Goal: Use online tool/utility: Utilize a website feature to perform a specific function

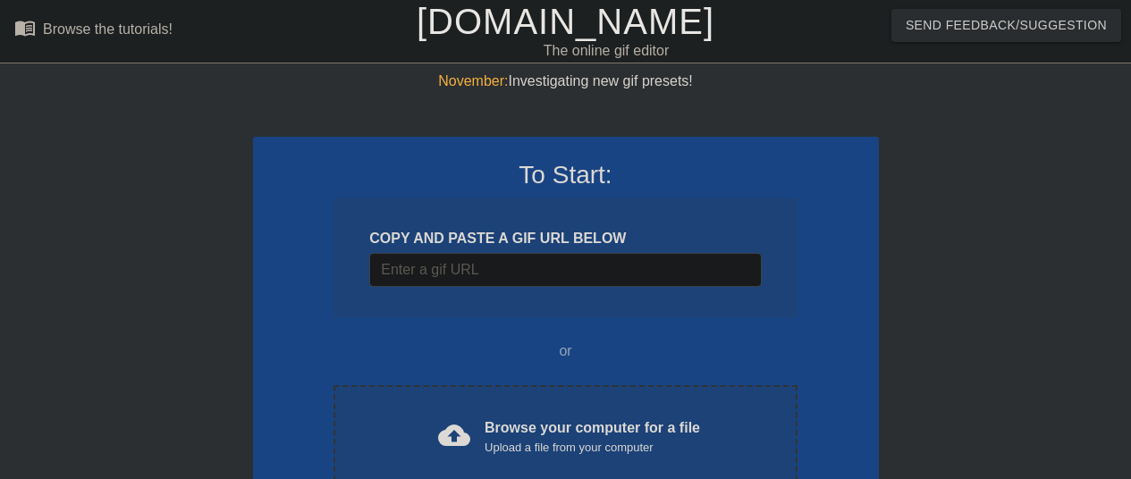
scroll to position [252, 0]
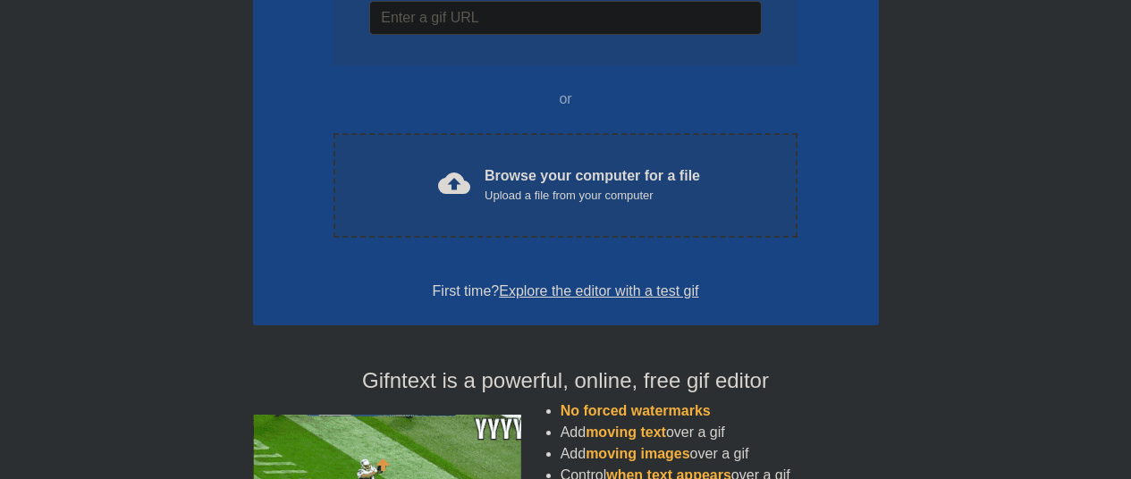
click at [588, 164] on div "cloud_upload Browse your computer for a file Upload a file from your computer C…" at bounding box center [565, 185] width 463 height 105
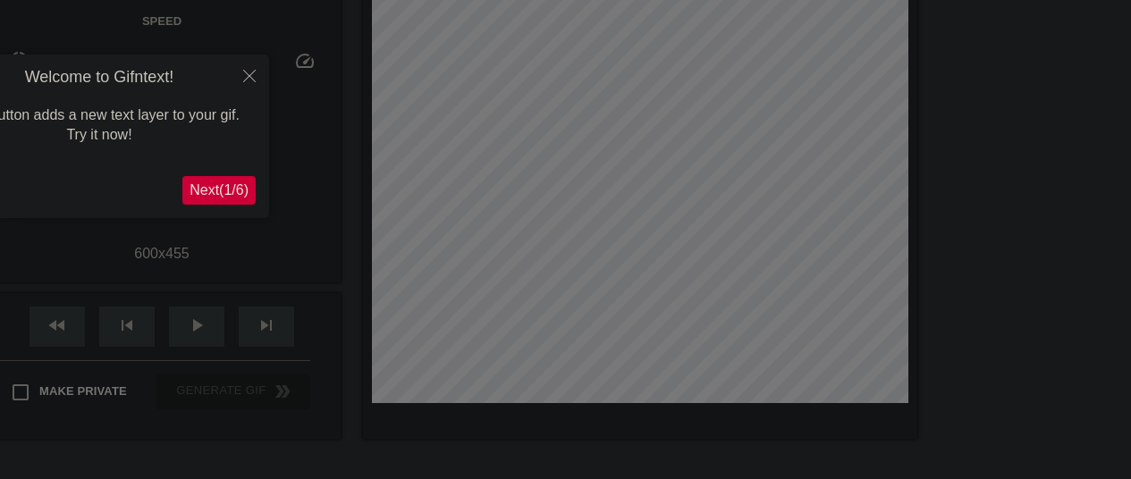
scroll to position [44, 0]
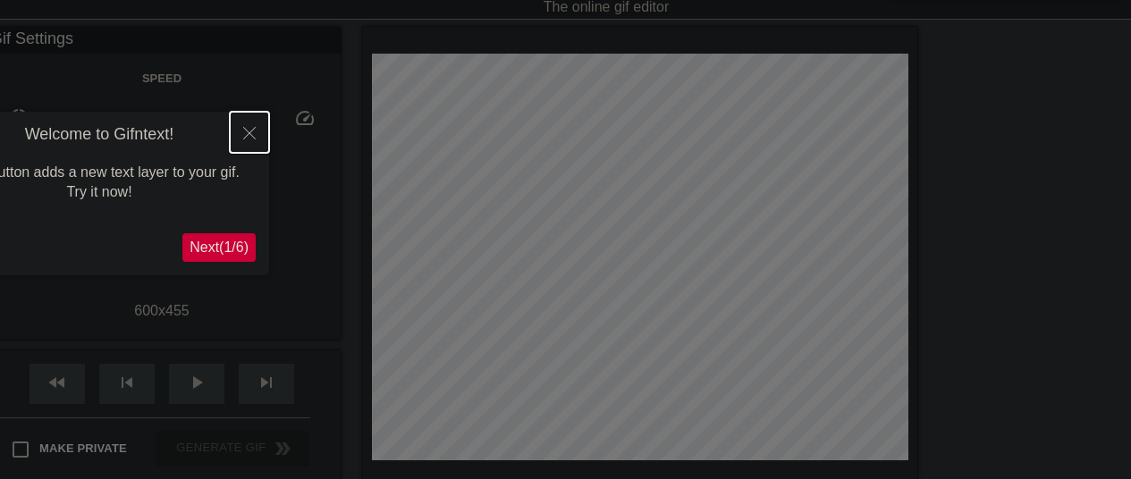
click at [245, 140] on button "Close" at bounding box center [249, 132] width 39 height 41
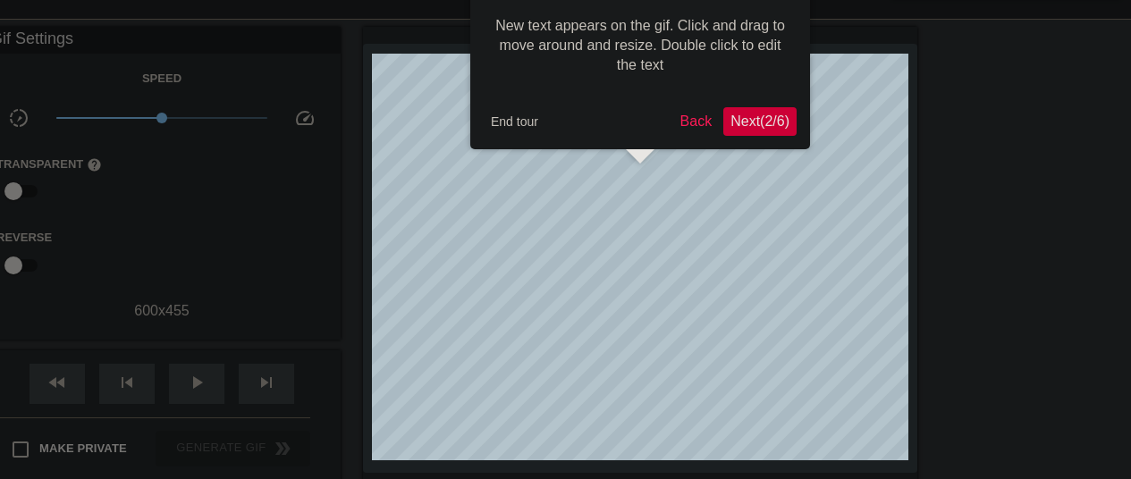
scroll to position [0, 0]
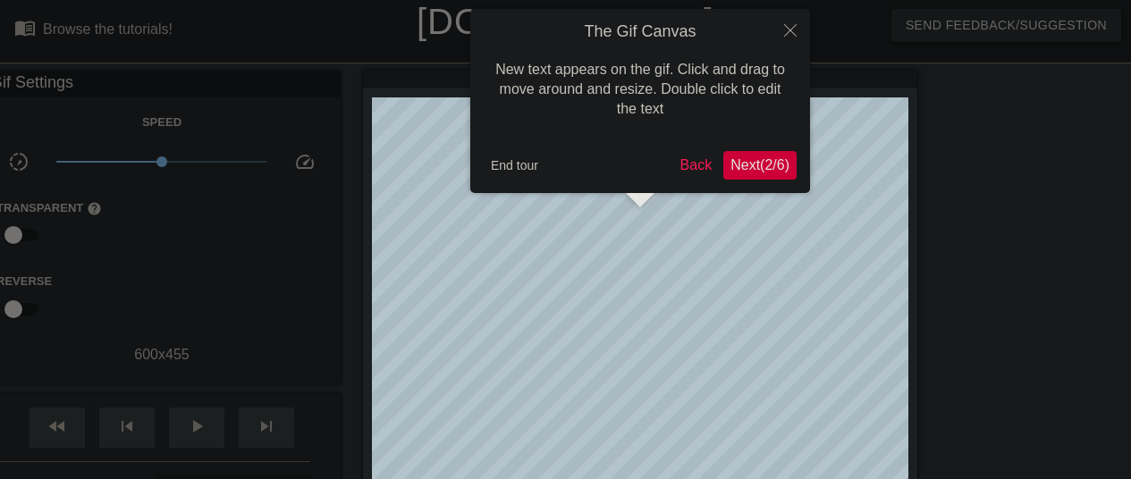
click at [773, 151] on button "Next ( 2 / 6 )" at bounding box center [759, 165] width 73 height 29
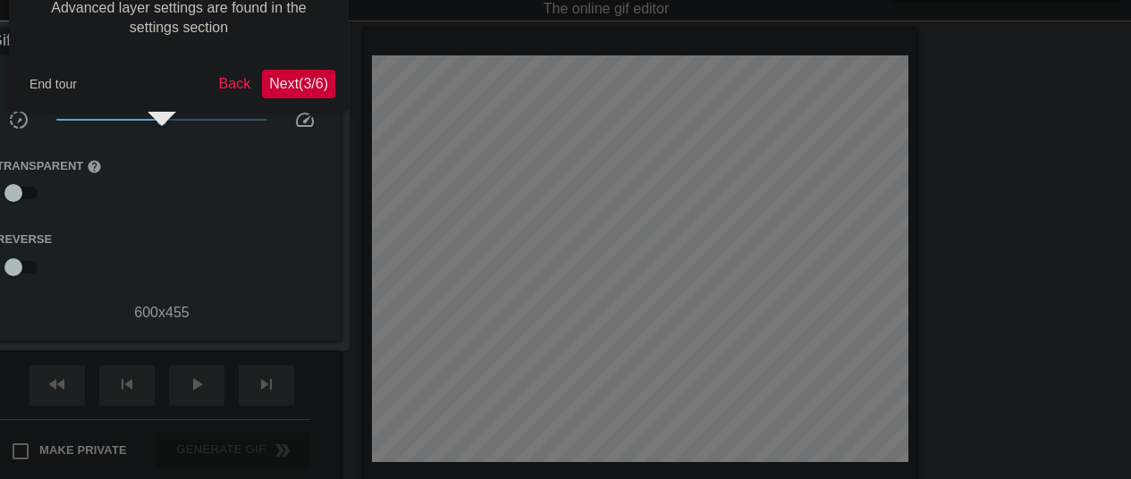
scroll to position [44, 0]
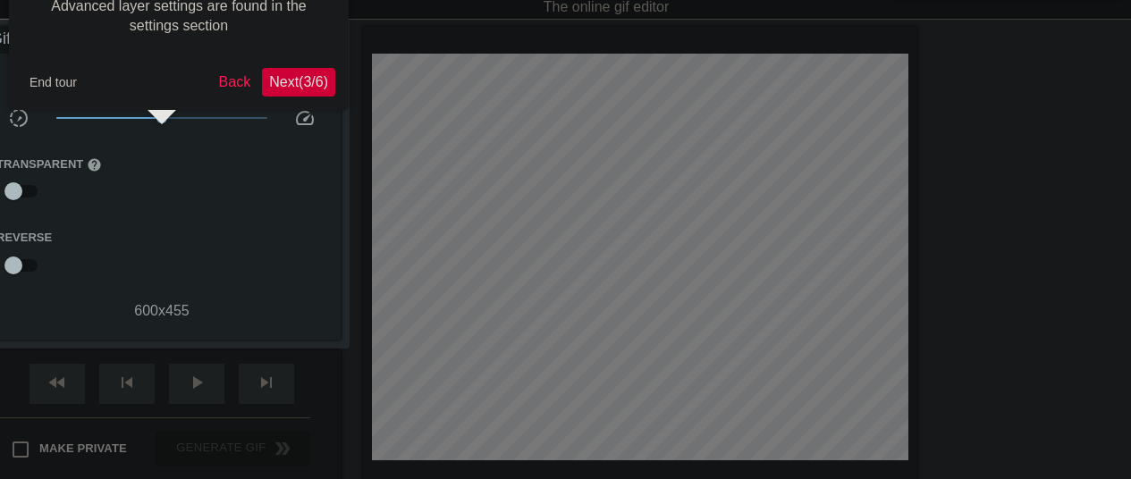
drag, startPoint x: 286, startPoint y: 85, endPoint x: 309, endPoint y: 208, distance: 125.6
click at [309, 208] on body "menu_book Browse the tutorials! [DOMAIN_NAME] The online gif editor Send Feedba…" at bounding box center [565, 354] width 1131 height 797
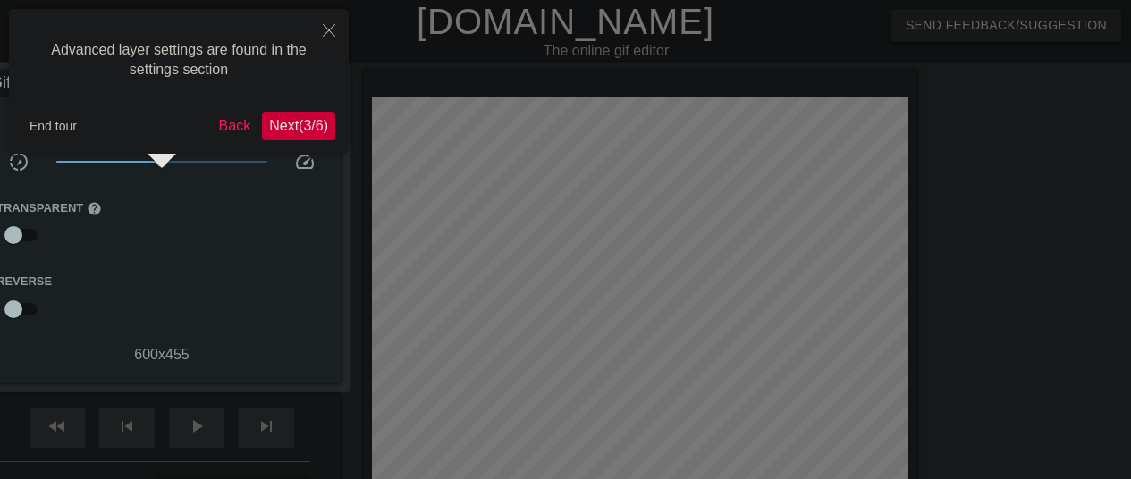
click at [313, 131] on span "Next ( 3 / 6 )" at bounding box center [298, 125] width 59 height 15
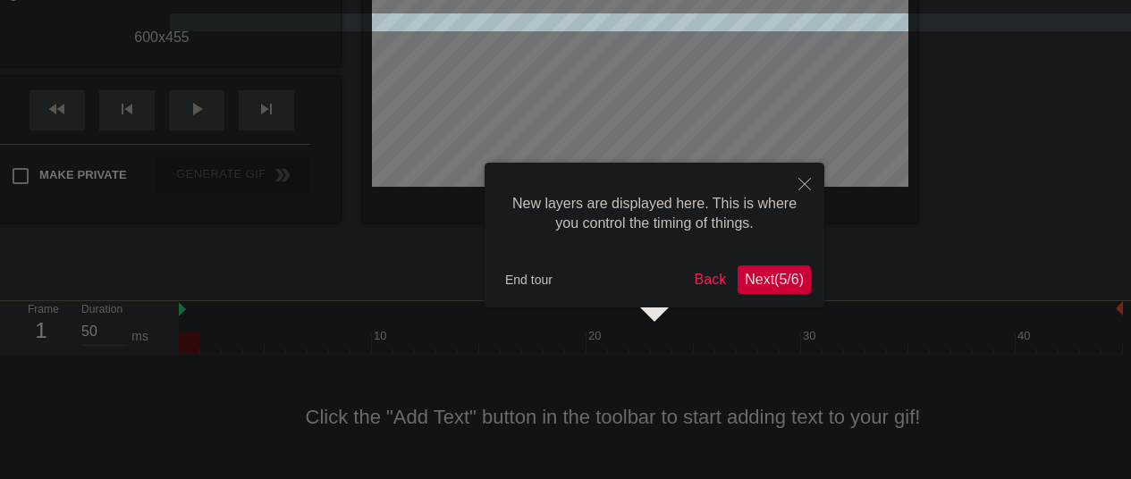
scroll to position [15, 0]
click at [766, 278] on span "Next ( 5 / 6 )" at bounding box center [774, 279] width 59 height 15
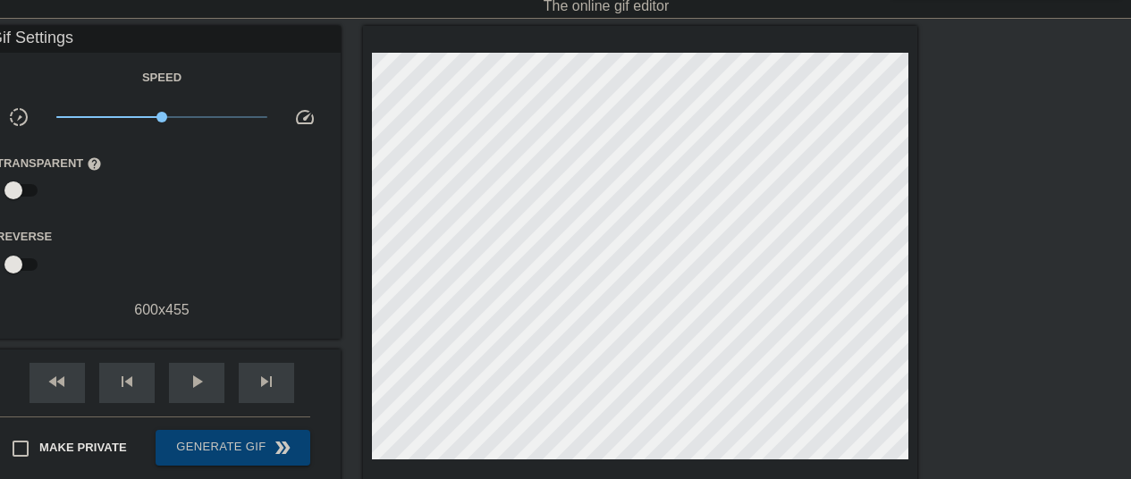
scroll to position [46, 0]
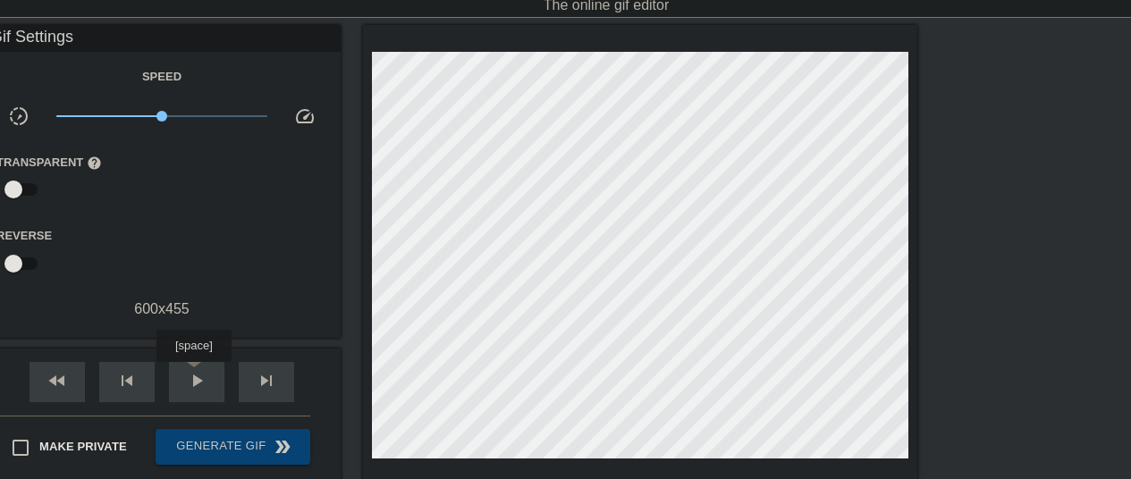
click at [196, 376] on span "play_arrow" at bounding box center [196, 380] width 21 height 21
click at [196, 376] on span "pause" at bounding box center [196, 380] width 21 height 21
click at [67, 390] on span "fast_rewind" at bounding box center [56, 380] width 21 height 21
click at [189, 388] on span "play_arrow" at bounding box center [196, 380] width 21 height 21
click at [189, 388] on span "pause" at bounding box center [196, 380] width 21 height 21
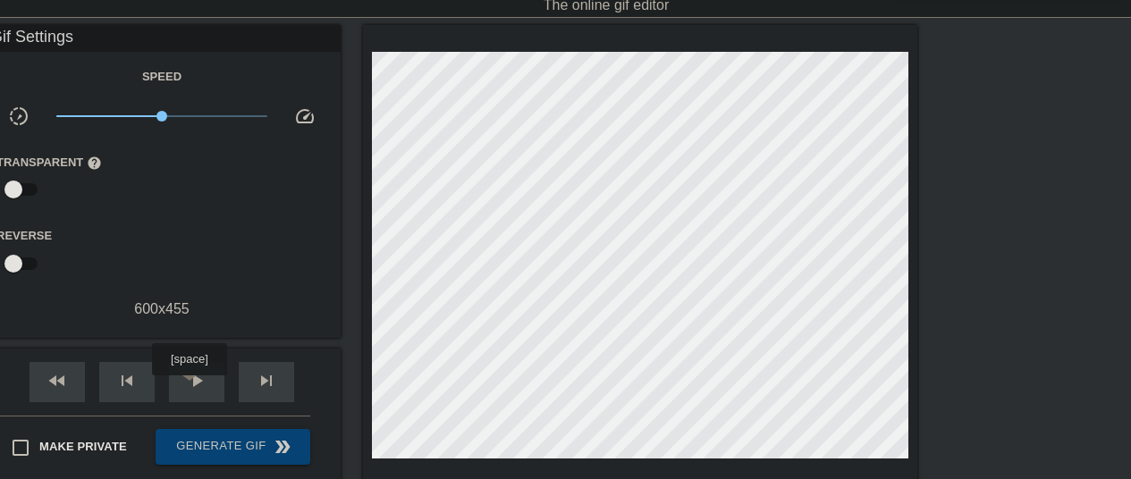
click at [189, 388] on span "play_arrow" at bounding box center [196, 380] width 21 height 21
click at [189, 388] on span "pause" at bounding box center [196, 380] width 21 height 21
click at [189, 388] on span "play_arrow" at bounding box center [196, 380] width 21 height 21
click at [189, 388] on span "pause" at bounding box center [196, 380] width 21 height 21
click at [55, 388] on span "fast_rewind" at bounding box center [56, 380] width 21 height 21
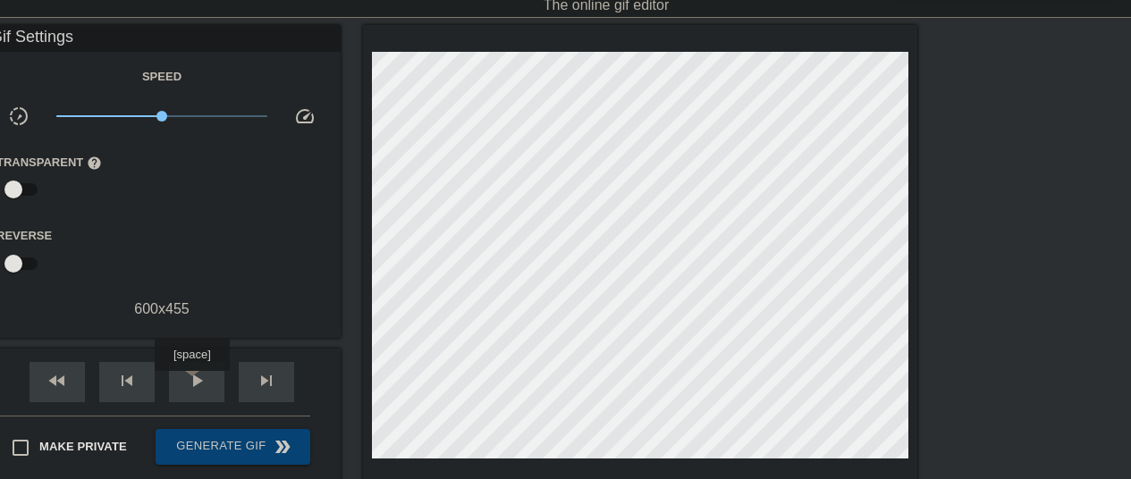
click at [195, 385] on span "play_arrow" at bounding box center [196, 380] width 21 height 21
click at [195, 385] on span "pause" at bounding box center [196, 380] width 21 height 21
click at [193, 384] on span "play_arrow" at bounding box center [196, 380] width 21 height 21
click at [193, 384] on span "pause" at bounding box center [196, 380] width 21 height 21
click at [193, 384] on span "play_arrow" at bounding box center [196, 380] width 21 height 21
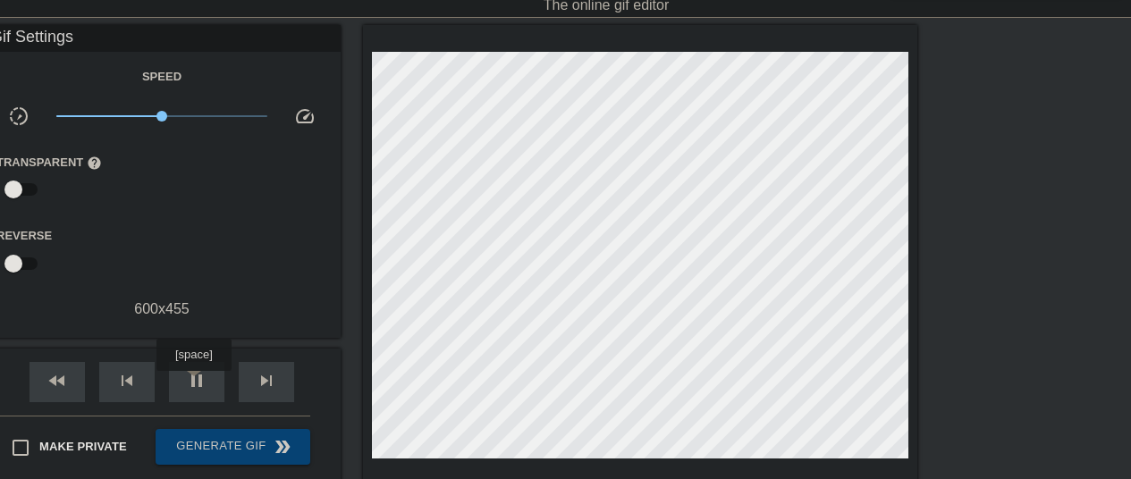
click at [193, 384] on span "pause" at bounding box center [196, 380] width 21 height 21
click at [194, 385] on span "play_arrow" at bounding box center [196, 380] width 21 height 21
click at [194, 385] on span "pause" at bounding box center [196, 380] width 21 height 21
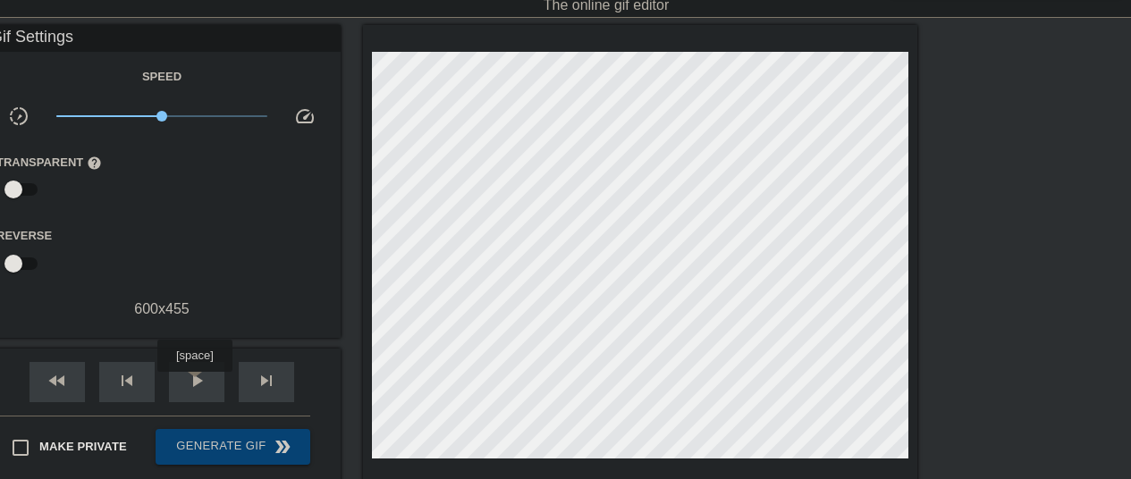
click at [194, 385] on span "play_arrow" at bounding box center [196, 380] width 21 height 21
click at [194, 385] on span "pause" at bounding box center [196, 380] width 21 height 21
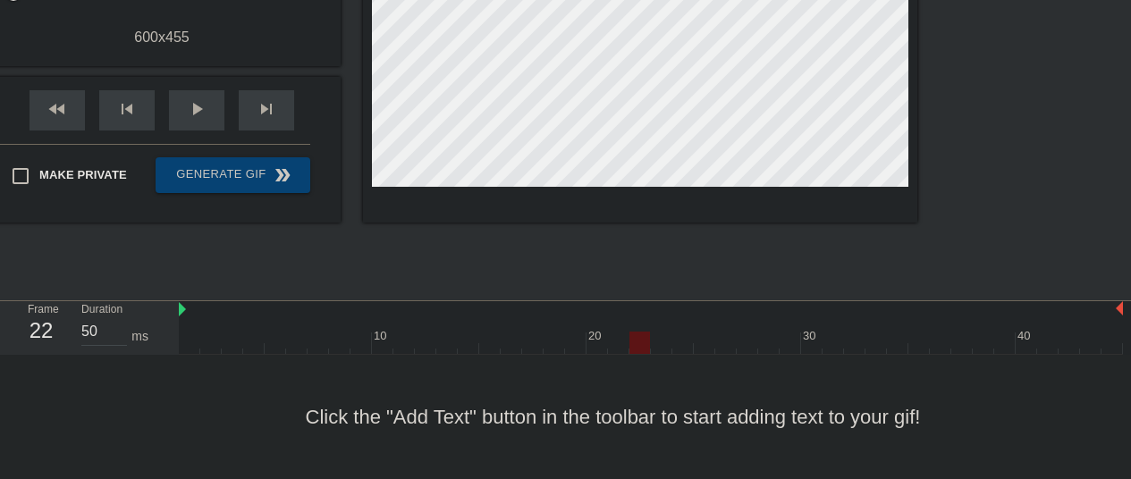
scroll to position [317, 0]
click at [427, 423] on div "Click the "Add Text" button in the toolbar to start adding text to your gif!" at bounding box center [565, 418] width 1131 height 124
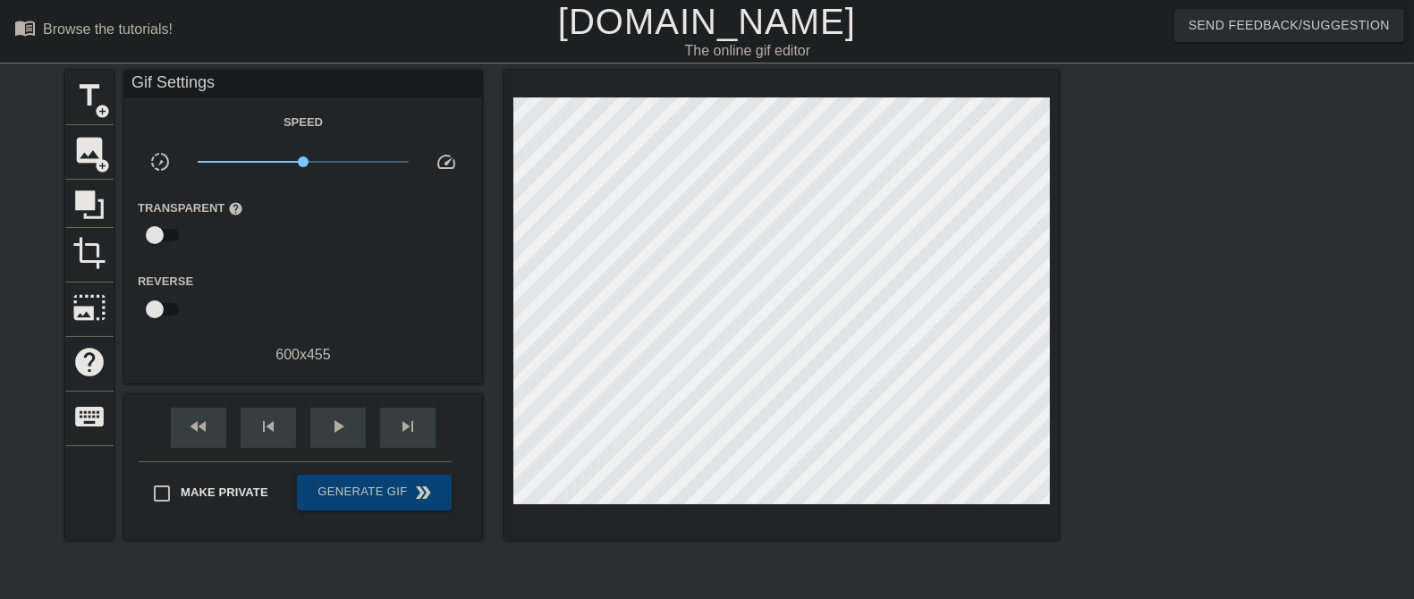
scroll to position [15, 0]
drag, startPoint x: 865, startPoint y: 1, endPoint x: 0, endPoint y: 186, distance: 884.3
click at [0, 186] on div "title add_circle image add_circle crop photo_size_select_large help keyboard Gi…" at bounding box center [707, 339] width 1414 height 537
click at [83, 106] on span "title" at bounding box center [89, 96] width 34 height 34
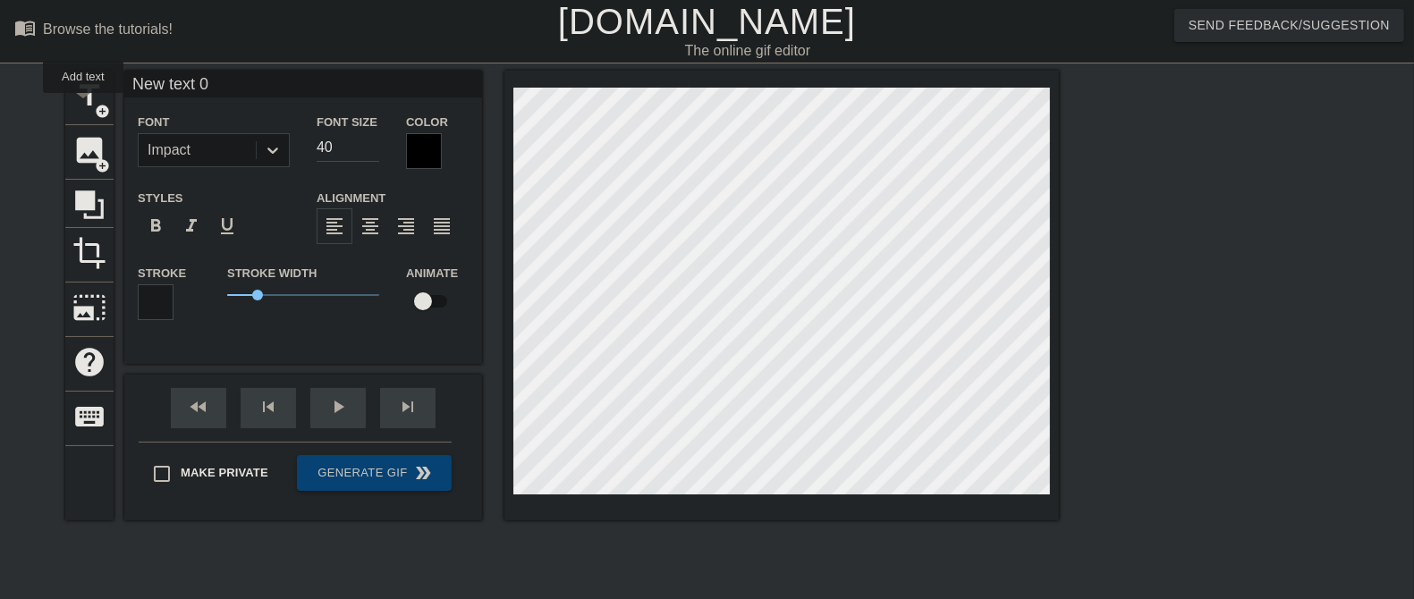
scroll to position [0, 0]
click at [423, 148] on div at bounding box center [424, 151] width 36 height 36
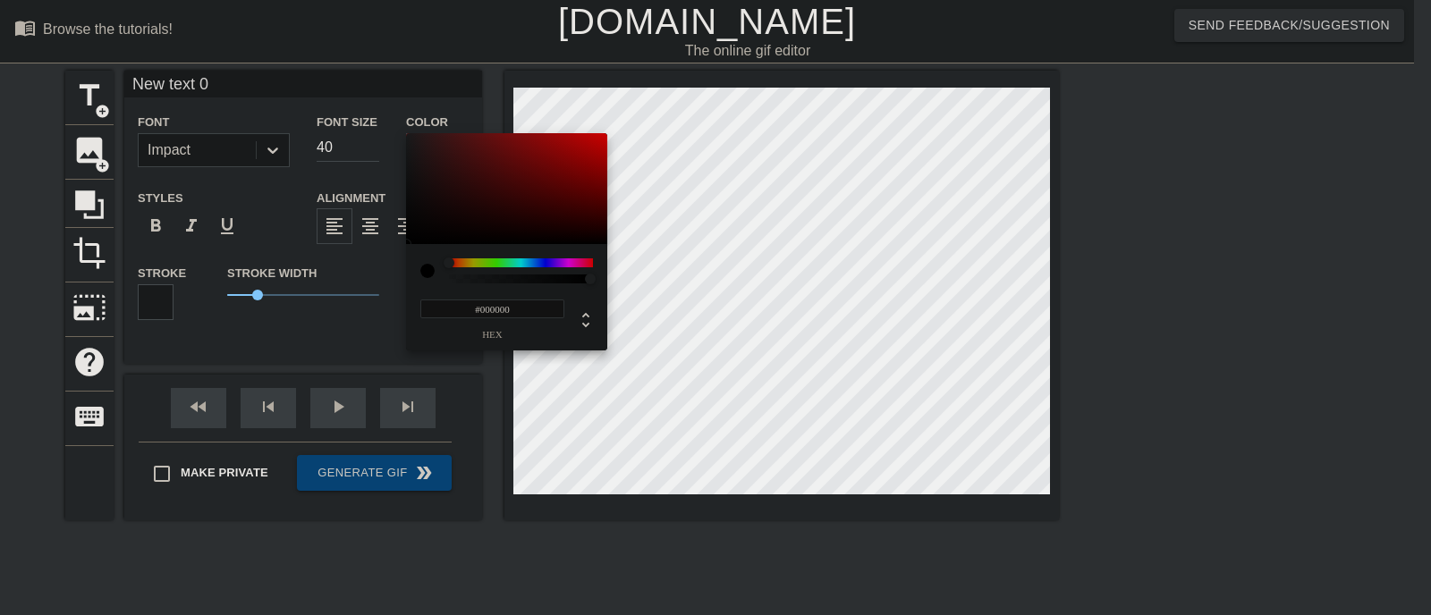
click at [420, 270] on div at bounding box center [427, 271] width 14 height 14
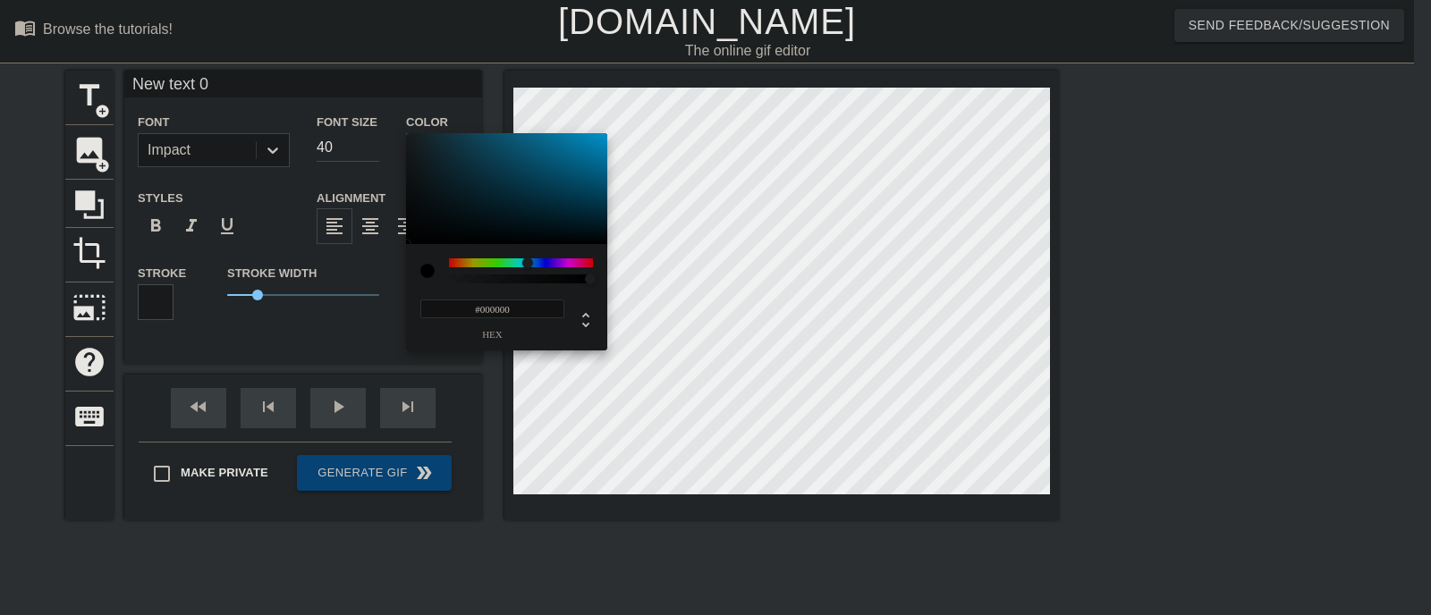
click at [528, 260] on div at bounding box center [521, 262] width 144 height 9
click at [520, 260] on div at bounding box center [521, 262] width 144 height 9
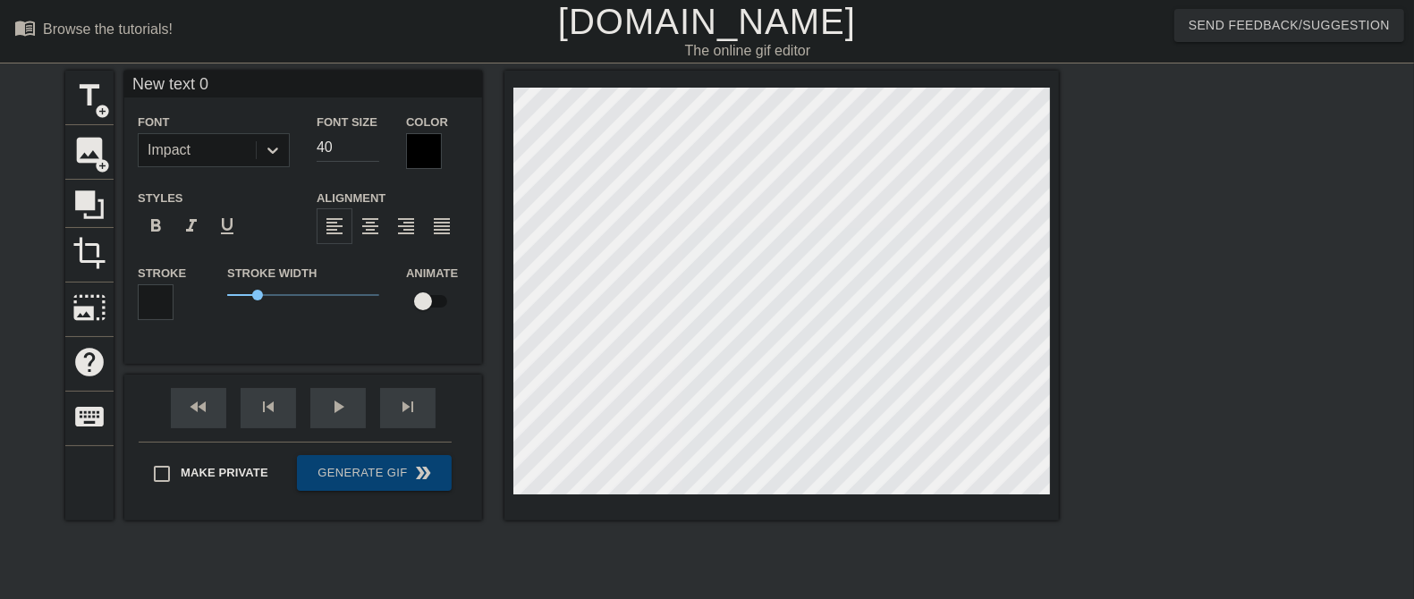
click at [427, 141] on div at bounding box center [424, 151] width 36 height 36
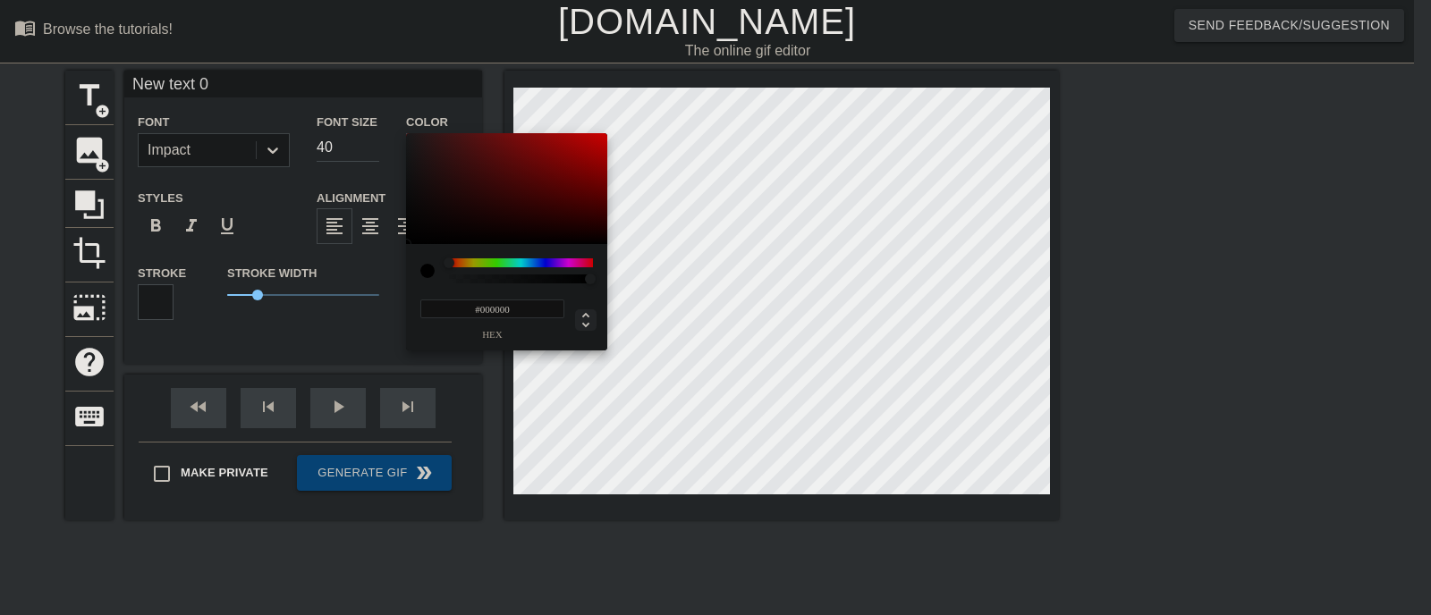
click at [586, 328] on icon at bounding box center [585, 319] width 21 height 21
type input "0"
click at [586, 328] on icon at bounding box center [585, 319] width 21 height 21
type input "0%"
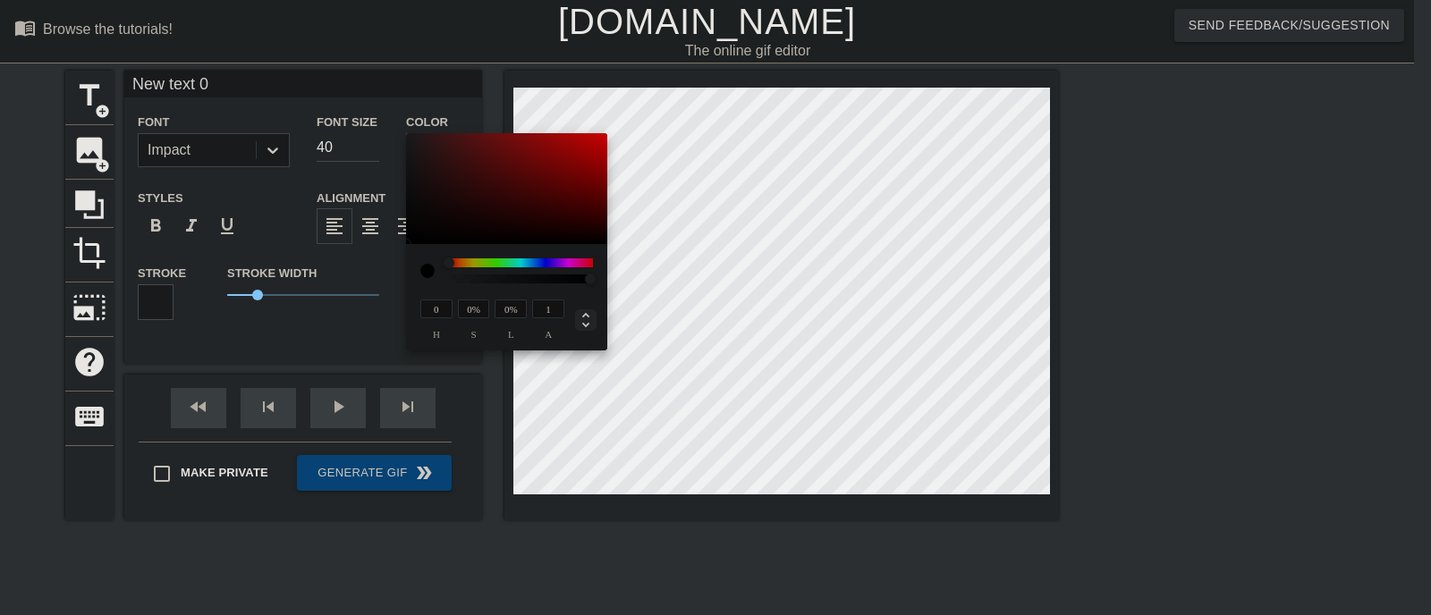
click at [586, 328] on icon at bounding box center [585, 319] width 21 height 21
type input "0"
click at [586, 328] on icon at bounding box center [585, 319] width 21 height 21
type input "0%"
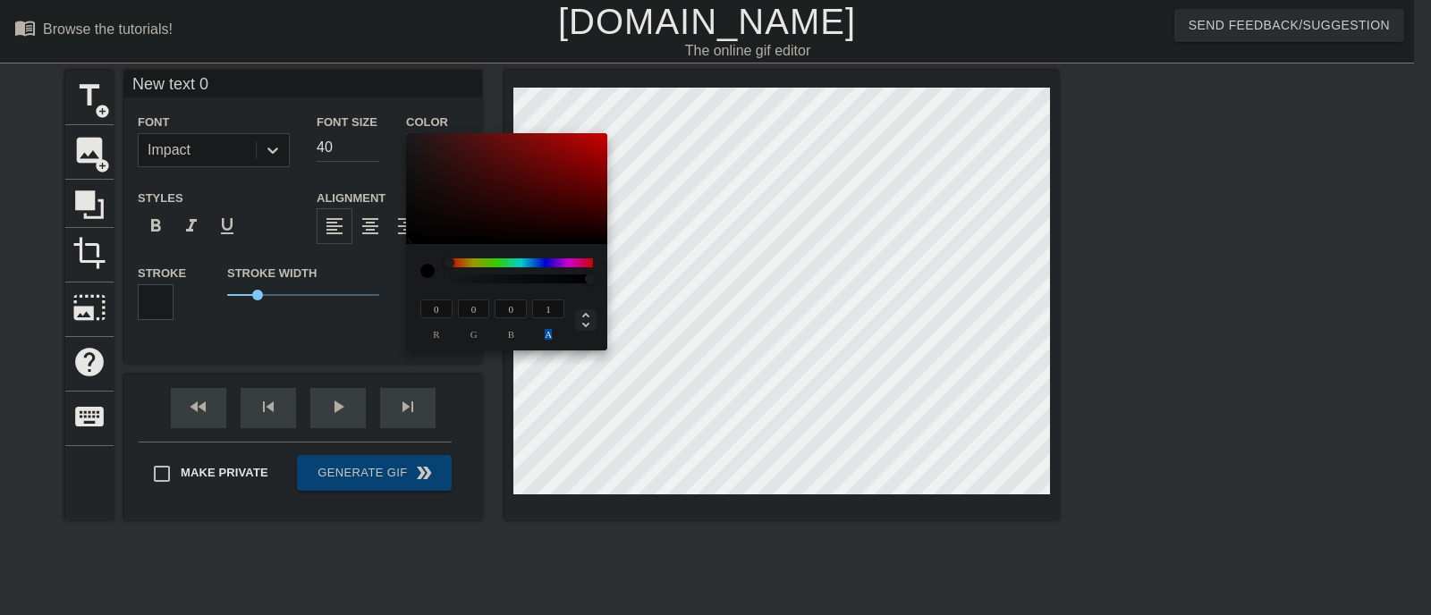
type input "0%"
click at [586, 328] on icon at bounding box center [585, 319] width 21 height 21
type input "#000000"
click at [525, 258] on div at bounding box center [521, 262] width 144 height 9
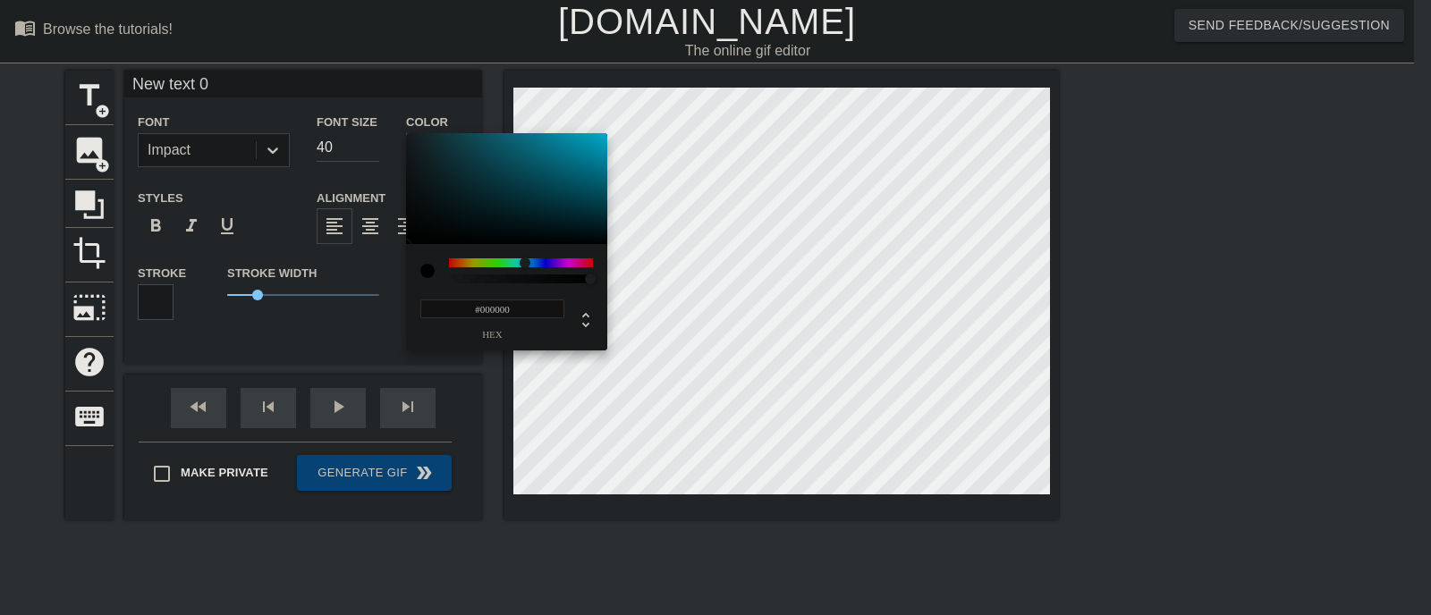
click at [525, 258] on div at bounding box center [525, 263] width 11 height 11
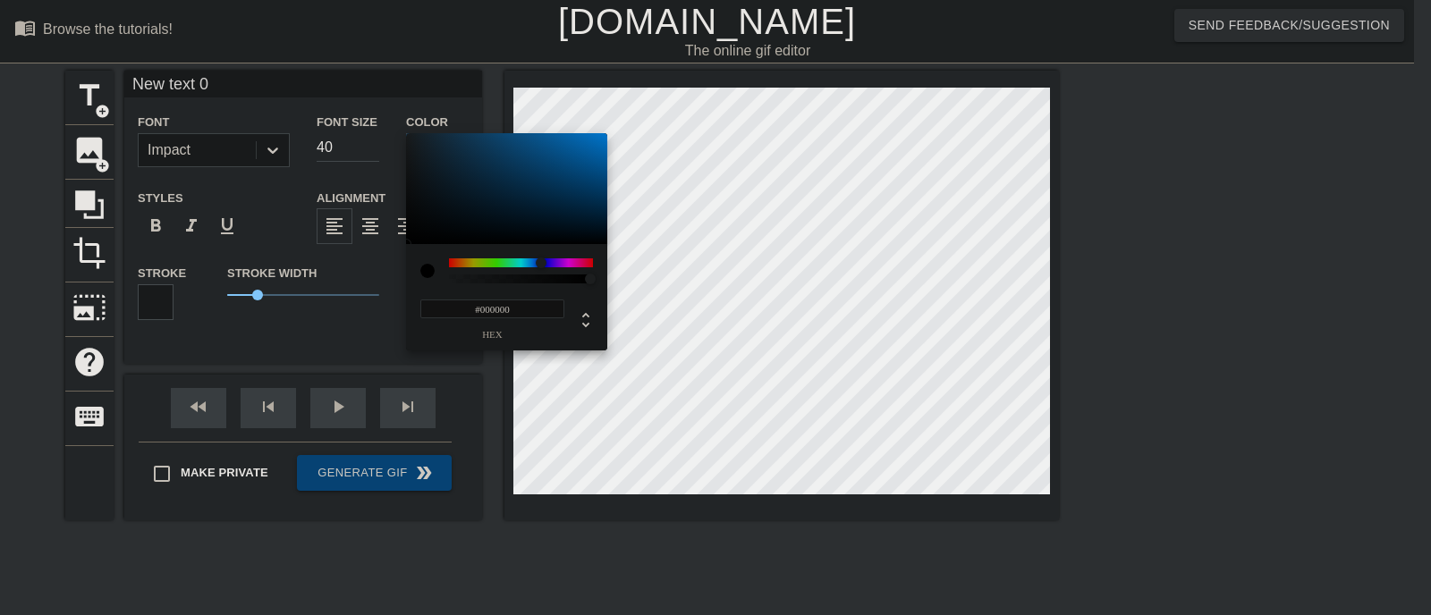
drag, startPoint x: 525, startPoint y: 258, endPoint x: 541, endPoint y: 256, distance: 16.3
click at [541, 256] on div "#000000 hex" at bounding box center [506, 297] width 201 height 106
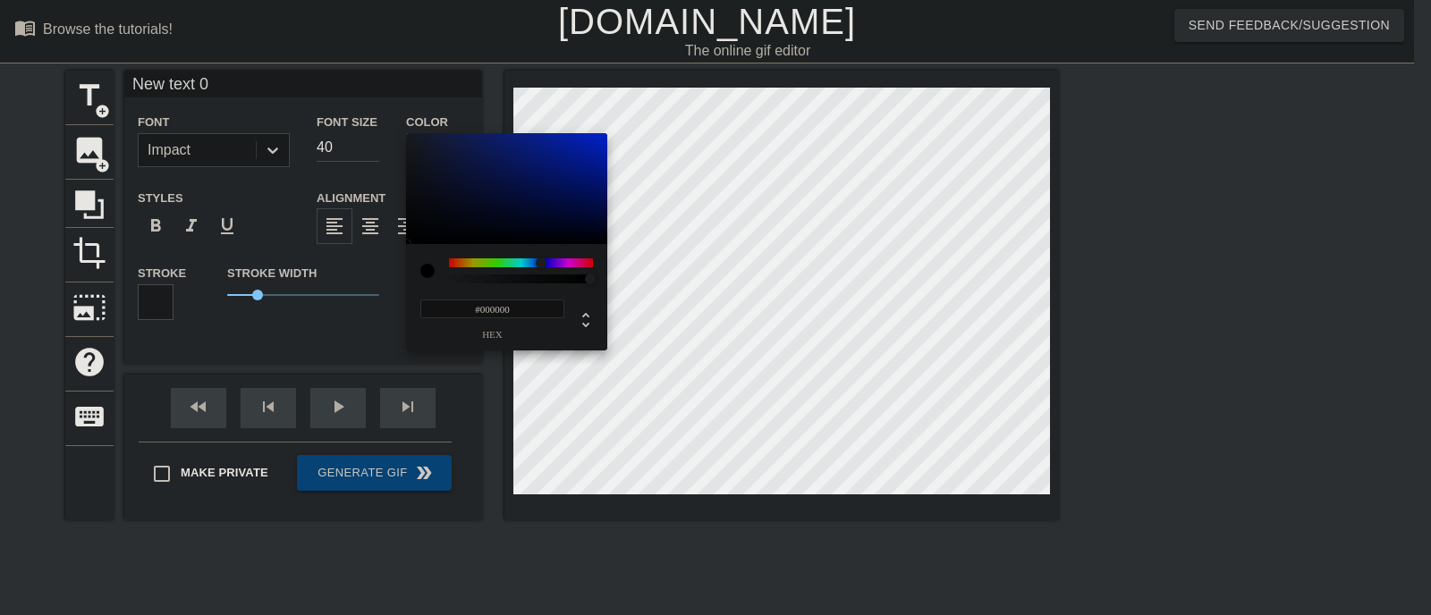
click at [429, 276] on div at bounding box center [427, 271] width 14 height 14
click at [427, 275] on div at bounding box center [427, 271] width 14 height 14
click at [554, 323] on div "#000000 hex" at bounding box center [492, 319] width 144 height 42
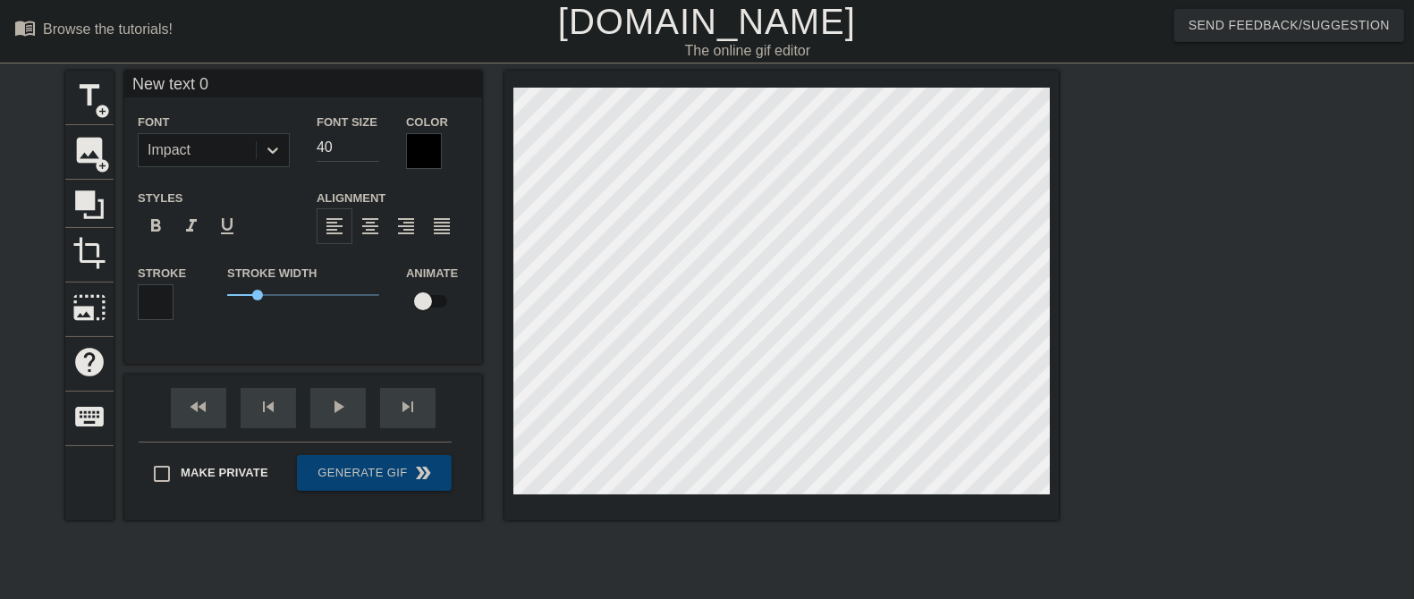
click at [269, 148] on icon at bounding box center [272, 151] width 11 height 6
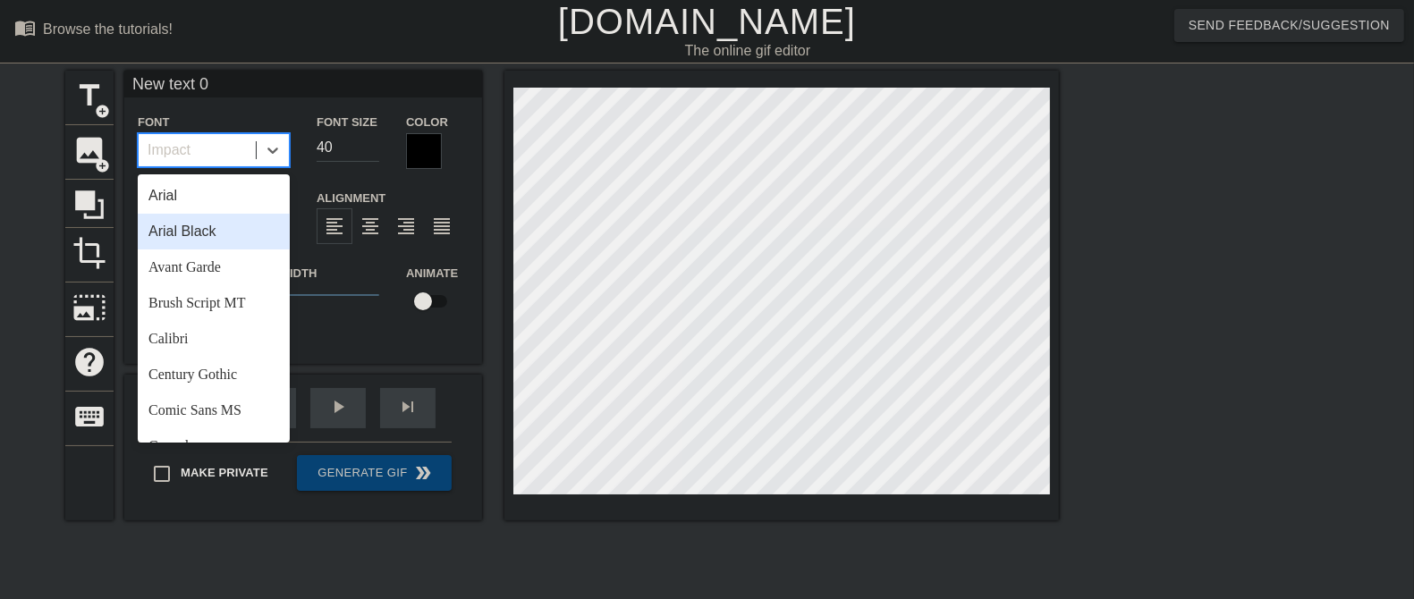
click at [202, 238] on div "Arial Black" at bounding box center [214, 232] width 152 height 36
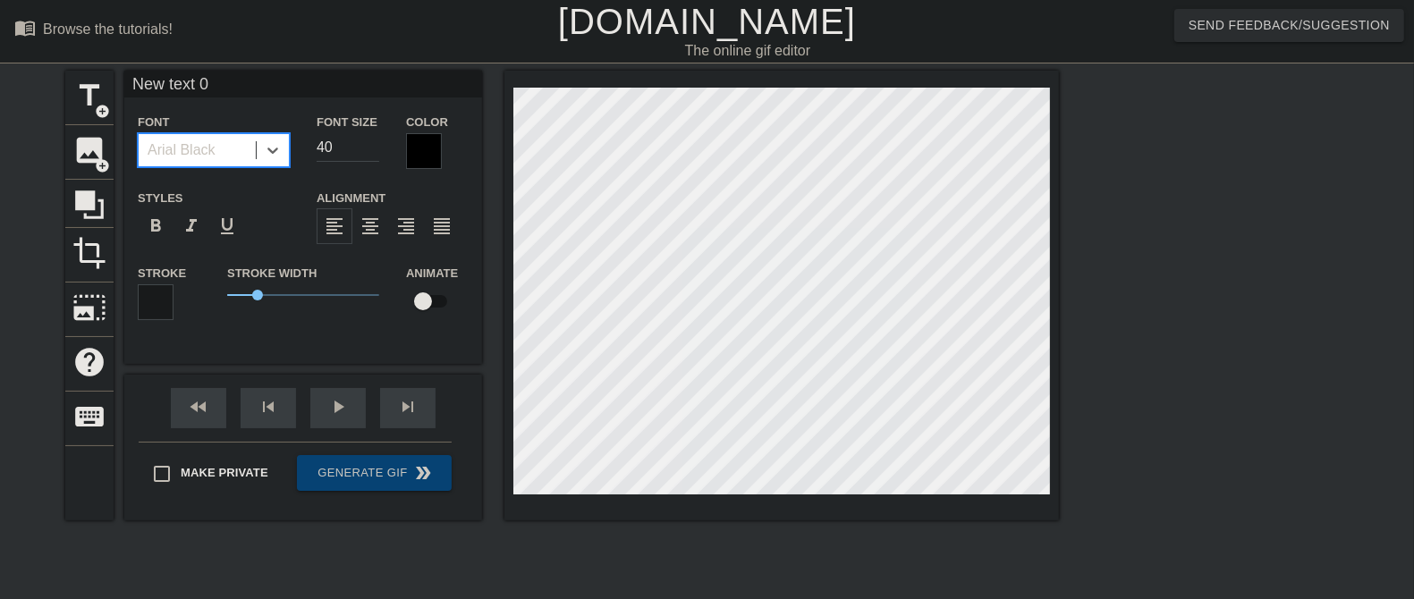
click at [216, 142] on div "Arial Black" at bounding box center [182, 149] width 68 height 21
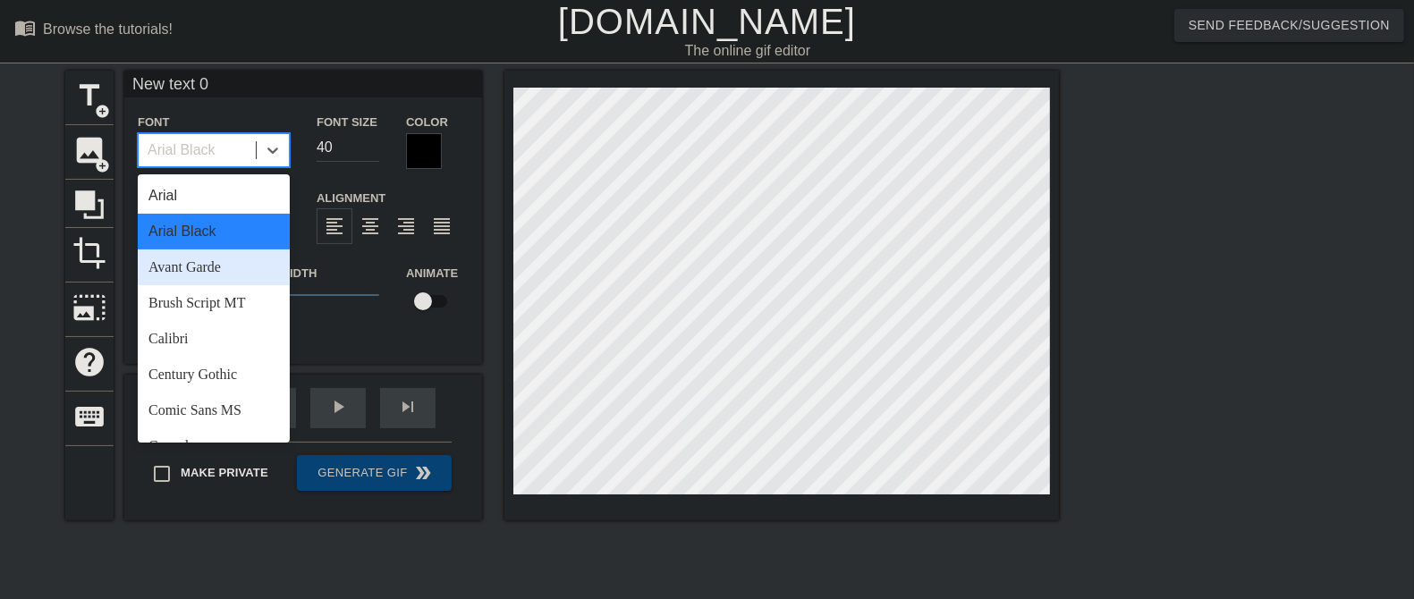
click at [223, 262] on div "Avant Garde" at bounding box center [214, 267] width 152 height 36
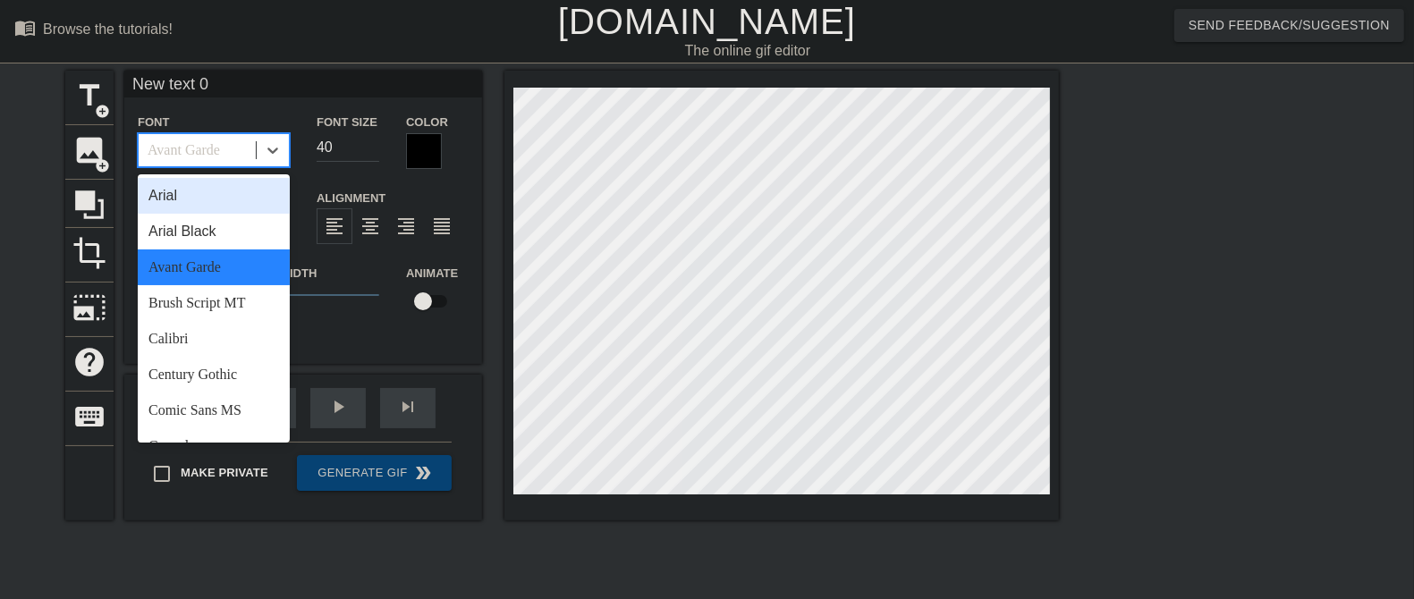
click at [222, 155] on div "Avant Garde" at bounding box center [197, 150] width 117 height 32
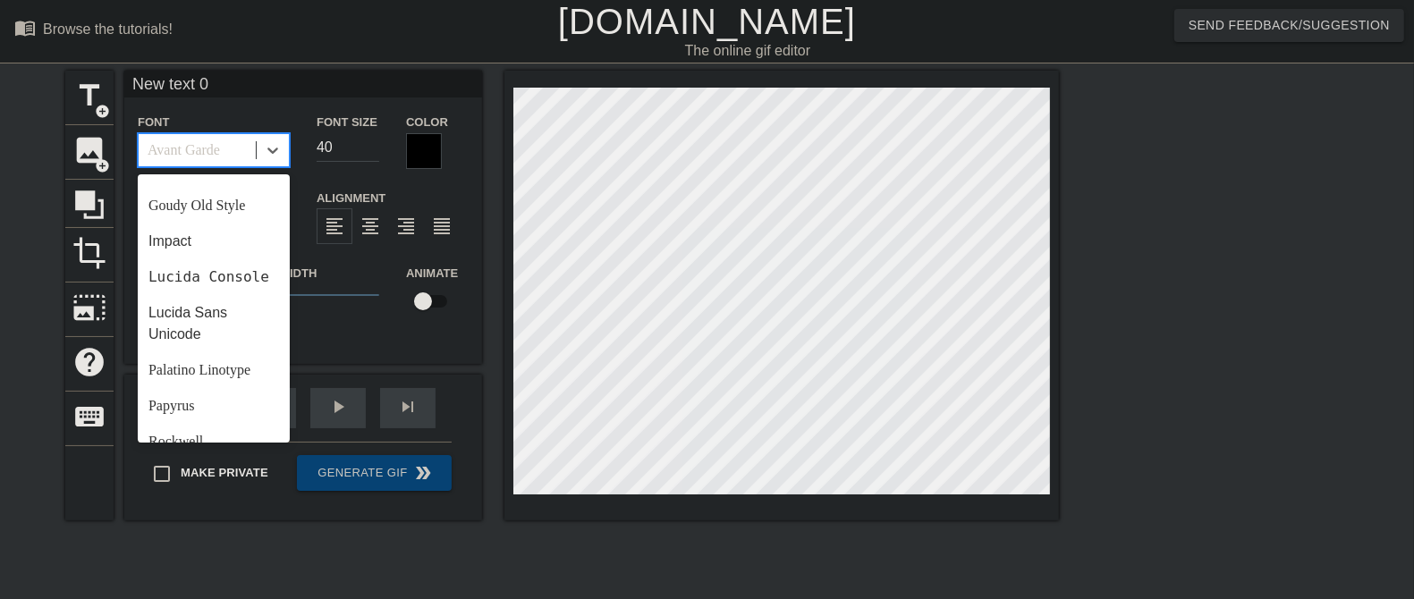
scroll to position [421, 0]
click at [188, 241] on div "Impact" at bounding box center [214, 240] width 152 height 36
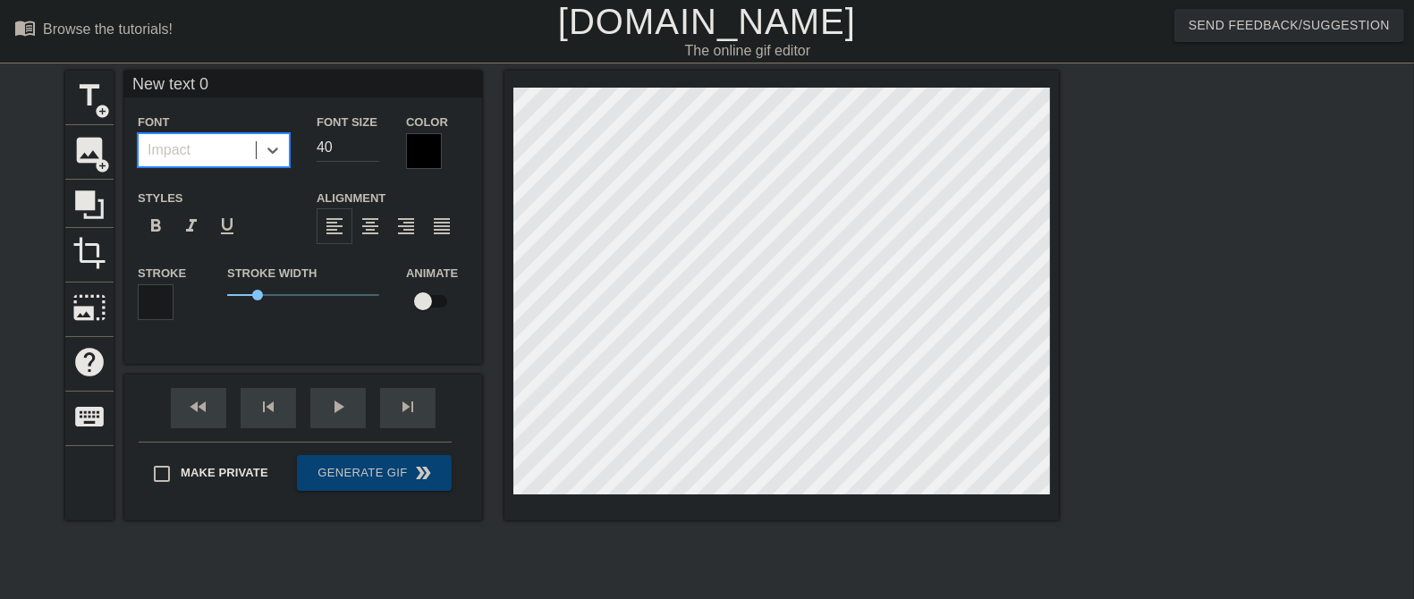
click at [349, 150] on input "40" at bounding box center [348, 147] width 63 height 29
type input "C"
type textarea "C"
type input "Cl"
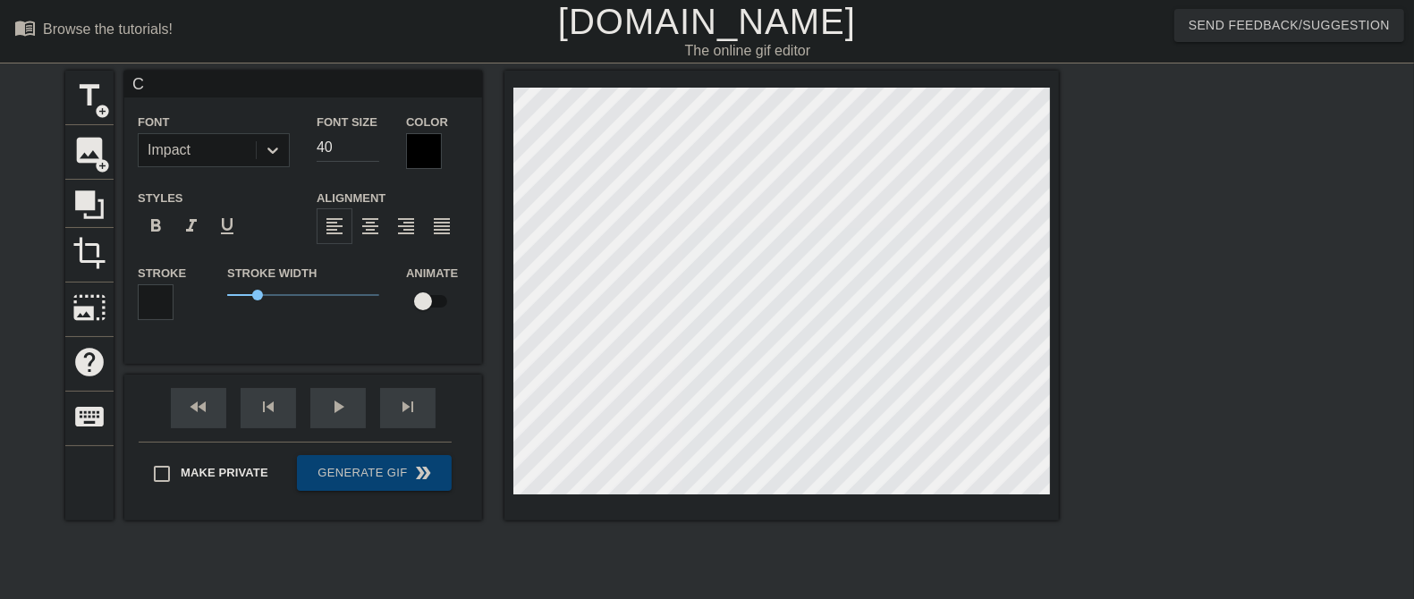
type textarea "Cl"
type input "Cla"
type textarea "Cla"
type input "Clar"
type textarea "Clar"
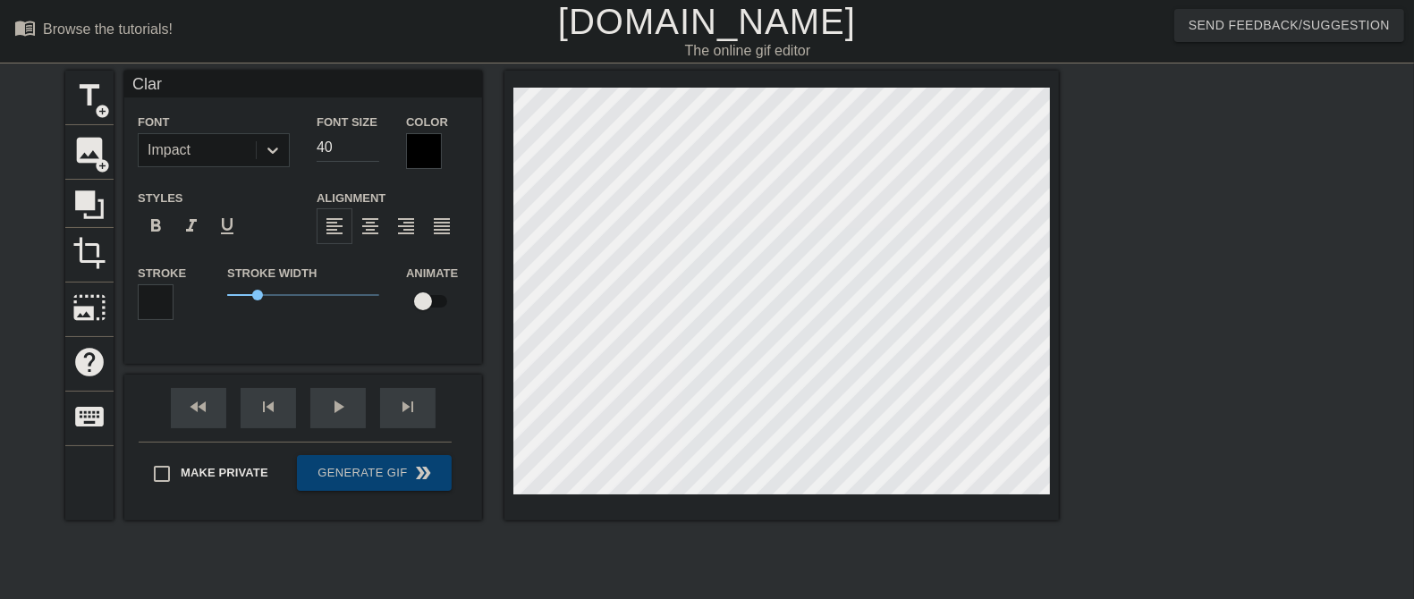
type input "Clari"
type textarea "Clari"
type input "Clarif"
type textarea "Clarif"
type input "Clarify"
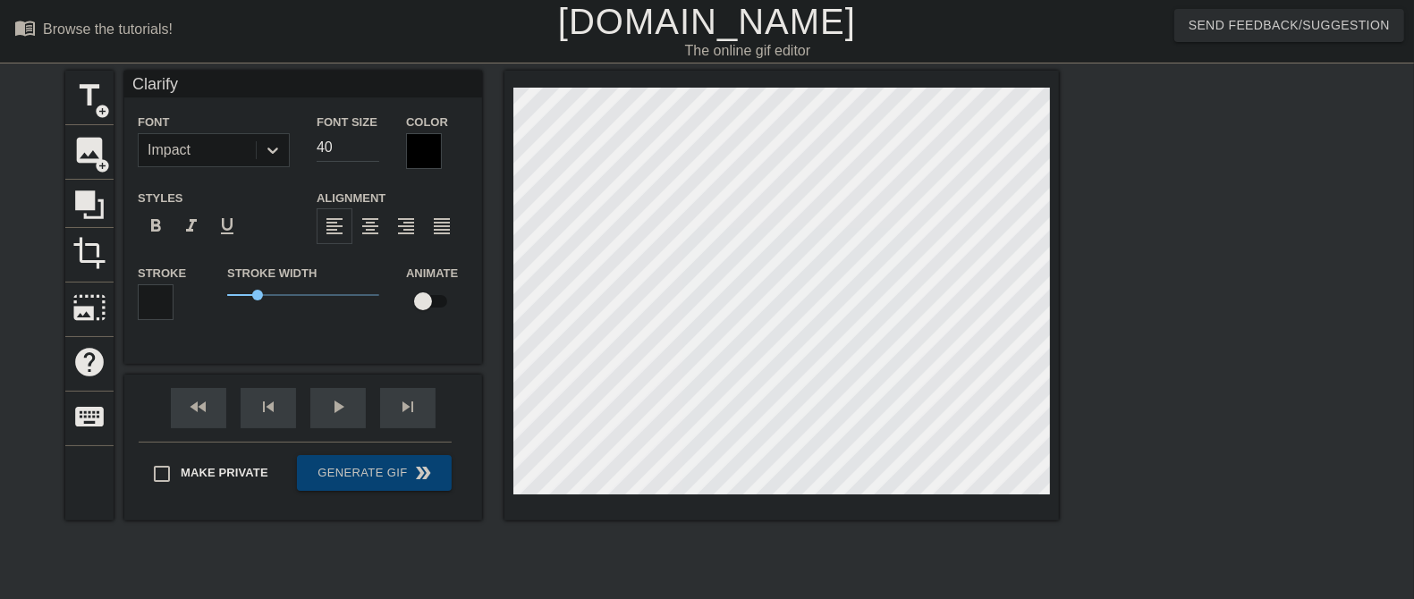
type textarea "Clarify"
type input "ClarifyH"
type textarea "ClarifyH"
type input "ClarifyHe"
type textarea "ClarifyHe"
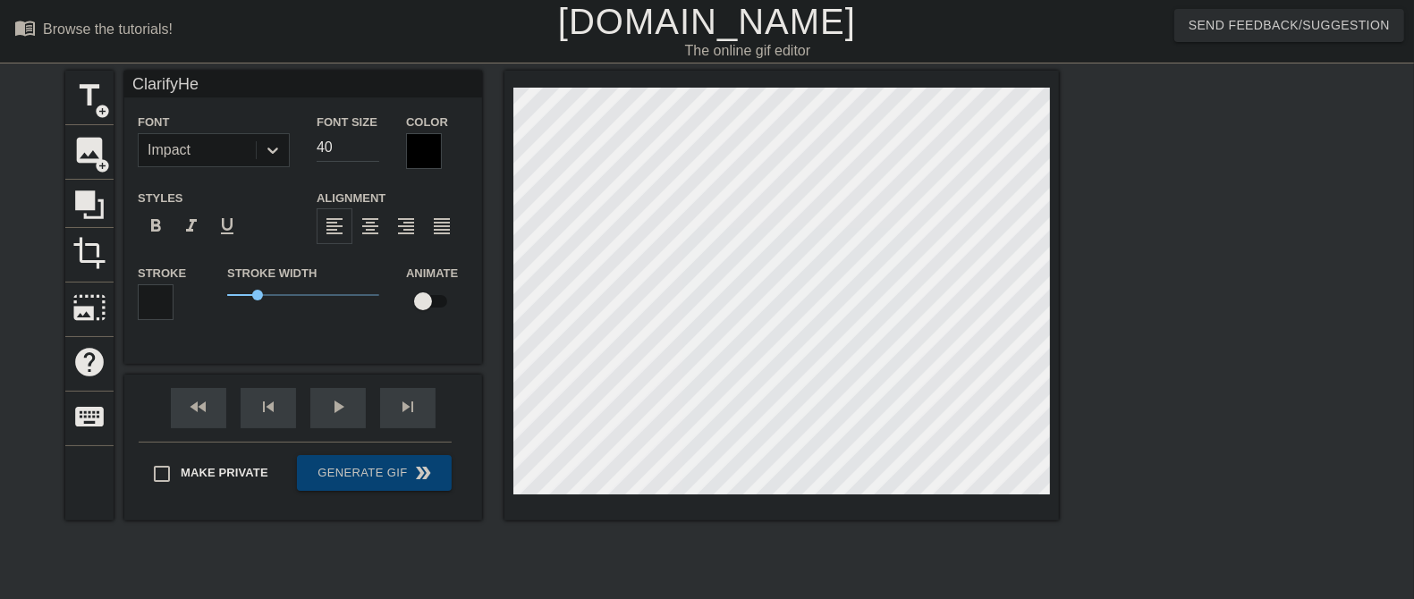
scroll to position [2, 4]
type input "ClarifyHea"
type textarea "ClarifyHea"
type input "ClarifyHeal"
type textarea "ClarifyHeal"
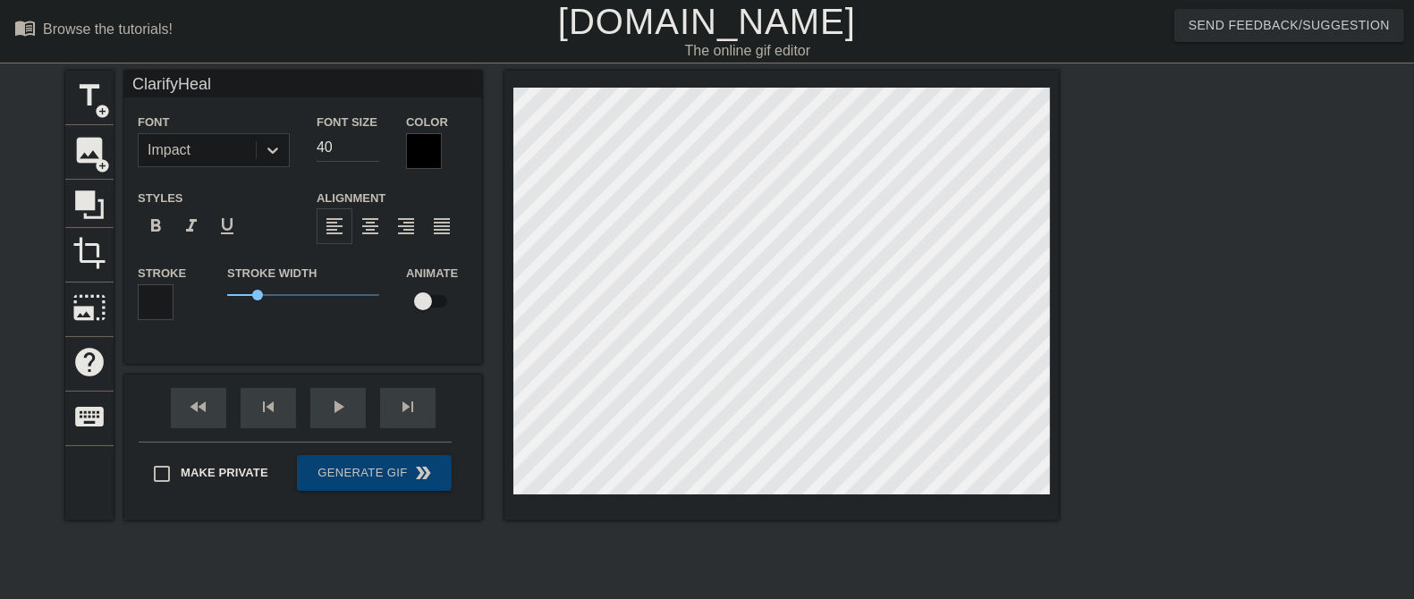
type input "ClarifyHea"
type textarea "ClarifyHea"
type input "ClarifyHe"
type textarea "ClarifyHe"
type input "ClarifyH"
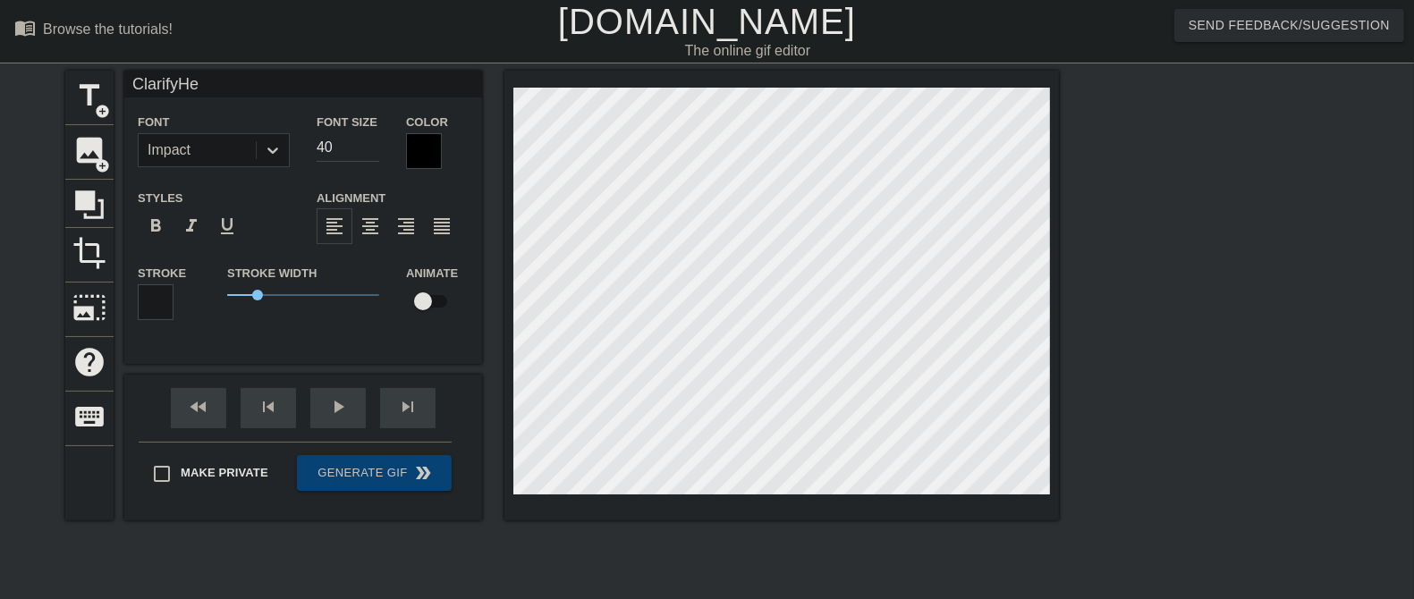
type textarea "ClarifyH"
type input "Clarify"
type textarea "Clarify"
type input "Clarify"
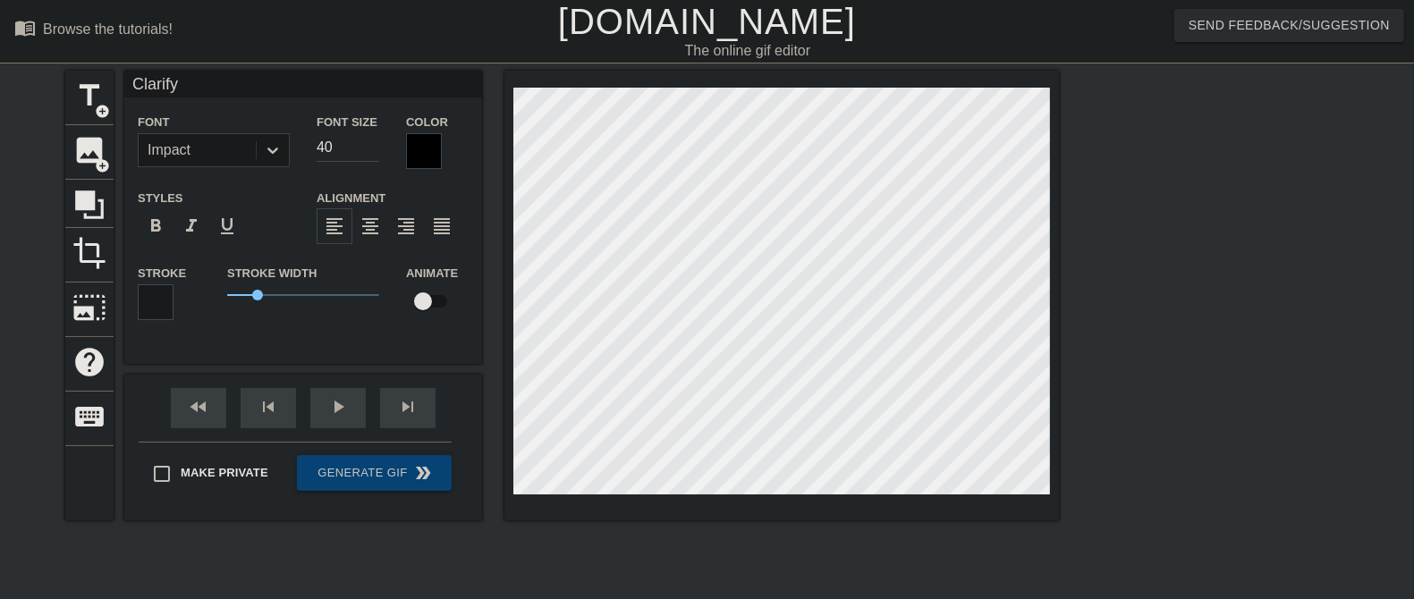
type textarea "Clarify"
type input "Clarify H"
type textarea "Clarify H"
type input "Clarify He"
type textarea "Clarify He"
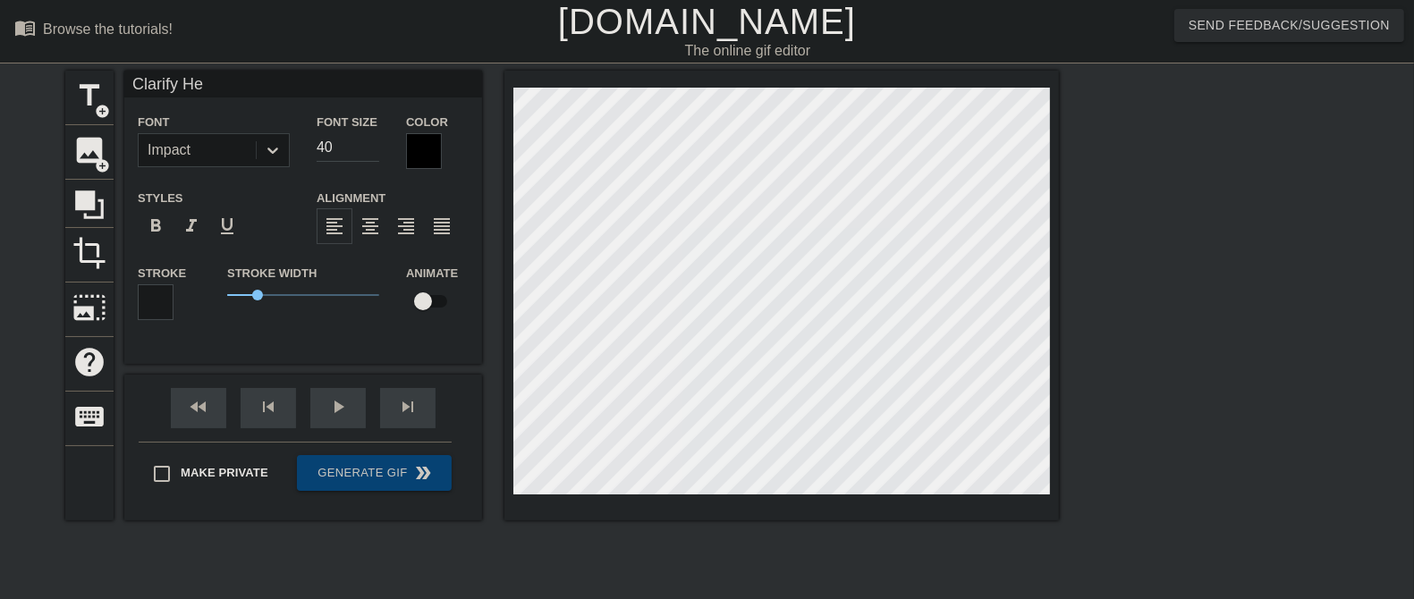
type input "Clarify Hea"
type textarea "Clarify Hea"
type input "Clarify Heal"
type textarea "Clarify Heal"
type input "Clarify Healt"
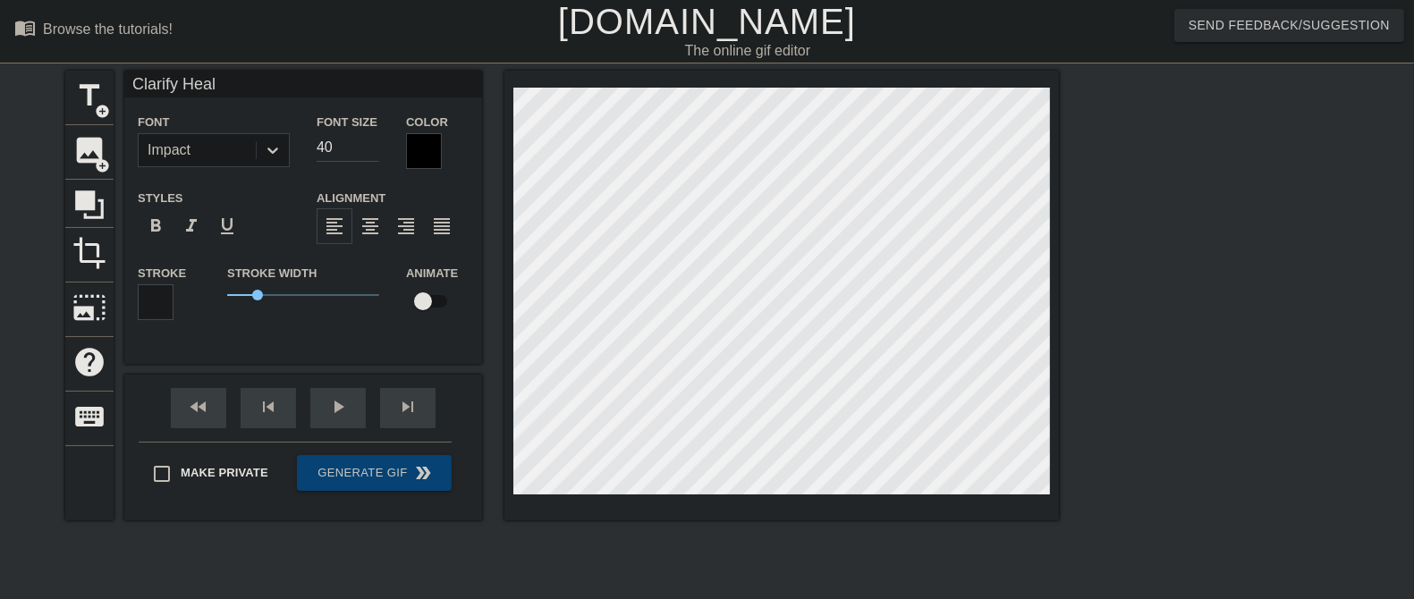
type textarea "Clarify Healt"
type input "Clarify Health"
type textarea "Clarify Health"
type input "Clarify Health"
type textarea "Clarify Health"
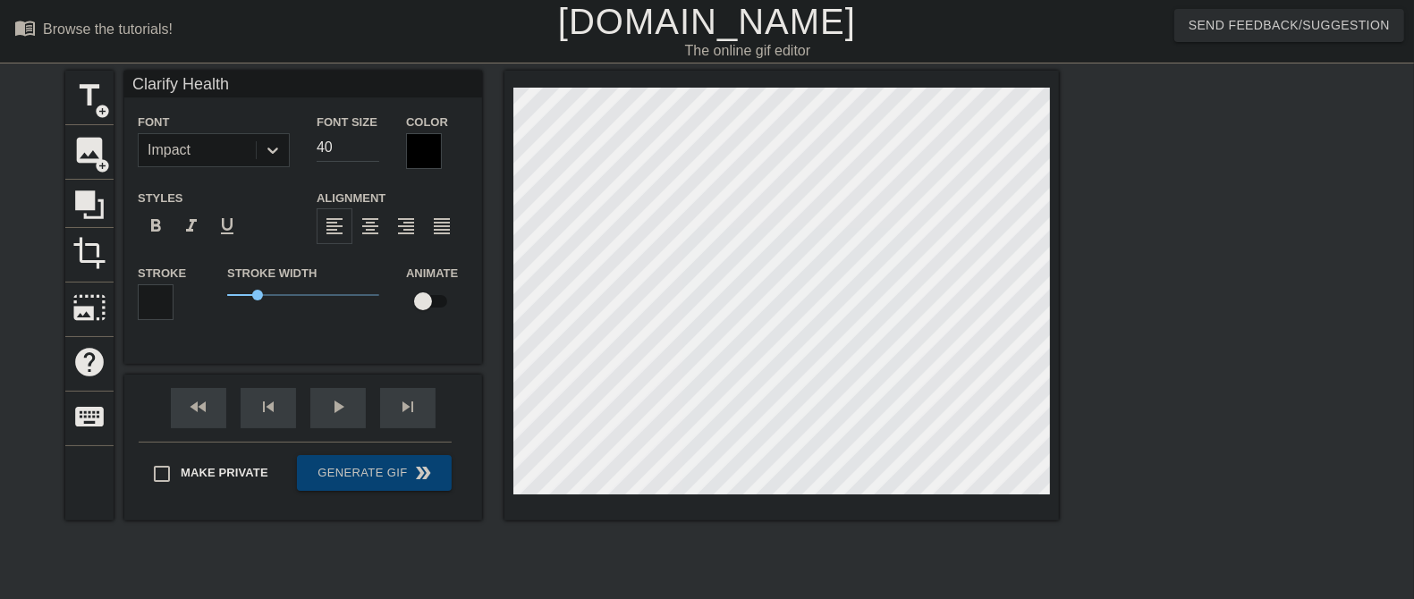
type input "Clarify Health S"
type textarea "Clarify Health S"
type input "Clarify Health So"
type textarea "Clarify Health So"
type input "Clarify Health Sol"
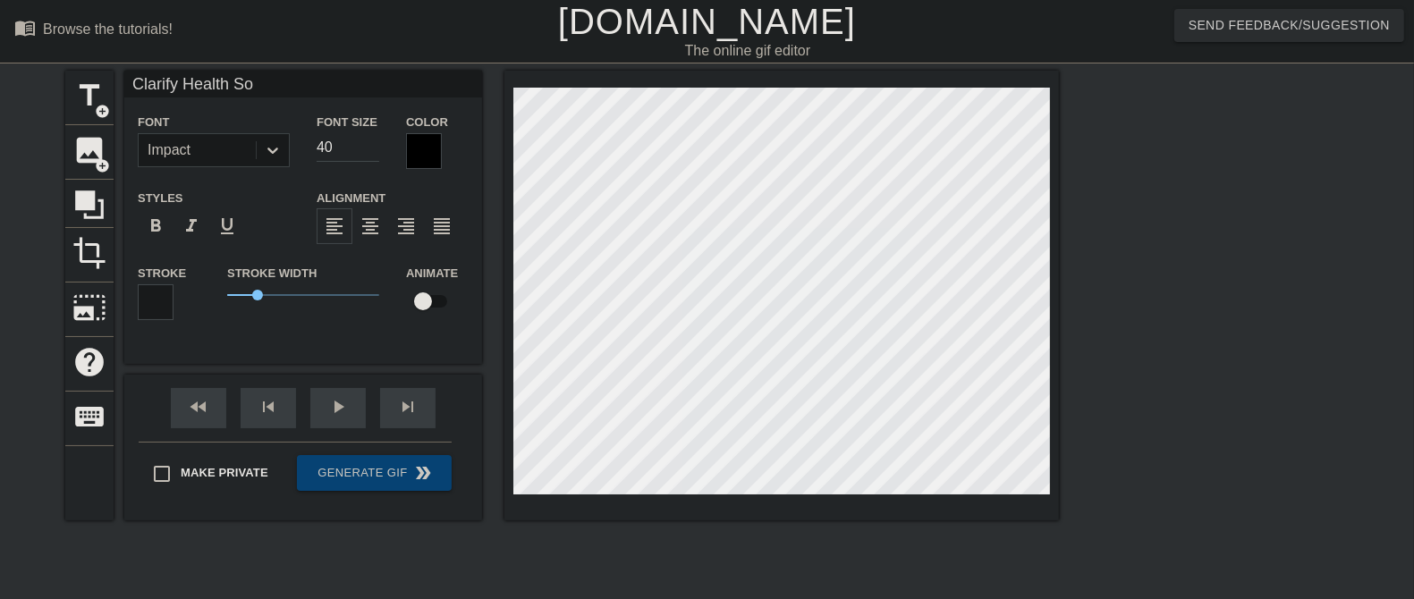
type textarea "Clarify Health Sol"
type input "Clarify Health Solu"
type textarea "Clarify Health Solu"
type input "Clarify Health Solut"
type textarea "Clarify Health Solut"
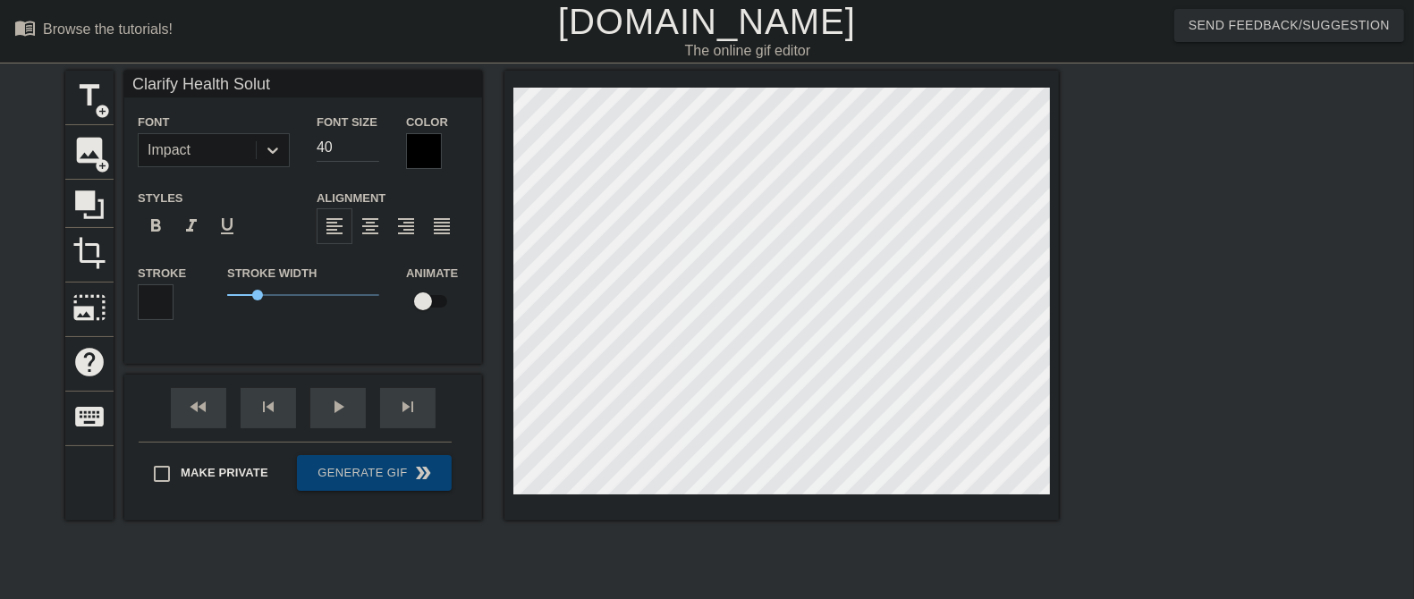
type input "Clarify Health Soluti"
type textarea "Clarify Health Soluti"
type input "Clarify Health Solutio"
type textarea "Clarify Health Solutio"
type input "Clarify Health Solution"
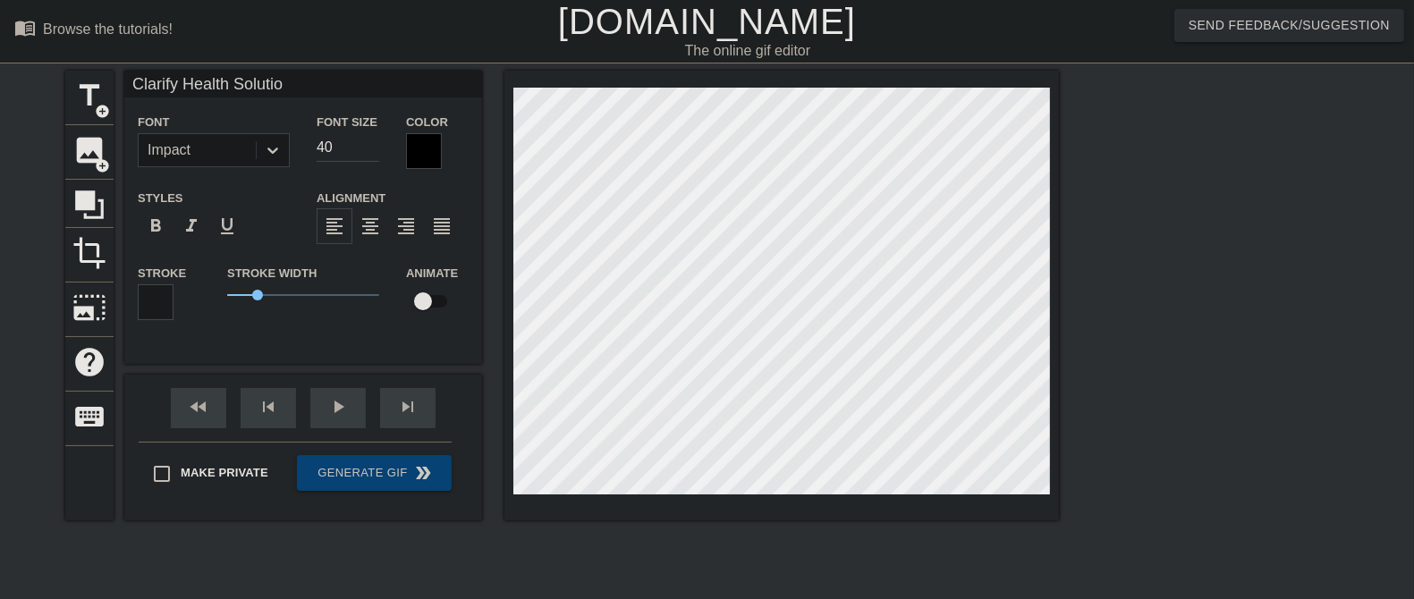
type textarea "Clarify Health Solution"
type input "Clarify Health Solutions"
type textarea "Clarify Health Solutions"
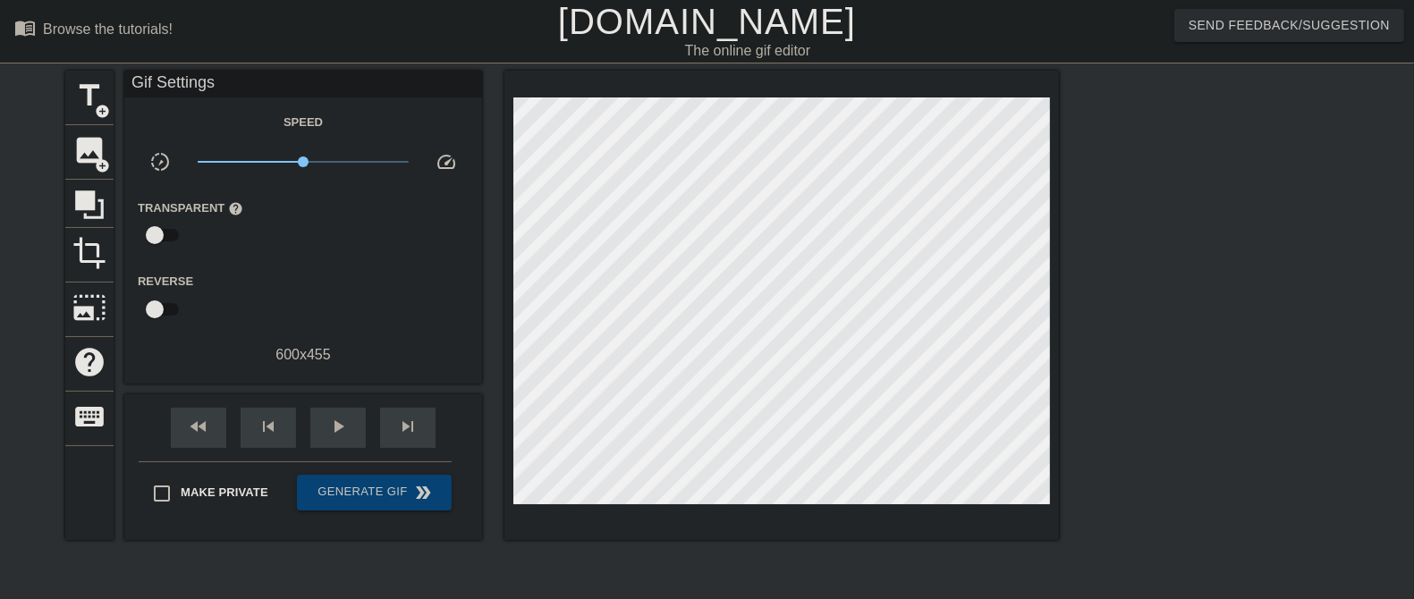
click at [1130, 394] on div "title add_circle image add_circle crop photo_size_select_large help keyboard Gi…" at bounding box center [707, 339] width 1414 height 537
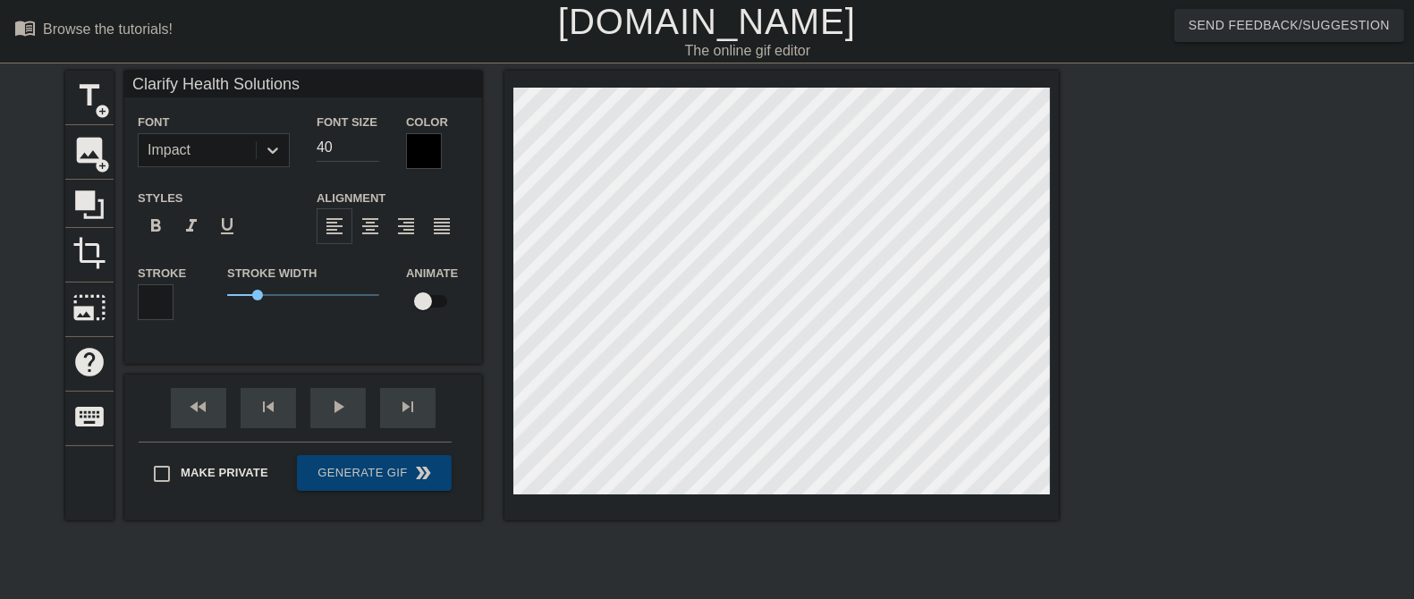
click at [1091, 292] on div at bounding box center [1214, 339] width 268 height 537
click at [338, 406] on div "fast_rewind skip_previous play_arrow skip_next" at bounding box center [303, 408] width 292 height 67
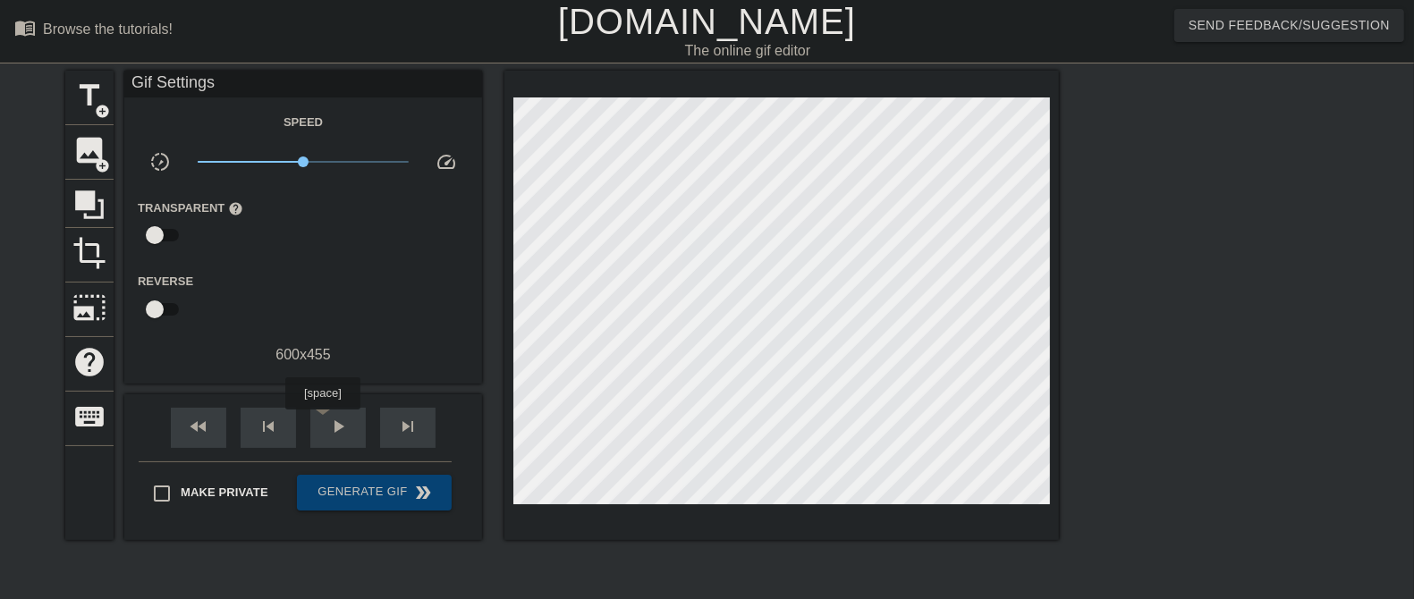
click at [322, 422] on div "play_arrow" at bounding box center [337, 428] width 55 height 40
click at [335, 421] on span "pause" at bounding box center [337, 426] width 21 height 21
click at [198, 426] on span "fast_rewind" at bounding box center [198, 426] width 21 height 21
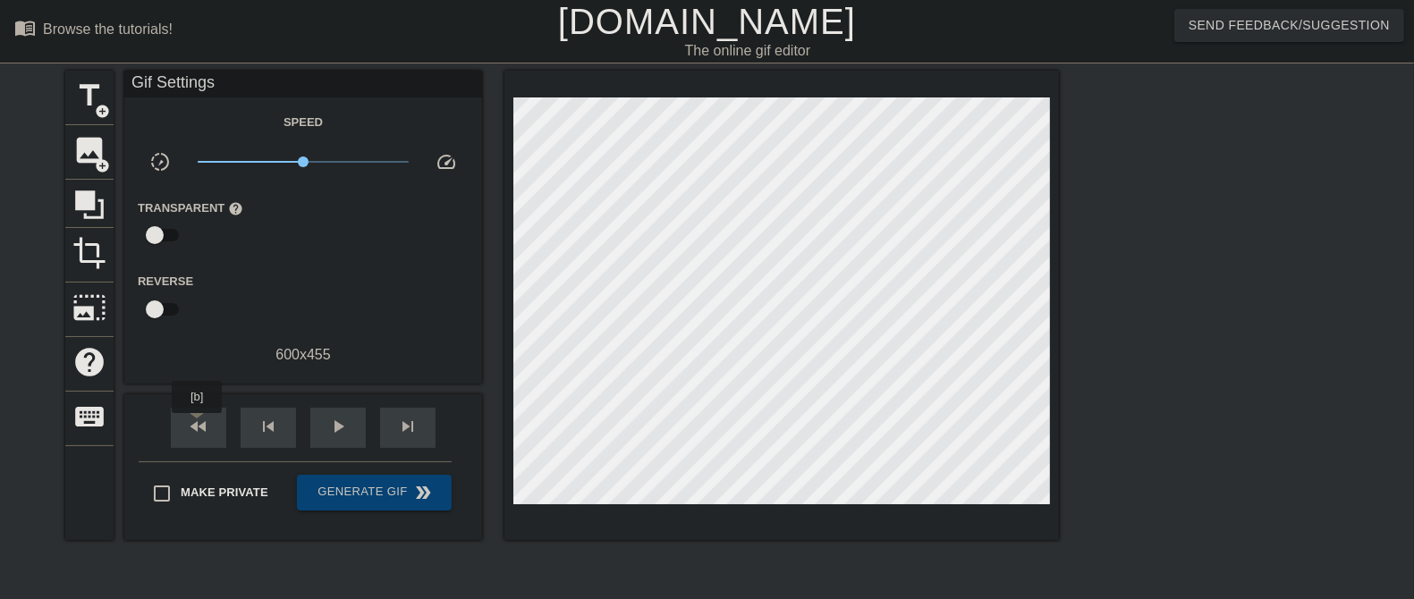
click at [198, 426] on span "fast_rewind" at bounding box center [198, 426] width 21 height 21
click at [182, 430] on div "fast_rewind" at bounding box center [198, 428] width 55 height 40
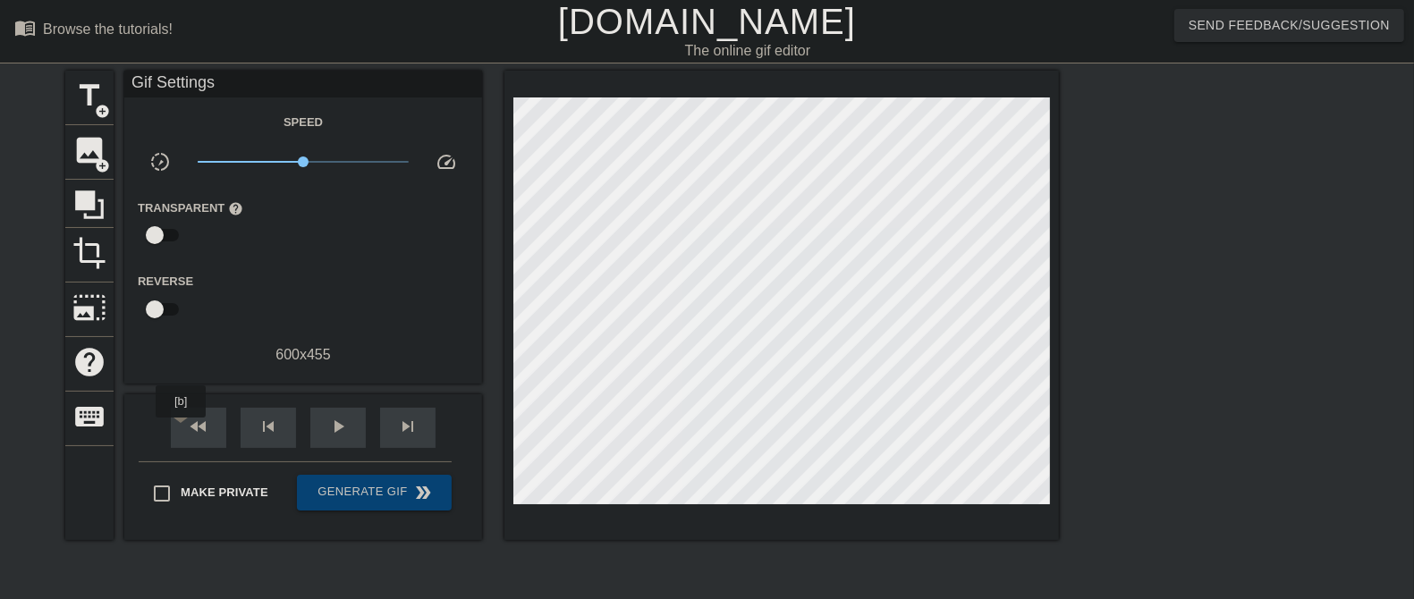
click at [182, 430] on div "fast_rewind" at bounding box center [198, 428] width 55 height 40
click at [335, 428] on span "play_arrow" at bounding box center [337, 426] width 21 height 21
click at [154, 308] on input "checkbox" at bounding box center [155, 309] width 102 height 34
checkbox input "true"
click at [348, 424] on span "pause" at bounding box center [337, 426] width 21 height 21
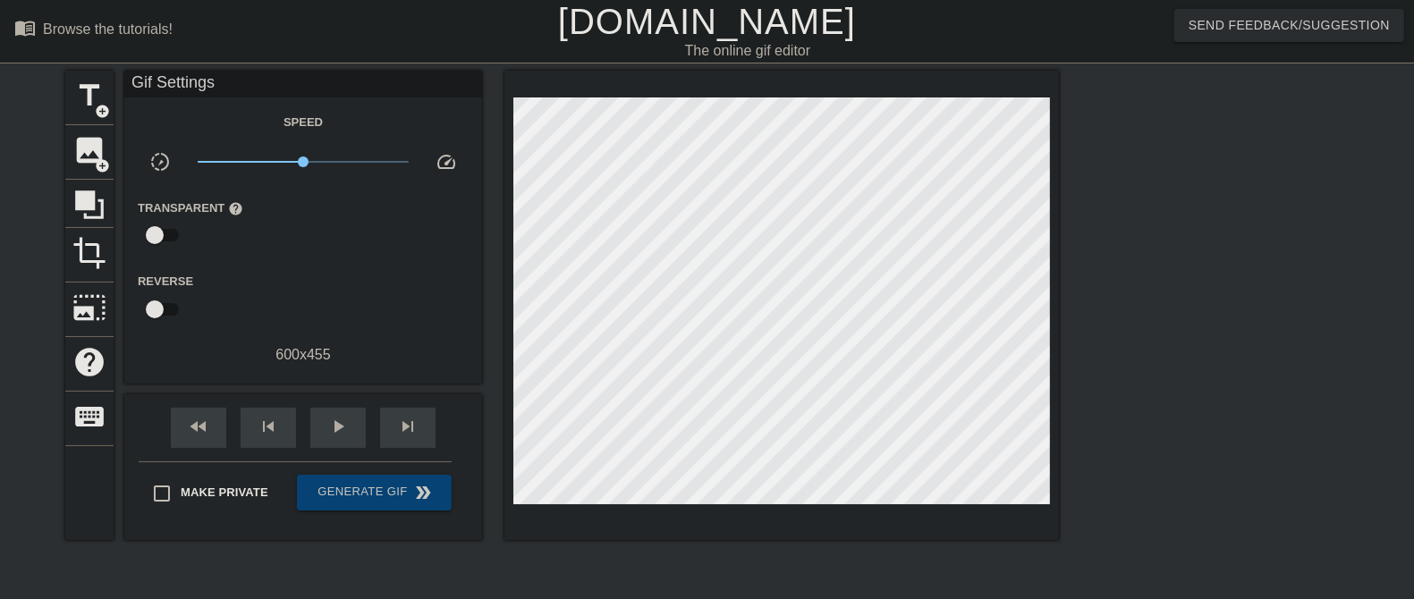
click at [302, 406] on div "fast_rewind skip_previous play_arrow skip_next" at bounding box center [303, 427] width 292 height 67
click at [334, 429] on span "play_arrow" at bounding box center [337, 426] width 21 height 21
click at [336, 430] on span "pause" at bounding box center [337, 426] width 21 height 21
click at [217, 428] on div "fast_rewind" at bounding box center [198, 428] width 55 height 40
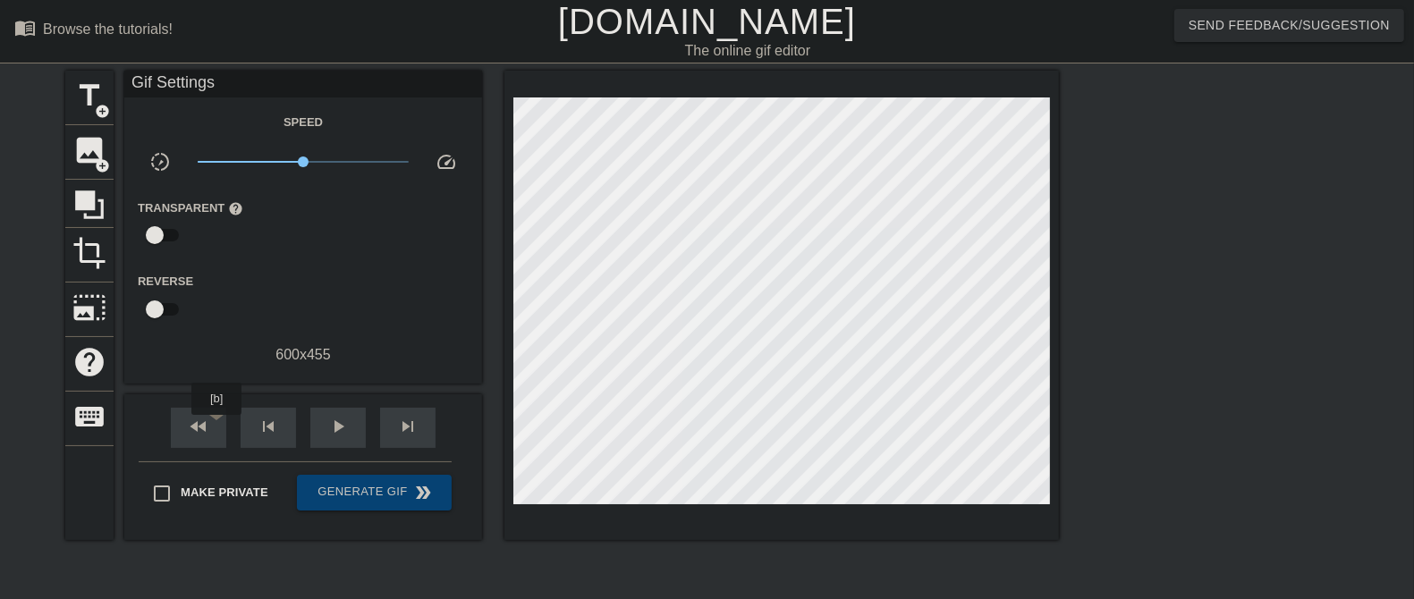
click at [217, 428] on div "fast_rewind" at bounding box center [198, 428] width 55 height 40
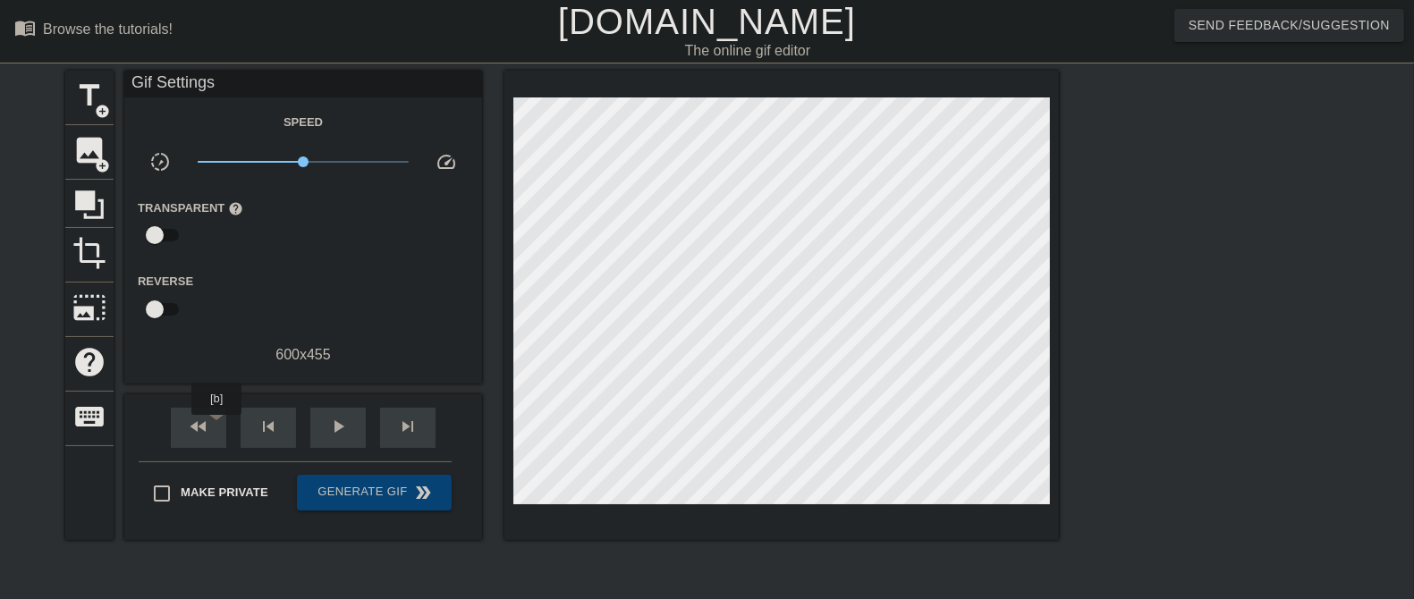
click at [217, 428] on div "fast_rewind" at bounding box center [198, 428] width 55 height 40
click at [88, 112] on span "title" at bounding box center [89, 96] width 34 height 34
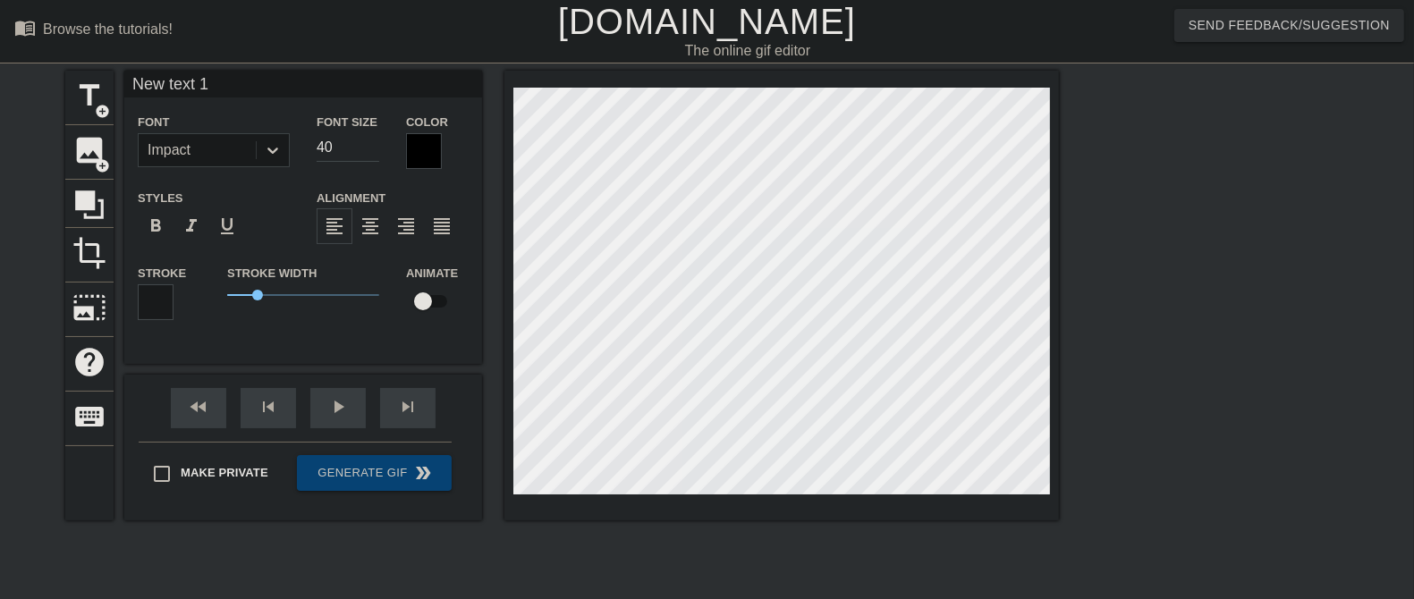
type input "C"
type textarea "C"
type input "Cl"
type textarea "Cl"
type input "Cla"
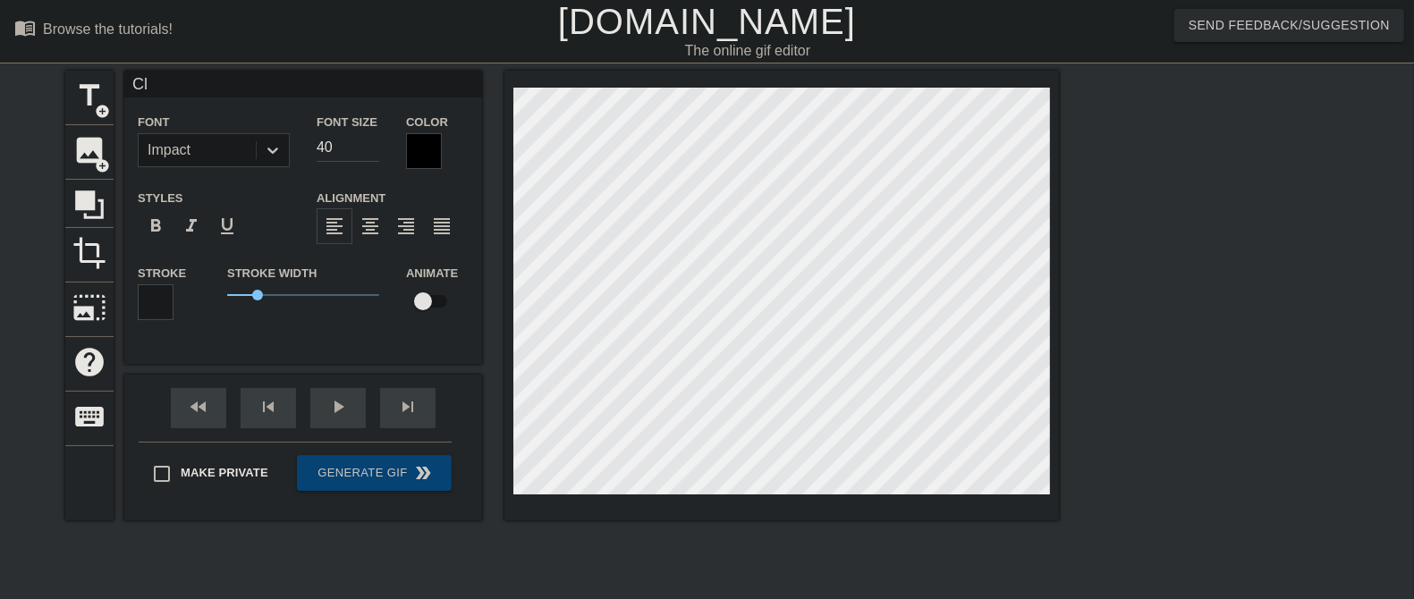
type textarea "Cla"
type input "Clar"
type textarea "Clar"
type input "Clari"
type textarea "Clari"
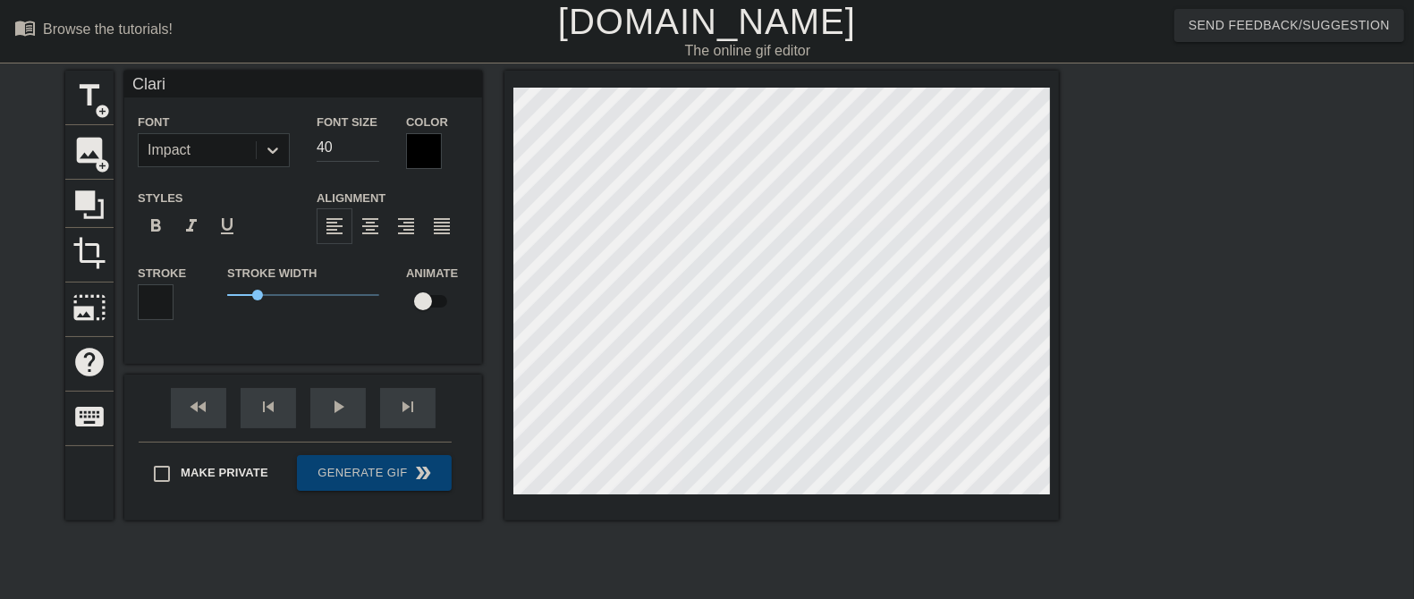
type input "Clarif"
type textarea "Clarif"
type input "Clarify"
type textarea "Clarify"
type input "Clarify"
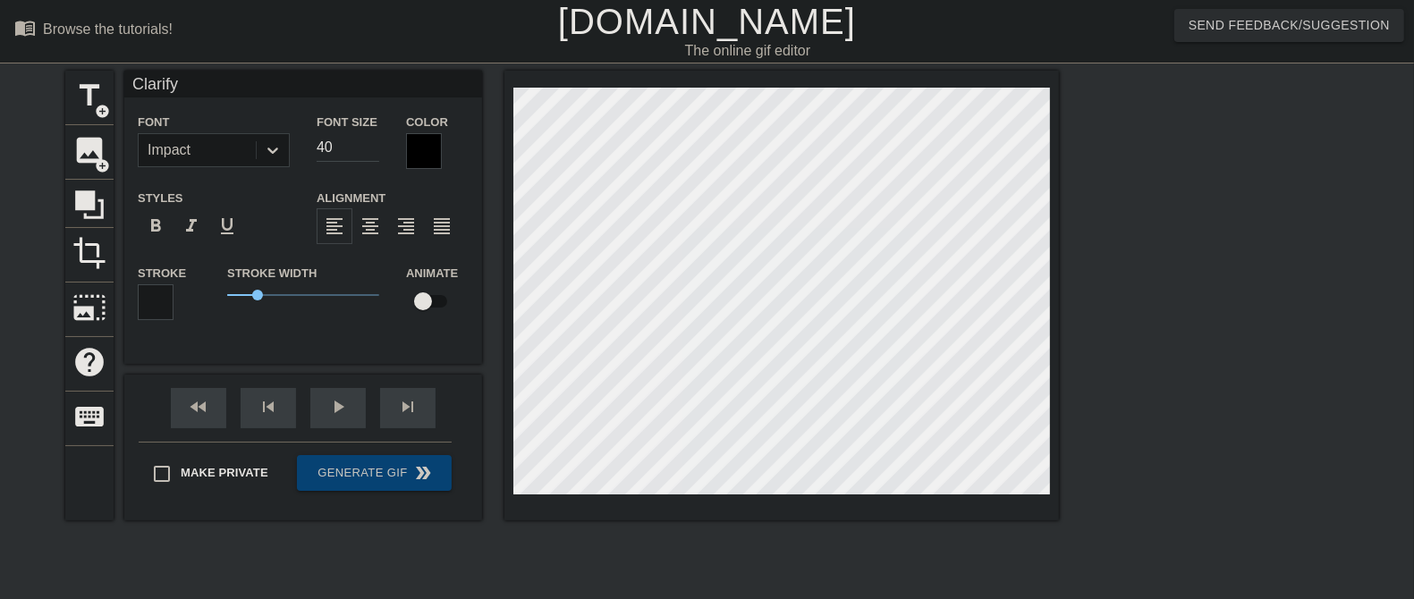
type textarea "Clarify"
type input "Clarify H"
type textarea "Clarify H"
type input "Clarify He"
type textarea "Clarify He"
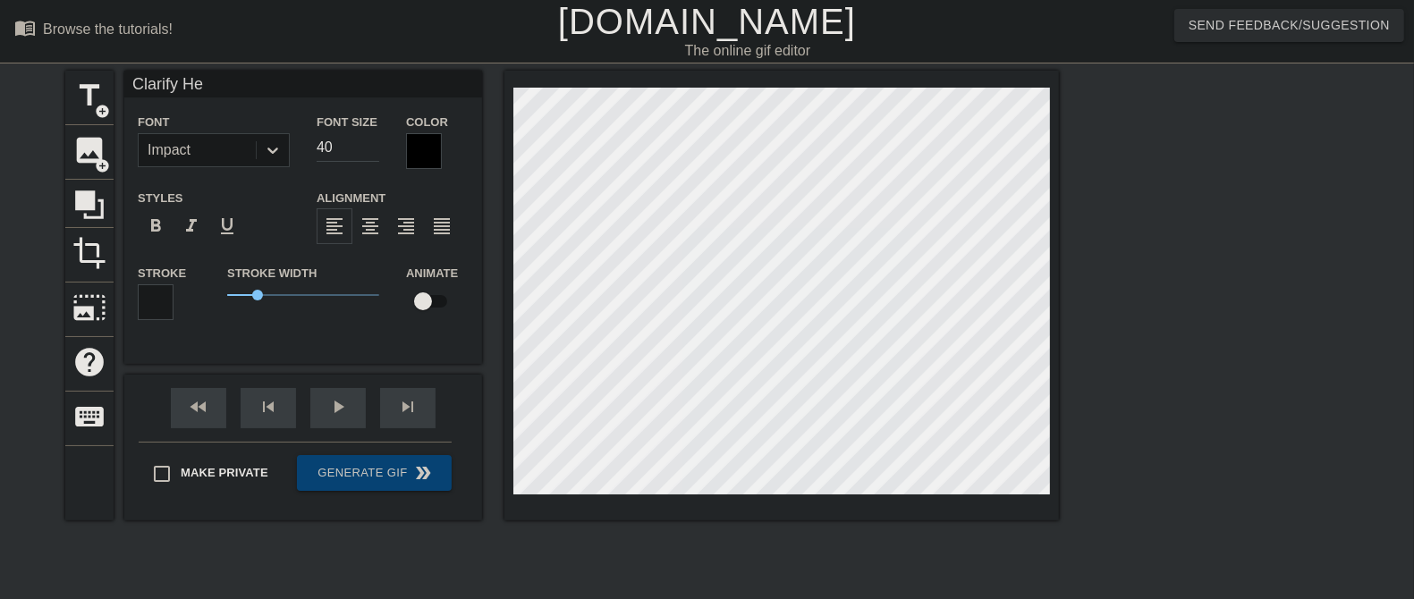
type input "Clarify Hea"
type textarea "Clarify Hea"
type input "Clarify Heal"
type textarea "Clarify Heal"
type input "Clarify Healt"
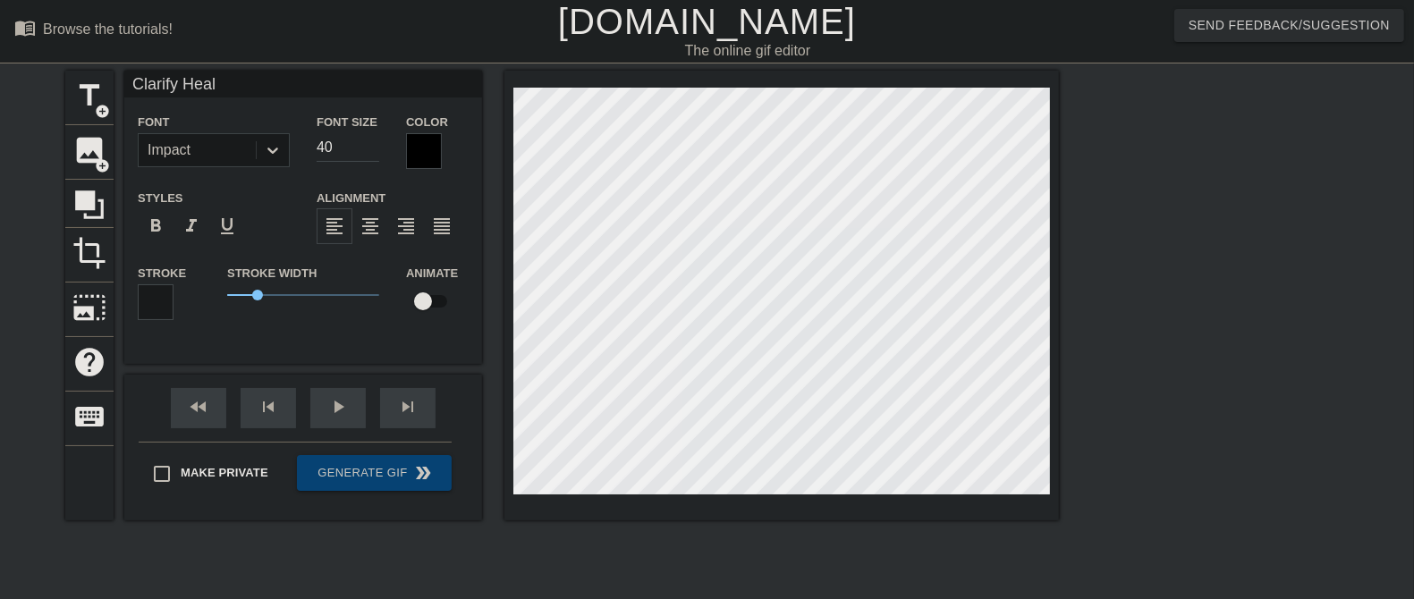
type textarea "Clarify Healt"
type input "Clarify Health"
type textarea "Clarify Health"
type input "Clarify Health"
type textarea "Clarify Health"
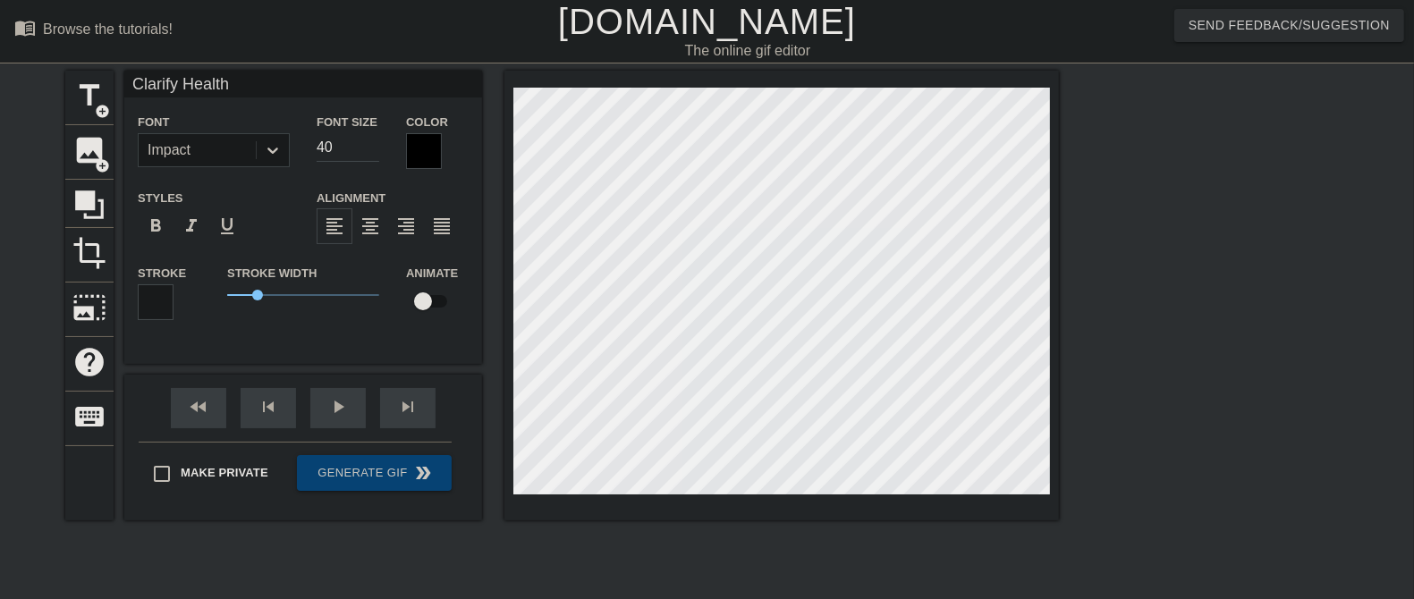
type input "Clarify Health S"
type textarea "Clarify Health S"
type input "Clarify Health So"
type textarea "Clarify Health So"
type input "Clarify Health Sol"
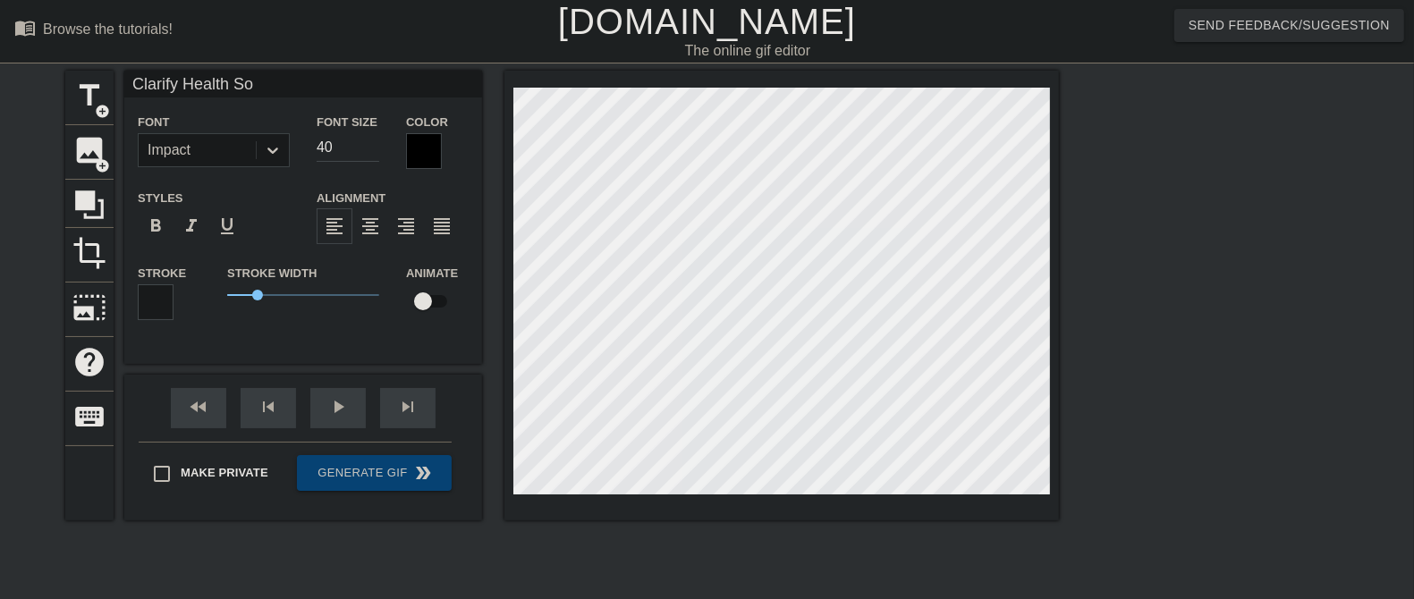
type textarea "Clarify Health Sol"
type input "Clarify Health Solu"
type textarea "Clarify Health Solu"
type input "Clarify Health Solut"
type textarea "Clarify Health Solut"
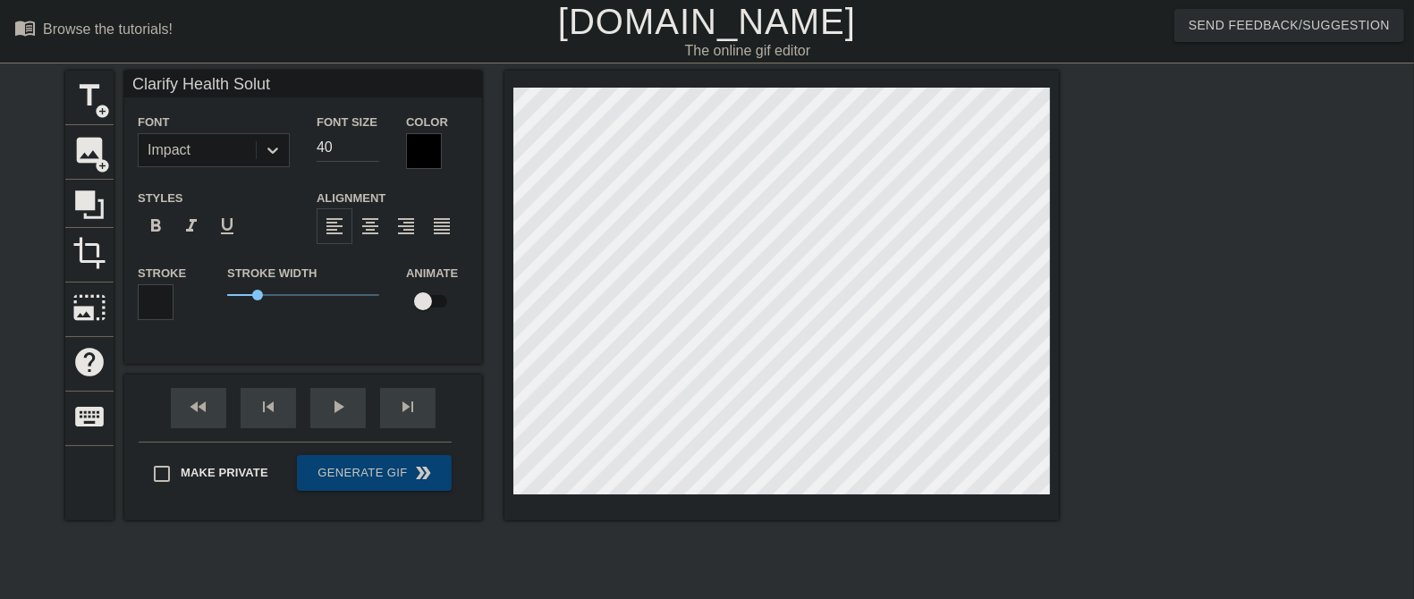
type input "Clarify Health Soluti"
type textarea "Clarify Health Soluti"
type input "Clarify Health Solutio"
type textarea "Clarify Health Solutio"
type input "Clarify Health Solution"
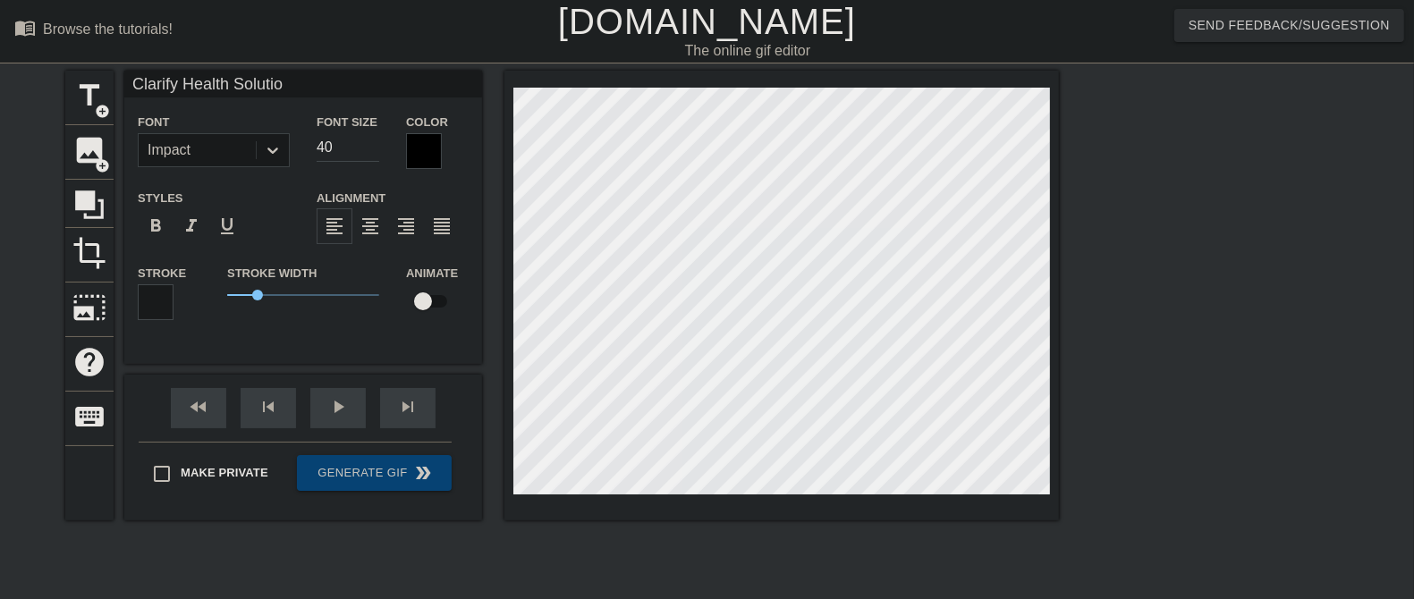
type textarea "Clarify Health Solution"
type input "Clarify Health Solutions"
type textarea "Clarify Health Solutions"
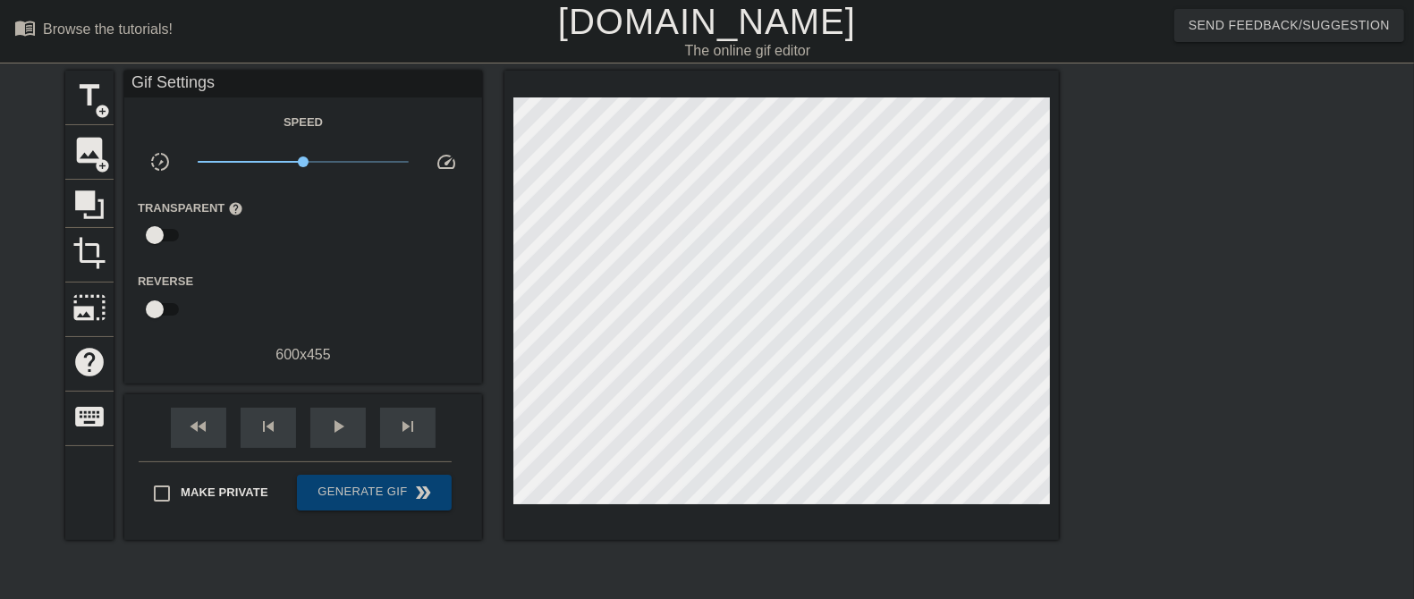
click at [1120, 342] on div at bounding box center [1214, 339] width 268 height 537
click at [339, 408] on div "play_arrow" at bounding box center [337, 428] width 55 height 40
click at [341, 409] on div "pause" at bounding box center [337, 428] width 55 height 40
click at [341, 409] on div "play_arrow" at bounding box center [337, 428] width 55 height 40
click at [341, 409] on div "pause" at bounding box center [337, 428] width 55 height 40
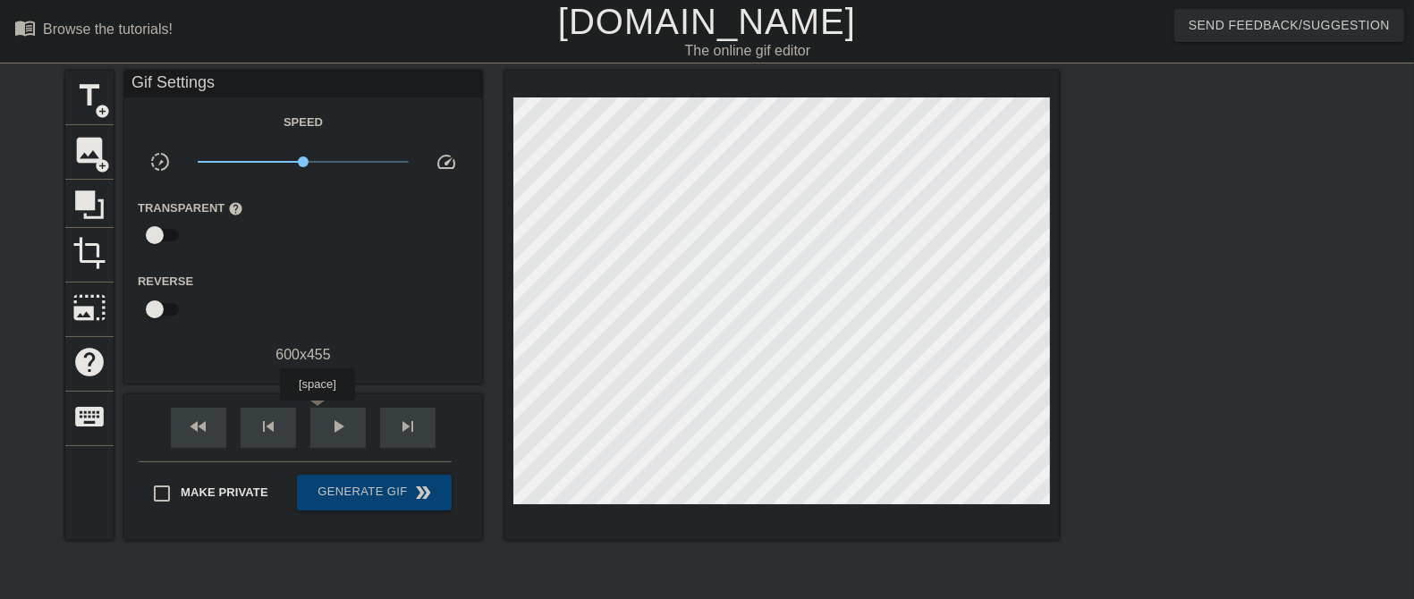
click at [317, 414] on div "play_arrow" at bounding box center [337, 428] width 55 height 40
click at [319, 414] on div "pause" at bounding box center [337, 428] width 55 height 40
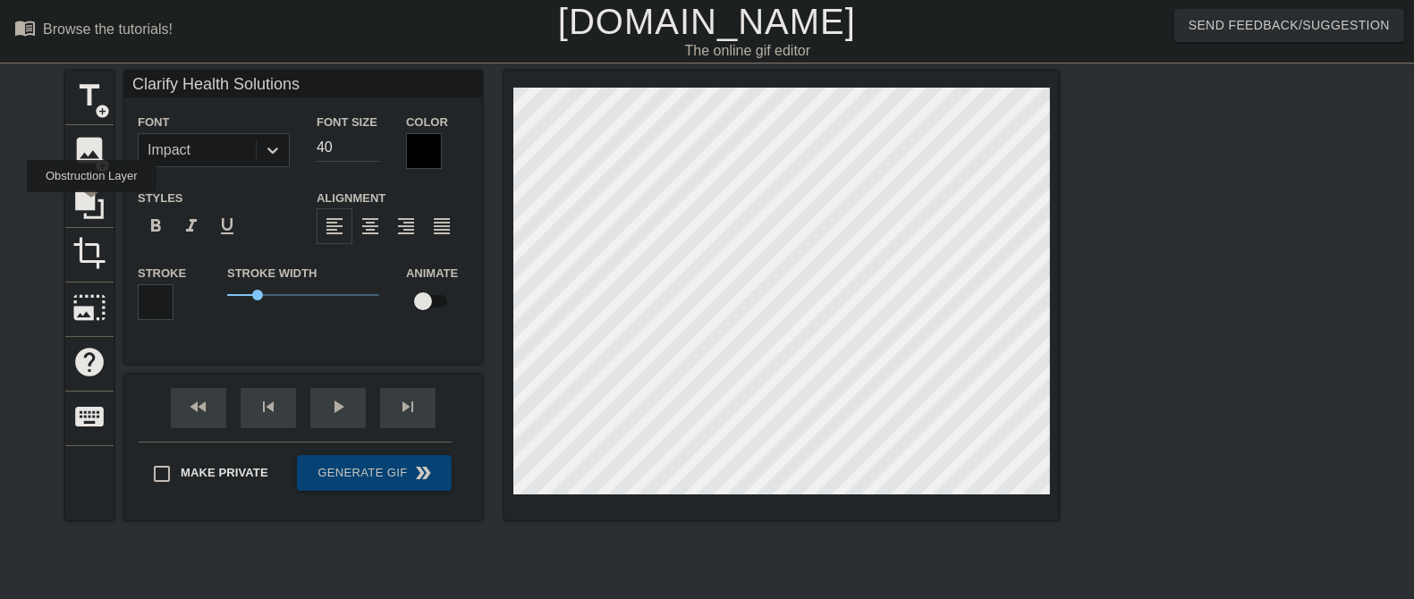
click at [91, 202] on icon at bounding box center [89, 204] width 29 height 29
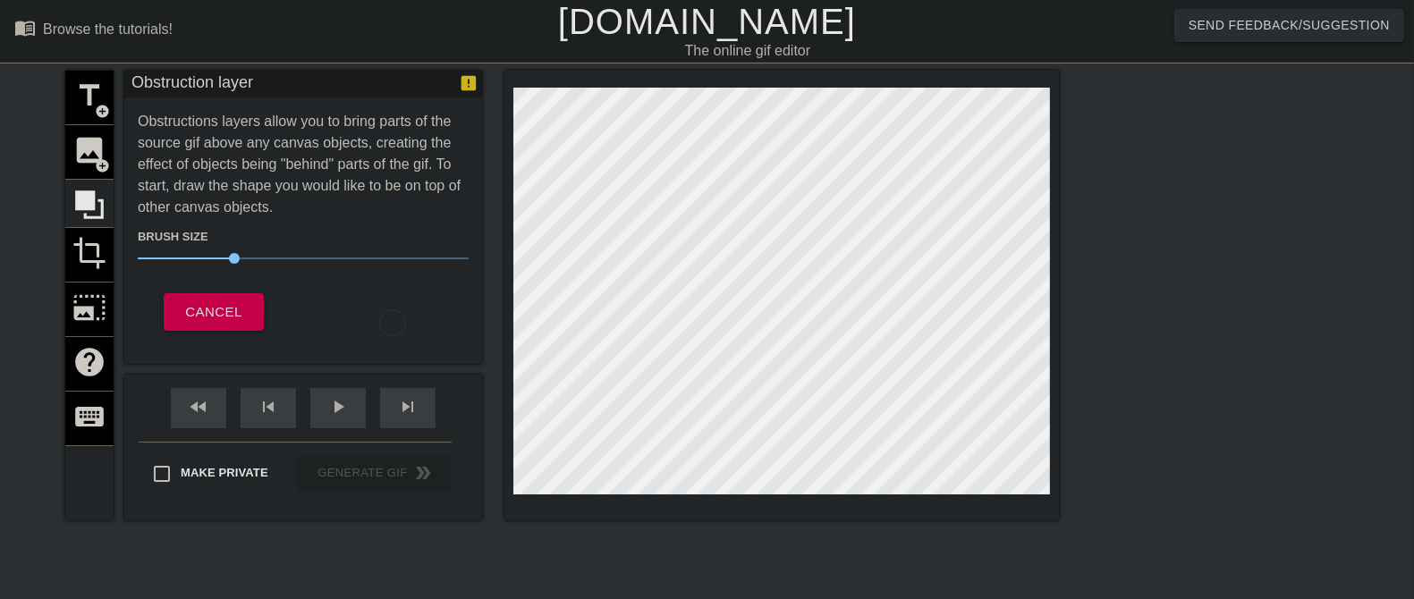
click at [90, 245] on div "title add_circle image add_circle crop photo_size_select_large help keyboard" at bounding box center [89, 296] width 48 height 450
click at [94, 259] on div "title add_circle image add_circle crop photo_size_select_large help keyboard" at bounding box center [89, 296] width 48 height 450
click at [216, 304] on span "Cancel" at bounding box center [213, 311] width 56 height 23
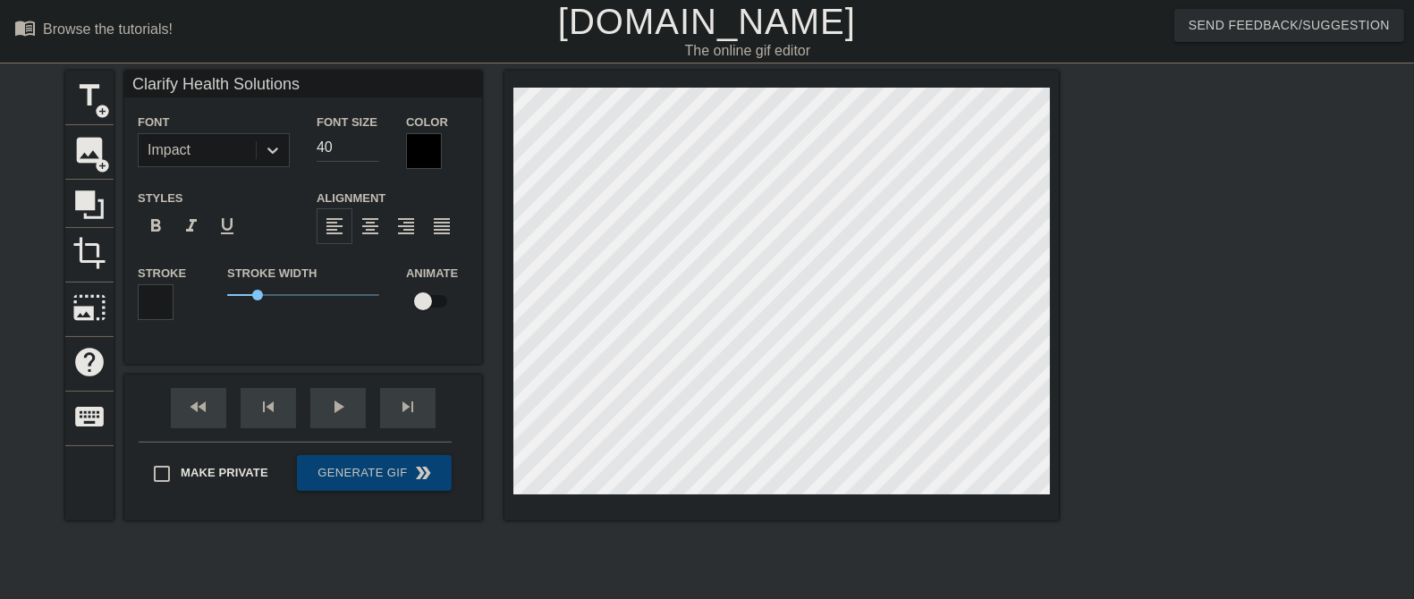
click at [433, 302] on input "checkbox" at bounding box center [423, 301] width 102 height 34
checkbox input "true"
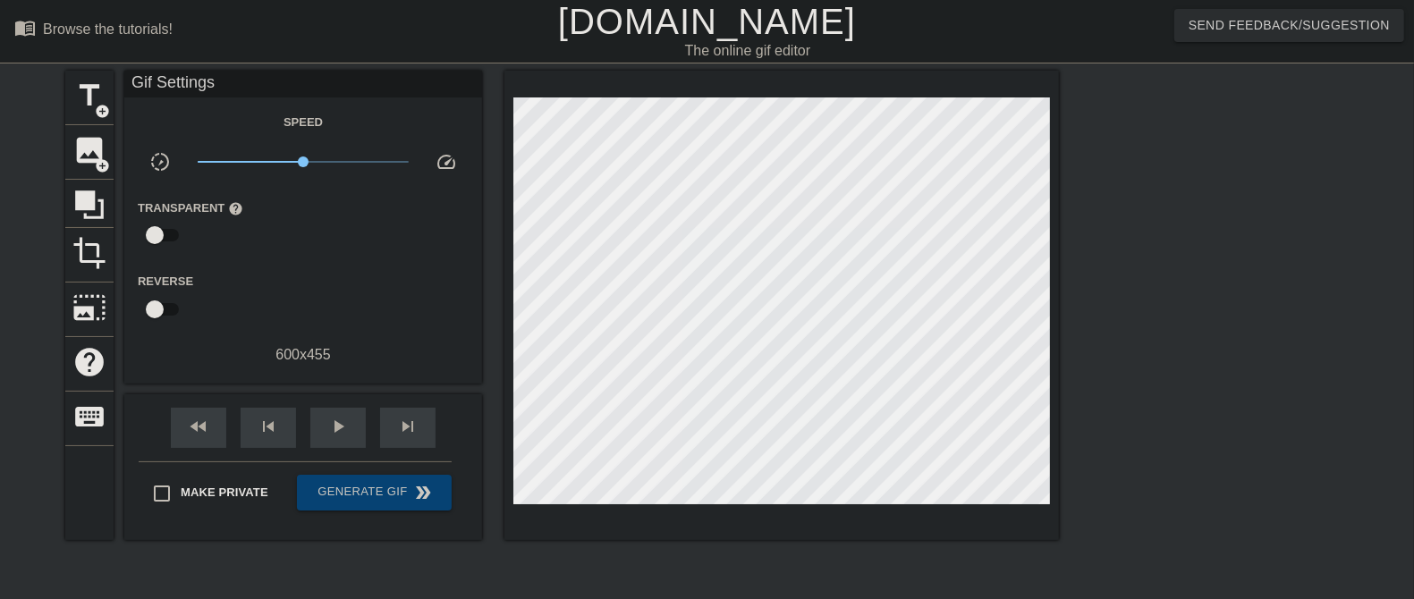
click at [325, 402] on div "fast_rewind skip_previous play_arrow skip_next" at bounding box center [303, 427] width 292 height 67
click at [338, 429] on span "play_arrow" at bounding box center [337, 426] width 21 height 21
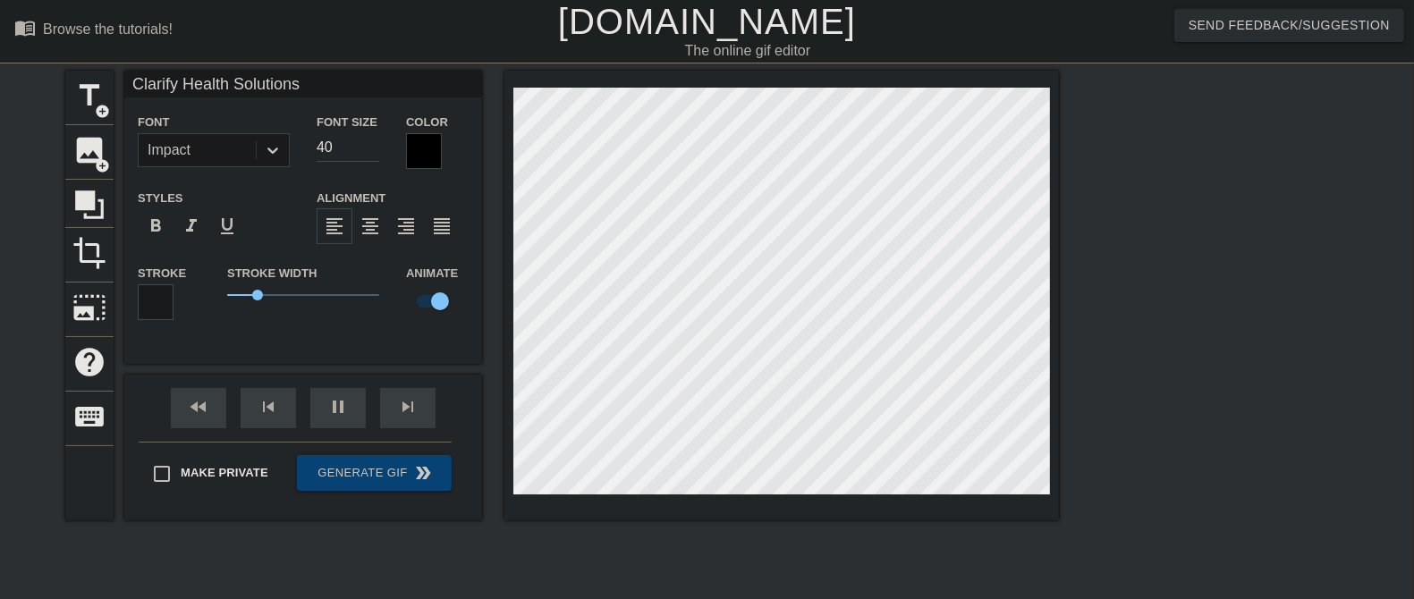
click at [431, 304] on input "checkbox" at bounding box center [440, 301] width 102 height 34
click at [432, 304] on input "checkbox" at bounding box center [423, 301] width 102 height 34
click at [432, 304] on input "checkbox" at bounding box center [440, 301] width 102 height 34
checkbox input "false"
click at [335, 413] on div "pause" at bounding box center [337, 408] width 55 height 40
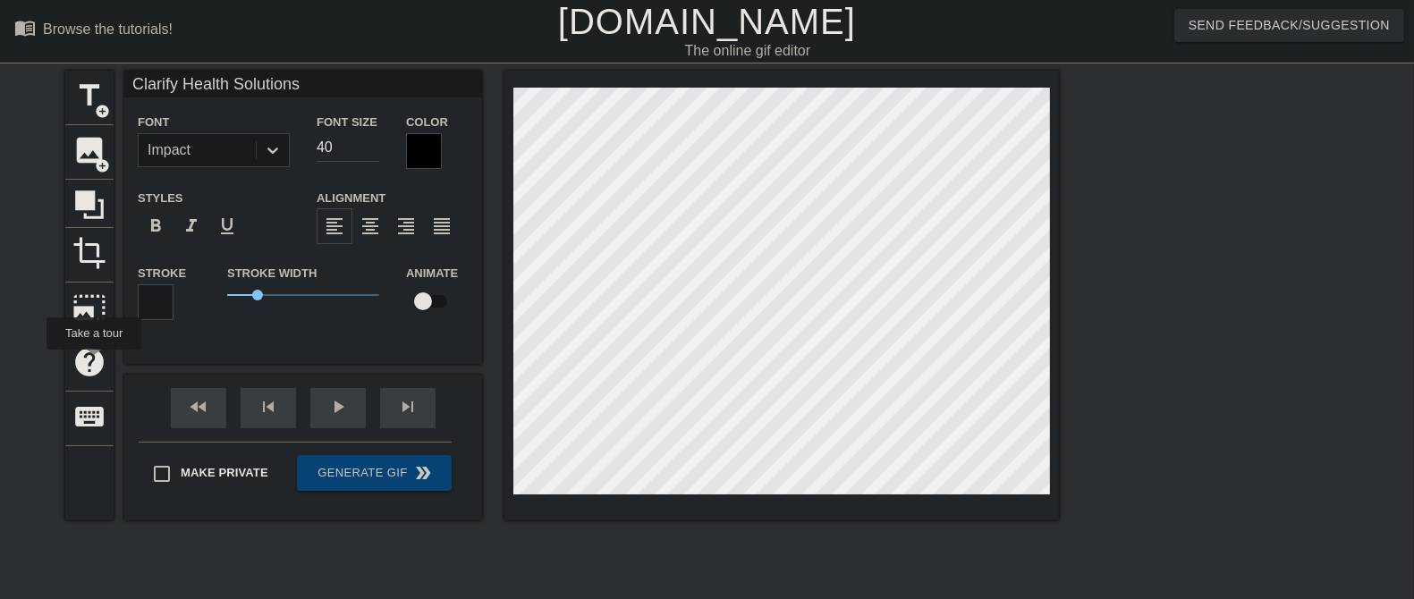
click at [93, 360] on span "help" at bounding box center [89, 362] width 34 height 34
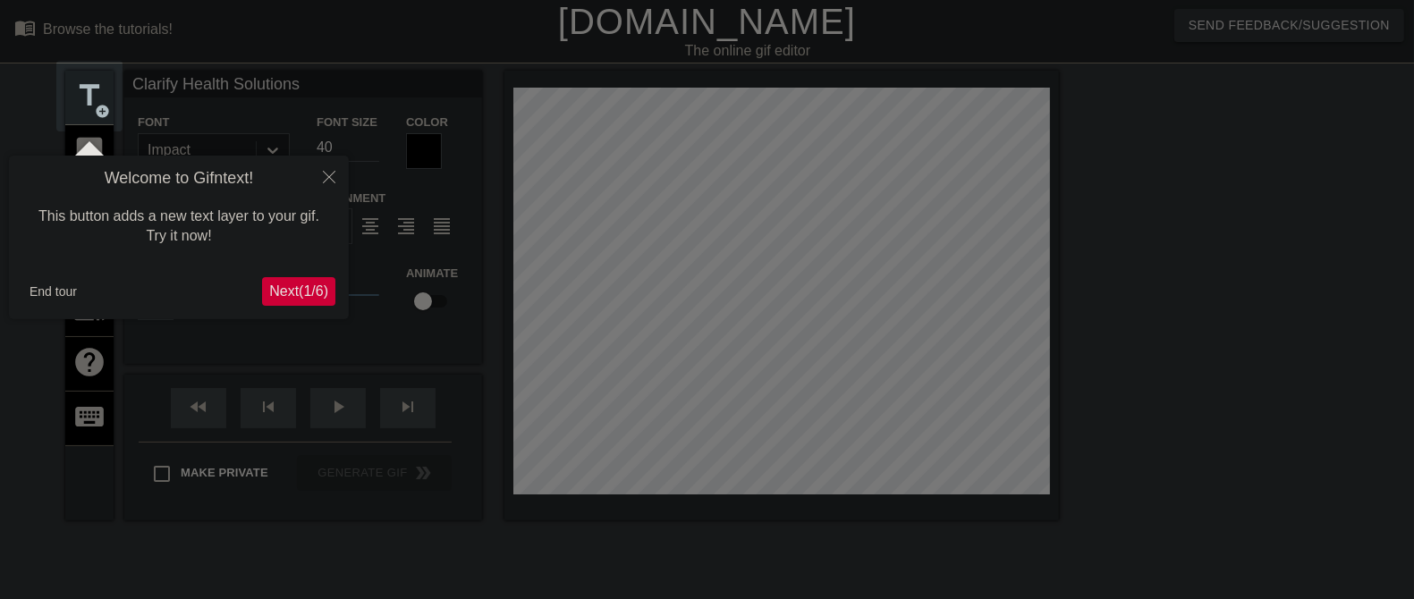
scroll to position [44, 0]
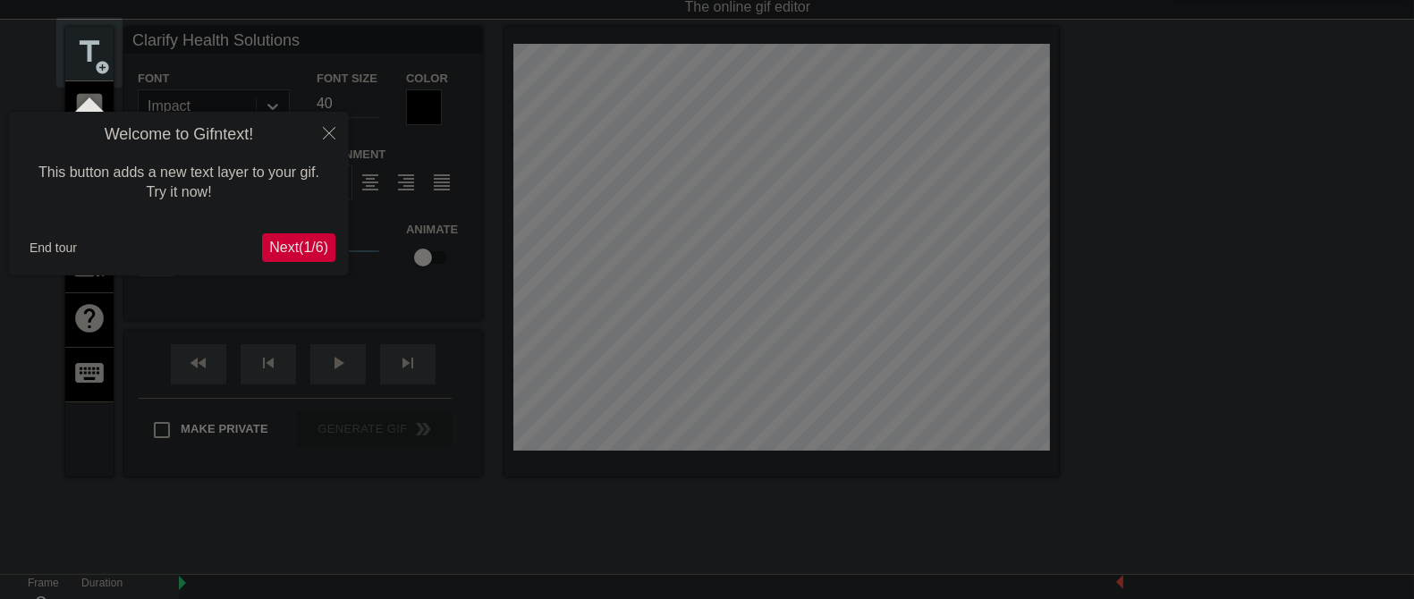
click at [306, 249] on span "Next ( 1 / 6 )" at bounding box center [298, 247] width 59 height 15
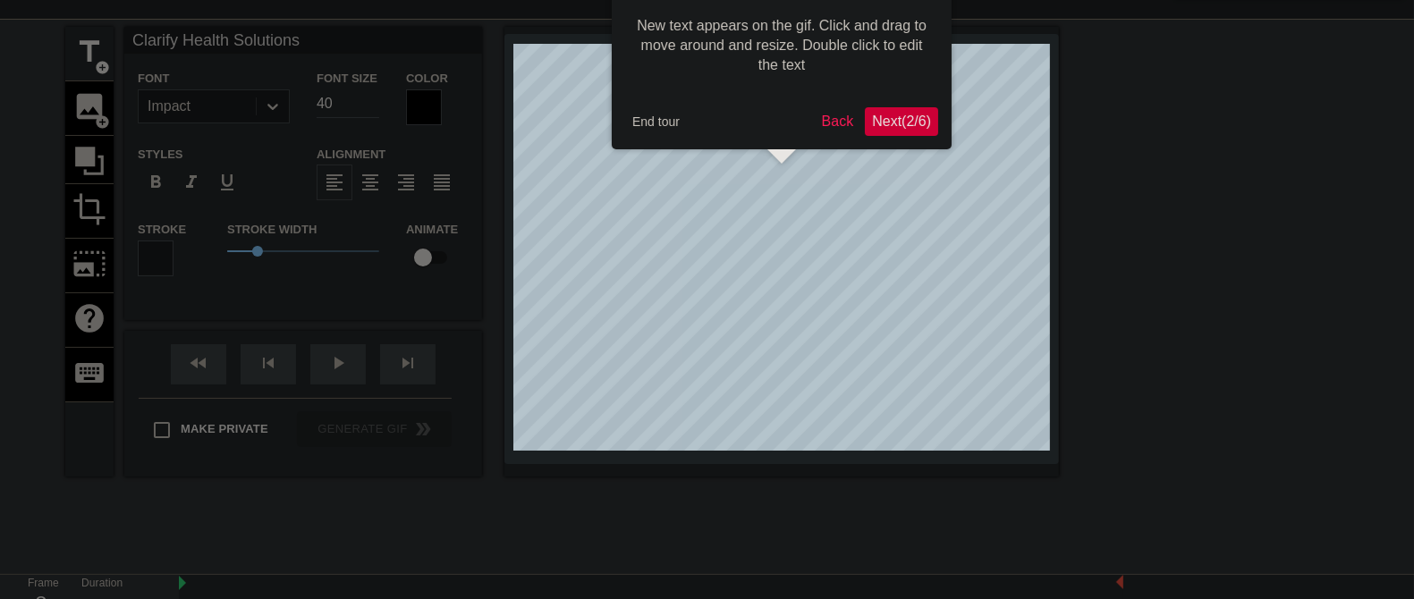
scroll to position [0, 0]
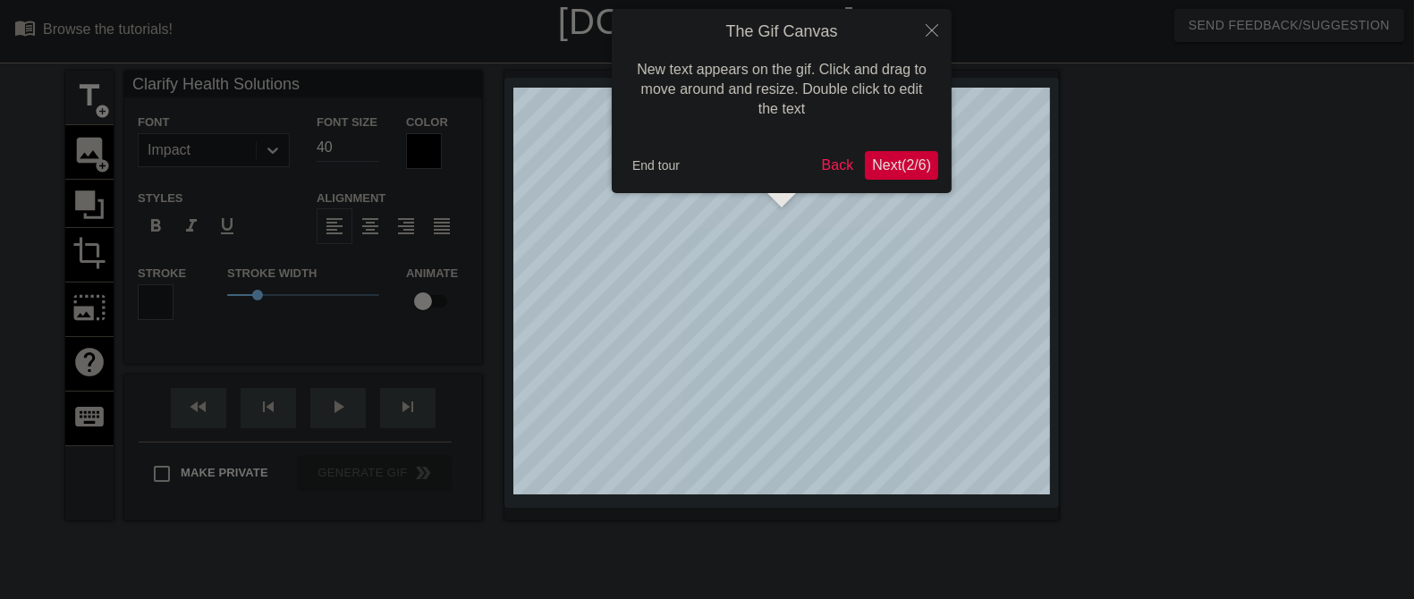
click at [891, 159] on span "Next ( 2 / 6 )" at bounding box center [901, 164] width 59 height 15
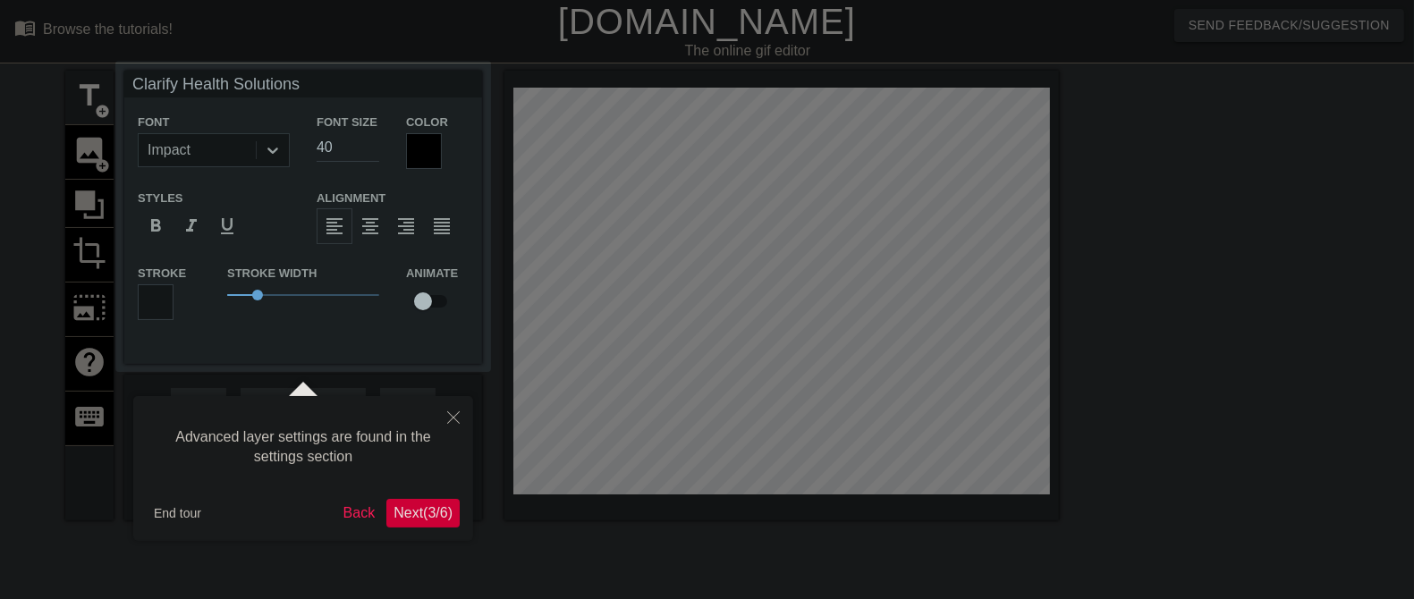
scroll to position [44, 0]
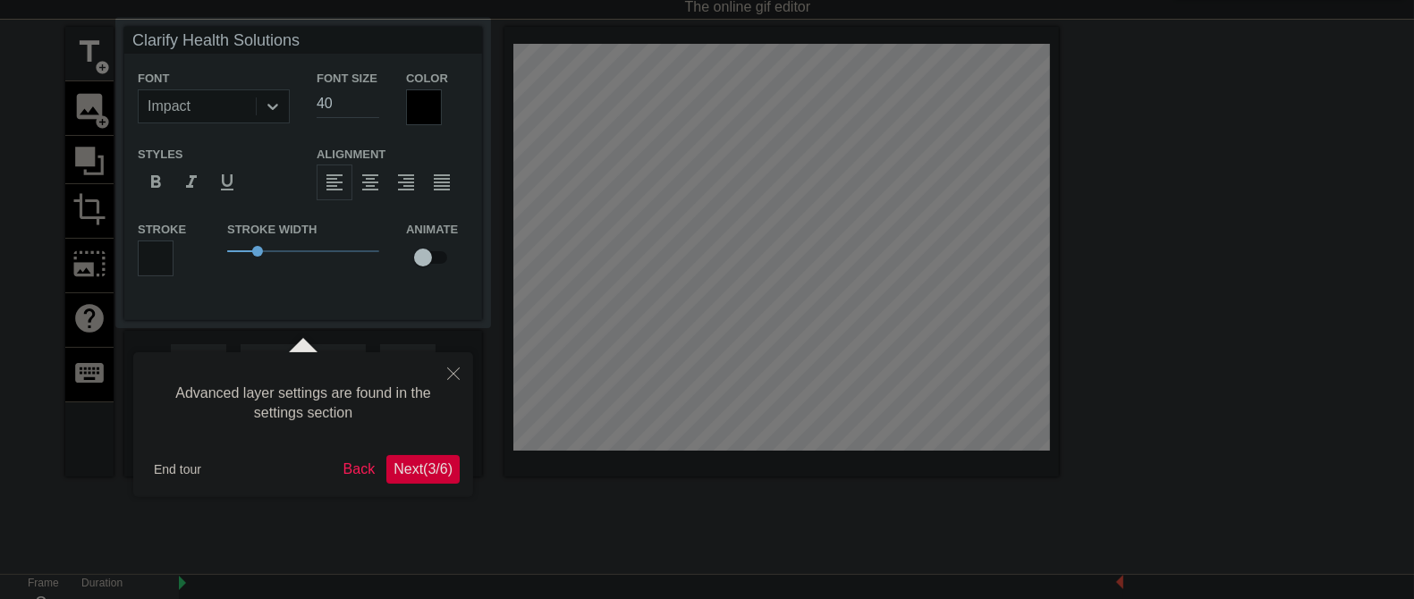
click at [427, 462] on span "Next ( 3 / 6 )" at bounding box center [422, 468] width 59 height 15
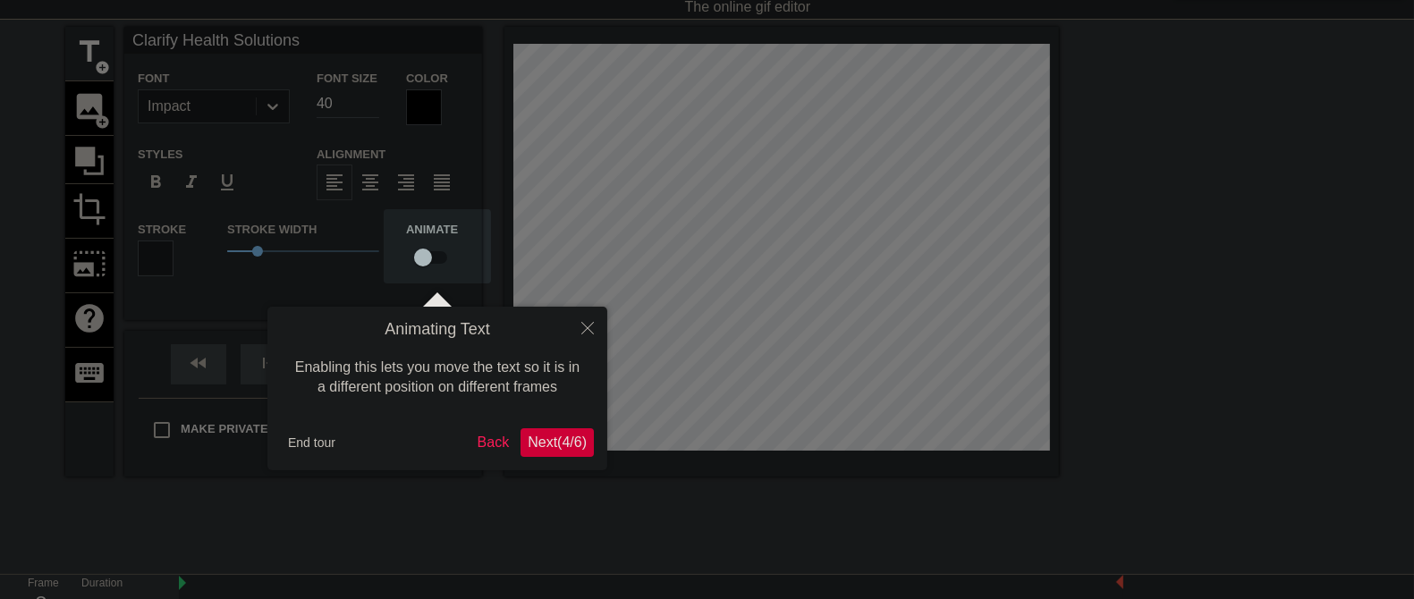
scroll to position [0, 0]
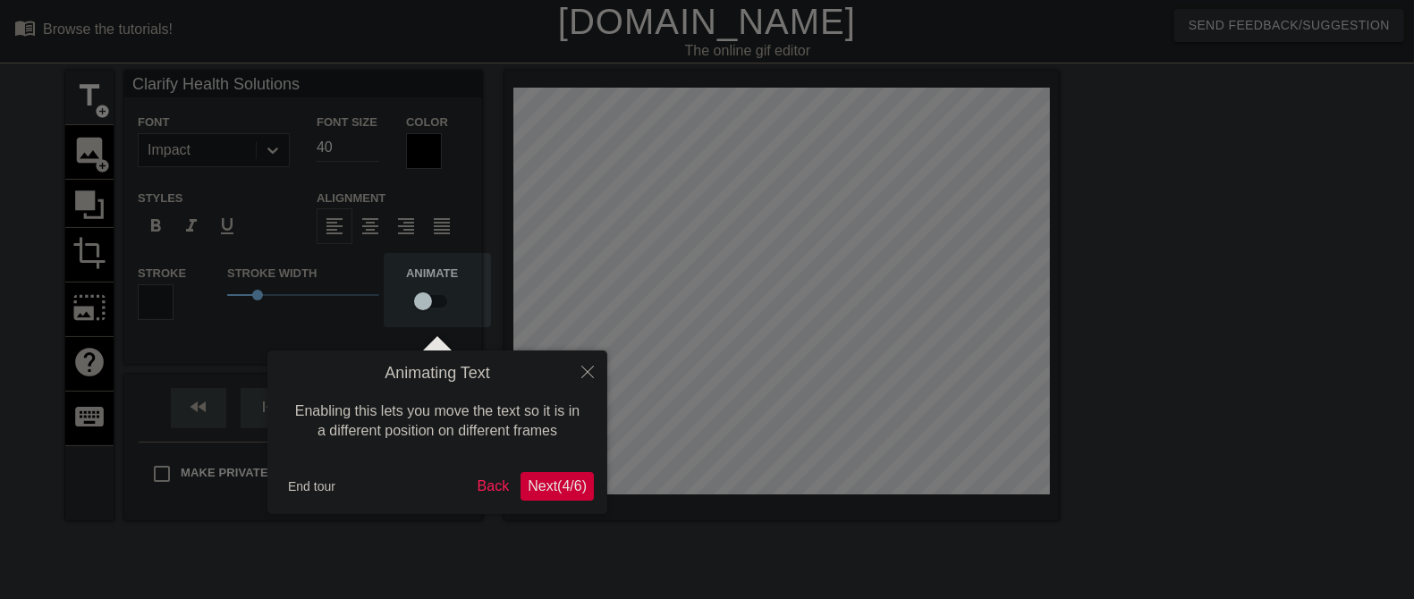
click at [546, 478] on span "Next ( 4 / 6 )" at bounding box center [557, 485] width 59 height 15
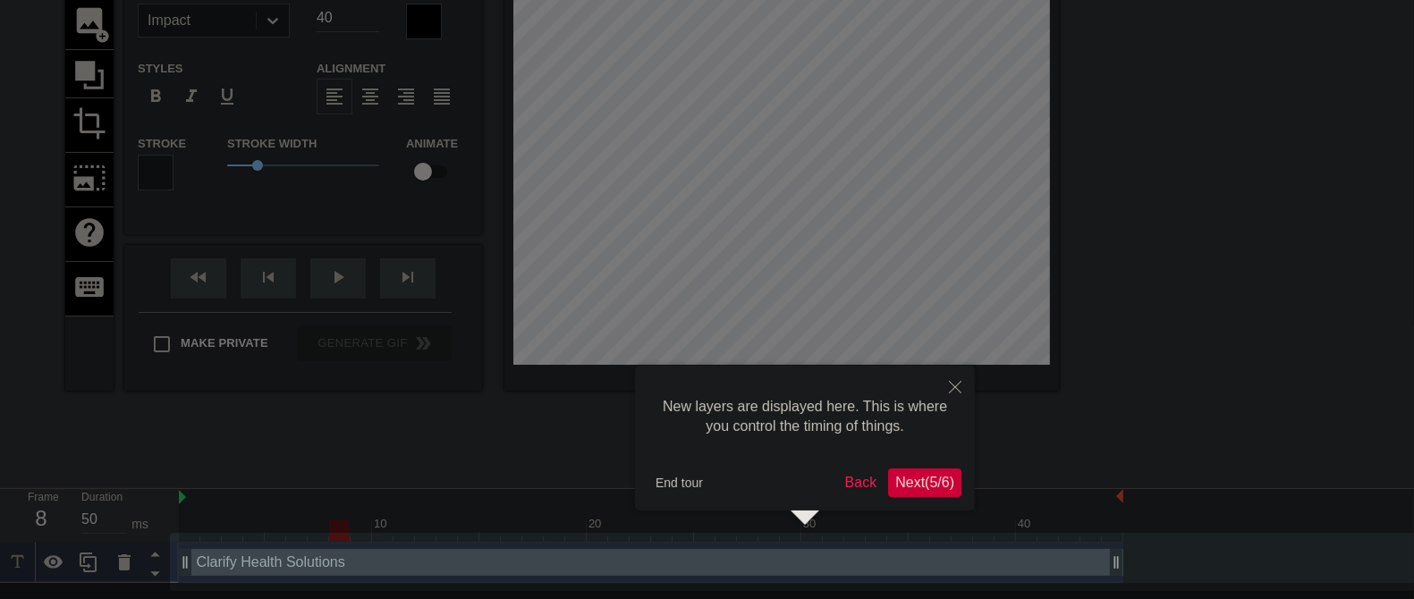
click at [927, 478] on span "Next ( 5 / 6 )" at bounding box center [924, 482] width 59 height 15
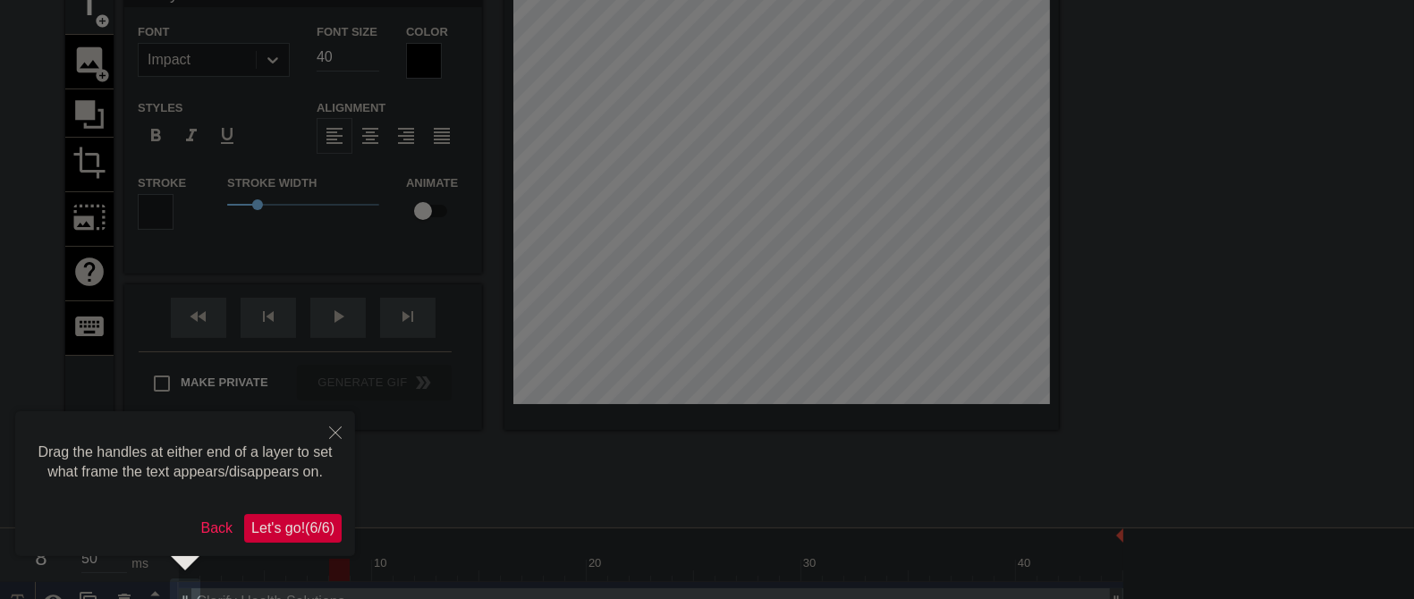
scroll to position [0, 0]
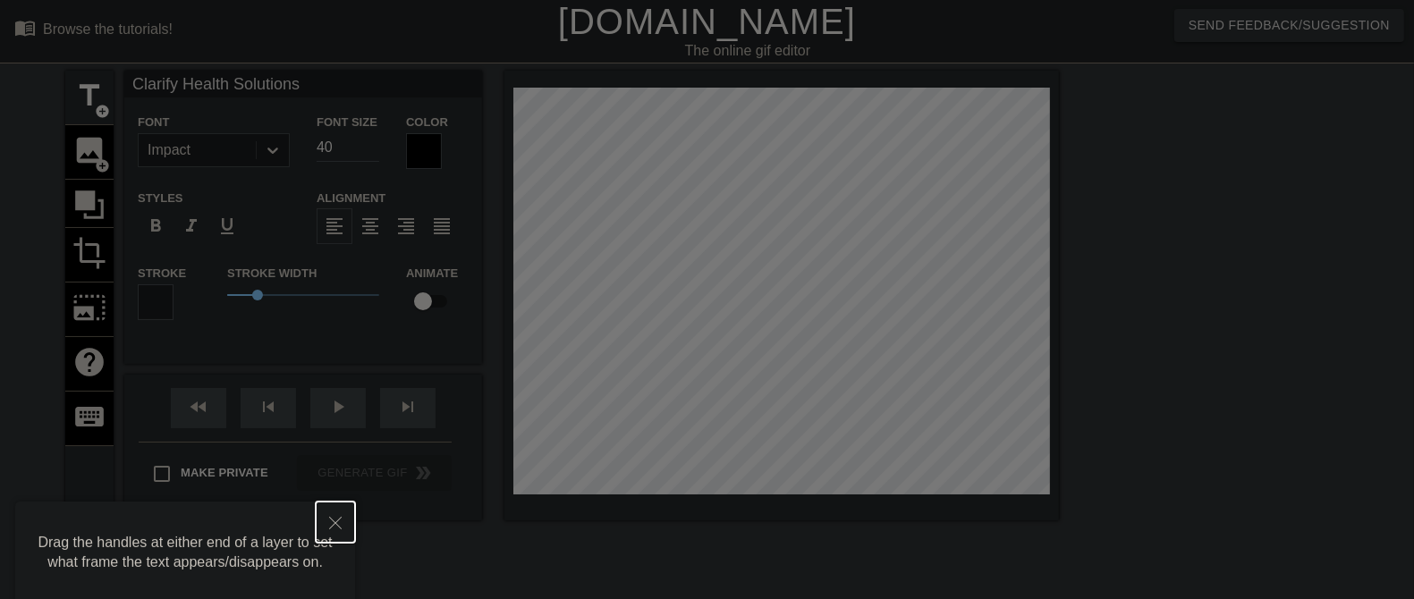
click at [335, 478] on button "Close" at bounding box center [335, 522] width 39 height 41
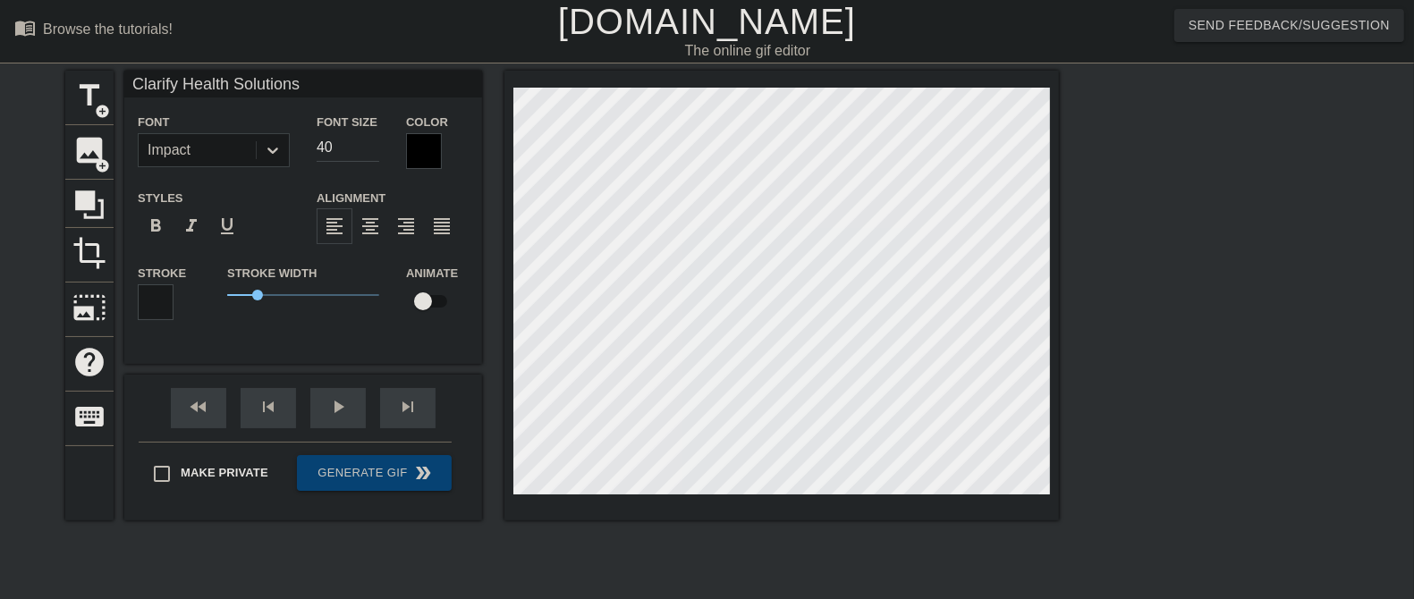
scroll to position [116, 0]
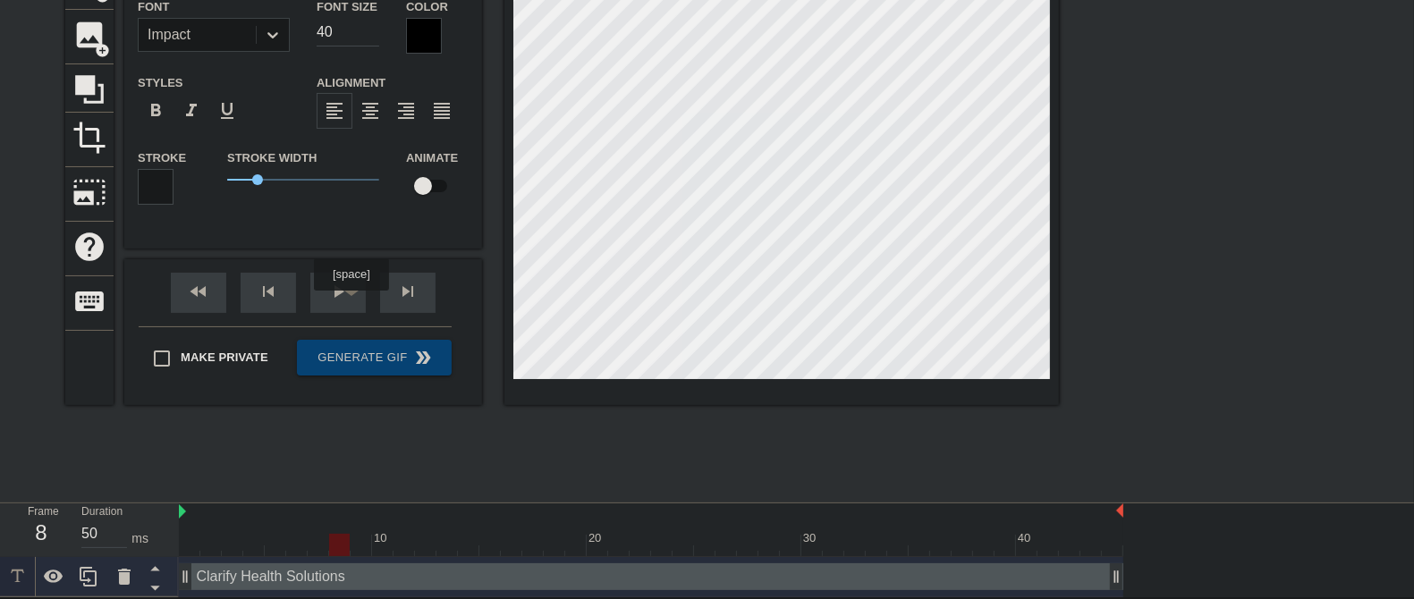
click at [350, 303] on div "play_arrow" at bounding box center [337, 293] width 55 height 40
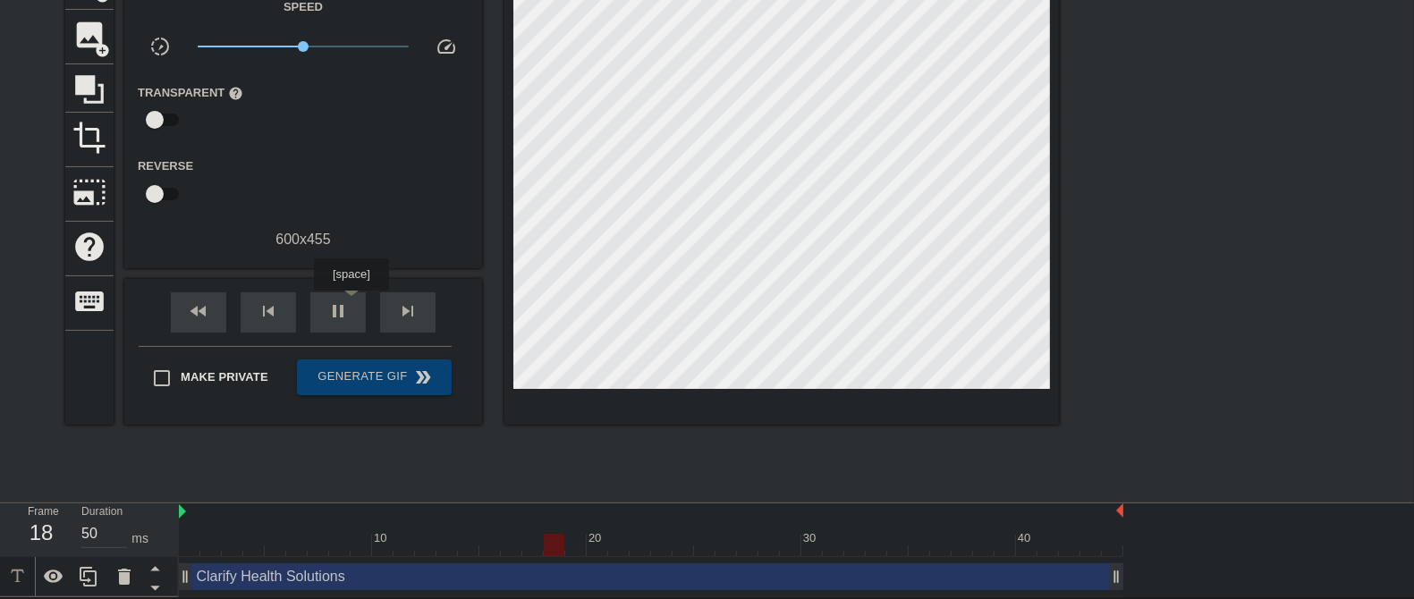
click at [350, 303] on div "pause" at bounding box center [337, 312] width 55 height 40
click at [350, 303] on div "play_arrow" at bounding box center [337, 312] width 55 height 40
click at [350, 304] on div "pause" at bounding box center [337, 312] width 55 height 40
click at [350, 304] on div "play_arrow" at bounding box center [337, 312] width 55 height 40
click at [350, 304] on div "pause" at bounding box center [337, 312] width 55 height 40
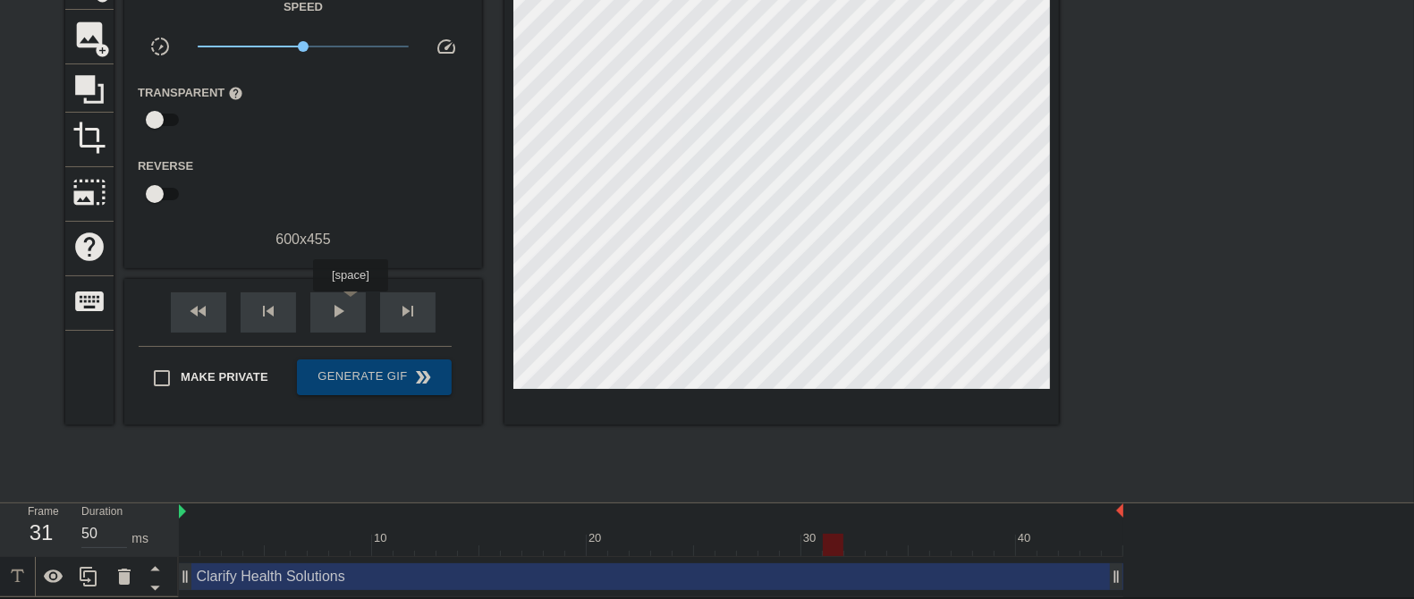
click at [350, 304] on div "play_arrow" at bounding box center [337, 312] width 55 height 40
click at [350, 304] on div "pause" at bounding box center [337, 312] width 55 height 40
click at [41, 478] on div "23" at bounding box center [41, 533] width 27 height 32
click at [127, 478] on div "Duration 50 ms" at bounding box center [121, 529] width 80 height 52
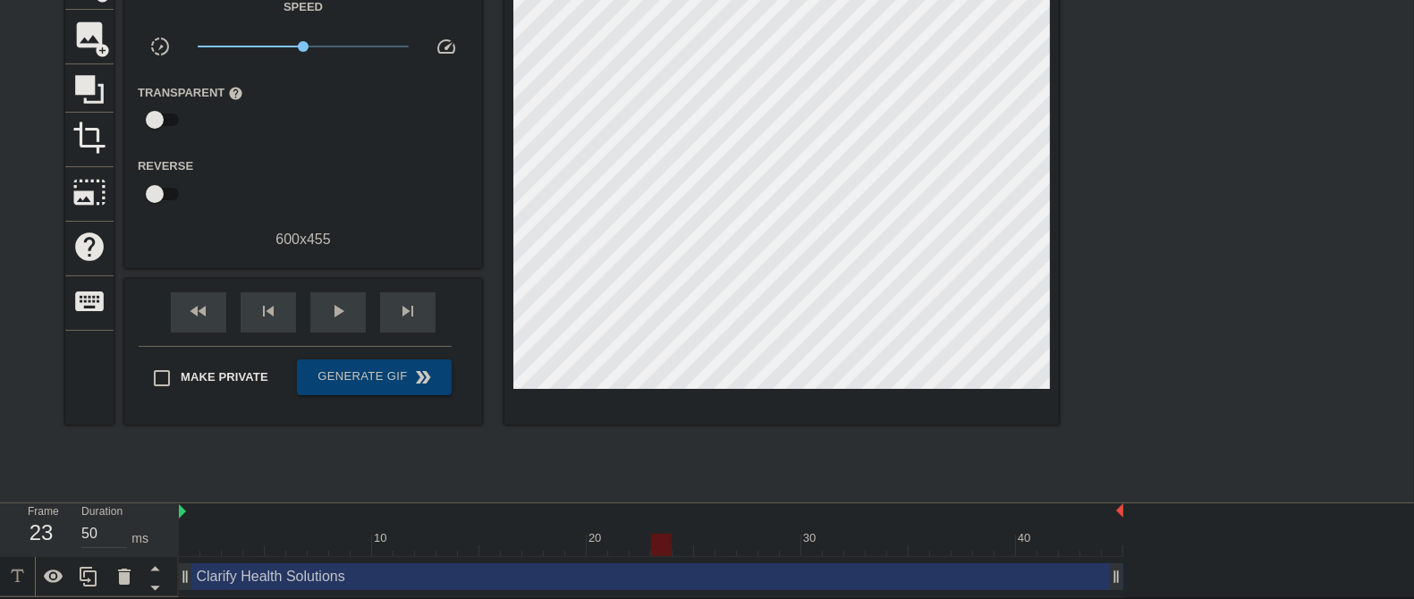
click at [101, 478] on input "50" at bounding box center [104, 534] width 46 height 29
click at [51, 478] on div "23" at bounding box center [41, 533] width 27 height 32
click at [202, 317] on span "fast_rewind" at bounding box center [198, 310] width 21 height 21
click at [420, 310] on div "skip_next" at bounding box center [407, 312] width 55 height 40
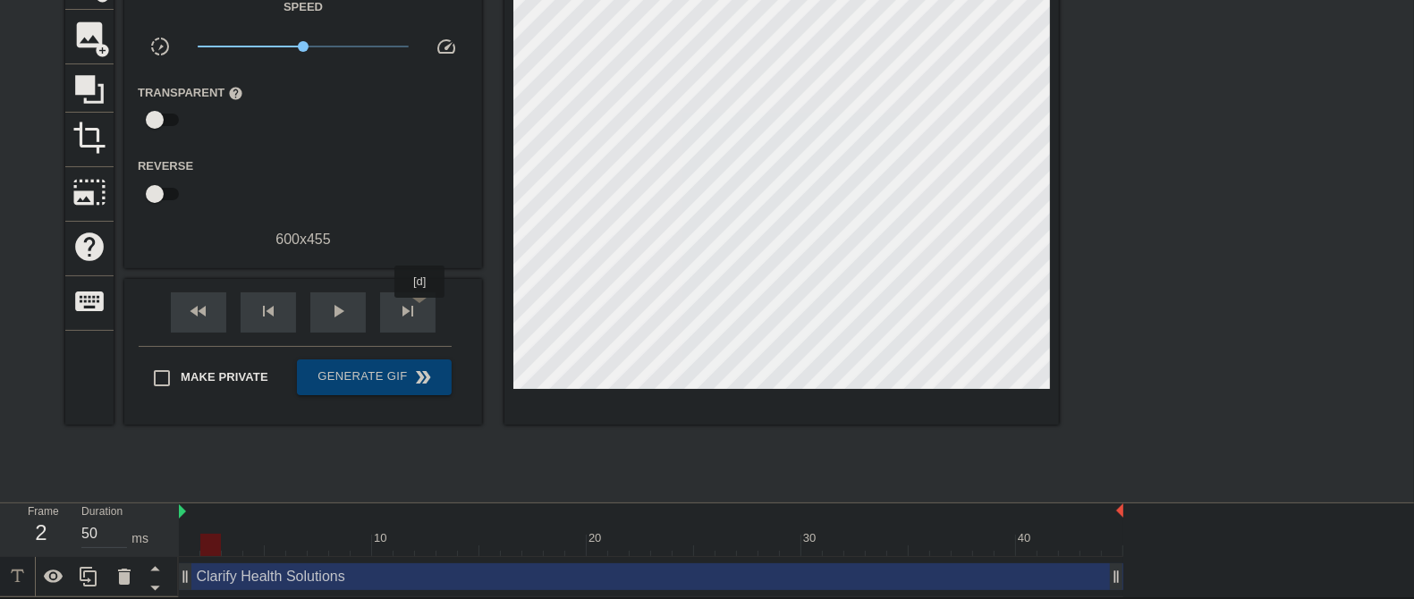
click at [420, 310] on div "skip_next" at bounding box center [407, 312] width 55 height 40
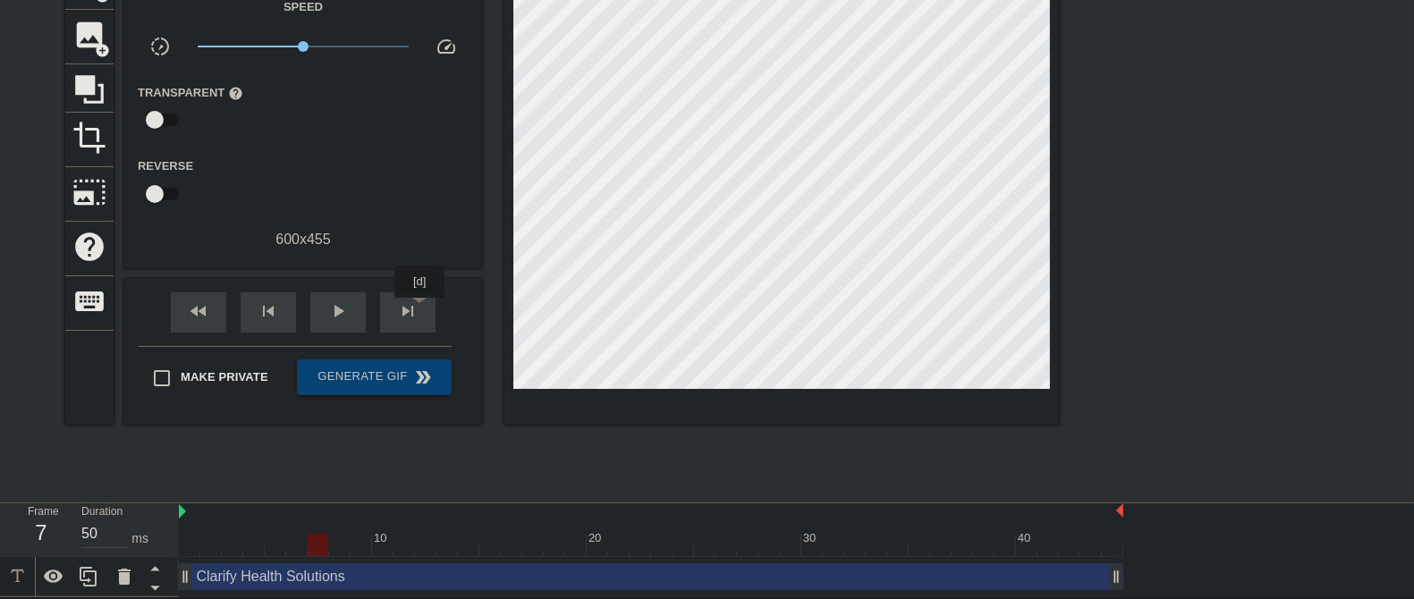
click at [420, 310] on div "skip_next" at bounding box center [407, 312] width 55 height 40
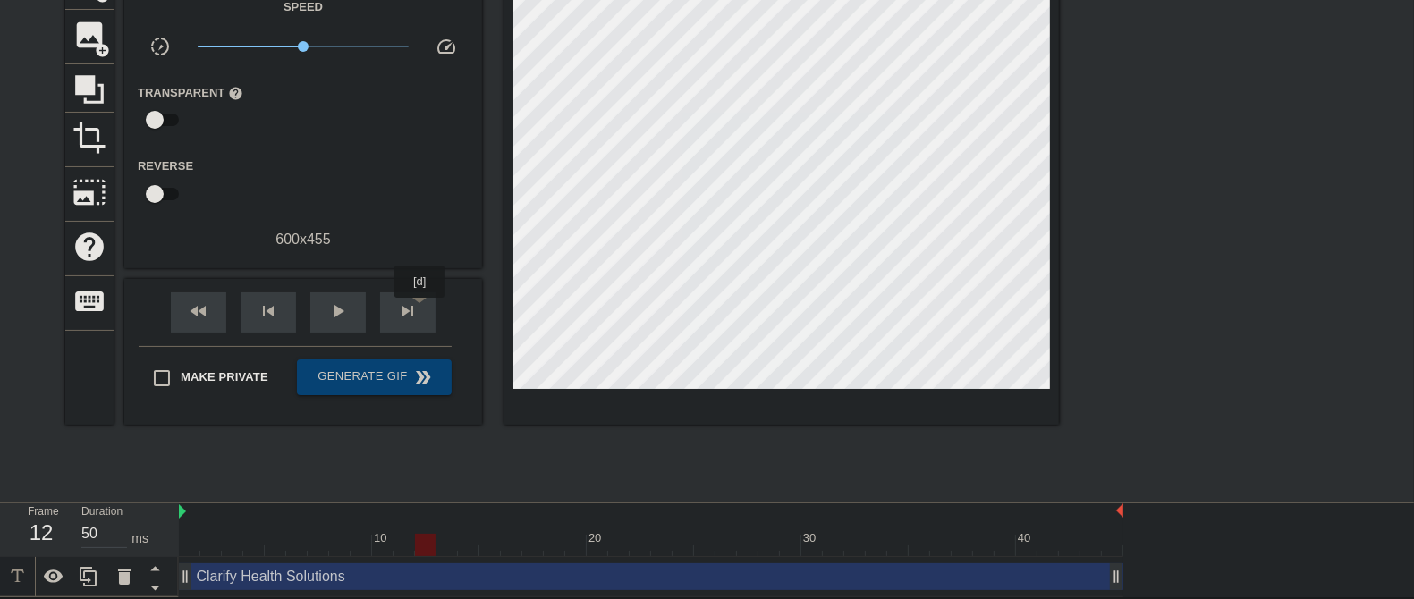
click at [420, 310] on div "skip_next" at bounding box center [407, 312] width 55 height 40
click at [418, 310] on div "skip_next" at bounding box center [407, 312] width 55 height 40
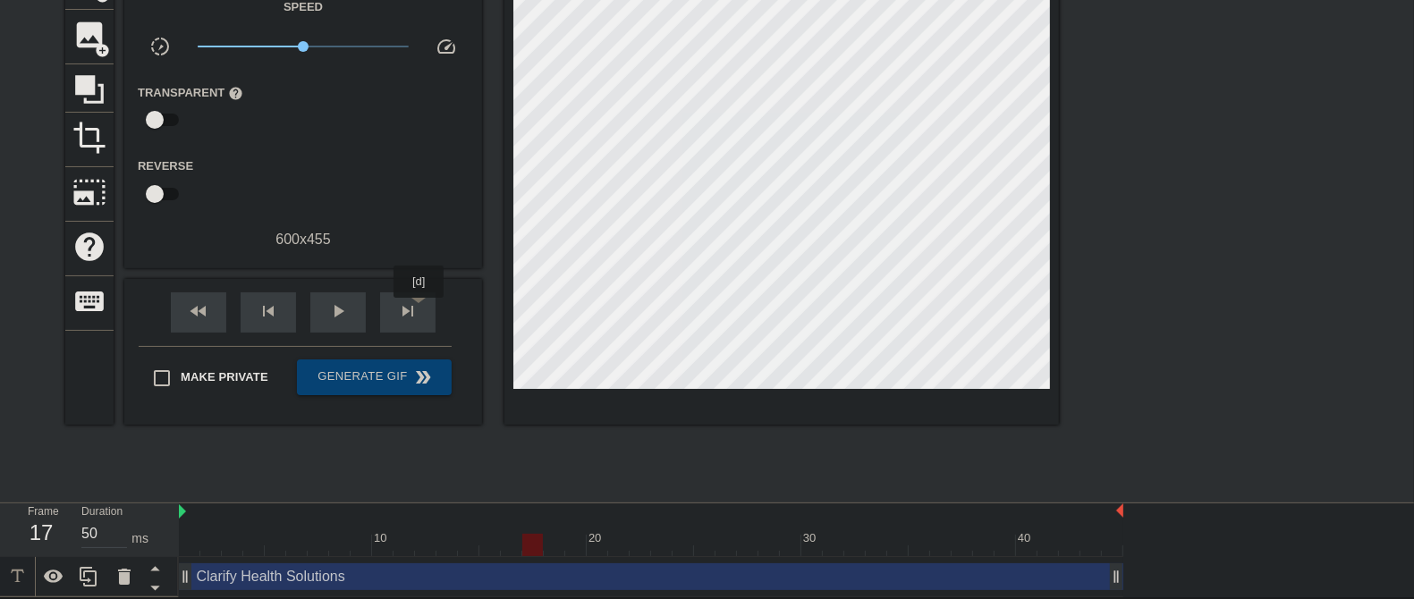
click at [418, 310] on div "skip_next" at bounding box center [407, 312] width 55 height 40
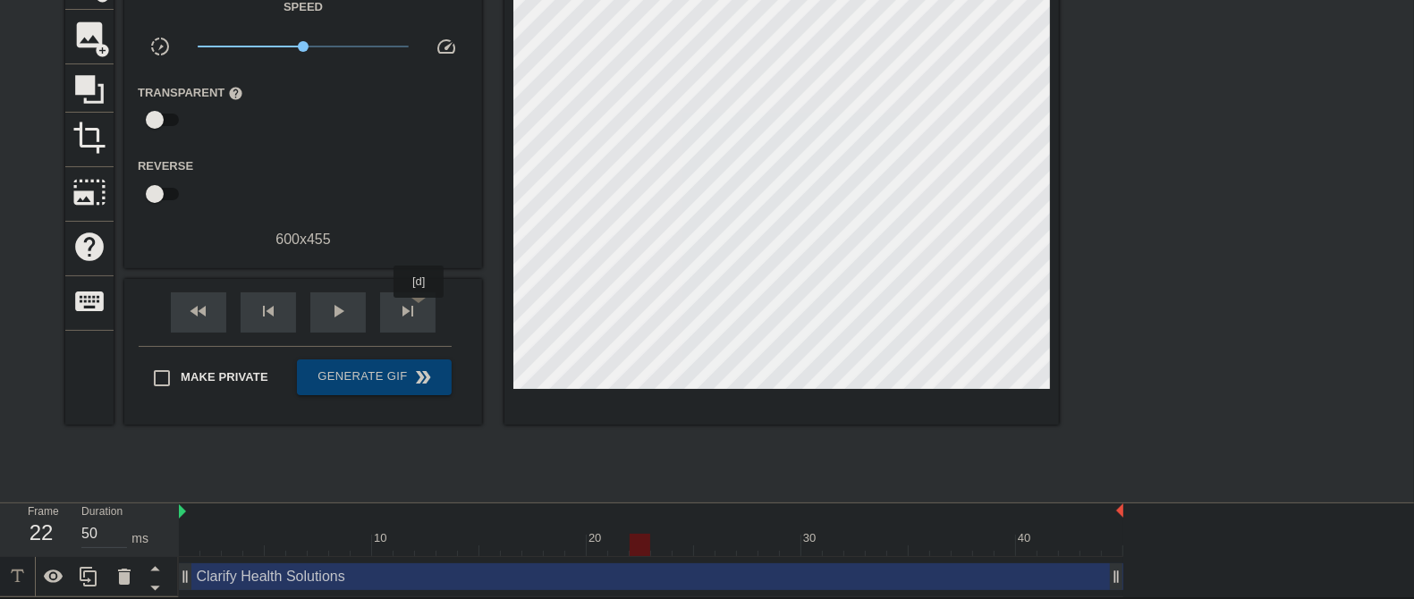
click at [418, 310] on div "skip_next" at bounding box center [407, 312] width 55 height 40
click at [418, 310] on span "skip_next" at bounding box center [407, 310] width 21 height 21
click at [418, 310] on div "skip_next" at bounding box center [407, 312] width 55 height 40
click at [278, 309] on span "skip_previous" at bounding box center [268, 310] width 21 height 21
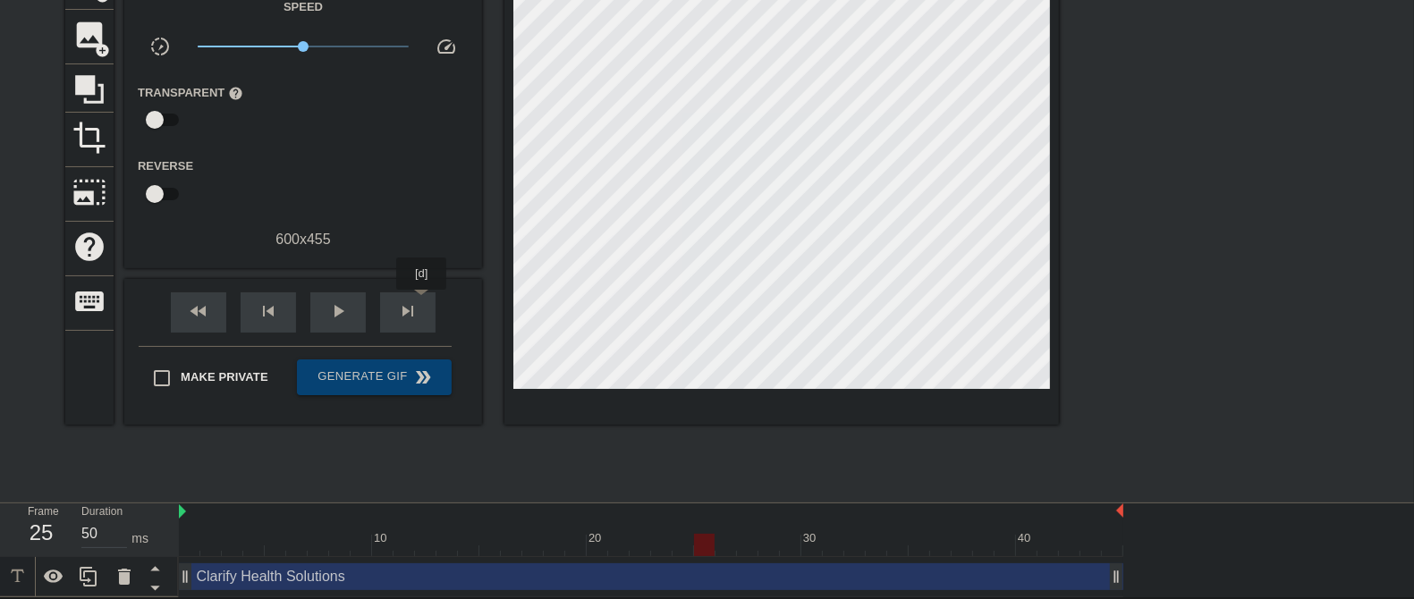
click at [421, 302] on div "skip_next" at bounding box center [407, 312] width 55 height 40
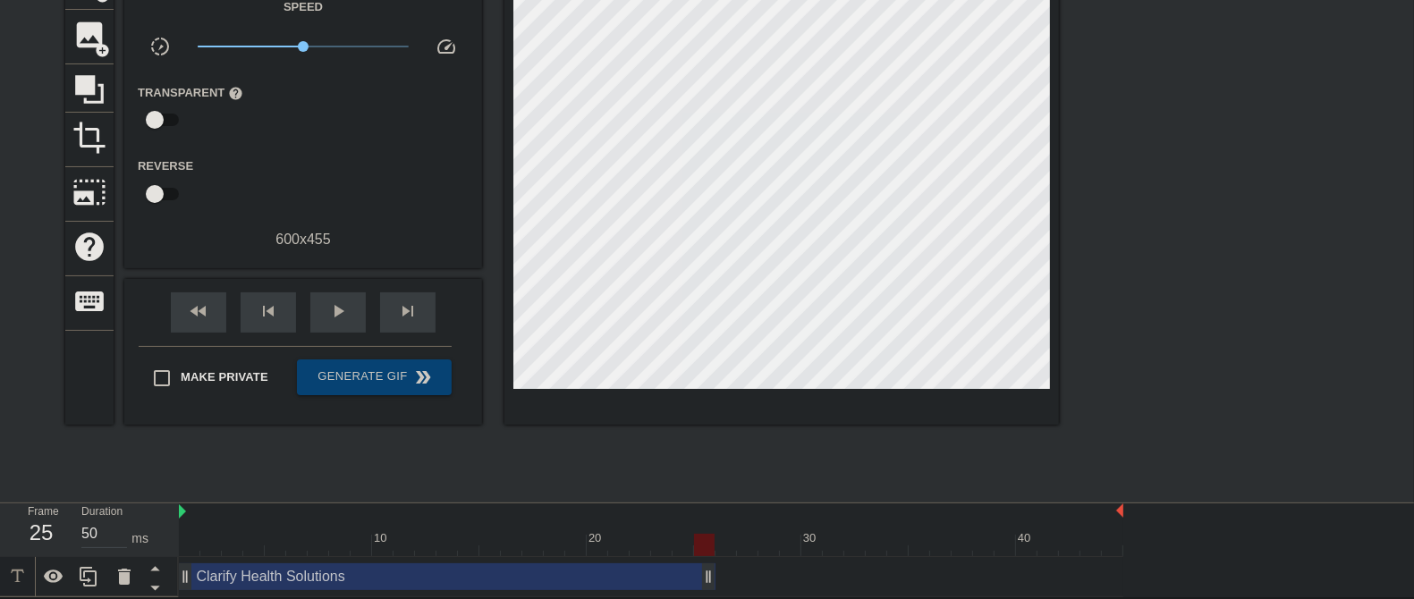
drag, startPoint x: 1117, startPoint y: 572, endPoint x: 719, endPoint y: 564, distance: 398.0
click at [719, 478] on div "Clarify Health Solutions drag_handle drag_handle" at bounding box center [651, 576] width 944 height 27
click at [350, 323] on div "play_arrow" at bounding box center [337, 312] width 55 height 40
click at [330, 310] on span "pause" at bounding box center [337, 310] width 21 height 21
click at [331, 285] on div "fast_rewind skip_previous play_arrow skip_next" at bounding box center [303, 312] width 292 height 67
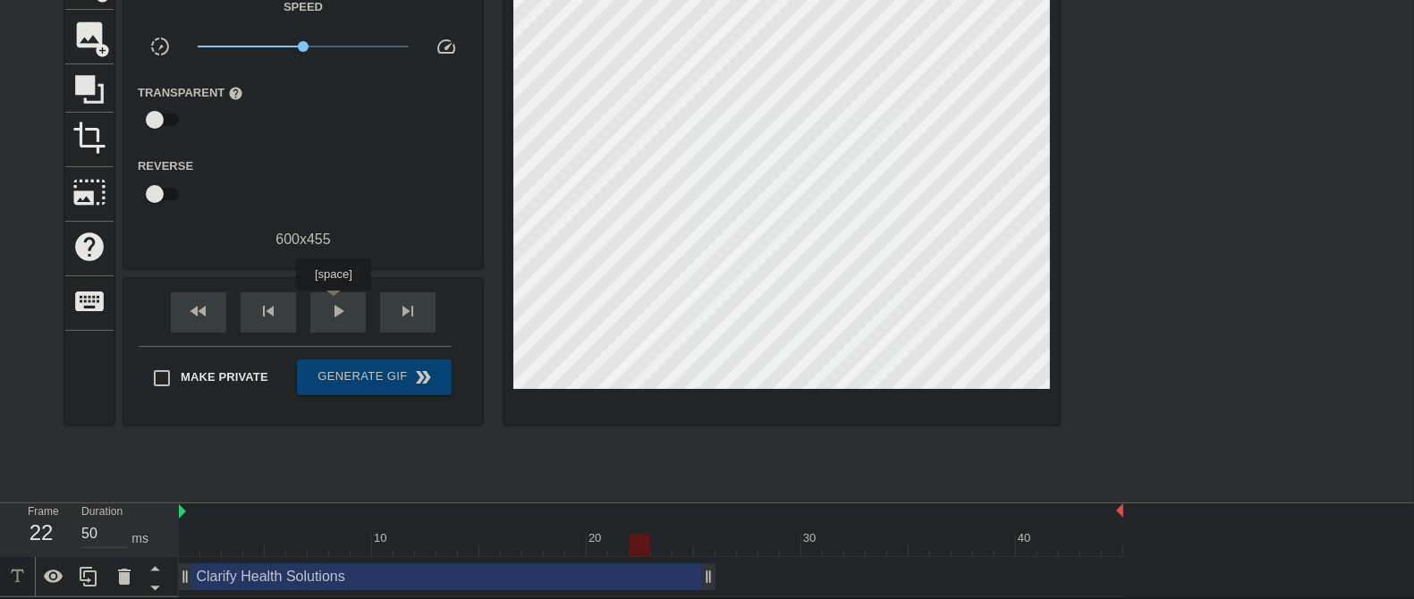
click at [333, 303] on span "play_arrow" at bounding box center [337, 310] width 21 height 21
click at [324, 300] on div "pause" at bounding box center [337, 312] width 55 height 40
click at [197, 310] on span "fast_rewind" at bounding box center [198, 310] width 21 height 21
click at [413, 286] on div "fast_rewind skip_previous play_arrow skip_next" at bounding box center [303, 312] width 292 height 67
click at [416, 313] on span "skip_next" at bounding box center [407, 310] width 21 height 21
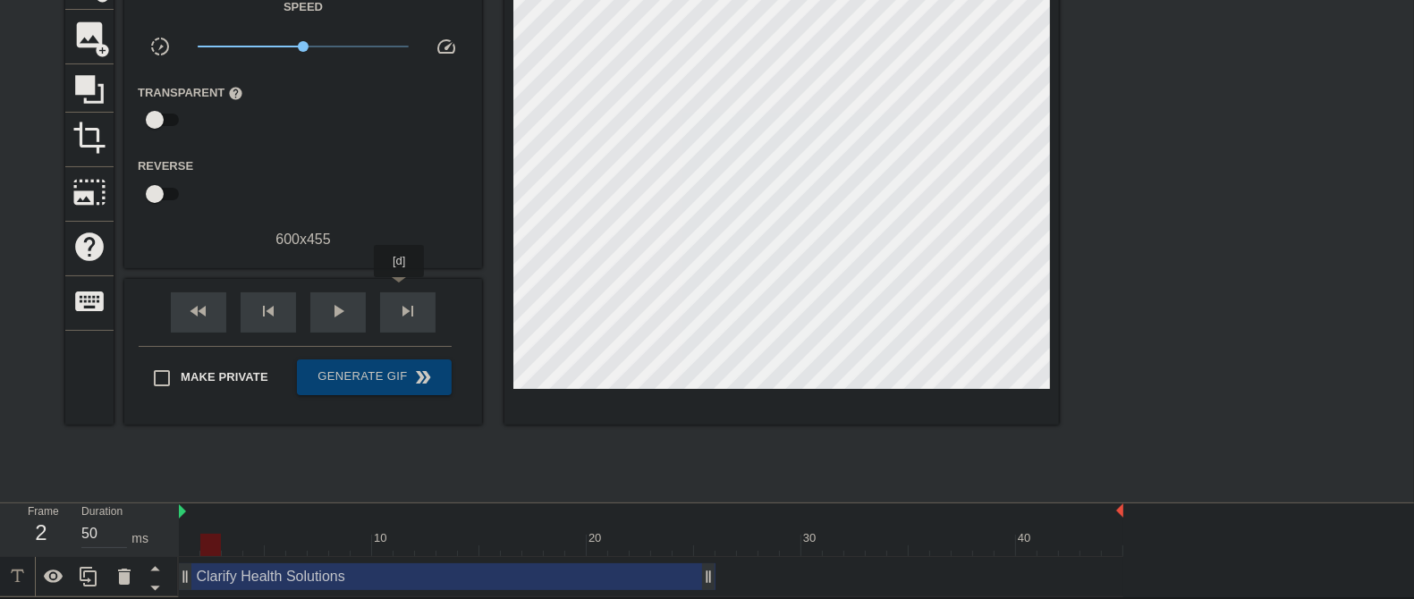
click at [400, 292] on div "skip_next" at bounding box center [407, 312] width 55 height 40
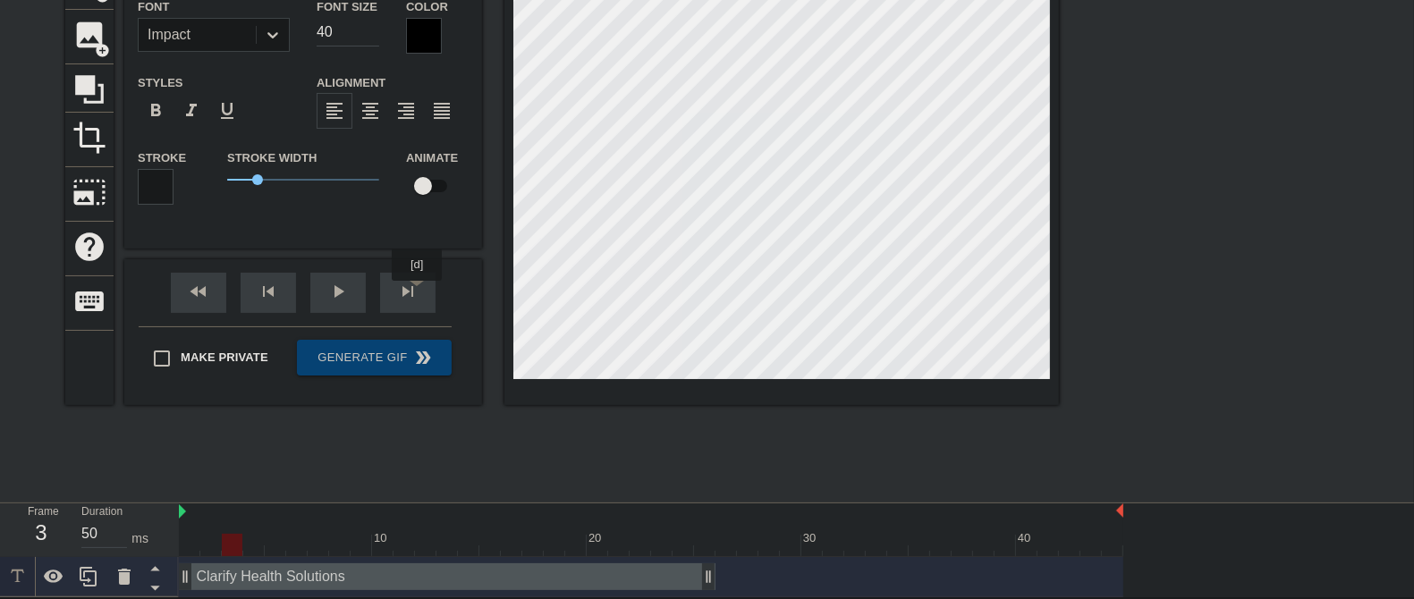
click at [420, 293] on div "skip_next" at bounding box center [407, 293] width 55 height 40
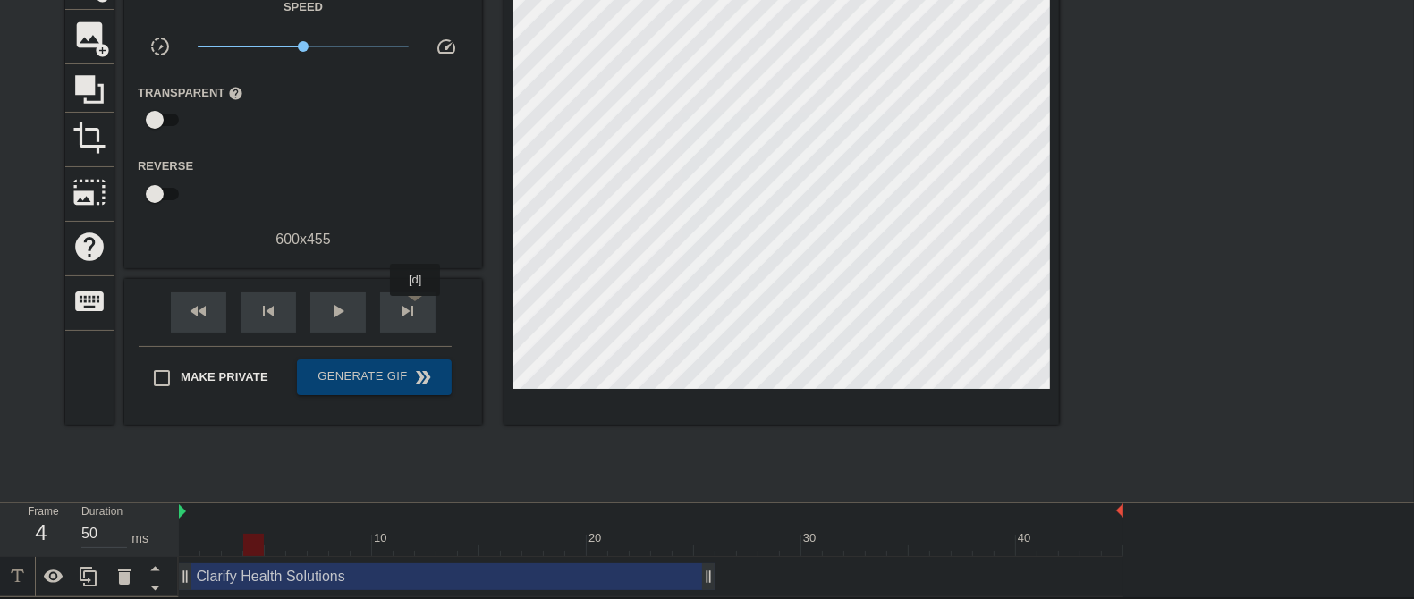
click at [416, 309] on span "skip_next" at bounding box center [407, 310] width 21 height 21
click at [415, 309] on span "skip_next" at bounding box center [407, 310] width 21 height 21
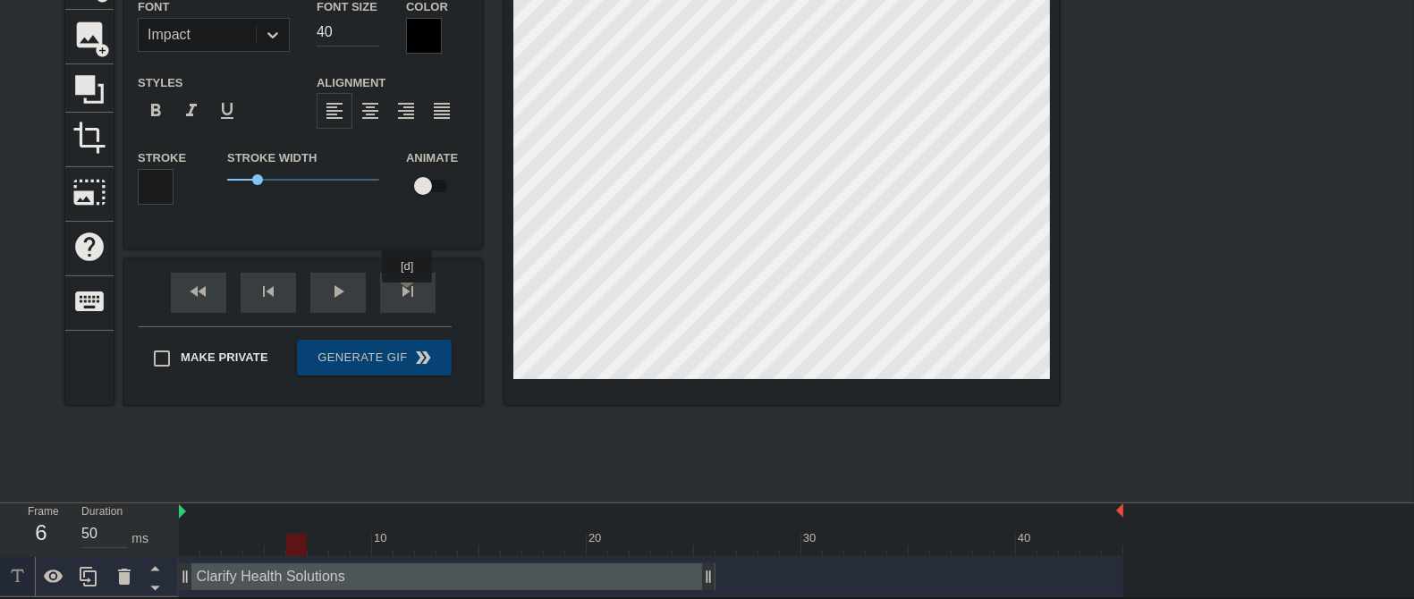
click at [408, 292] on div "skip_next" at bounding box center [407, 293] width 55 height 40
click at [410, 280] on div "fast_rewind skip_previous play_arrow skip_next" at bounding box center [303, 292] width 292 height 67
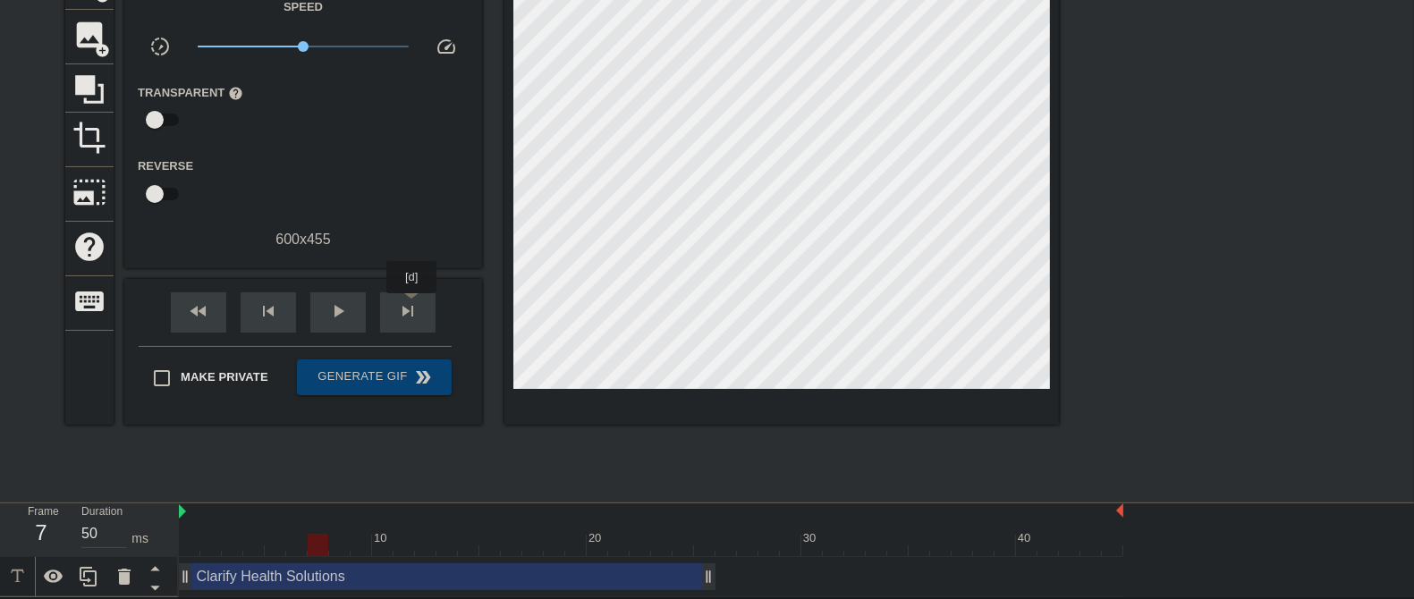
click at [413, 306] on span "skip_next" at bounding box center [407, 310] width 21 height 21
click at [416, 282] on div "fast_rewind skip_previous play_arrow skip_next" at bounding box center [303, 312] width 292 height 67
click at [416, 300] on span "skip_next" at bounding box center [407, 310] width 21 height 21
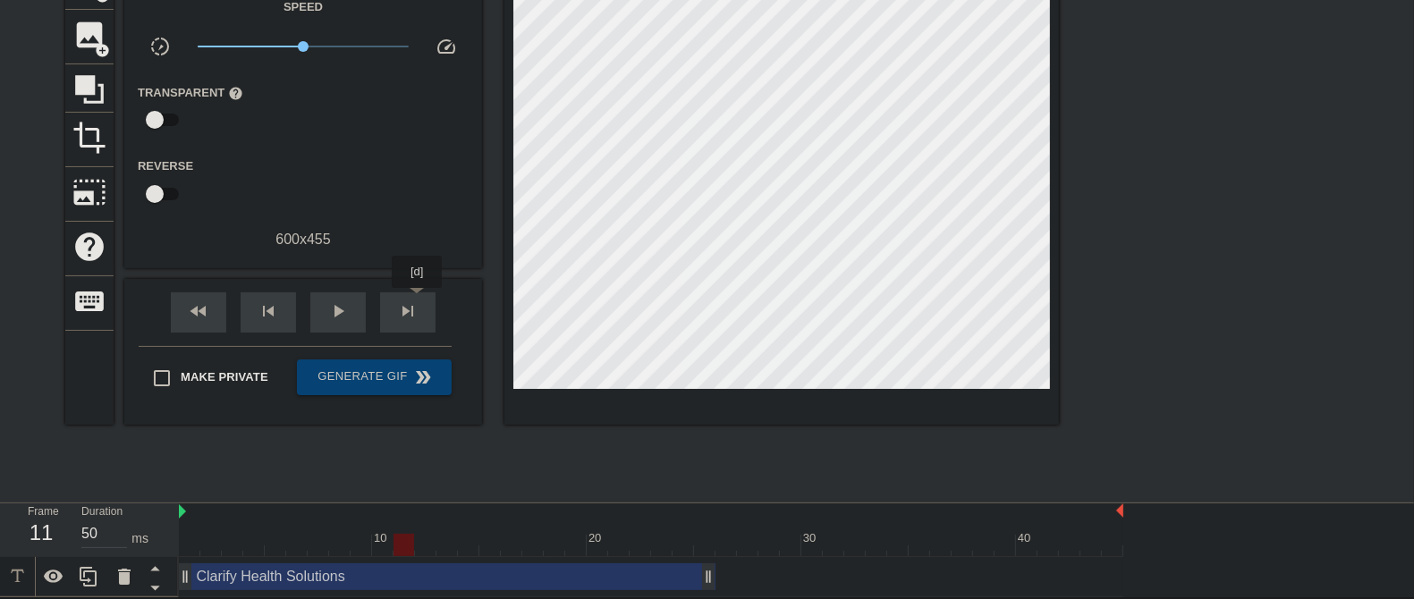
click at [418, 300] on div "skip_next" at bounding box center [407, 312] width 55 height 40
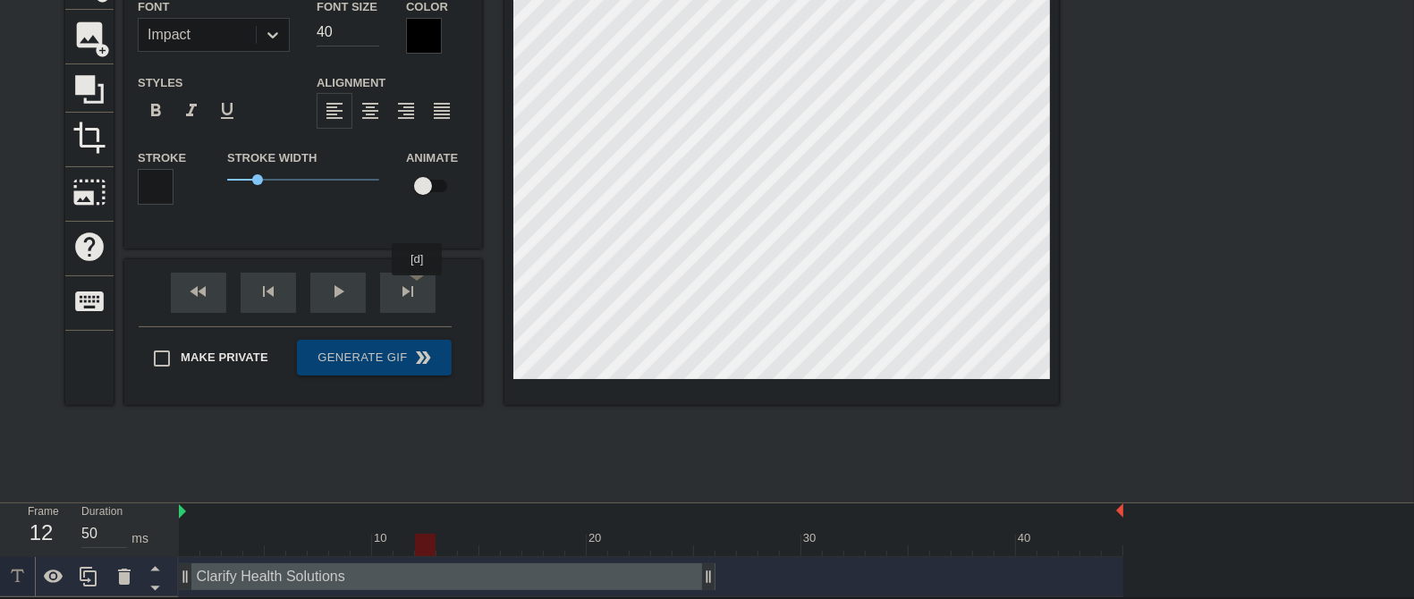
click at [418, 288] on div "fast_rewind skip_previous play_arrow skip_next" at bounding box center [303, 292] width 292 height 67
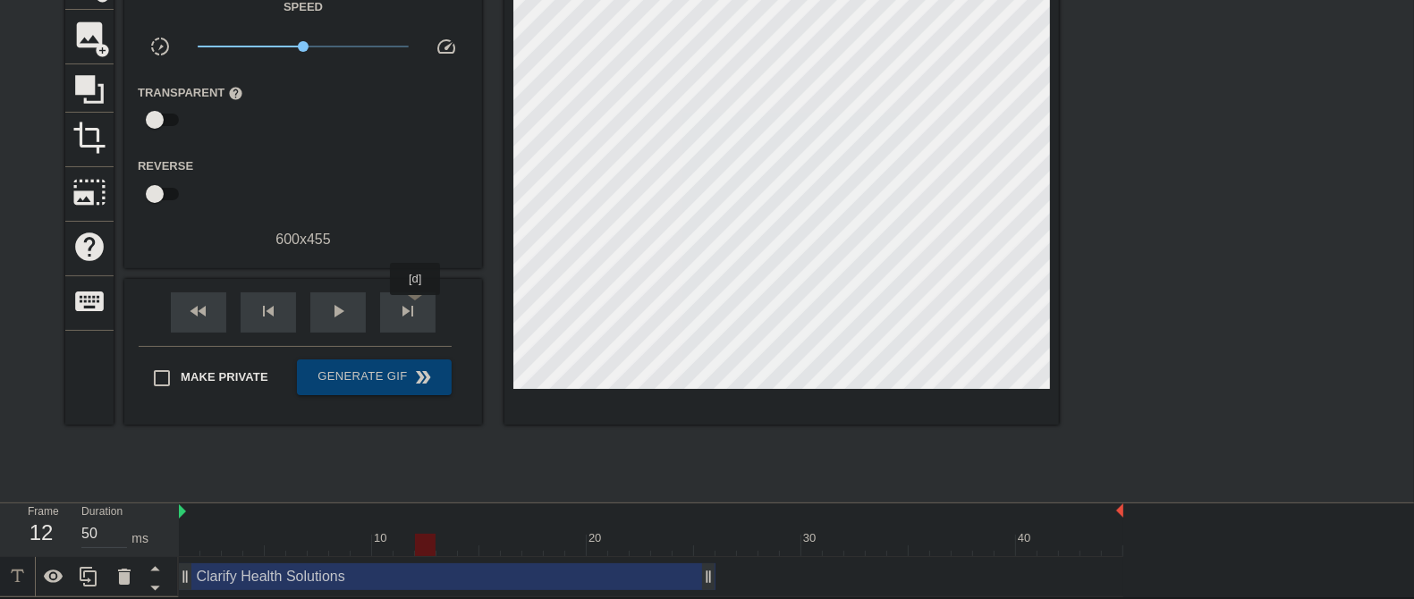
click at [416, 308] on span "skip_next" at bounding box center [407, 310] width 21 height 21
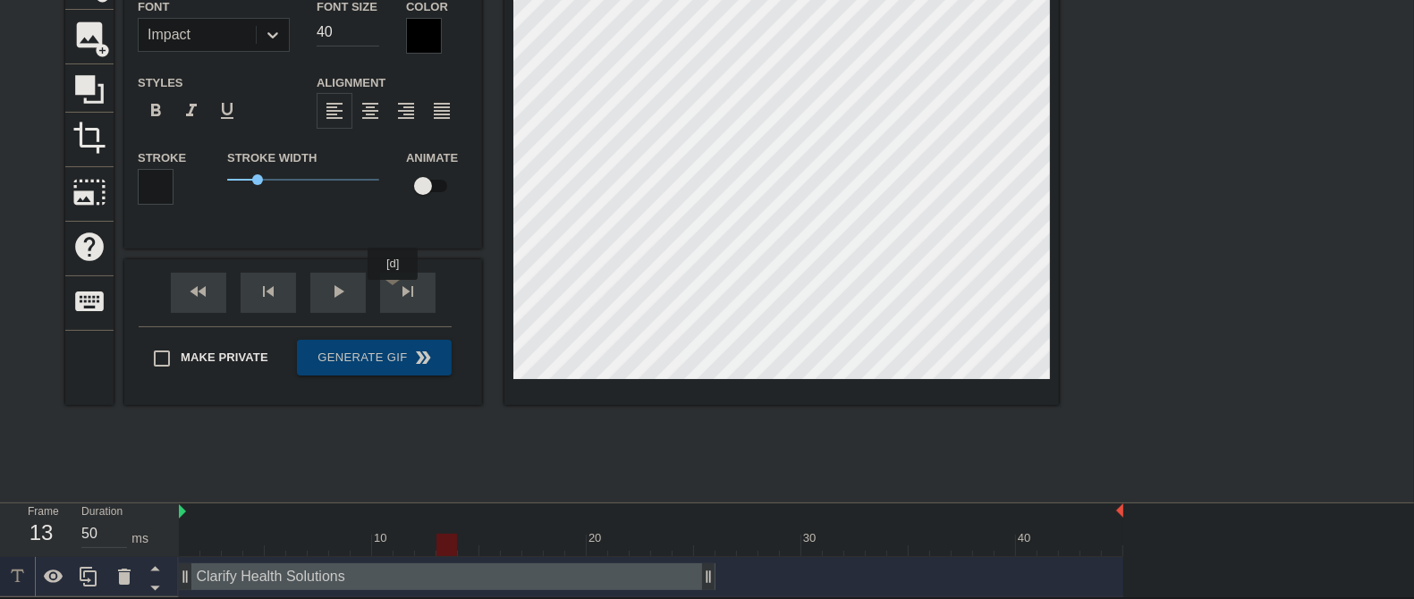
click at [393, 291] on div "skip_next" at bounding box center [407, 293] width 55 height 40
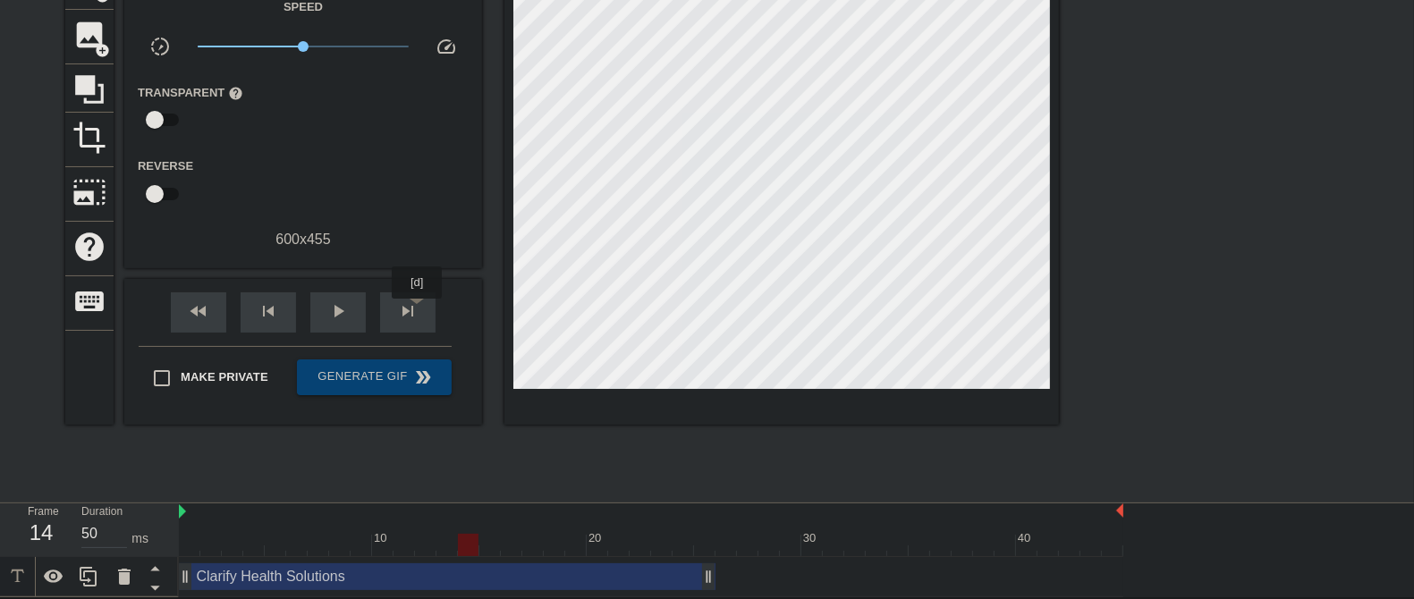
click at [418, 311] on span "skip_next" at bounding box center [407, 310] width 21 height 21
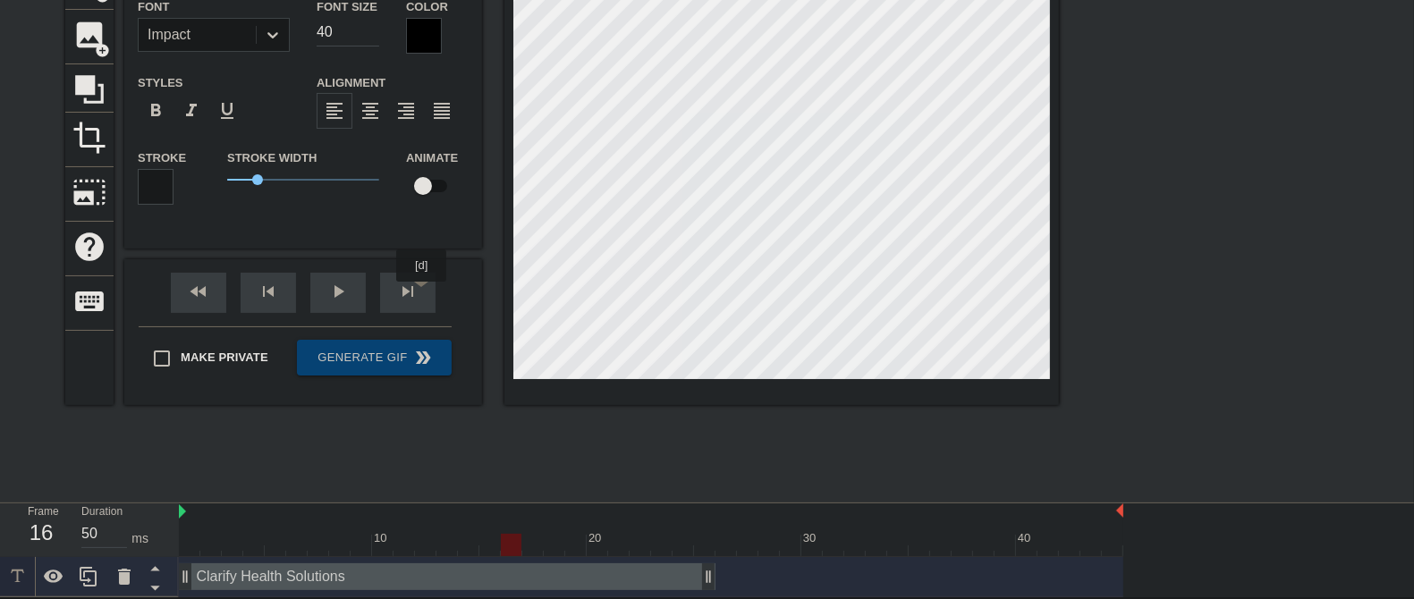
click at [423, 294] on div "skip_next" at bounding box center [407, 293] width 55 height 40
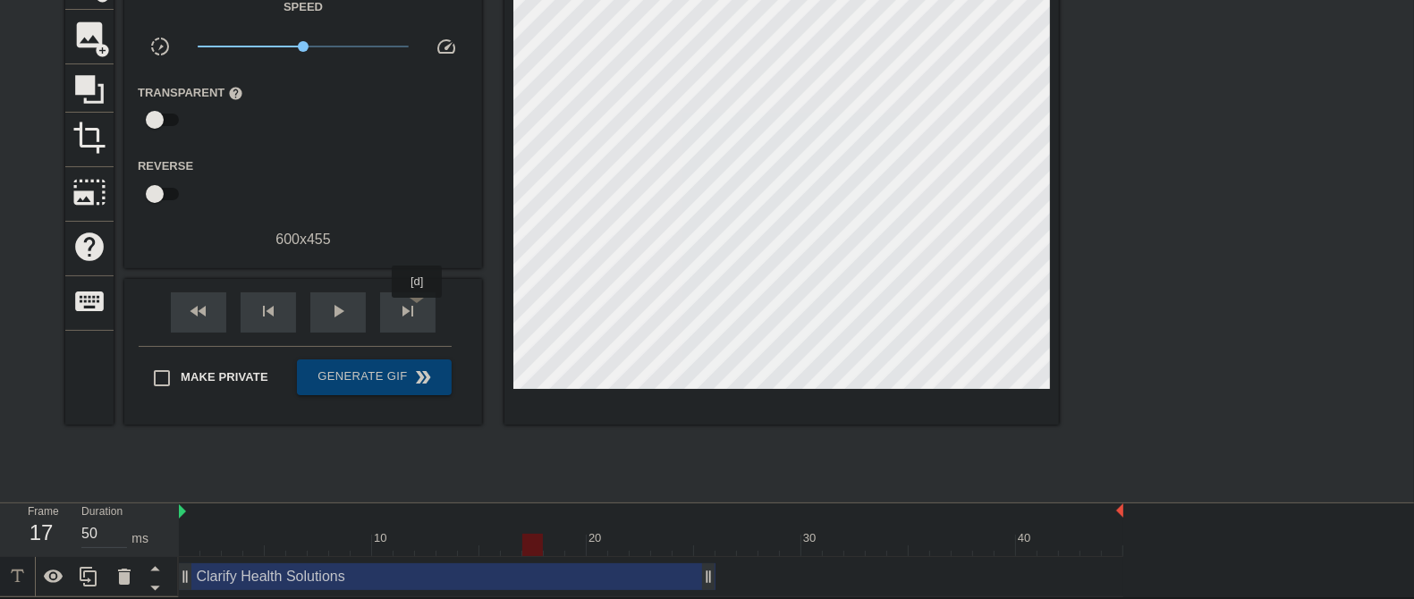
click at [418, 310] on span "skip_next" at bounding box center [407, 310] width 21 height 21
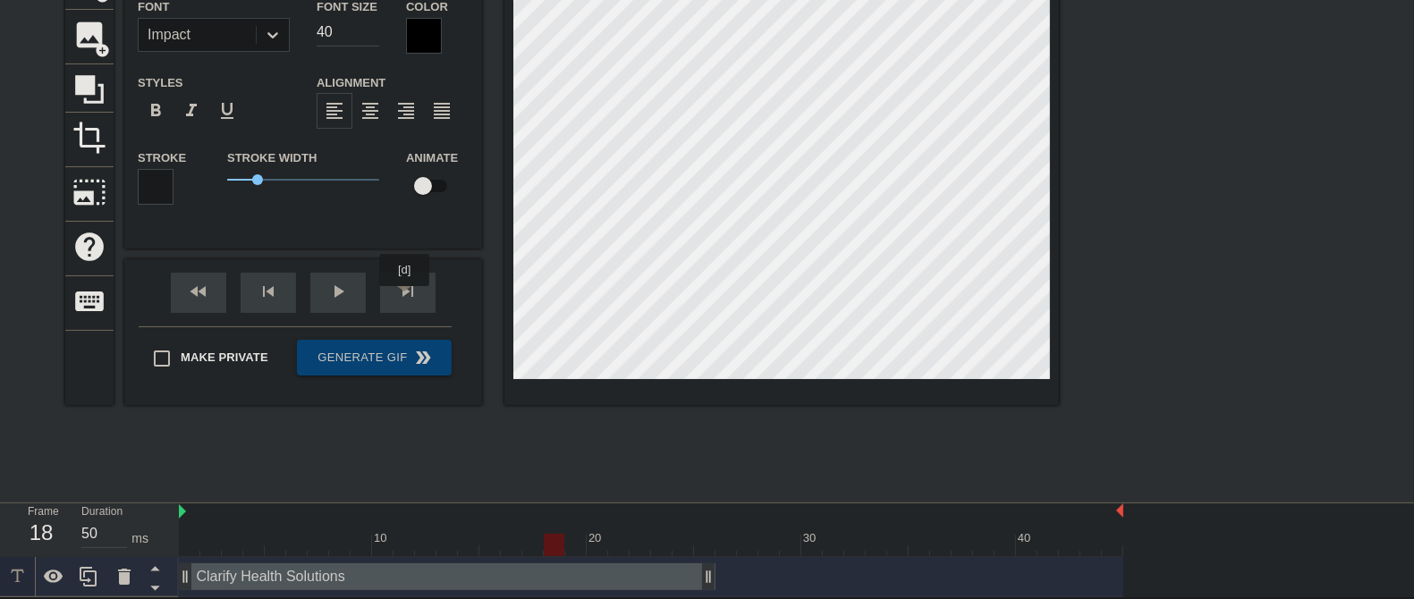
click at [405, 299] on span "skip_next" at bounding box center [407, 291] width 21 height 21
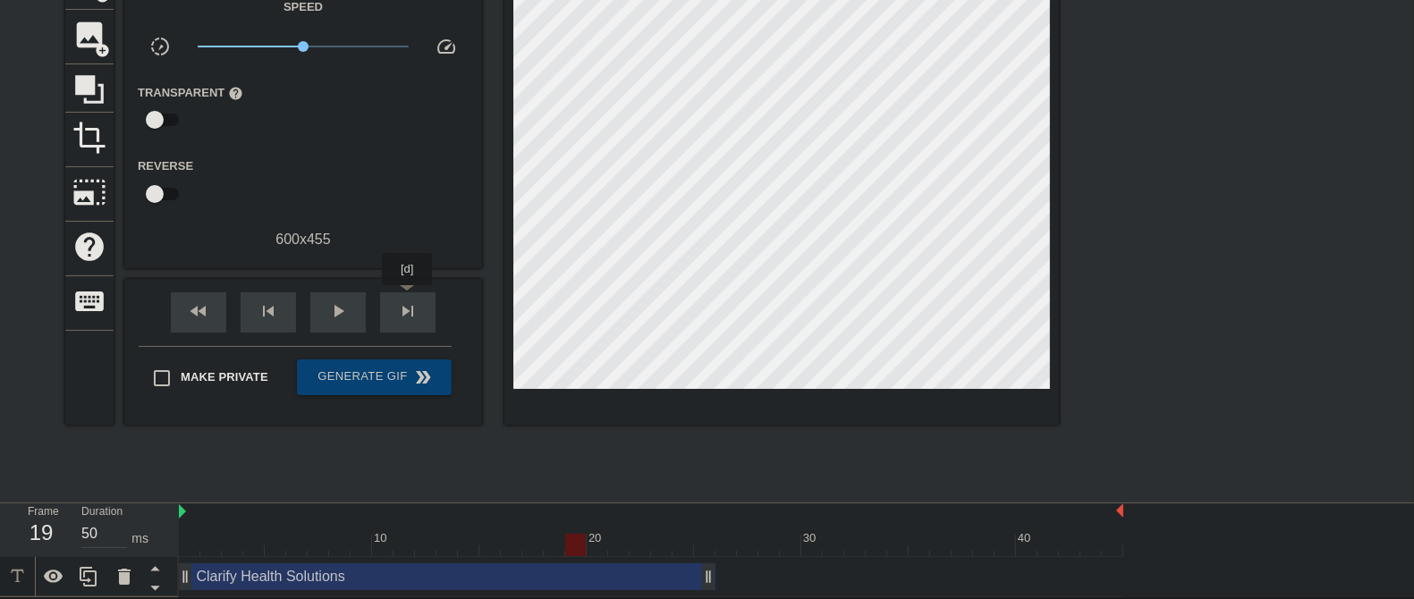
click at [409, 297] on div "skip_next" at bounding box center [407, 312] width 55 height 40
click at [426, 286] on div "fast_rewind skip_previous play_arrow skip_next" at bounding box center [303, 312] width 292 height 67
click at [420, 304] on div "skip_next" at bounding box center [407, 312] width 55 height 40
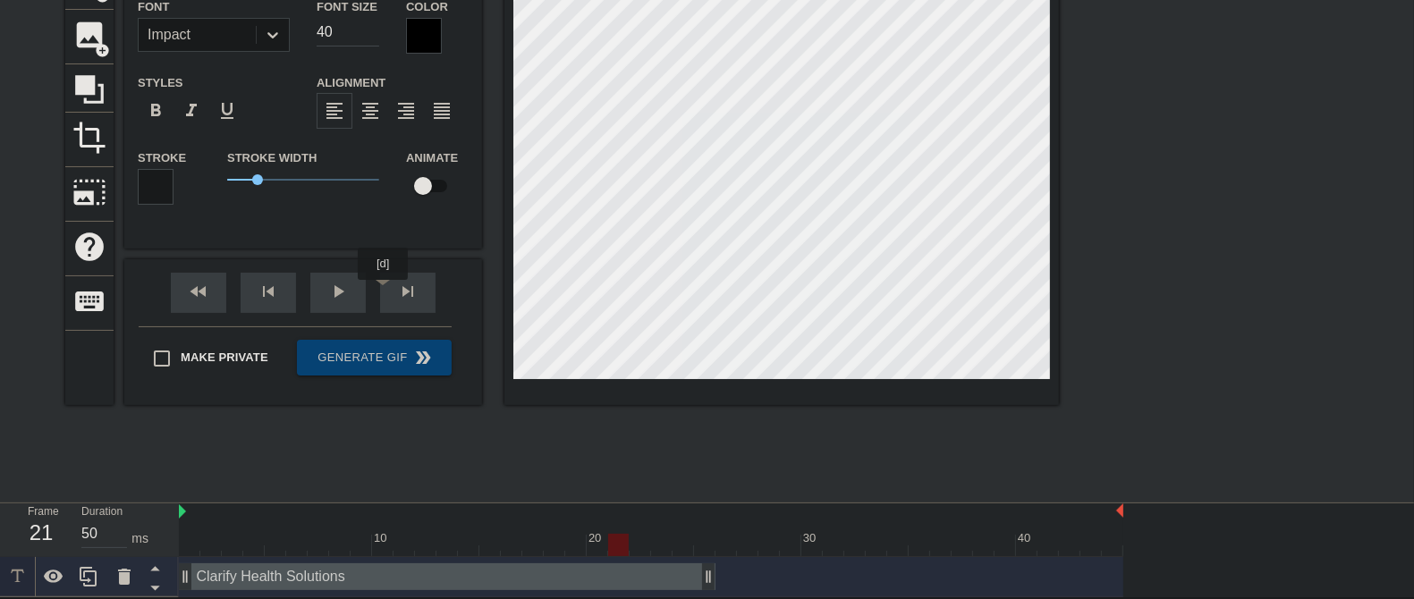
click at [399, 292] on div "skip_next" at bounding box center [407, 293] width 55 height 40
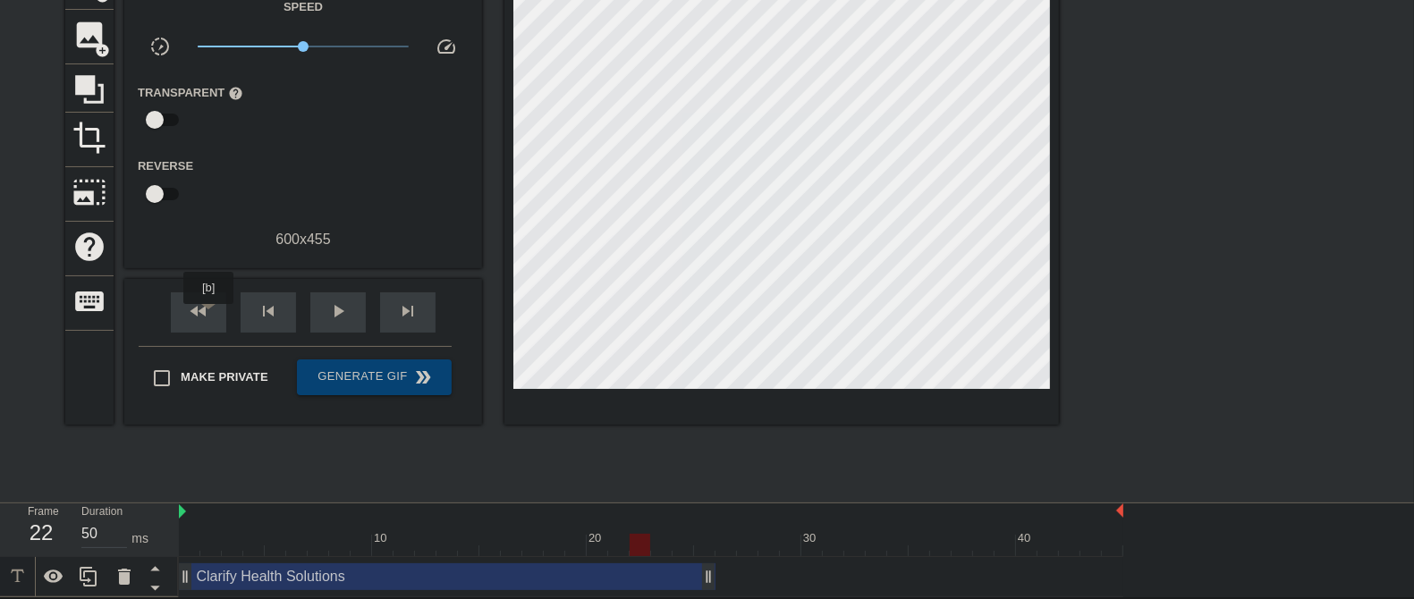
click at [207, 315] on span "fast_rewind" at bounding box center [198, 310] width 21 height 21
click at [409, 306] on span "skip_next" at bounding box center [407, 310] width 21 height 21
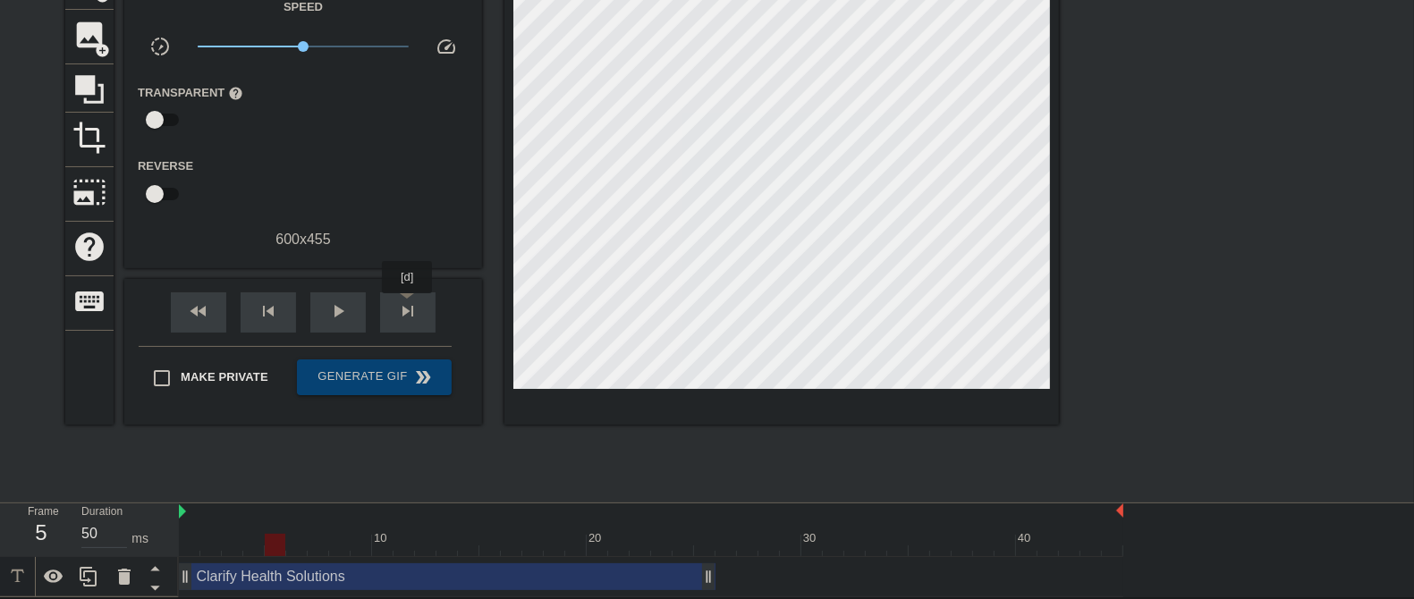
click at [409, 306] on span "skip_next" at bounding box center [407, 310] width 21 height 21
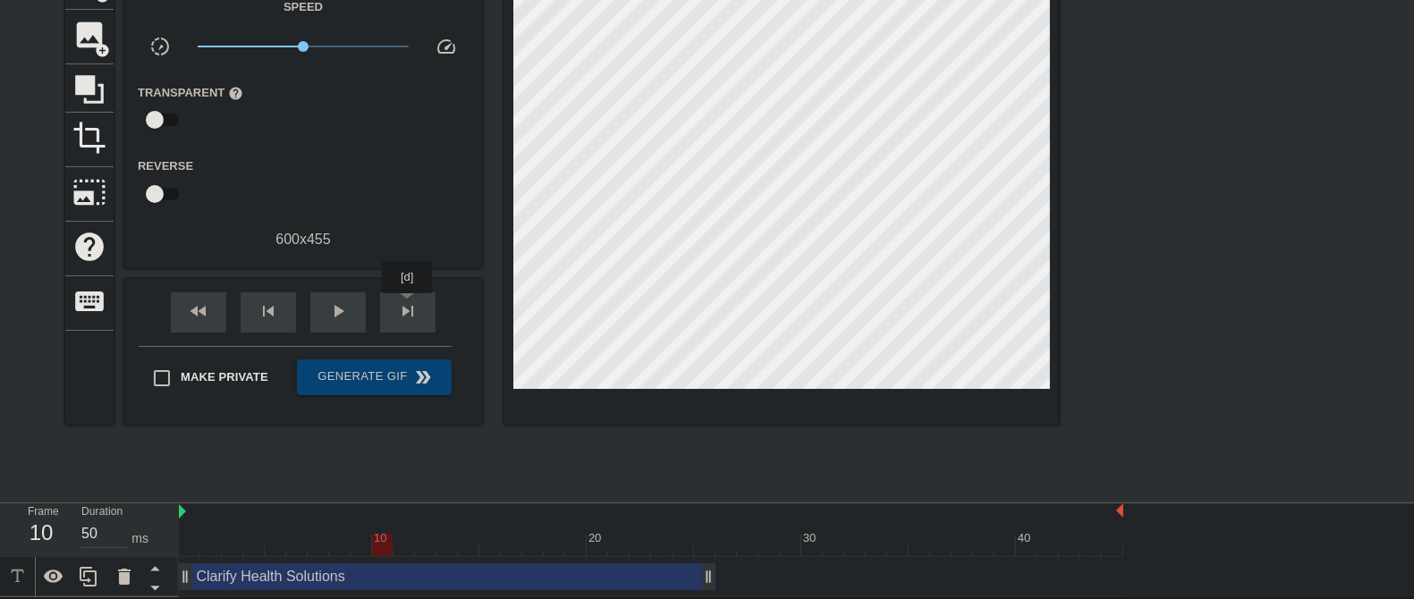
click at [409, 306] on span "skip_next" at bounding box center [407, 310] width 21 height 21
click at [215, 287] on div "fast_rewind skip_previous play_arrow skip_next" at bounding box center [303, 312] width 292 height 67
click at [216, 311] on div "fast_rewind" at bounding box center [198, 312] width 55 height 40
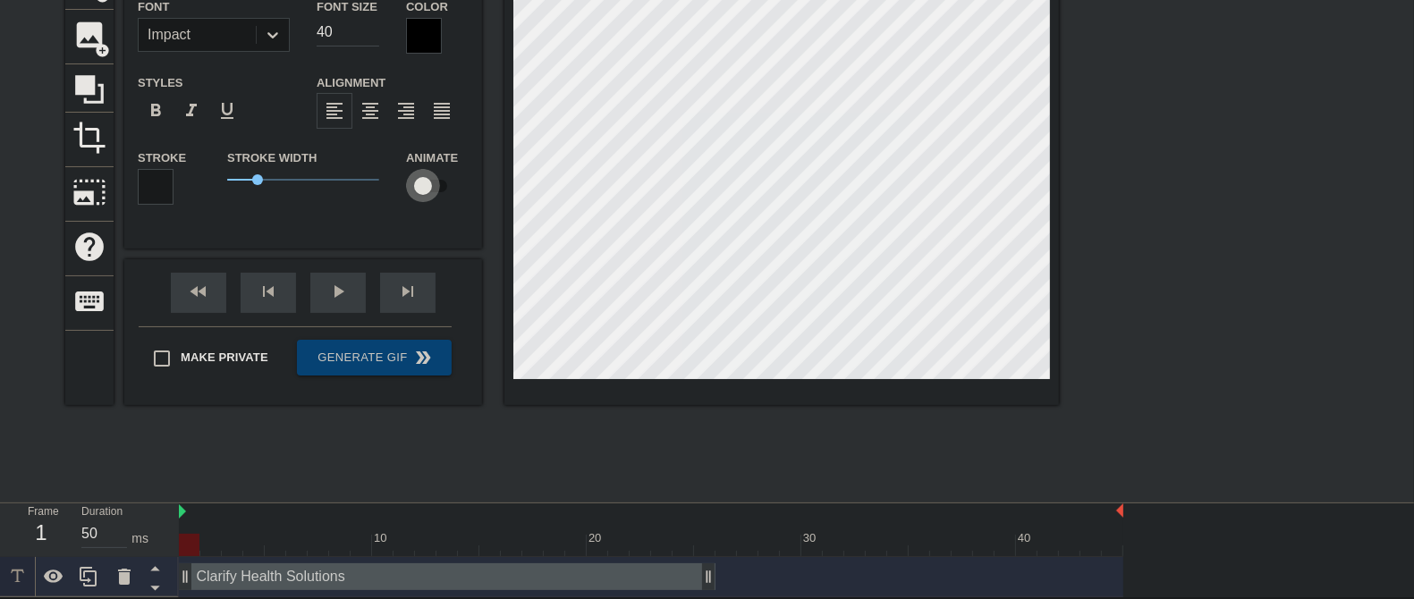
click at [425, 179] on input "checkbox" at bounding box center [423, 186] width 102 height 34
checkbox input "true"
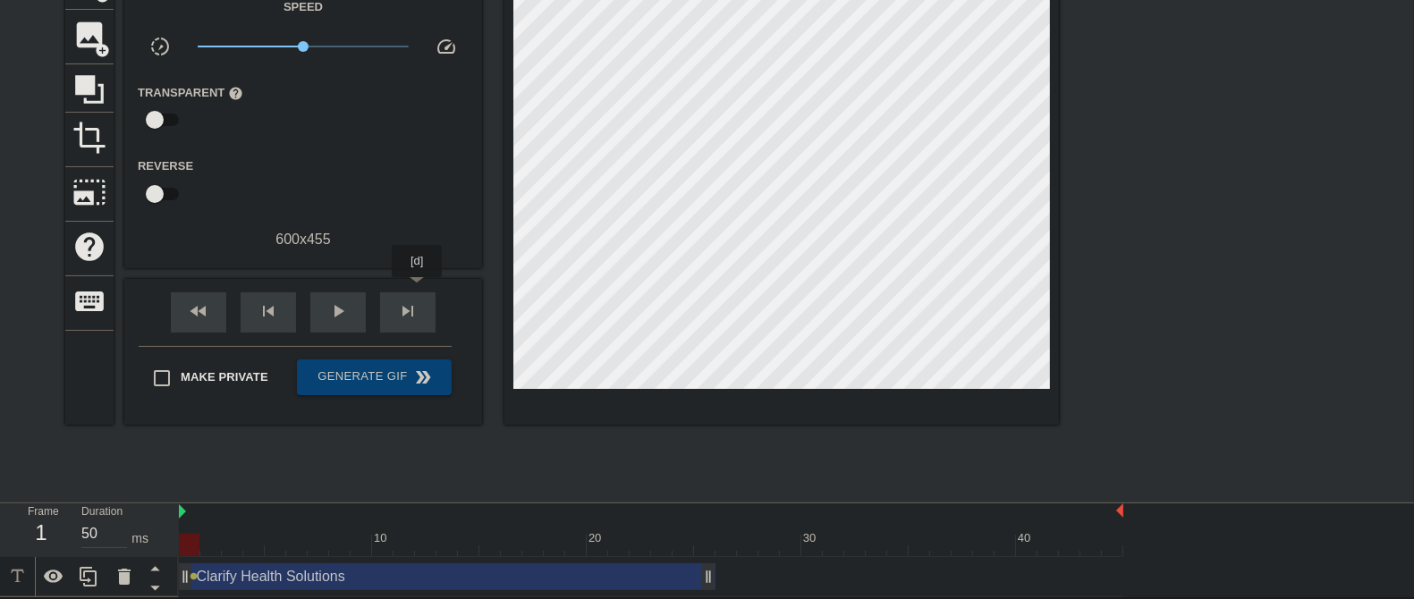
click at [418, 292] on div "skip_next" at bounding box center [407, 312] width 55 height 40
click at [427, 282] on div "fast_rewind skip_previous play_arrow skip_next" at bounding box center [303, 312] width 292 height 67
click at [420, 297] on div "skip_next" at bounding box center [407, 312] width 55 height 40
click at [420, 288] on div "fast_rewind skip_previous play_arrow skip_next" at bounding box center [303, 312] width 292 height 67
click at [411, 306] on span "skip_next" at bounding box center [407, 310] width 21 height 21
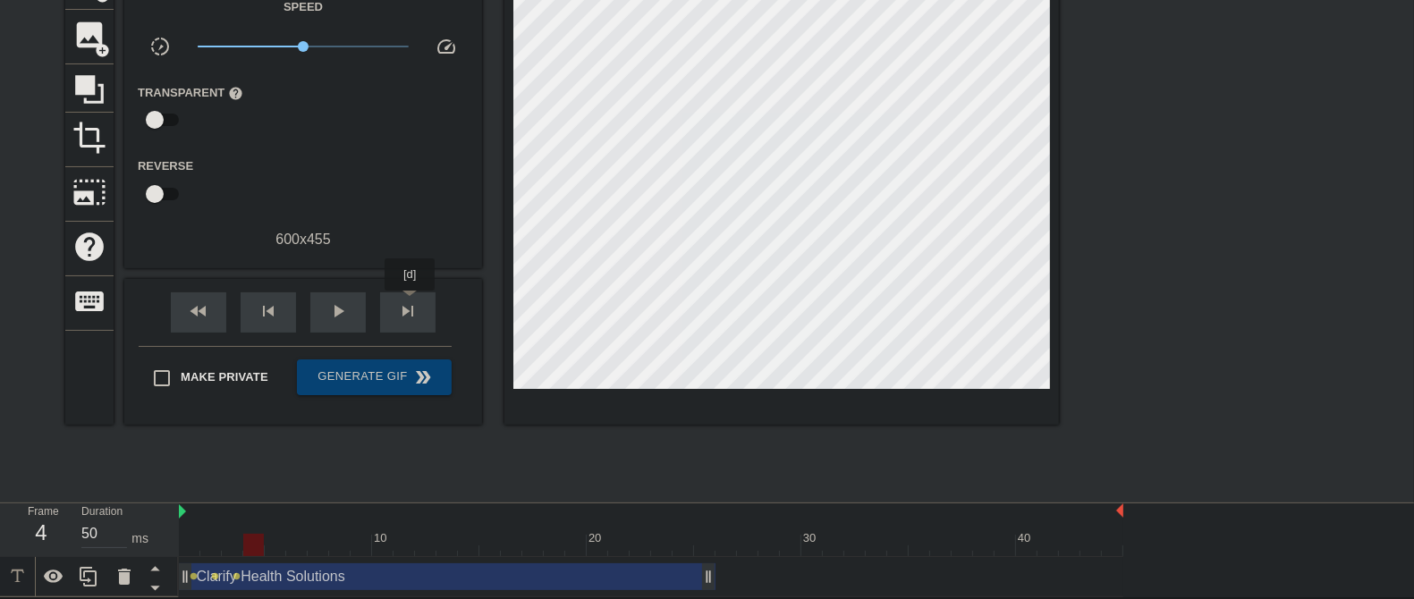
click at [410, 306] on span "skip_next" at bounding box center [407, 310] width 21 height 21
click at [410, 301] on span "skip_next" at bounding box center [407, 310] width 21 height 21
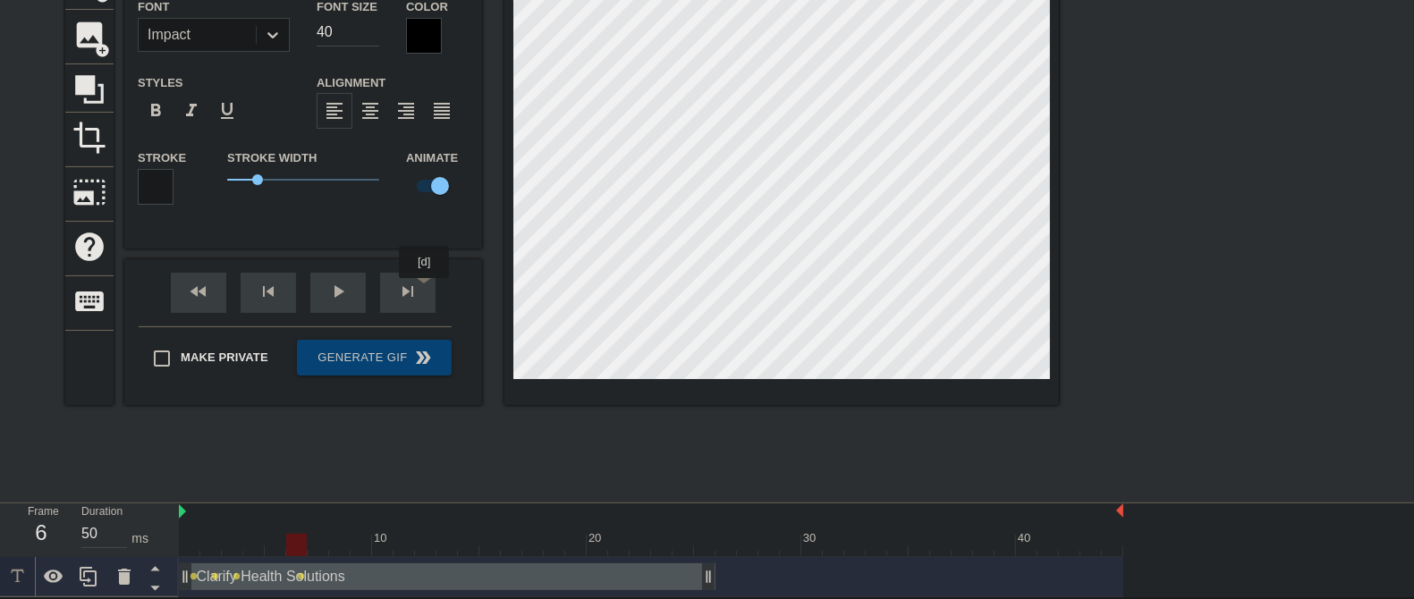
click at [418, 291] on div "skip_next" at bounding box center [407, 293] width 55 height 40
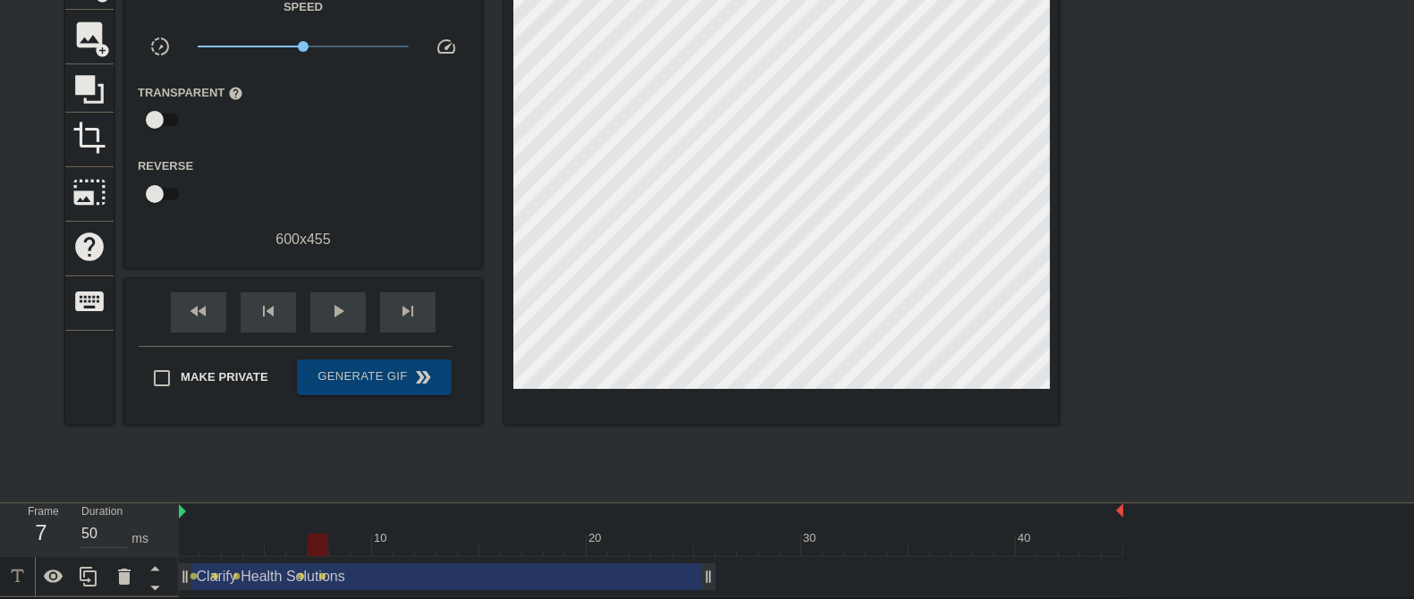
click at [403, 285] on div "fast_rewind skip_previous play_arrow skip_next" at bounding box center [303, 312] width 292 height 67
click at [405, 300] on span "skip_next" at bounding box center [407, 310] width 21 height 21
click at [407, 300] on span "skip_next" at bounding box center [407, 310] width 21 height 21
click at [412, 300] on span "skip_next" at bounding box center [407, 310] width 21 height 21
click at [405, 293] on div "skip_next" at bounding box center [407, 312] width 55 height 40
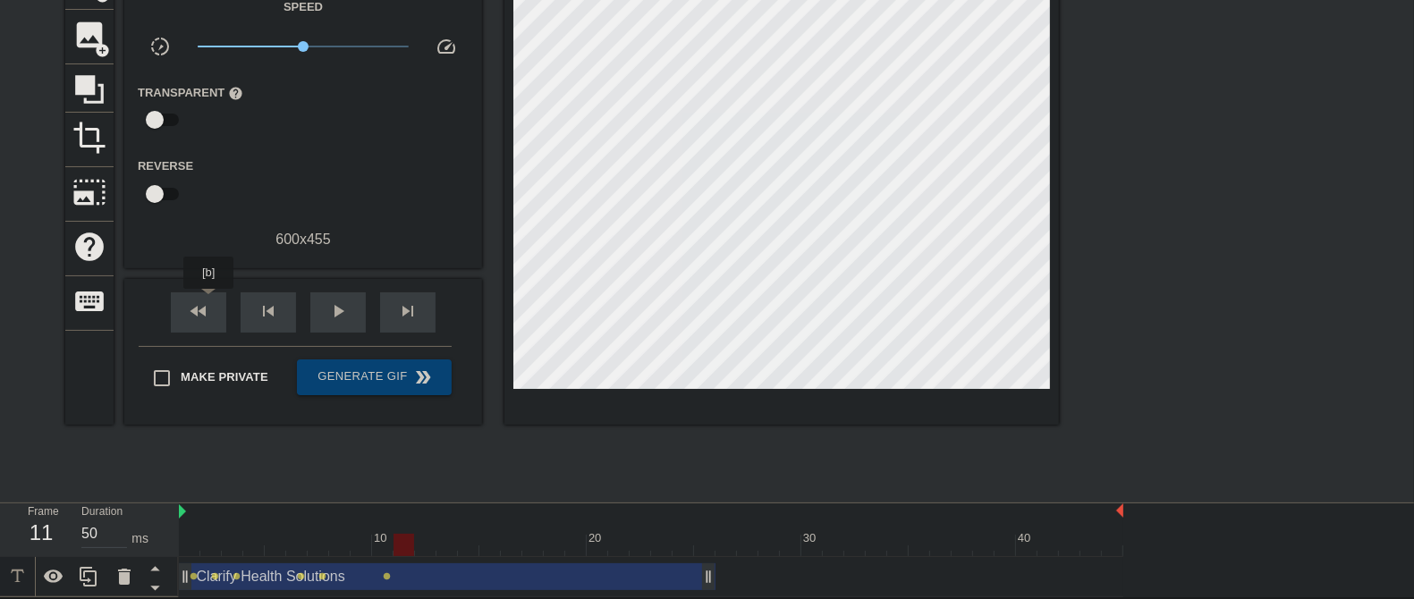
click at [209, 301] on div "fast_rewind" at bounding box center [198, 312] width 55 height 40
click at [404, 318] on span "skip_next" at bounding box center [407, 310] width 21 height 21
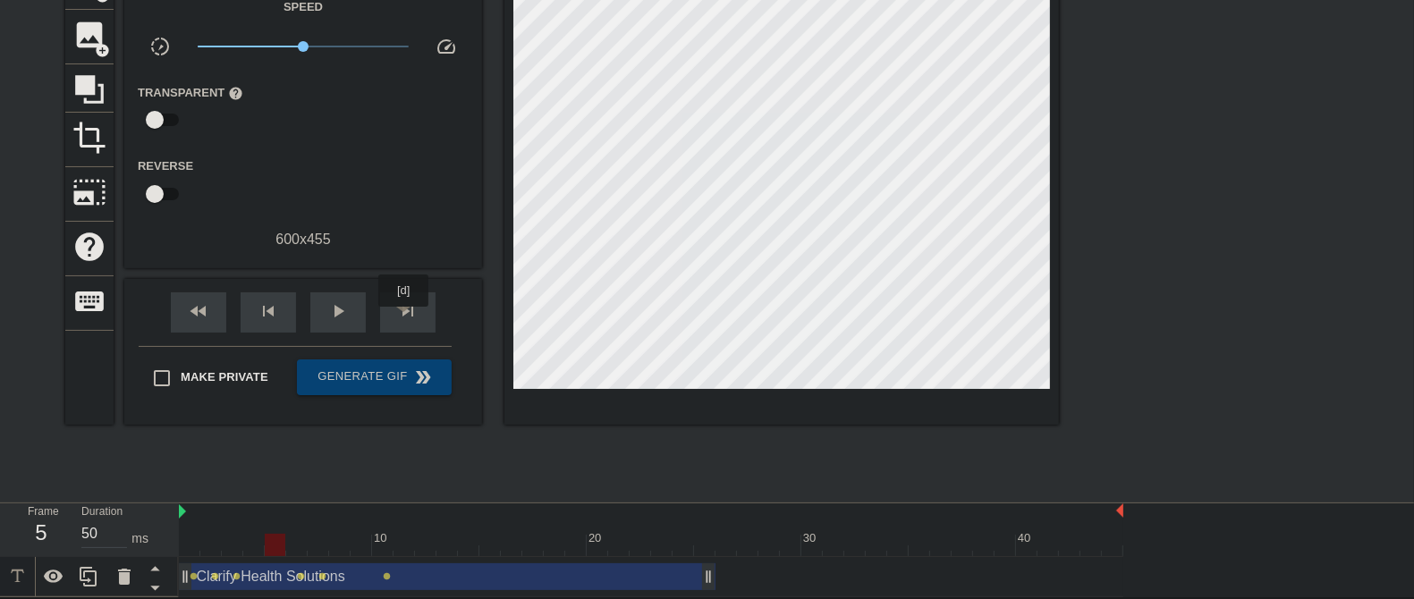
click at [404, 318] on span "skip_next" at bounding box center [407, 310] width 21 height 21
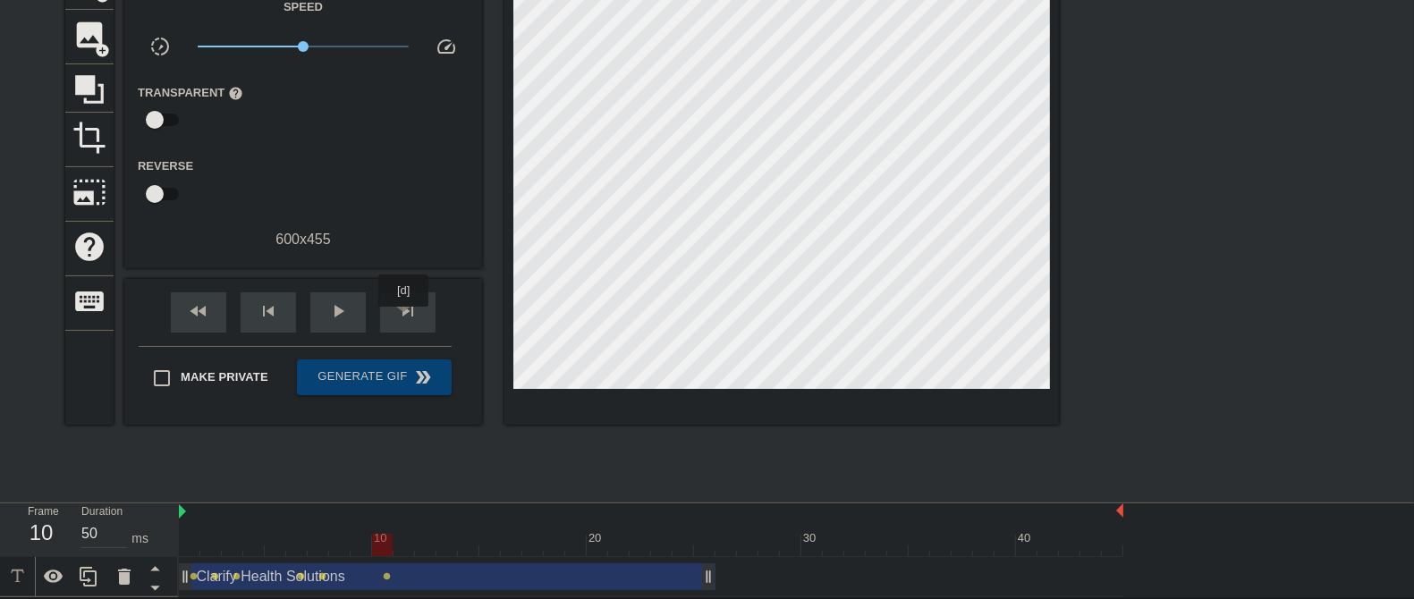
click at [404, 318] on span "skip_next" at bounding box center [407, 310] width 21 height 21
click at [414, 288] on div "fast_rewind skip_previous play_arrow skip_next" at bounding box center [303, 312] width 292 height 67
click at [411, 306] on span "skip_next" at bounding box center [407, 310] width 21 height 21
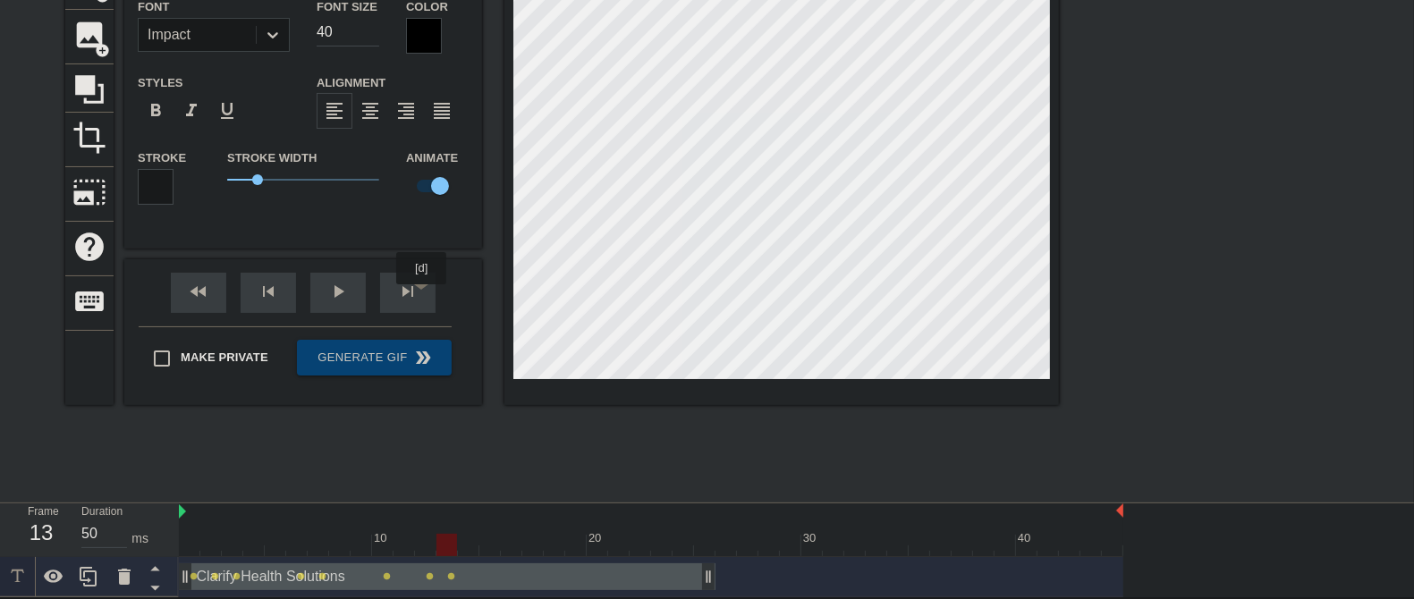
click at [423, 297] on div "skip_next" at bounding box center [407, 293] width 55 height 40
click at [409, 292] on div "skip_next" at bounding box center [407, 293] width 55 height 40
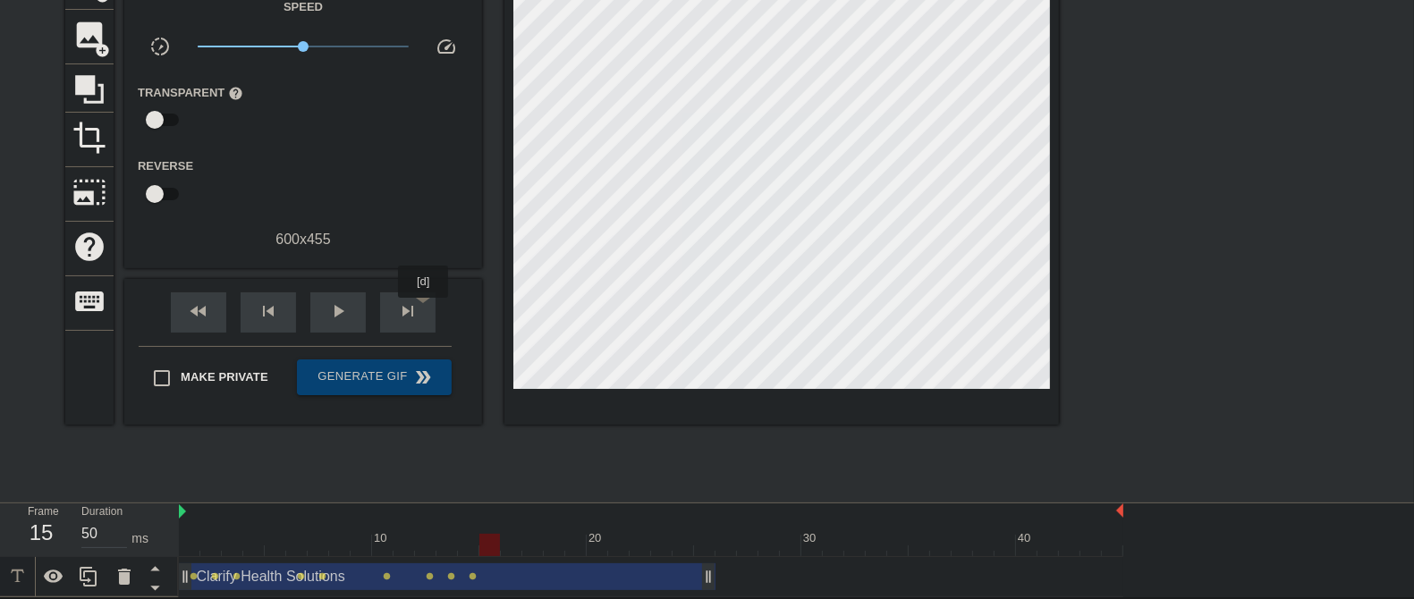
click at [424, 311] on div "skip_next" at bounding box center [407, 312] width 55 height 40
click at [420, 302] on div "skip_next" at bounding box center [407, 312] width 55 height 40
click at [425, 317] on div "skip_next" at bounding box center [407, 312] width 55 height 40
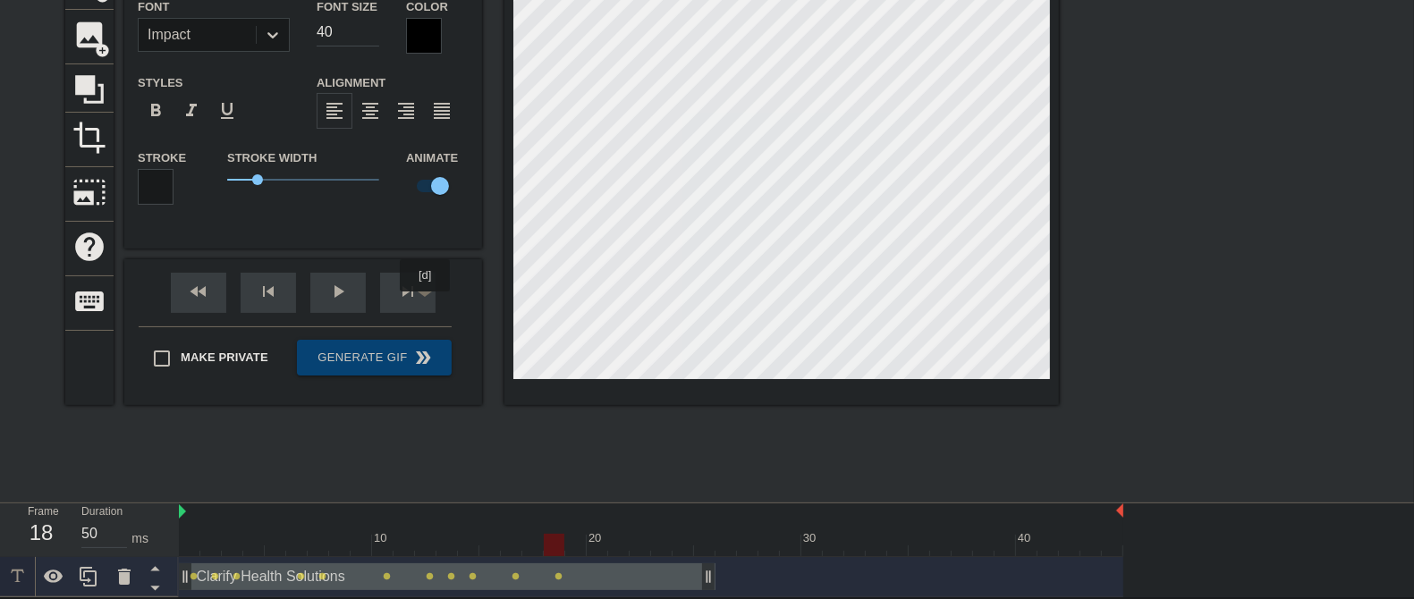
click at [427, 306] on div "skip_next" at bounding box center [407, 293] width 55 height 40
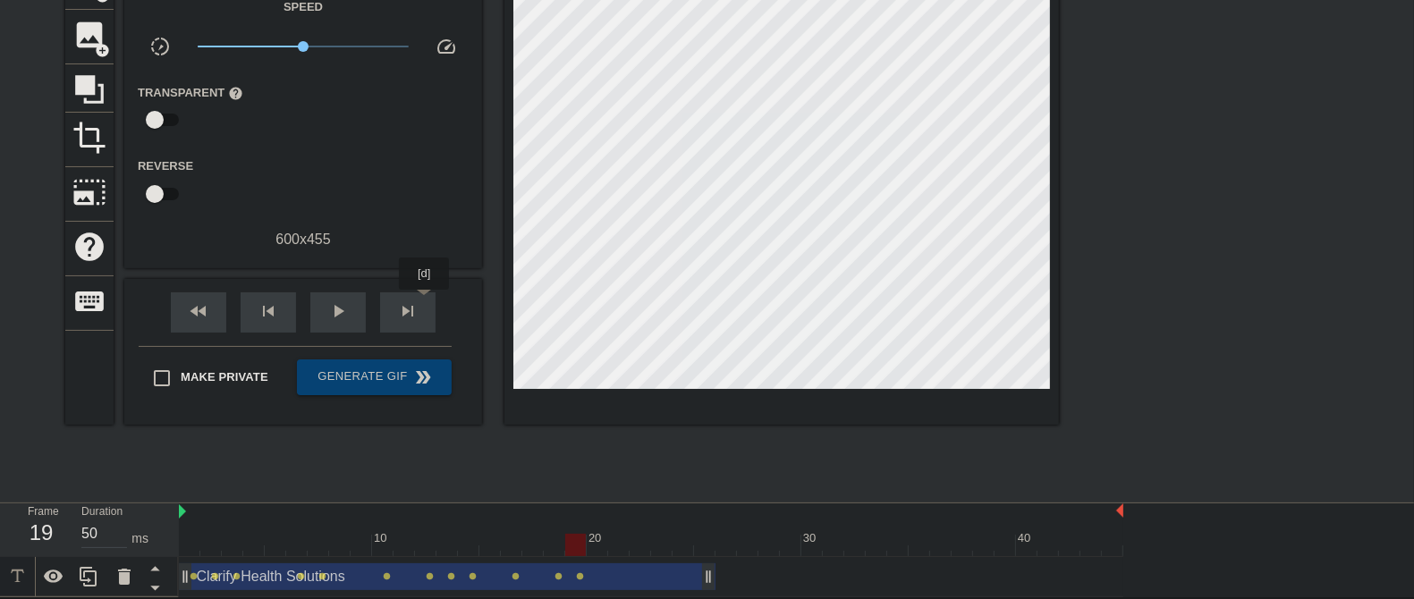
click at [425, 302] on div "skip_next" at bounding box center [407, 312] width 55 height 40
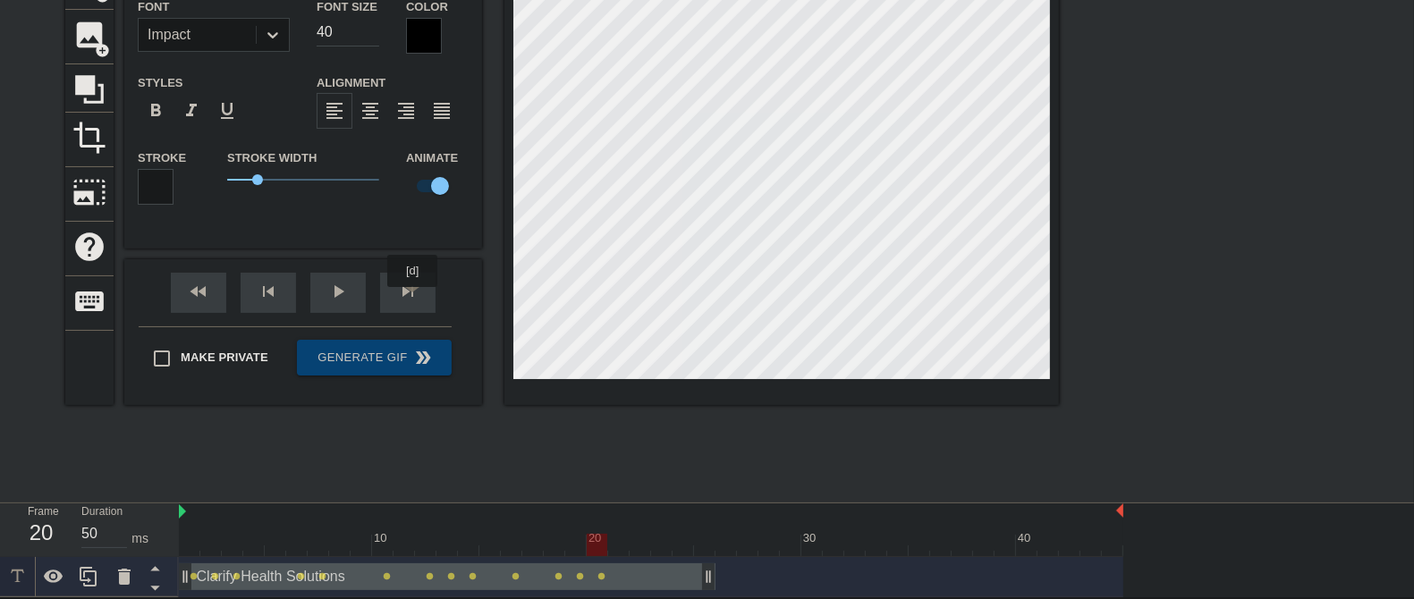
click at [415, 301] on div "skip_next" at bounding box center [407, 293] width 55 height 40
click at [420, 300] on div "skip_next" at bounding box center [407, 293] width 55 height 40
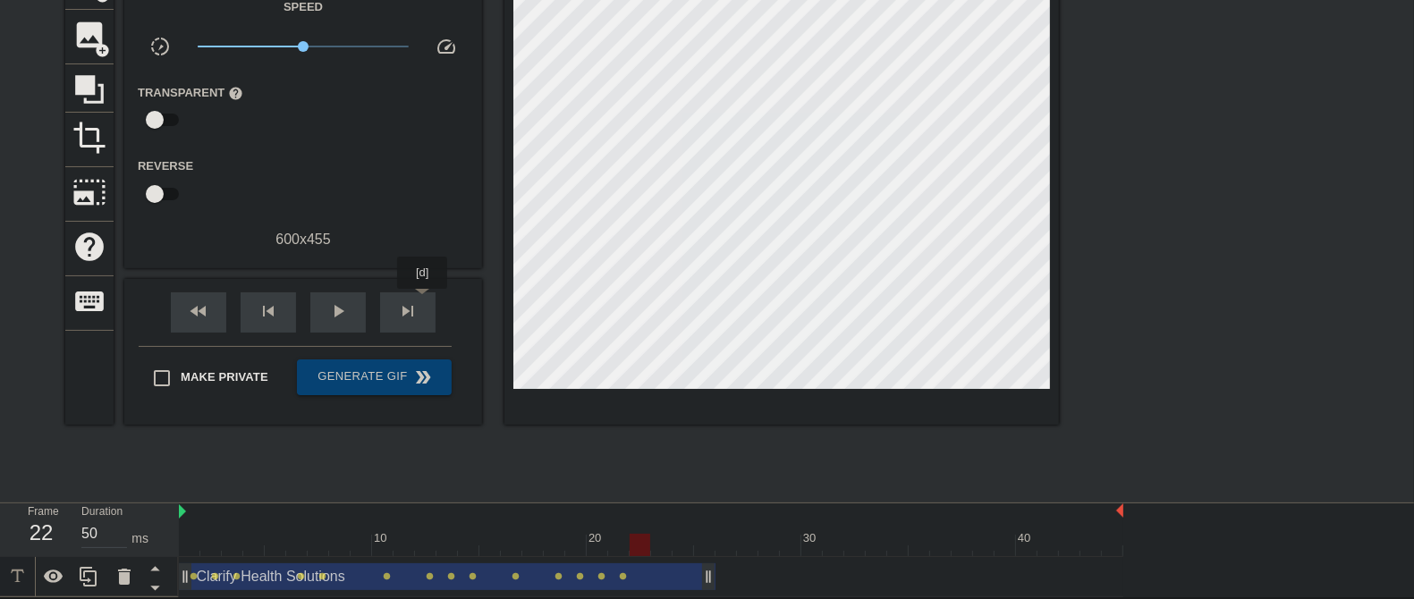
click at [424, 301] on div "skip_next" at bounding box center [407, 312] width 55 height 40
click at [420, 304] on div "skip_next" at bounding box center [407, 312] width 55 height 40
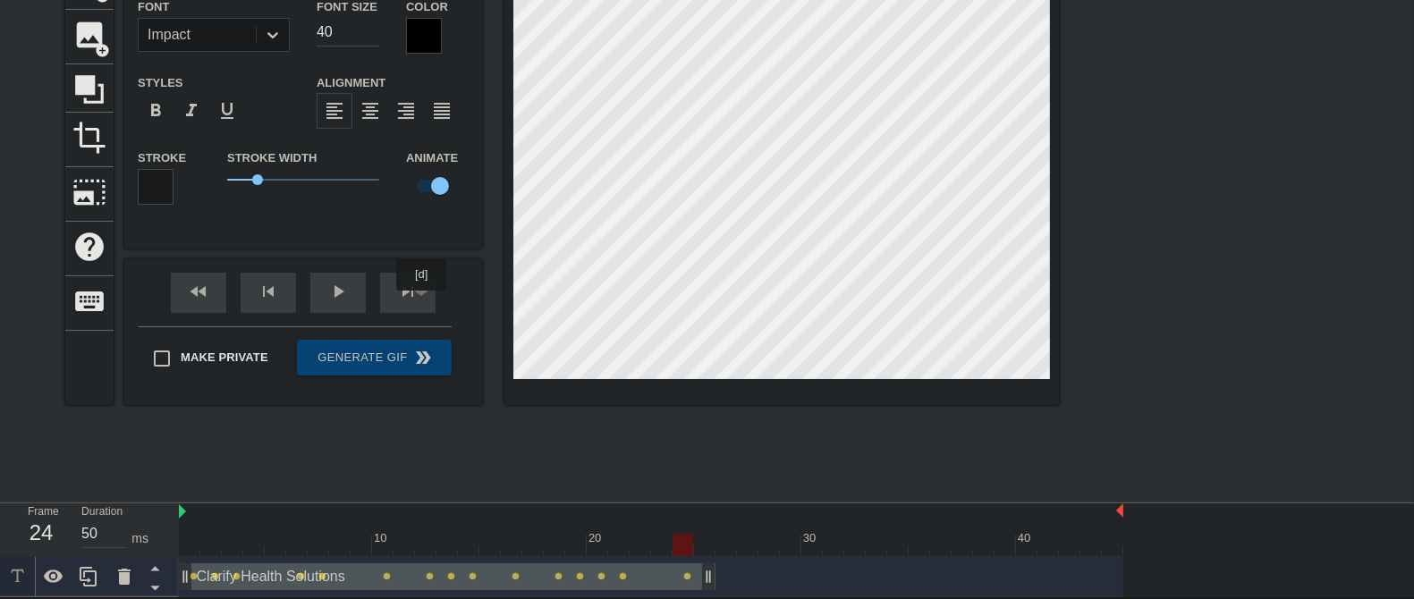
click at [422, 303] on div "skip_next" at bounding box center [407, 293] width 55 height 40
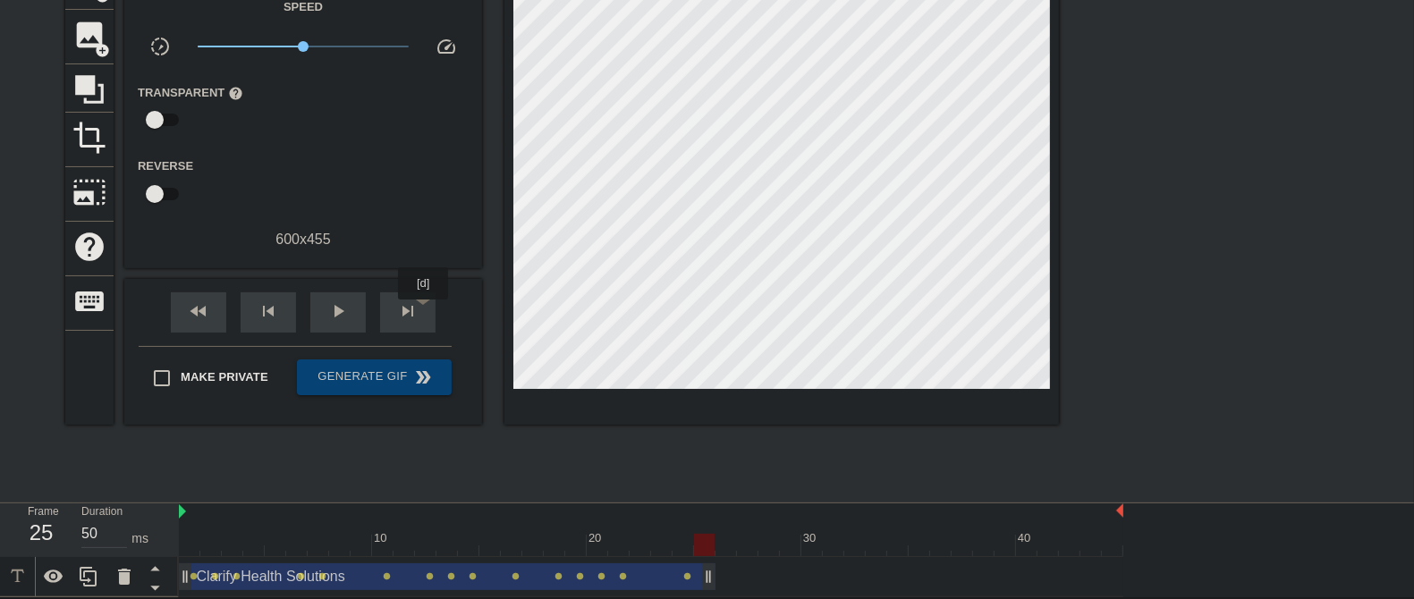
click at [424, 312] on div "skip_next" at bounding box center [407, 312] width 55 height 40
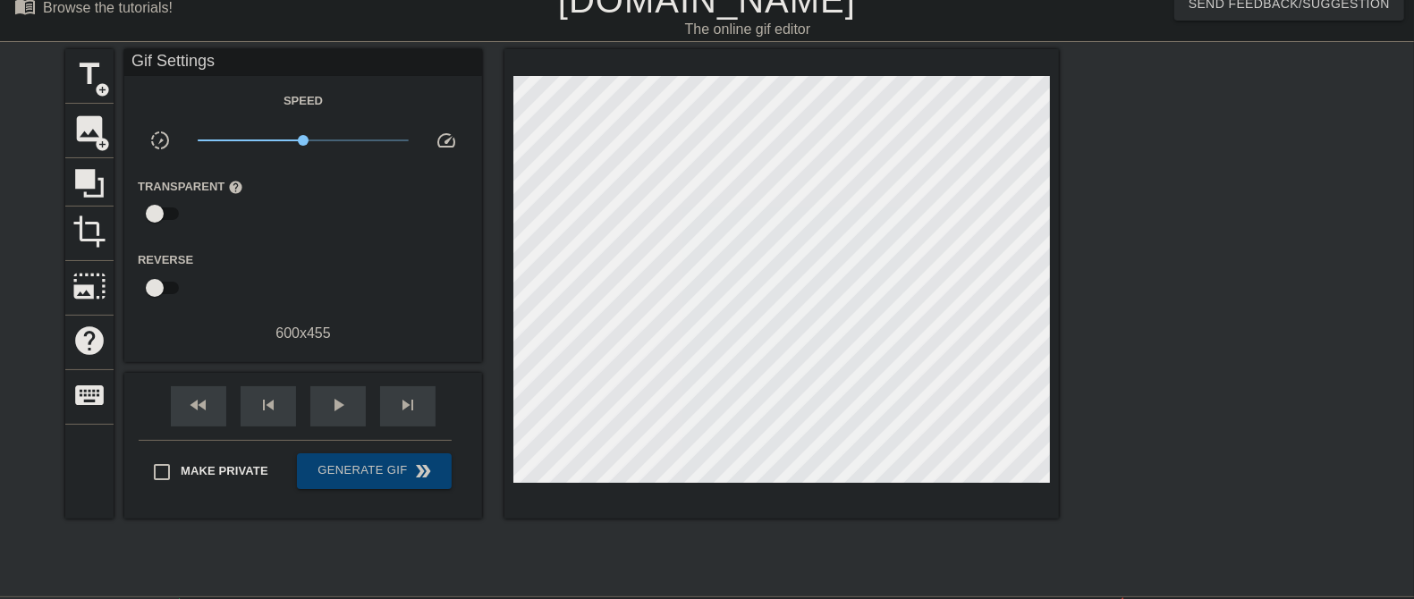
scroll to position [20, 0]
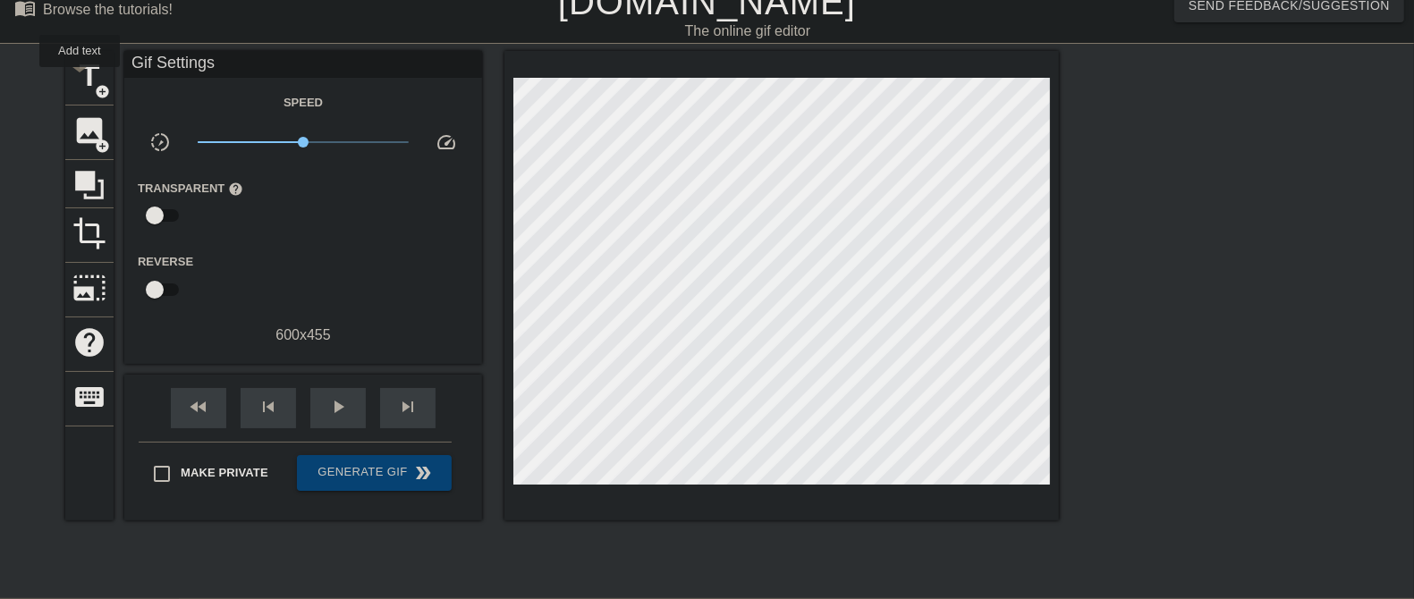
click at [80, 80] on span "title" at bounding box center [89, 76] width 34 height 34
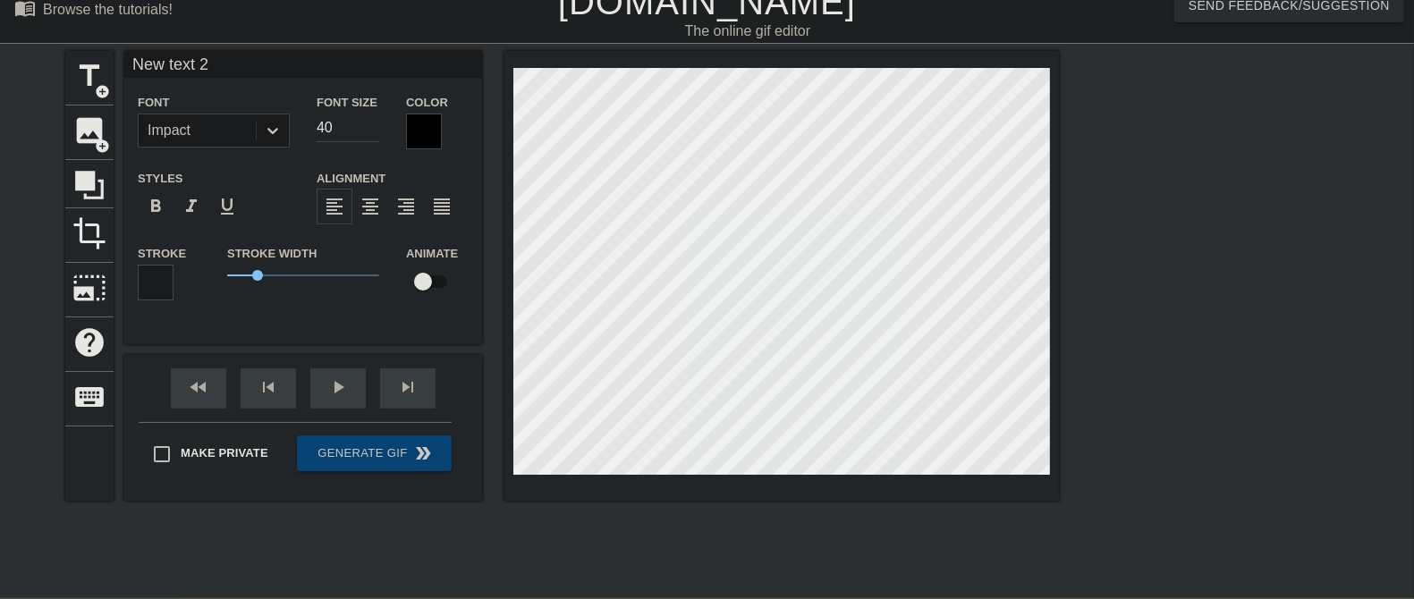
scroll to position [2, 4]
type input "m"
type textarea "m"
type input "M"
type textarea "M"
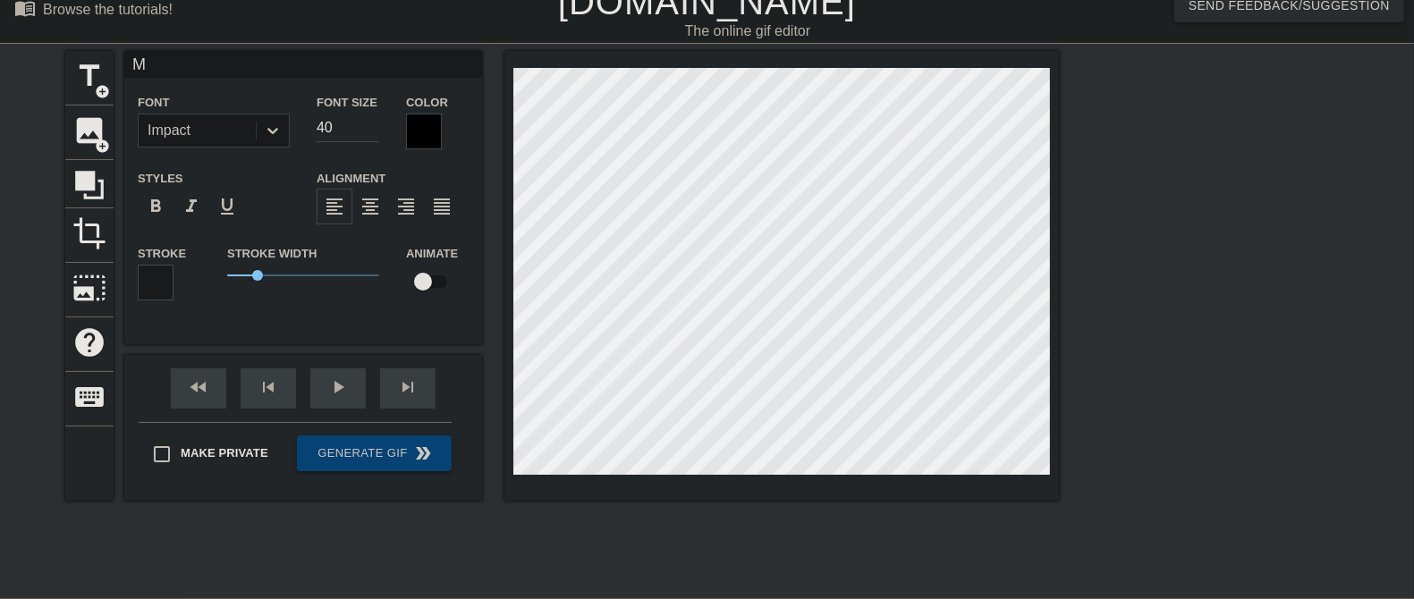
scroll to position [2, 2]
type input "My"
type textarea "My"
type input "My"
type textarea "My"
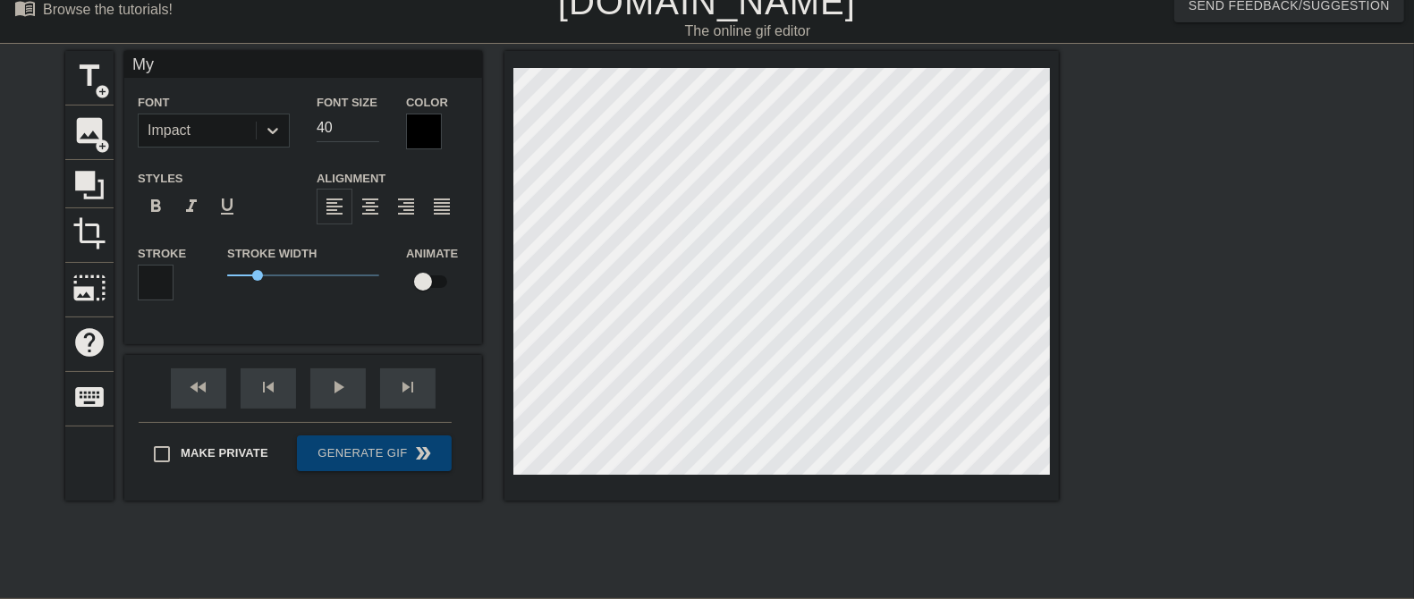
type input "My H"
type textarea "My H"
type input "My He"
type textarea "My He"
type input "My Hea"
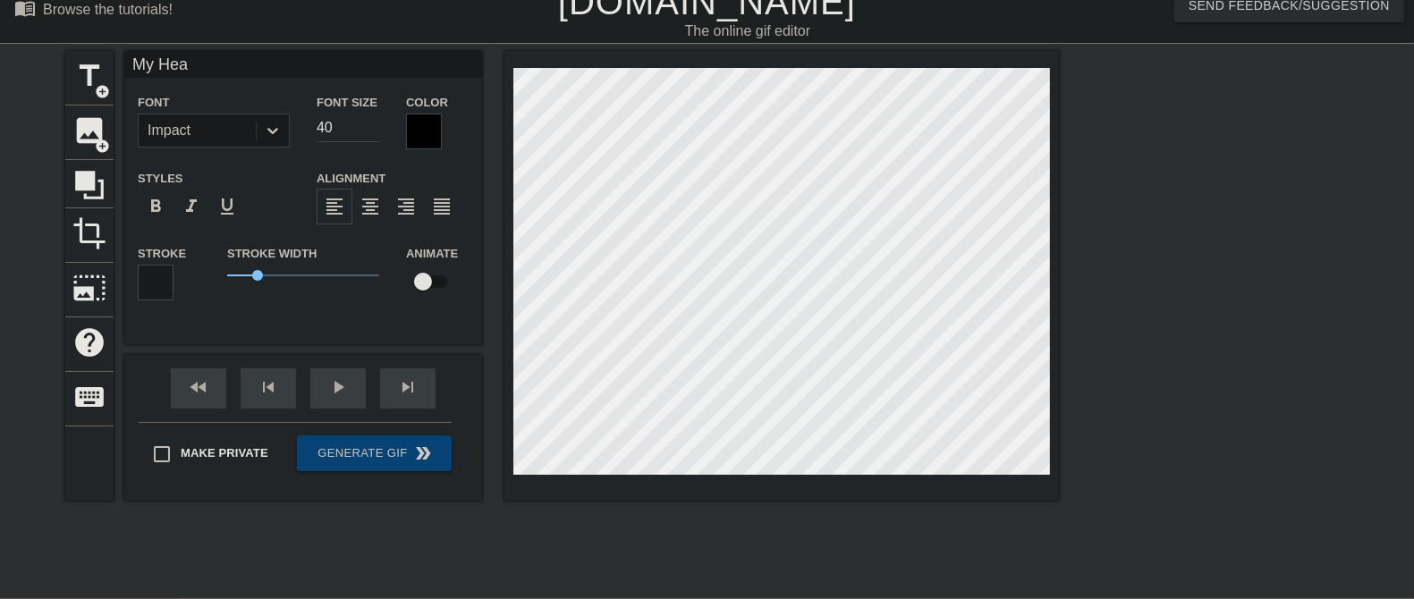
type textarea "My Hea"
type input "My Heal"
type textarea "My Heal"
type input "My Healt"
type textarea "My Healt"
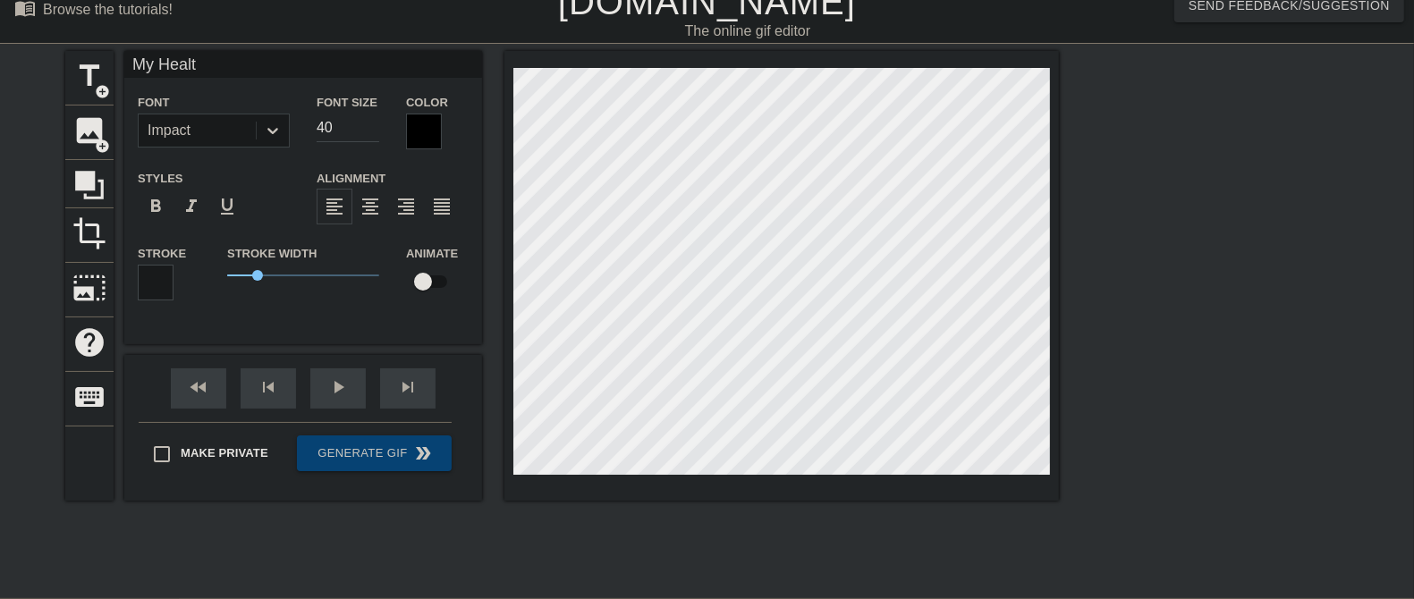
type input "My Health"
type textarea "My Health"
type input "My Healthc"
type textarea "My Healthc"
type input "My Healthca"
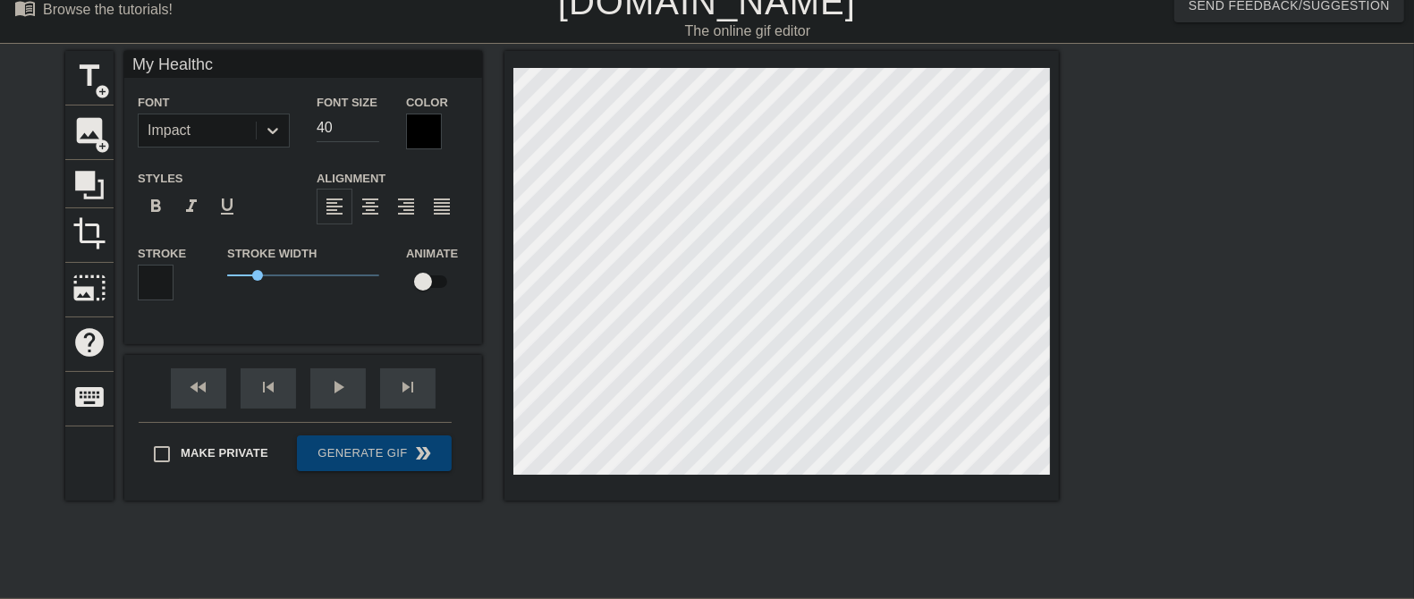
type textarea "My Healthca"
type input "My Healthcar"
type textarea "My Healthcar"
type input "My Healthcare"
type textarea "My Healthcare"
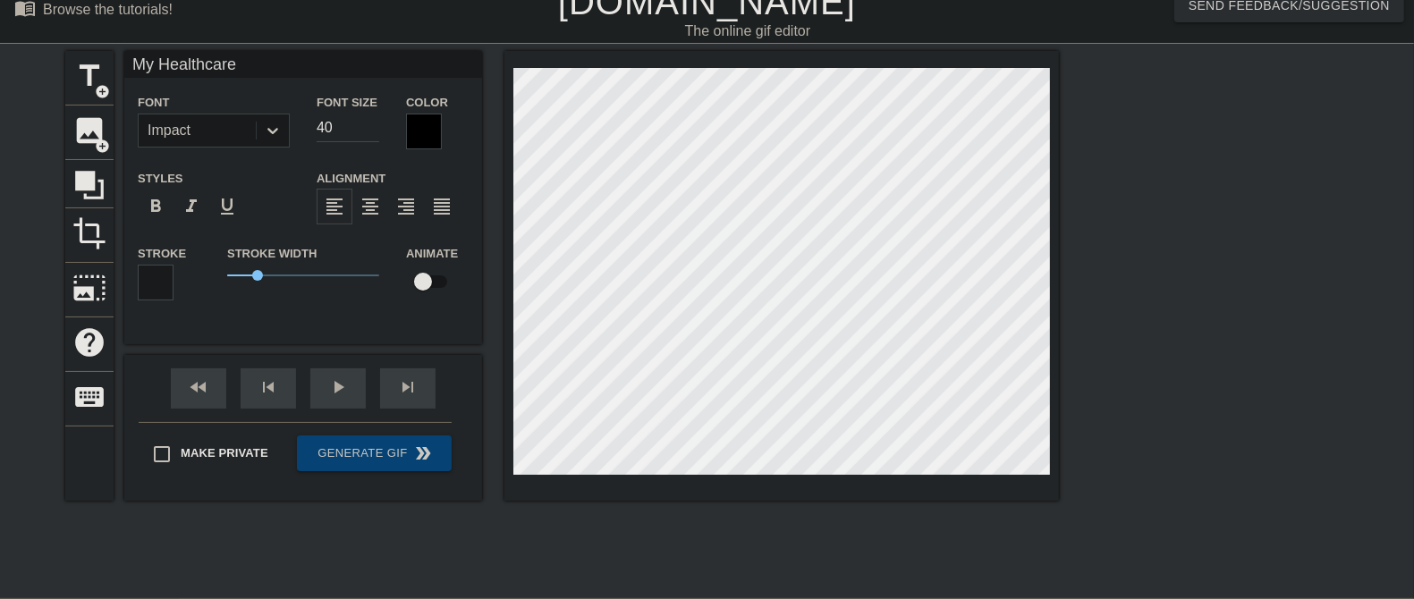
type input "My Healthcare"
type textarea "My Healthcare"
type input "My Healthcare P"
type textarea "My Healthcare P"
type input "My Healthcare Pa"
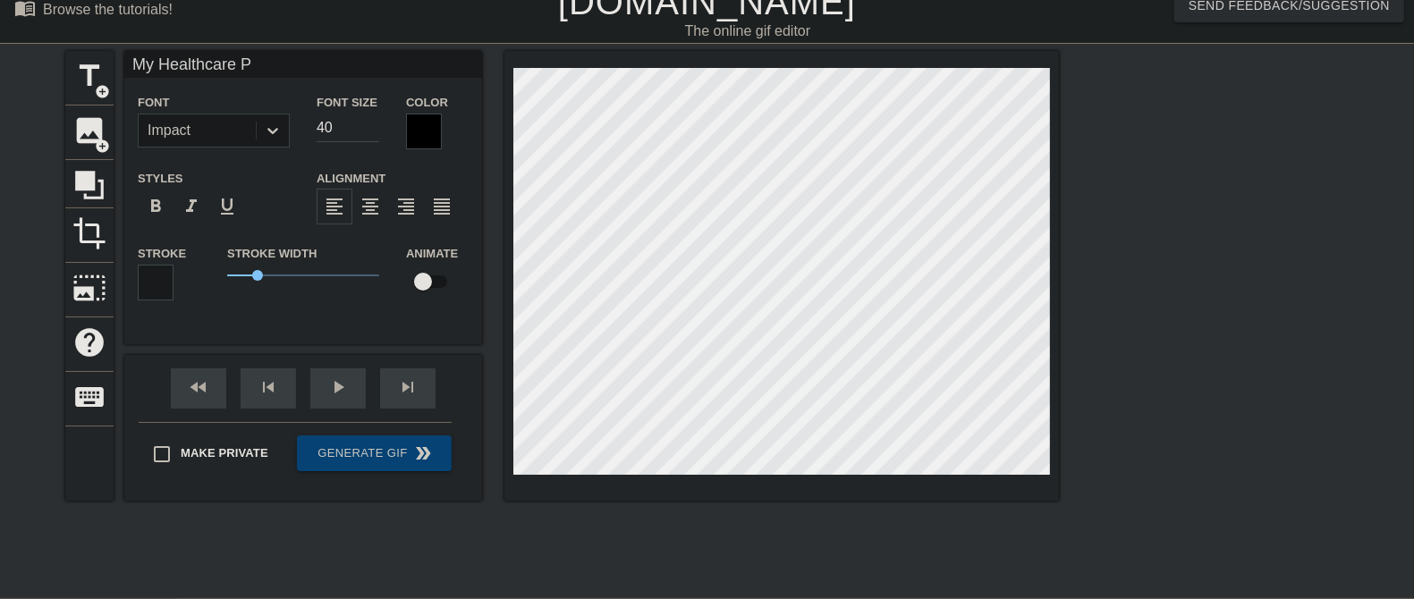
type textarea "My Healthcare Pa"
type input "My Healthcare Pas"
type textarea "My Healthcare Pas"
type input "My Healthcare Pass"
type textarea "My Healthcare Pass"
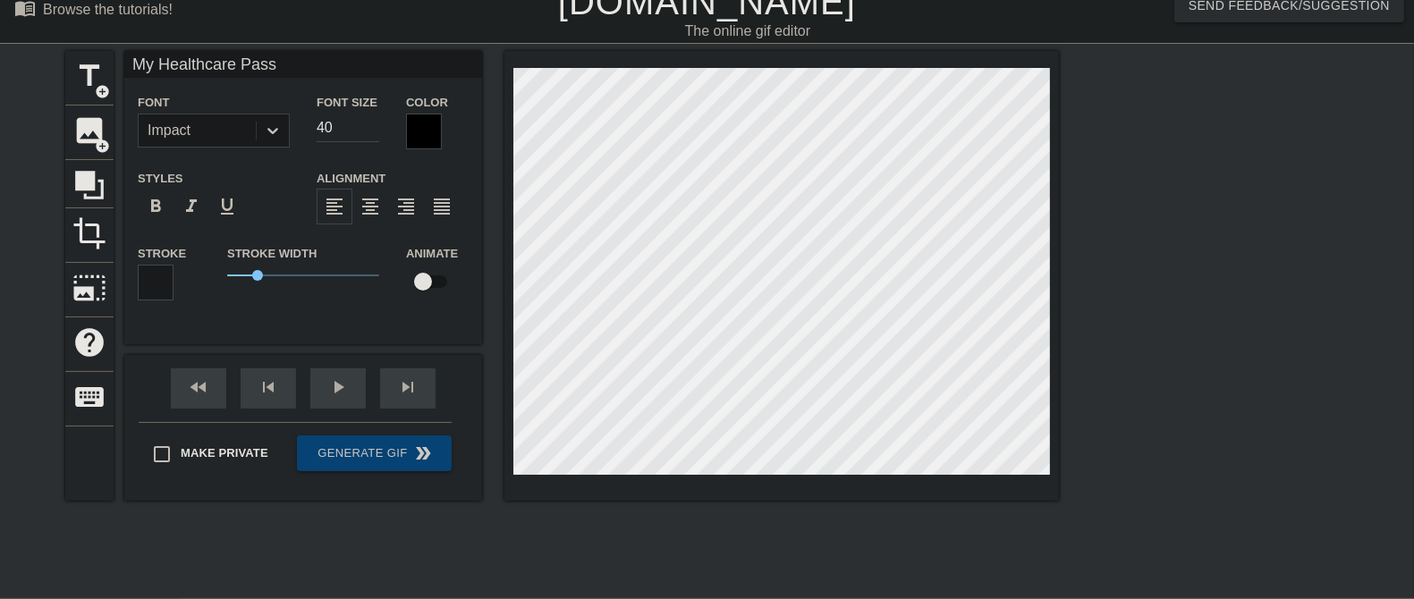
type input "My Healthcare [PERSON_NAME]"
type textarea "My Healthcare [PERSON_NAME]"
type input "My Healthcare Passio"
type textarea "My Healthcare Passio"
type input "My Healthcare Passion"
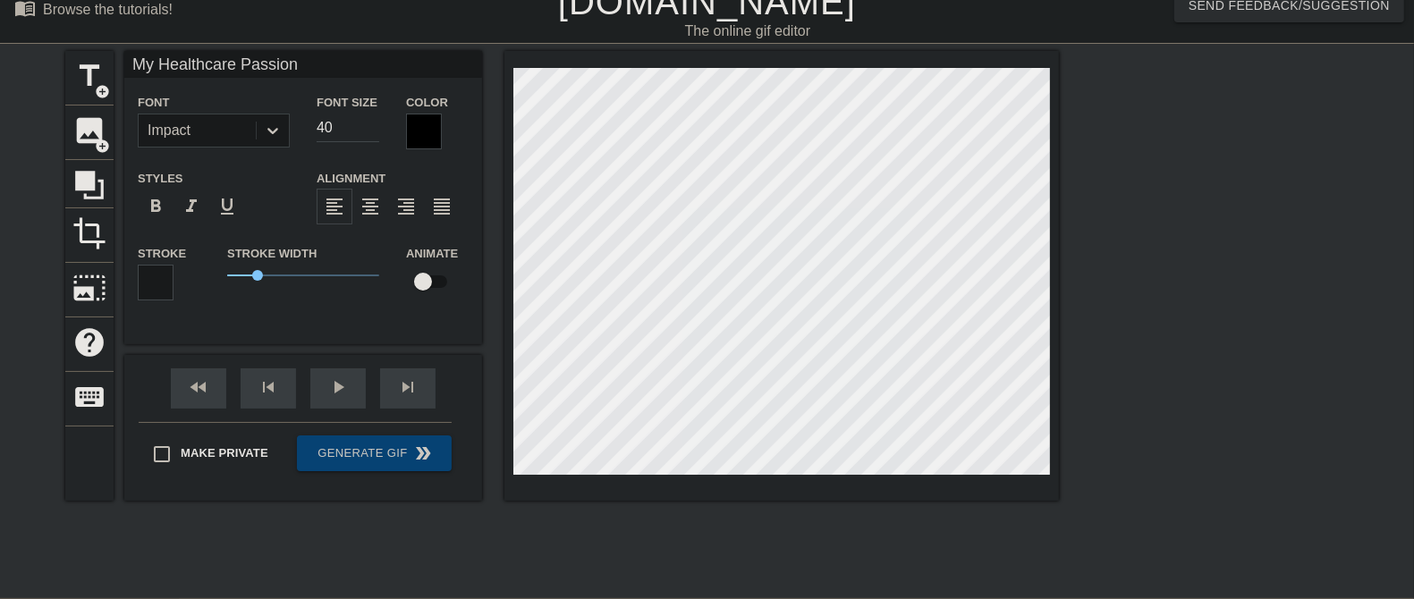
scroll to position [2, 9]
type textarea "My Healthcare Passion"
click at [336, 124] on input "40" at bounding box center [348, 128] width 63 height 29
type input "4"
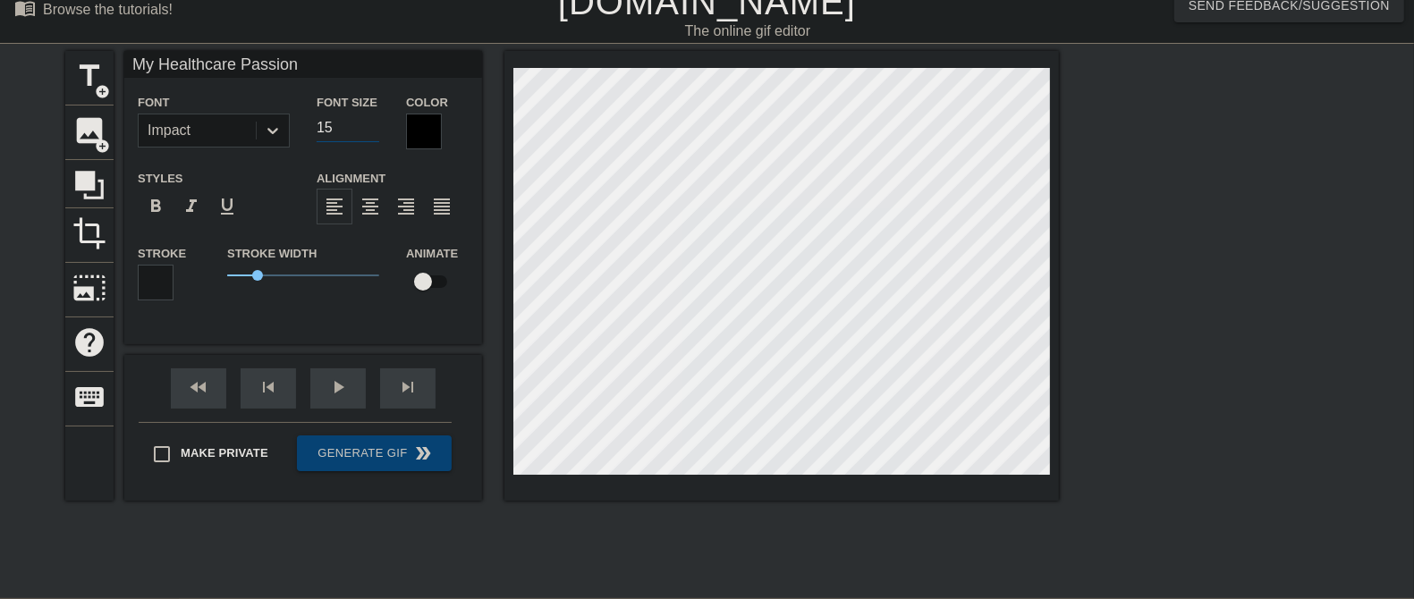
type input "1"
type input "2"
type input "28"
click at [1130, 298] on div at bounding box center [1214, 319] width 268 height 537
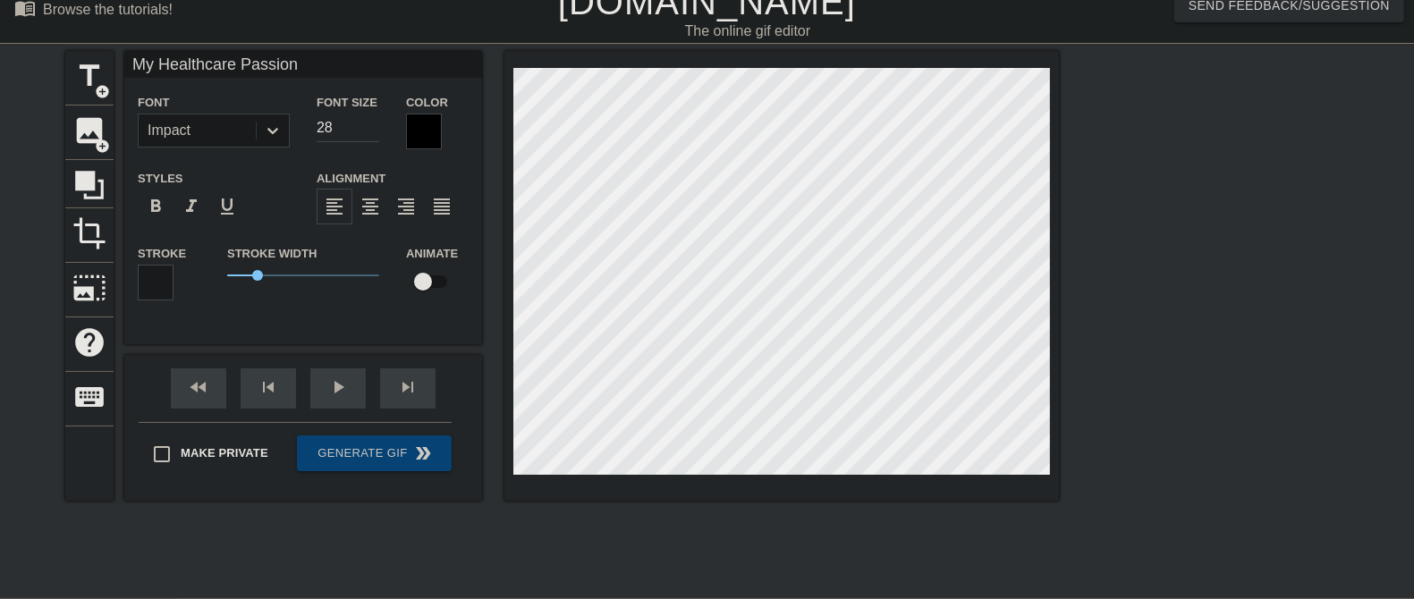
scroll to position [156, 0]
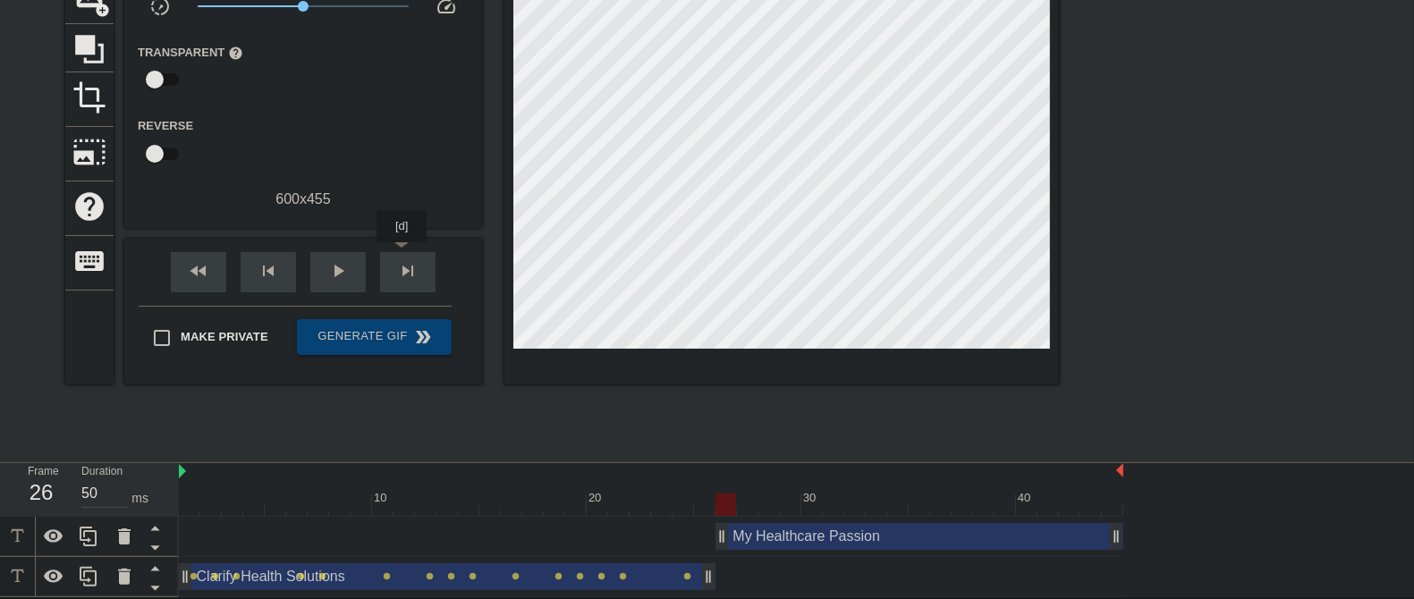
click at [402, 255] on div "skip_next" at bounding box center [407, 272] width 55 height 40
click at [412, 266] on span "skip_next" at bounding box center [407, 270] width 21 height 21
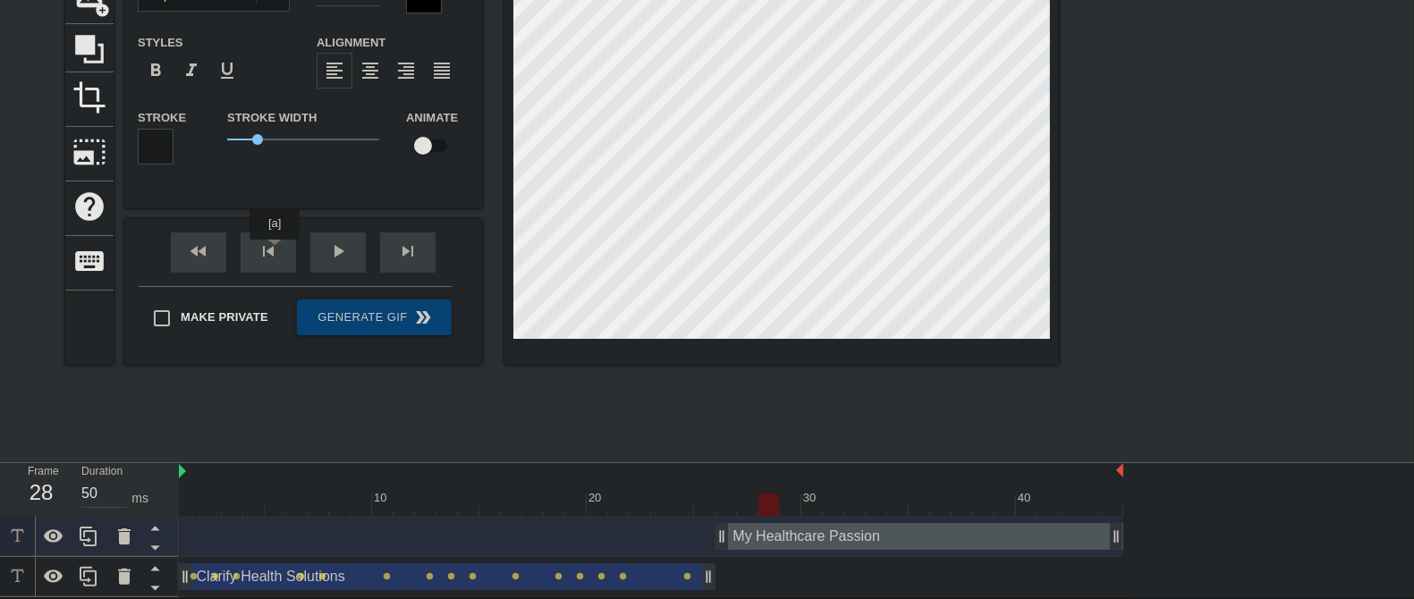
click at [272, 252] on div "skip_previous" at bounding box center [268, 252] width 55 height 40
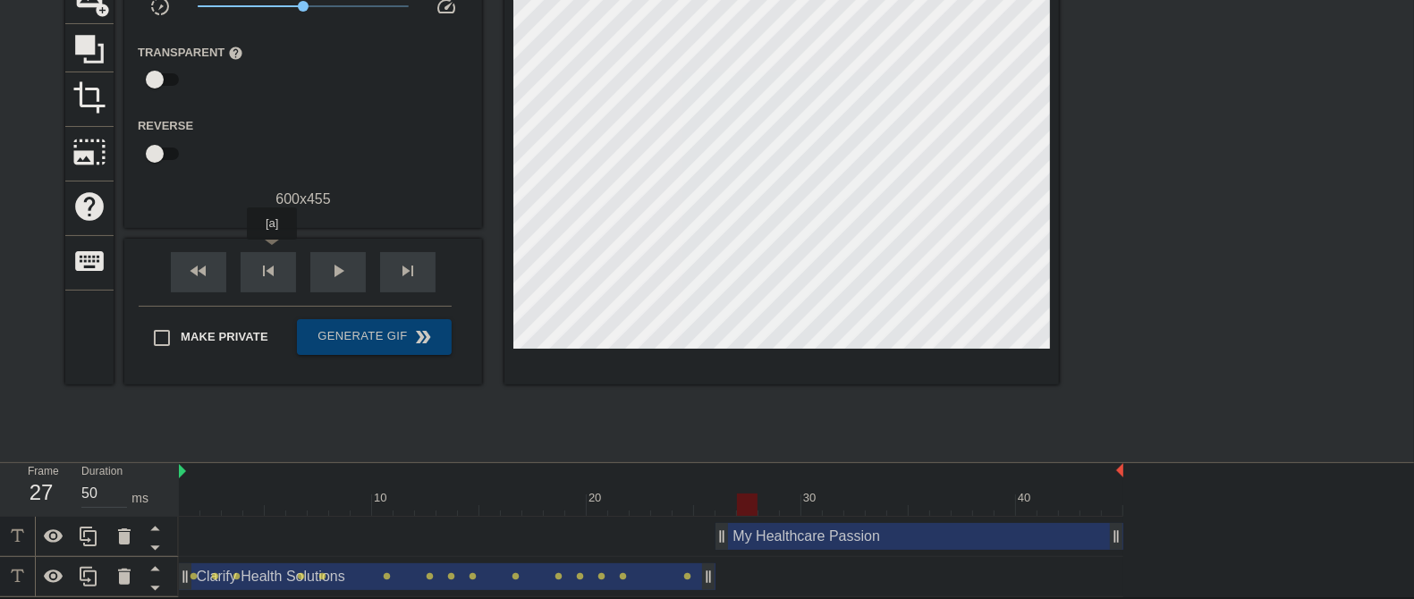
click at [272, 252] on div "skip_previous" at bounding box center [268, 272] width 55 height 40
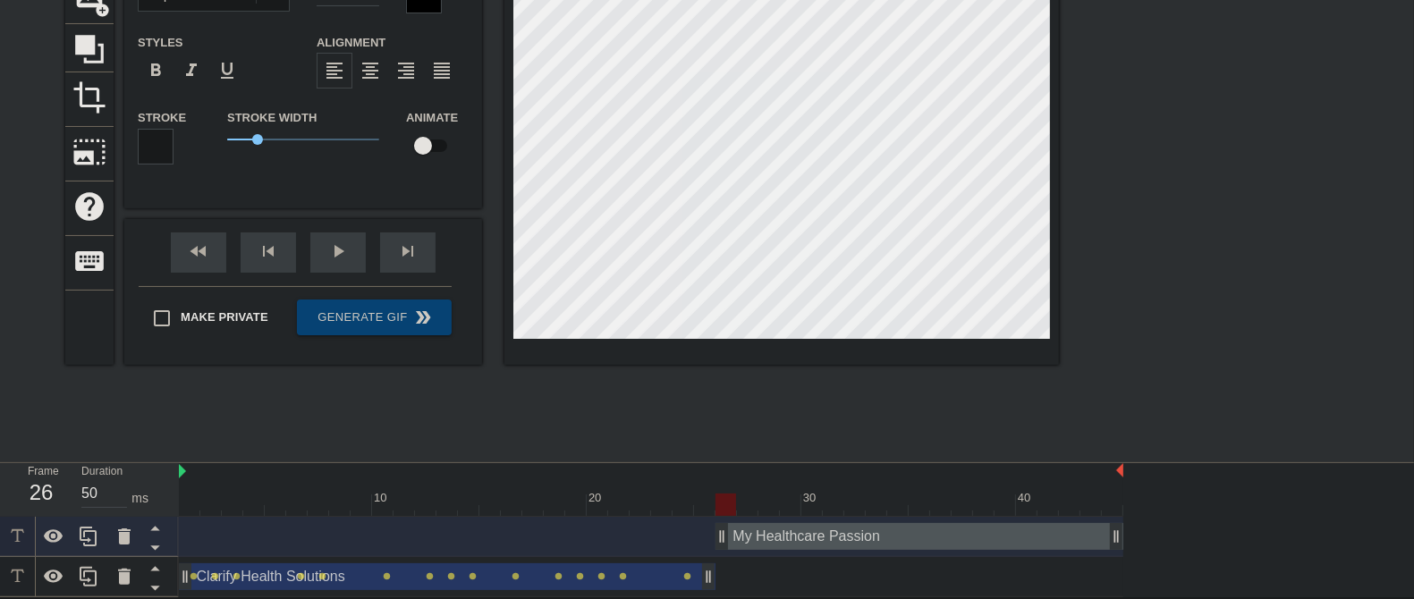
click at [423, 148] on input "checkbox" at bounding box center [423, 146] width 102 height 34
checkbox input "true"
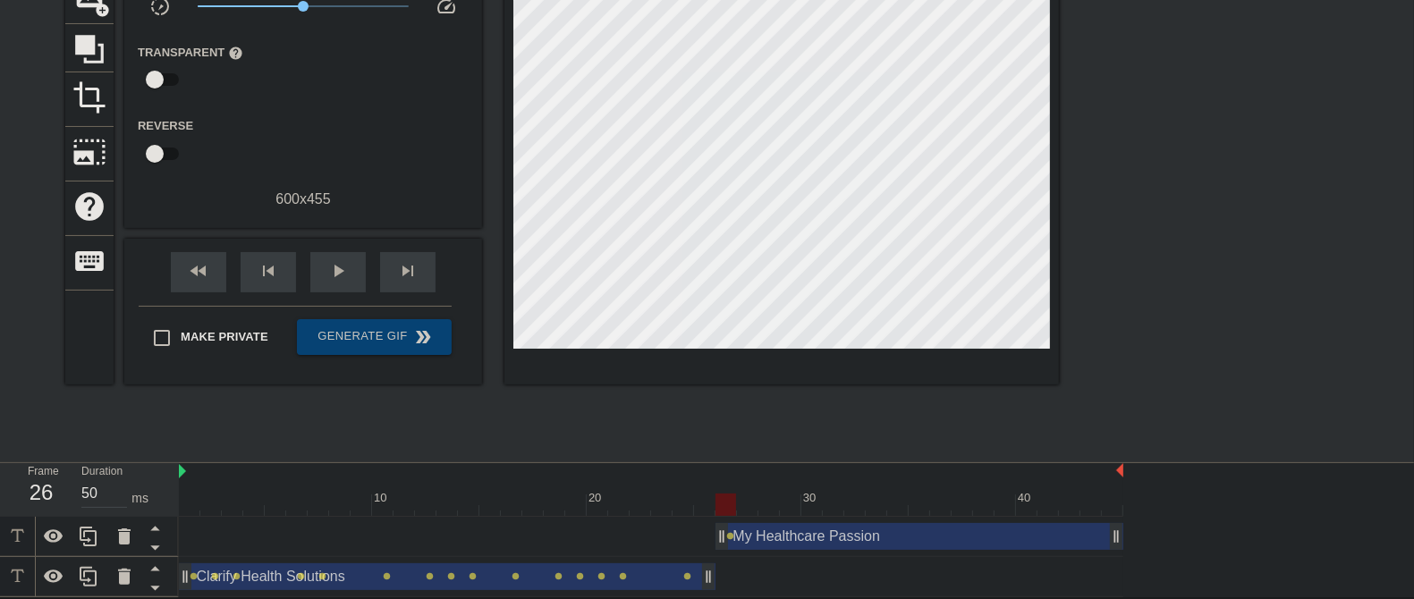
click at [414, 243] on div "fast_rewind skip_previous play_arrow skip_next" at bounding box center [303, 272] width 292 height 67
click at [413, 268] on span "skip_next" at bounding box center [407, 270] width 21 height 21
click at [414, 268] on span "skip_next" at bounding box center [407, 270] width 21 height 21
click at [430, 248] on div "fast_rewind skip_previous play_arrow skip_next" at bounding box center [303, 272] width 292 height 67
click at [422, 269] on div "skip_next" at bounding box center [407, 272] width 55 height 40
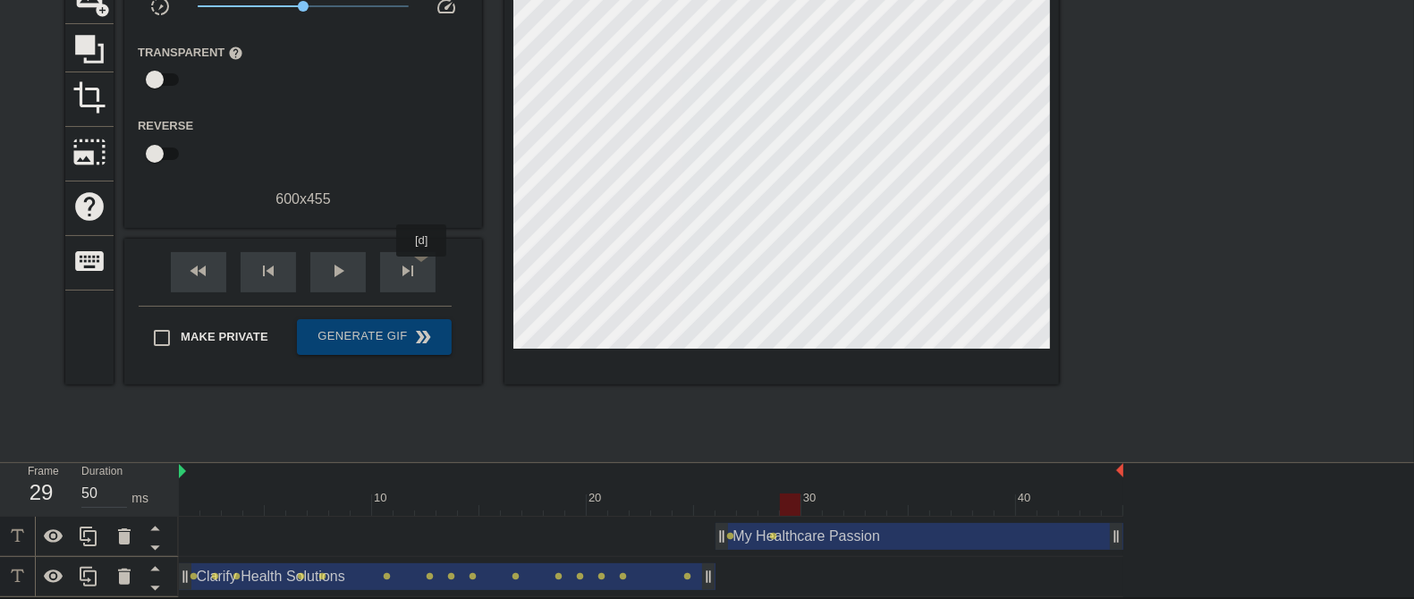
click at [422, 269] on div "skip_next" at bounding box center [407, 272] width 55 height 40
click at [421, 272] on div "skip_next" at bounding box center [407, 272] width 55 height 40
click at [418, 246] on div "fast_rewind skip_previous play_arrow skip_next" at bounding box center [303, 272] width 292 height 67
click at [418, 269] on span "skip_next" at bounding box center [407, 270] width 21 height 21
click at [418, 268] on span "skip_next" at bounding box center [407, 270] width 21 height 21
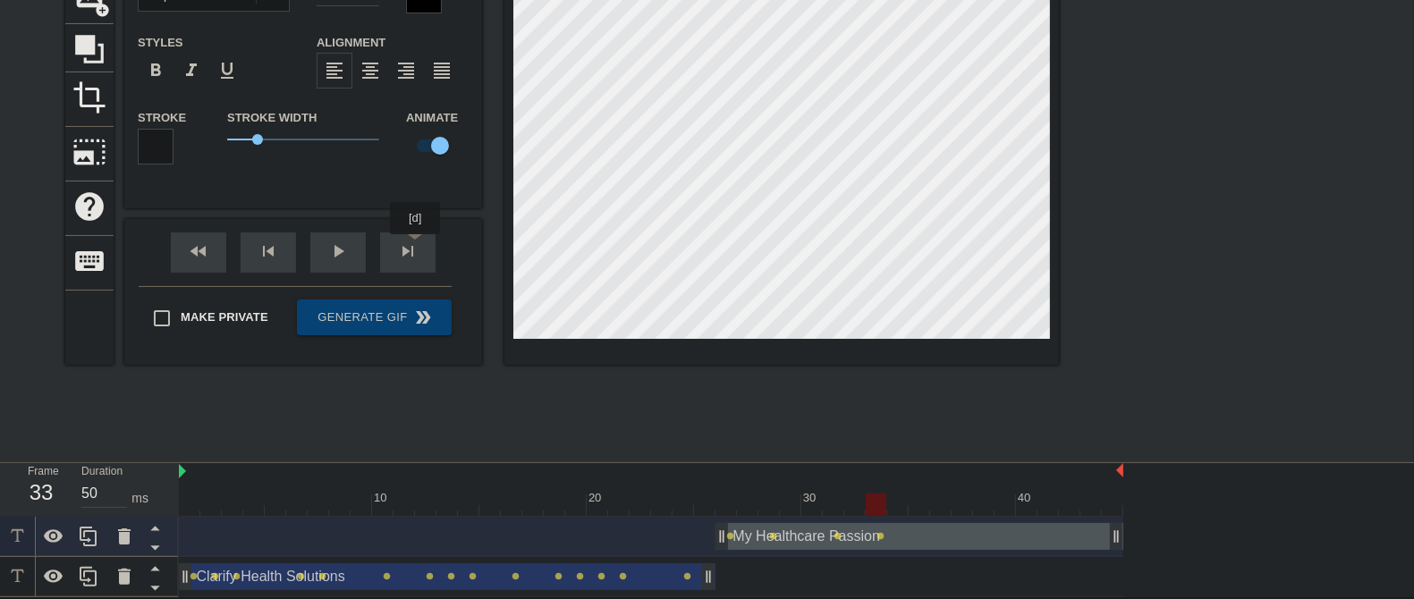
click at [418, 247] on div "fast_rewind skip_previous play_arrow skip_next" at bounding box center [303, 252] width 292 height 67
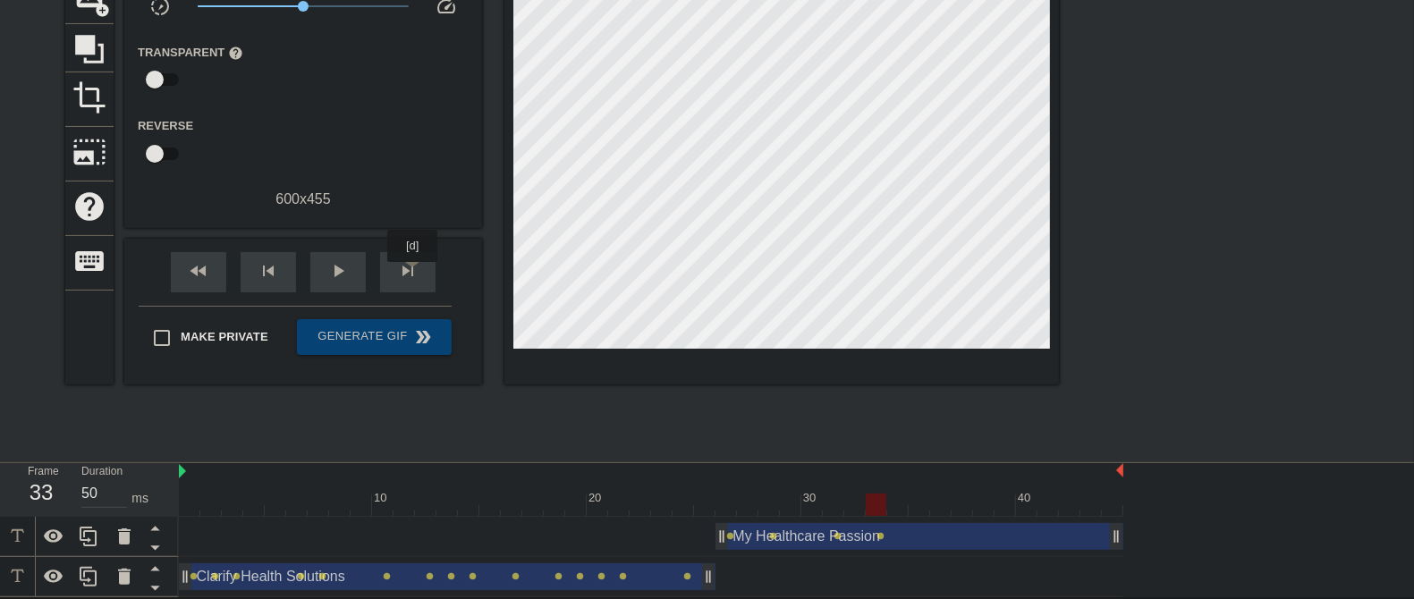
click at [413, 275] on span "skip_next" at bounding box center [407, 270] width 21 height 21
click at [253, 280] on div "skip_previous" at bounding box center [268, 272] width 55 height 40
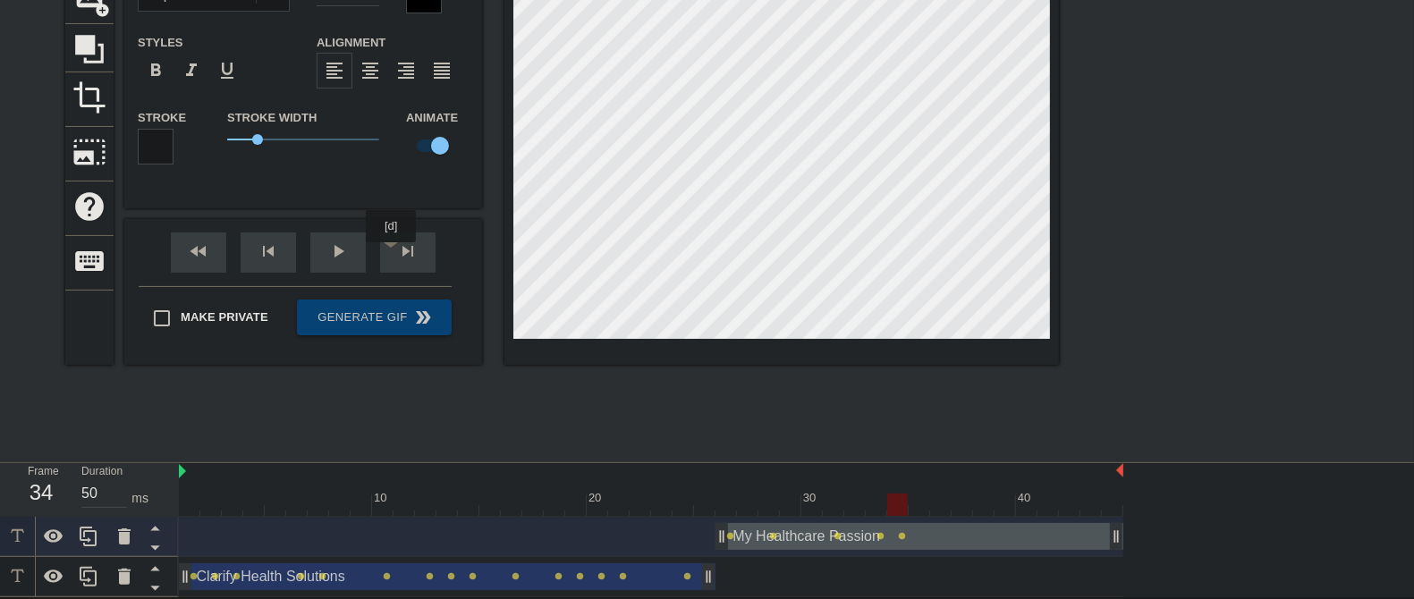
click at [408, 255] on div "skip_next" at bounding box center [407, 252] width 55 height 40
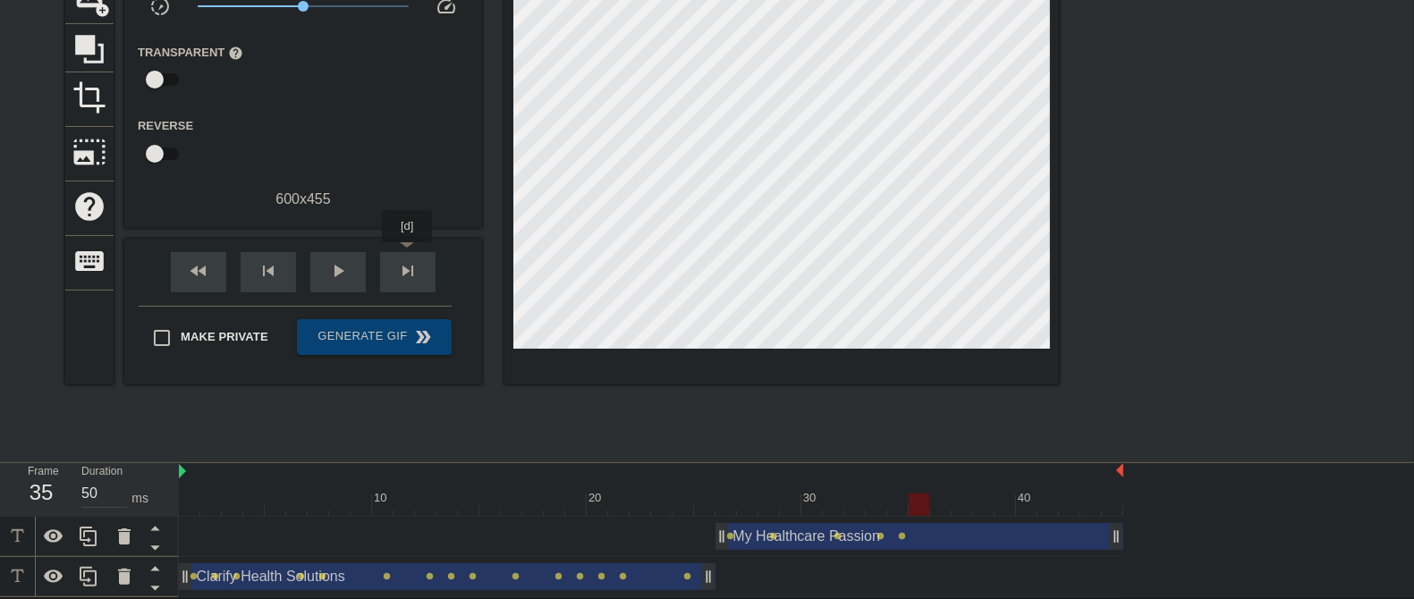
click at [408, 255] on div "skip_next" at bounding box center [407, 272] width 55 height 40
click at [414, 260] on span "skip_next" at bounding box center [407, 270] width 21 height 21
click at [408, 255] on div "skip_next" at bounding box center [407, 272] width 55 height 40
click at [288, 259] on div "skip_previous" at bounding box center [268, 272] width 55 height 40
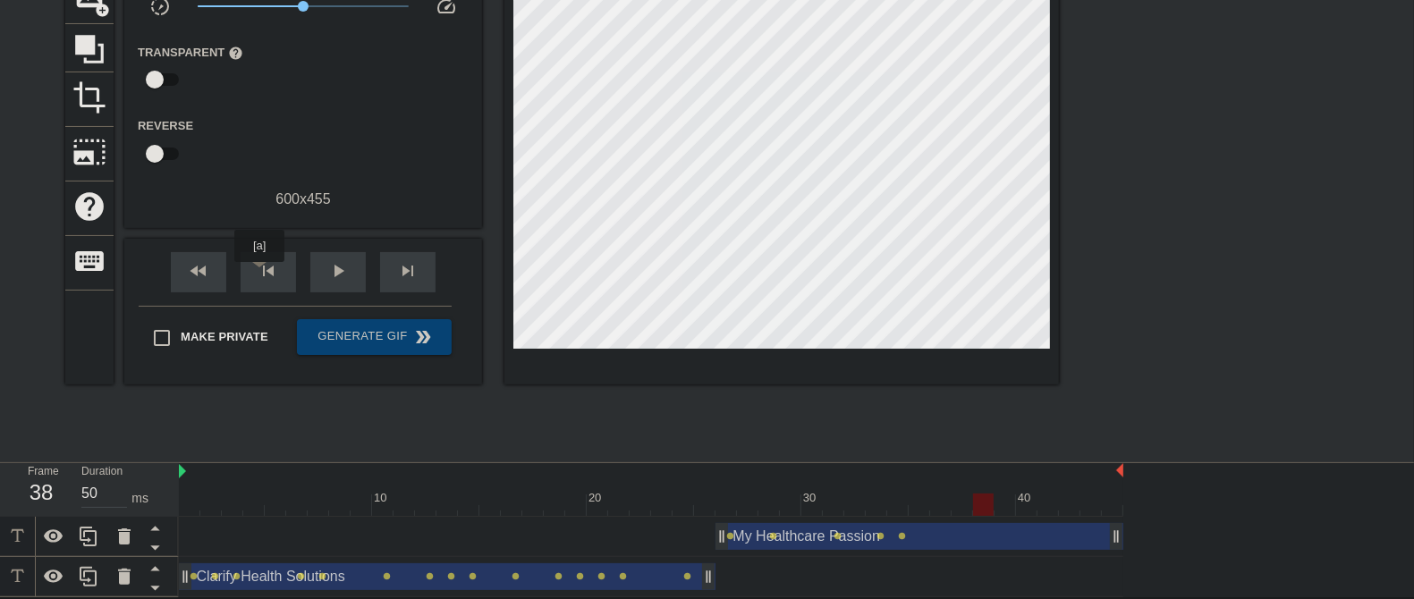
click at [259, 275] on span "skip_previous" at bounding box center [268, 270] width 21 height 21
click at [276, 266] on span "skip_previous" at bounding box center [268, 270] width 21 height 21
click at [414, 252] on div "skip_next" at bounding box center [407, 272] width 55 height 40
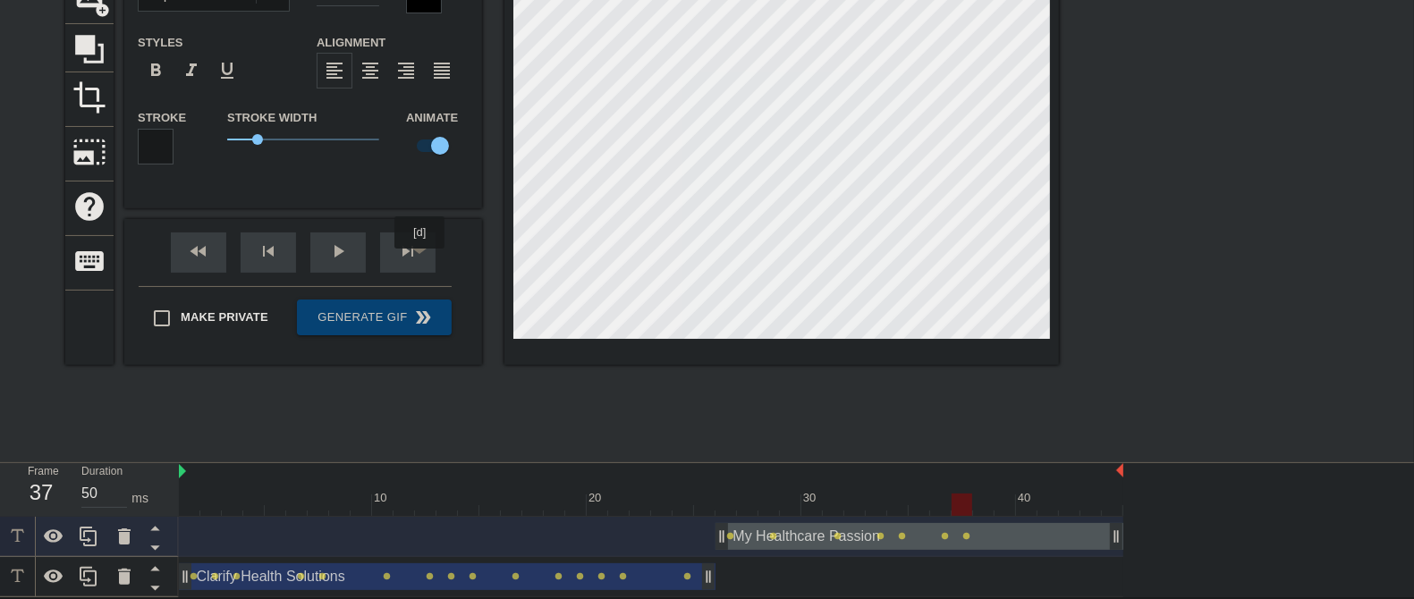
click at [408, 252] on div "skip_next" at bounding box center [407, 252] width 55 height 40
click at [432, 246] on div "fast_rewind skip_previous play_arrow skip_next" at bounding box center [303, 252] width 292 height 67
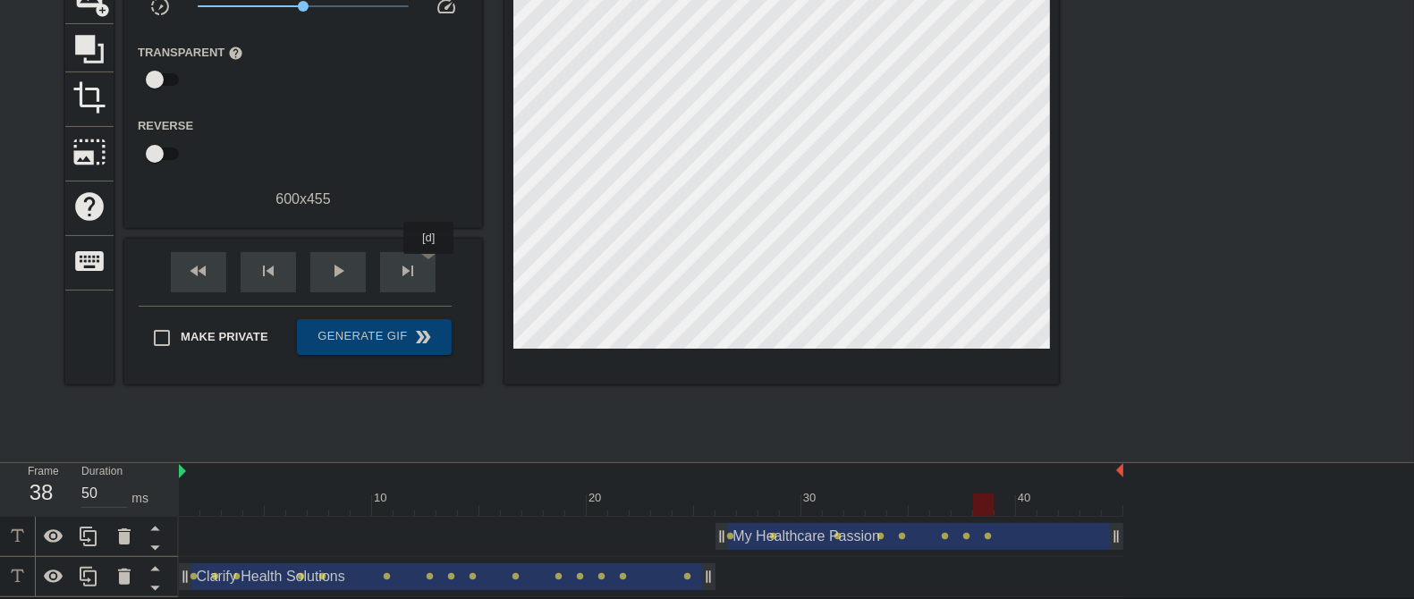
click at [429, 266] on div "skip_next" at bounding box center [407, 272] width 55 height 40
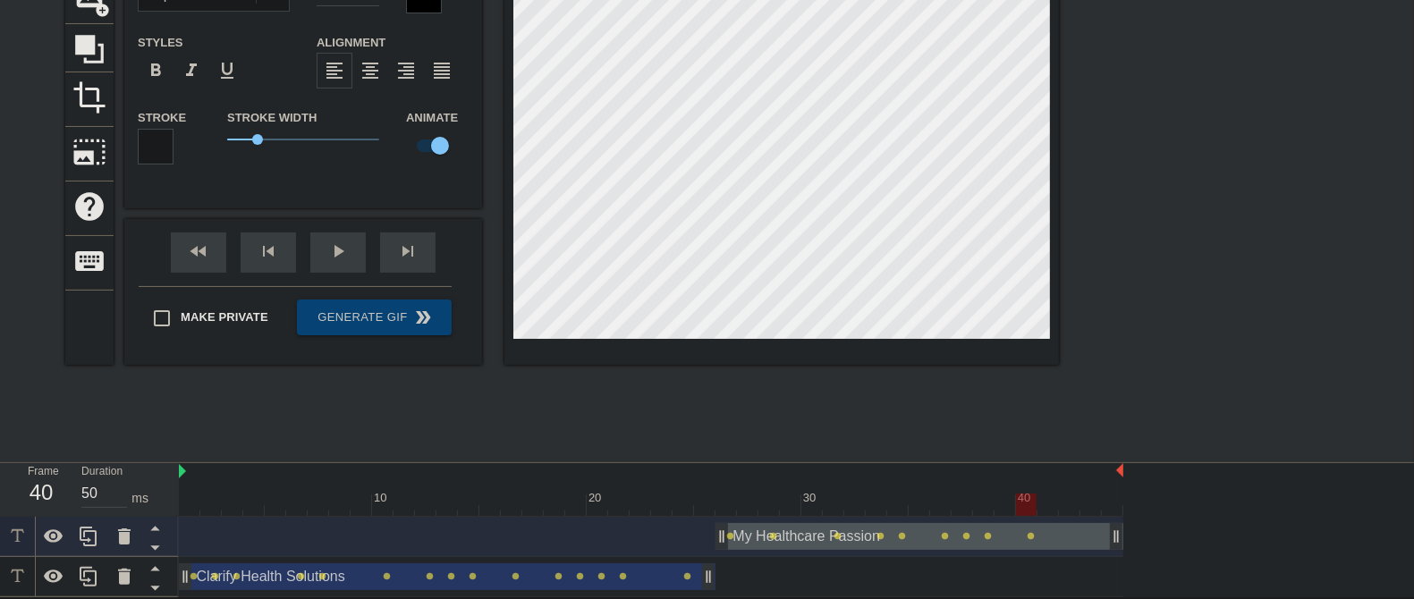
click at [418, 257] on div "skip_next" at bounding box center [407, 252] width 55 height 40
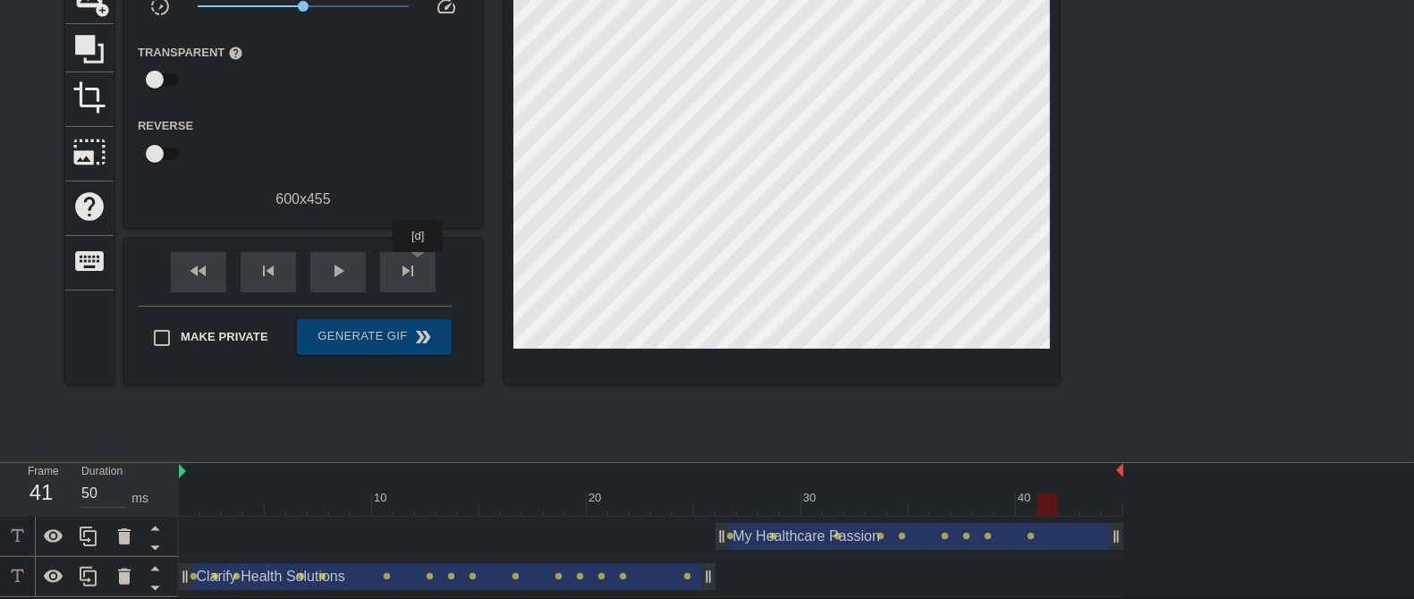
click at [418, 265] on div "skip_next" at bounding box center [407, 272] width 55 height 40
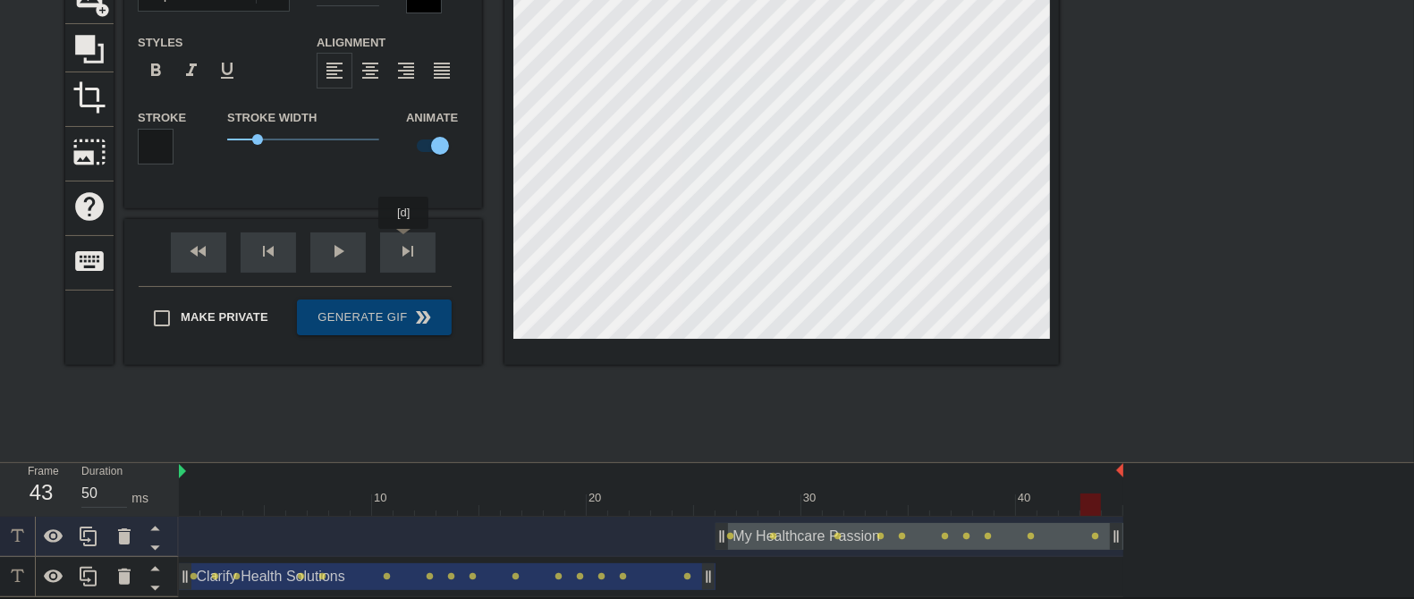
click at [401, 243] on div "fast_rewind skip_previous play_arrow skip_next" at bounding box center [303, 252] width 292 height 67
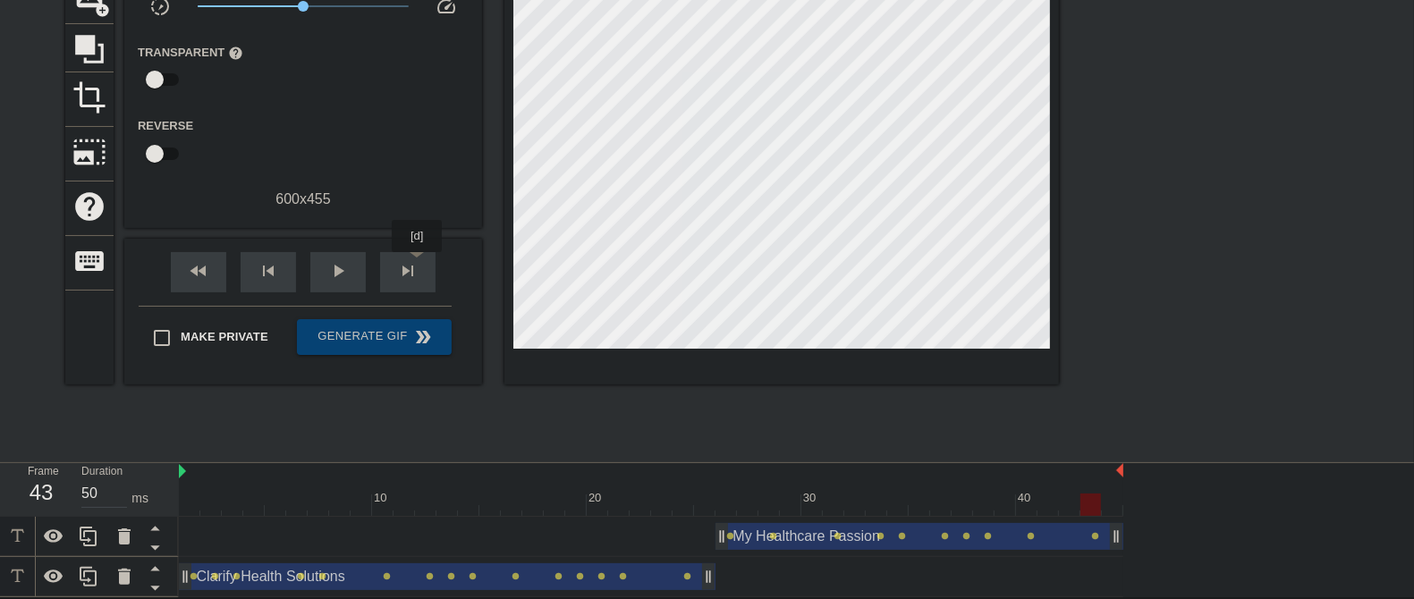
click at [418, 265] on span "skip_next" at bounding box center [407, 270] width 21 height 21
click at [357, 275] on div "play_arrow" at bounding box center [337, 272] width 55 height 40
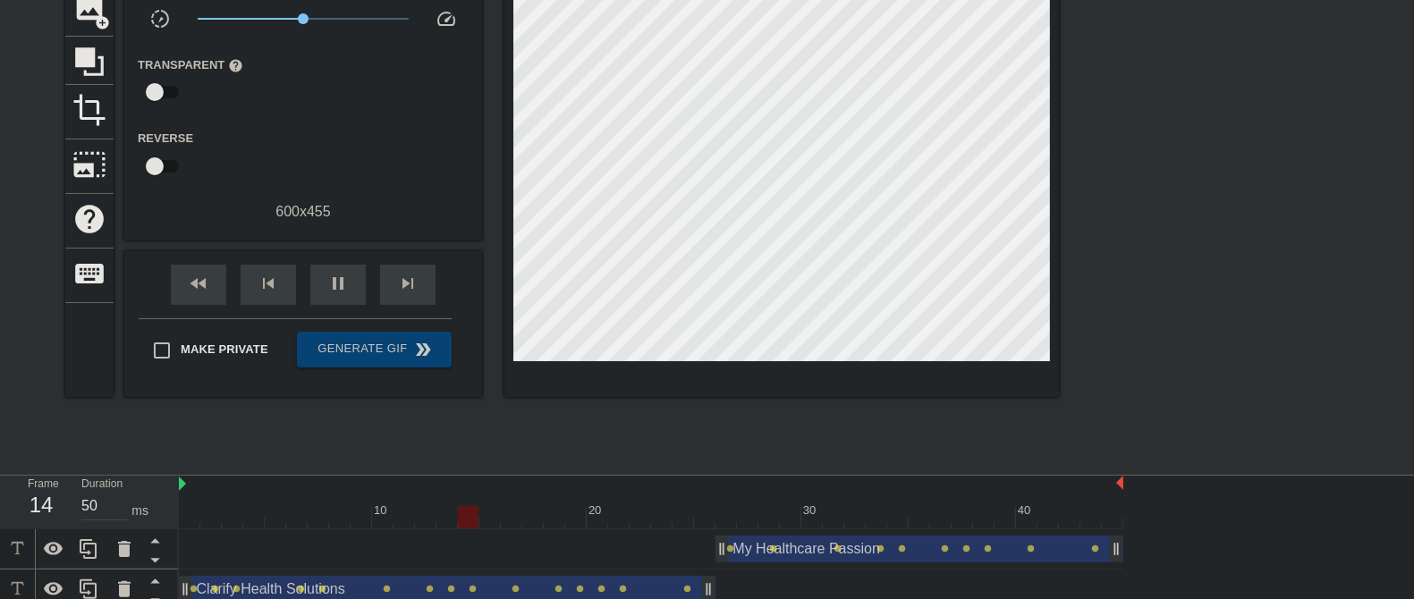
scroll to position [146, 0]
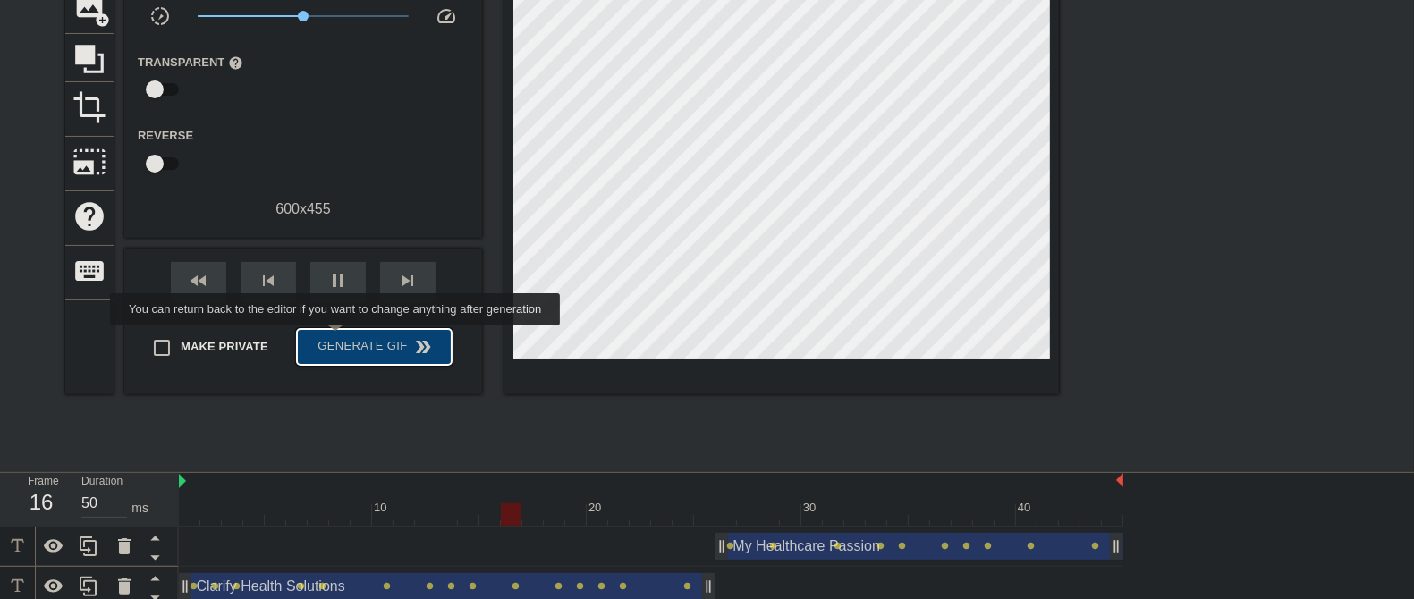
click at [337, 337] on span "Generate Gif double_arrow" at bounding box center [374, 346] width 140 height 21
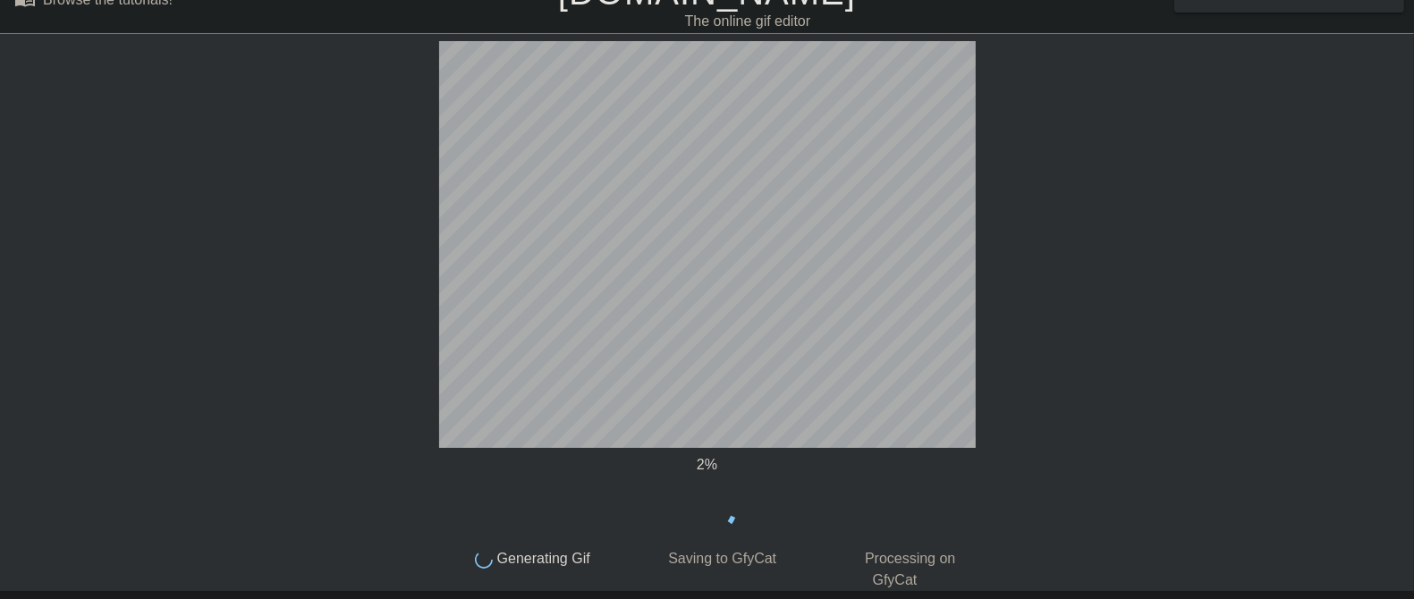
scroll to position [15, 0]
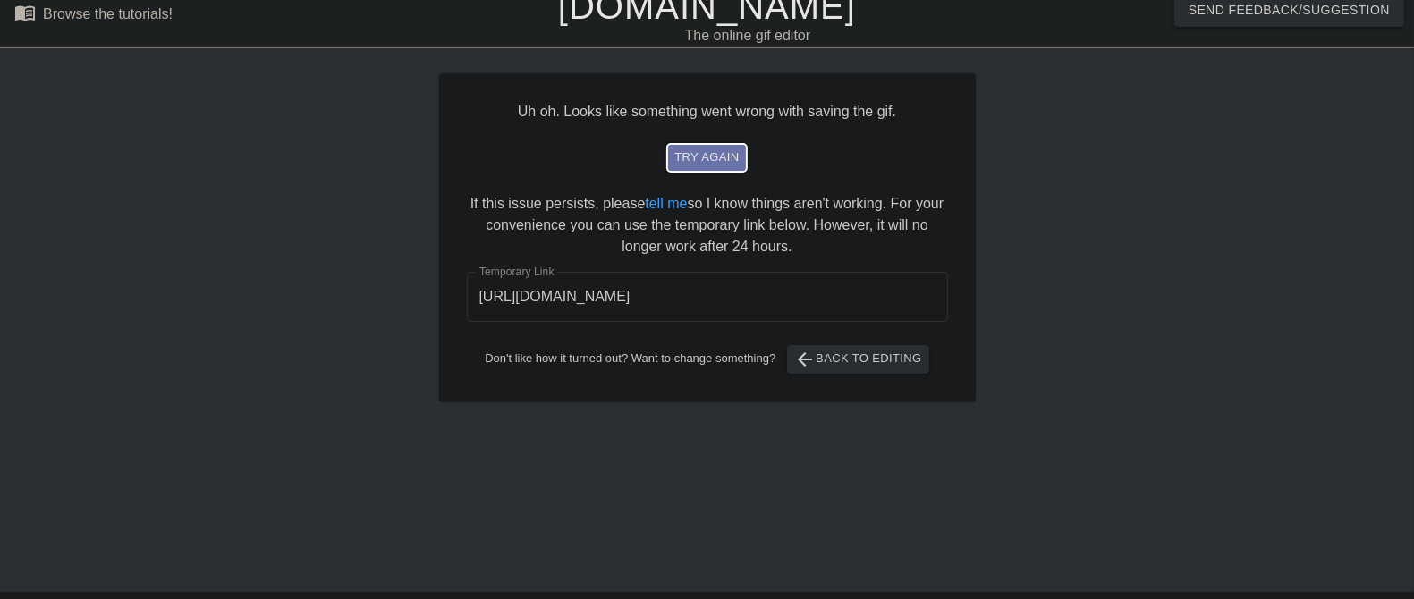
click at [704, 160] on span "try again" at bounding box center [706, 158] width 64 height 21
click at [761, 302] on input "[URL][DOMAIN_NAME]" at bounding box center [707, 297] width 481 height 50
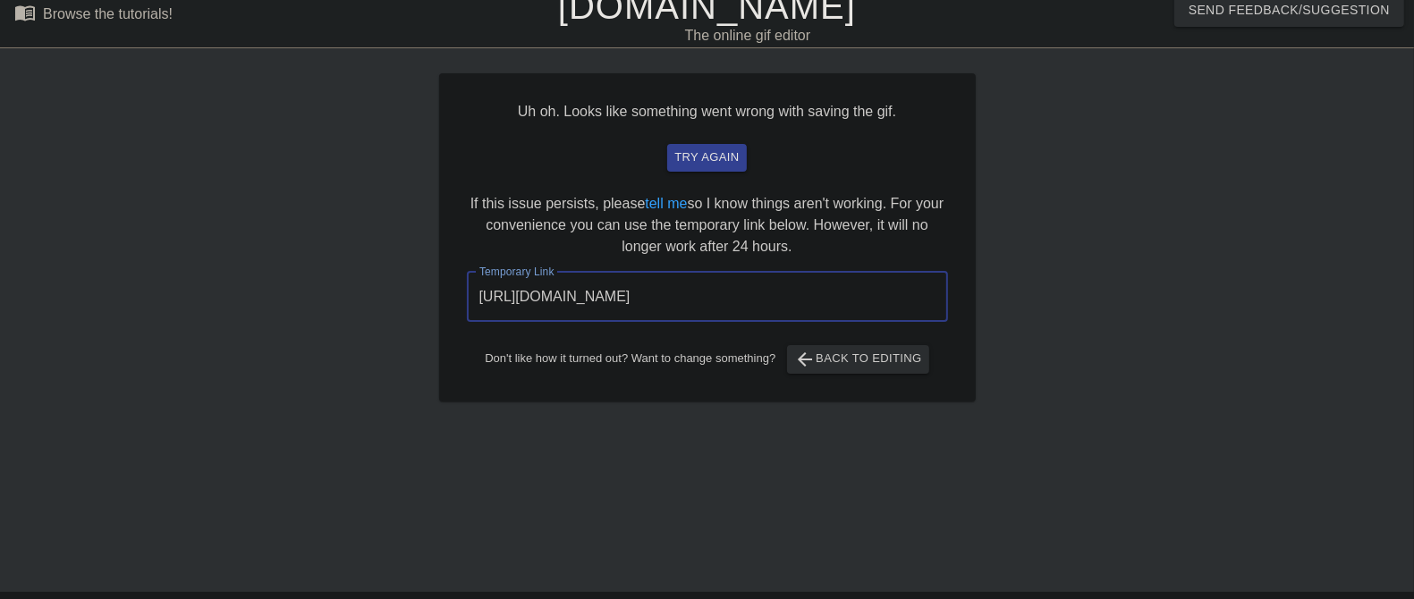
click at [761, 302] on input "[URL][DOMAIN_NAME]" at bounding box center [707, 297] width 481 height 50
click at [929, 354] on button "arrow_back Back to Editing" at bounding box center [858, 359] width 142 height 29
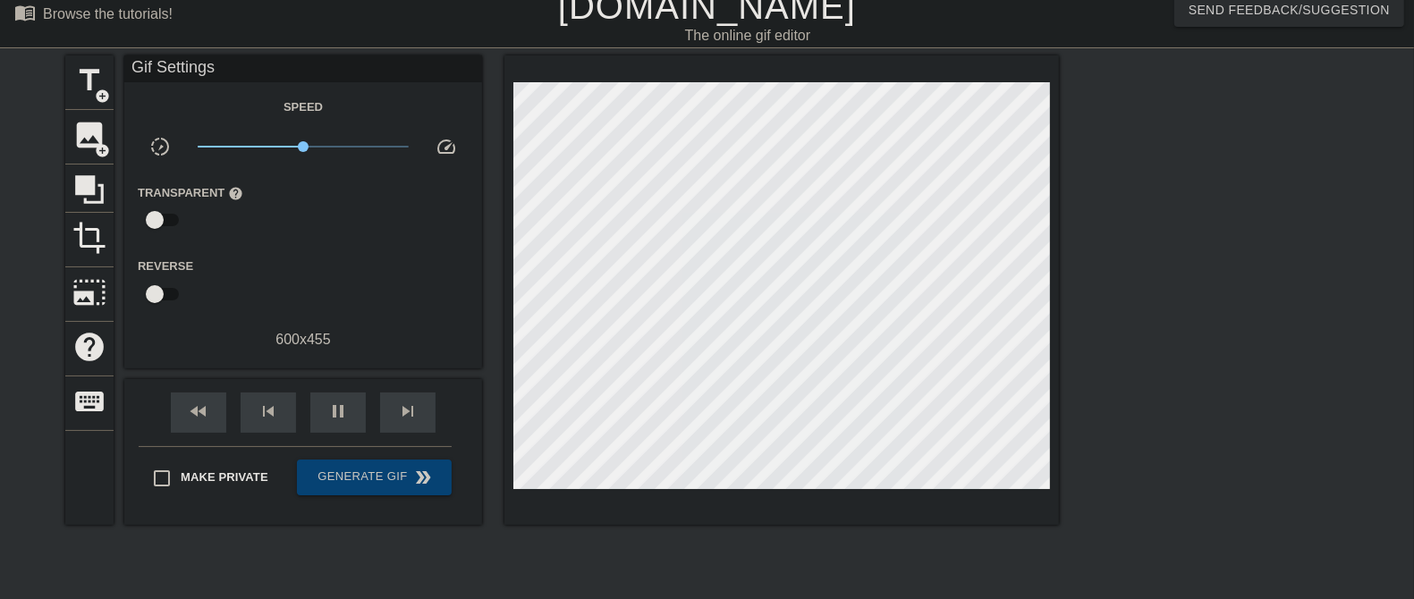
click at [156, 291] on input "checkbox" at bounding box center [155, 294] width 102 height 34
click at [177, 296] on input "checkbox" at bounding box center [172, 294] width 102 height 34
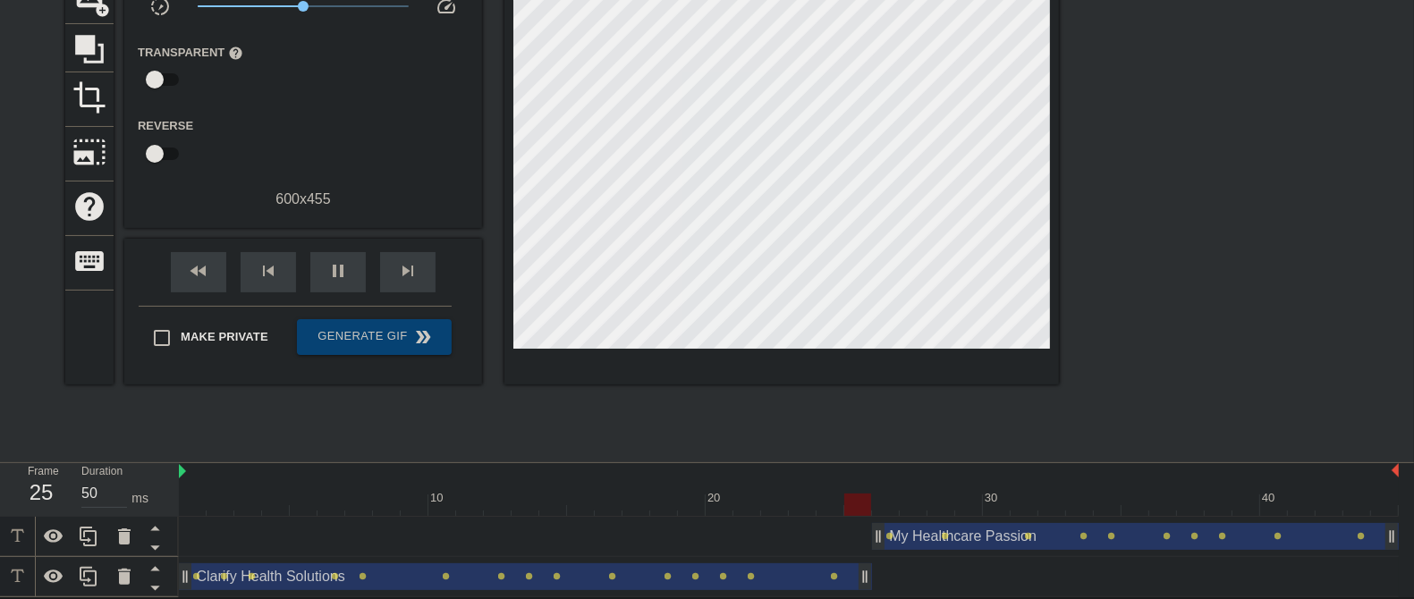
click at [508, 421] on div "title add_circle image add_circle crop photo_size_select_large help keyboard Gi…" at bounding box center [561, 183] width 993 height 537
click at [153, 150] on input "checkbox" at bounding box center [155, 154] width 102 height 34
checkbox input "true"
drag, startPoint x: 593, startPoint y: 572, endPoint x: 592, endPoint y: 537, distance: 35.8
click at [592, 478] on div "My Healthcare Passion drag_handle drag_handle lens lens lens lens lens lens len…" at bounding box center [796, 557] width 1235 height 80
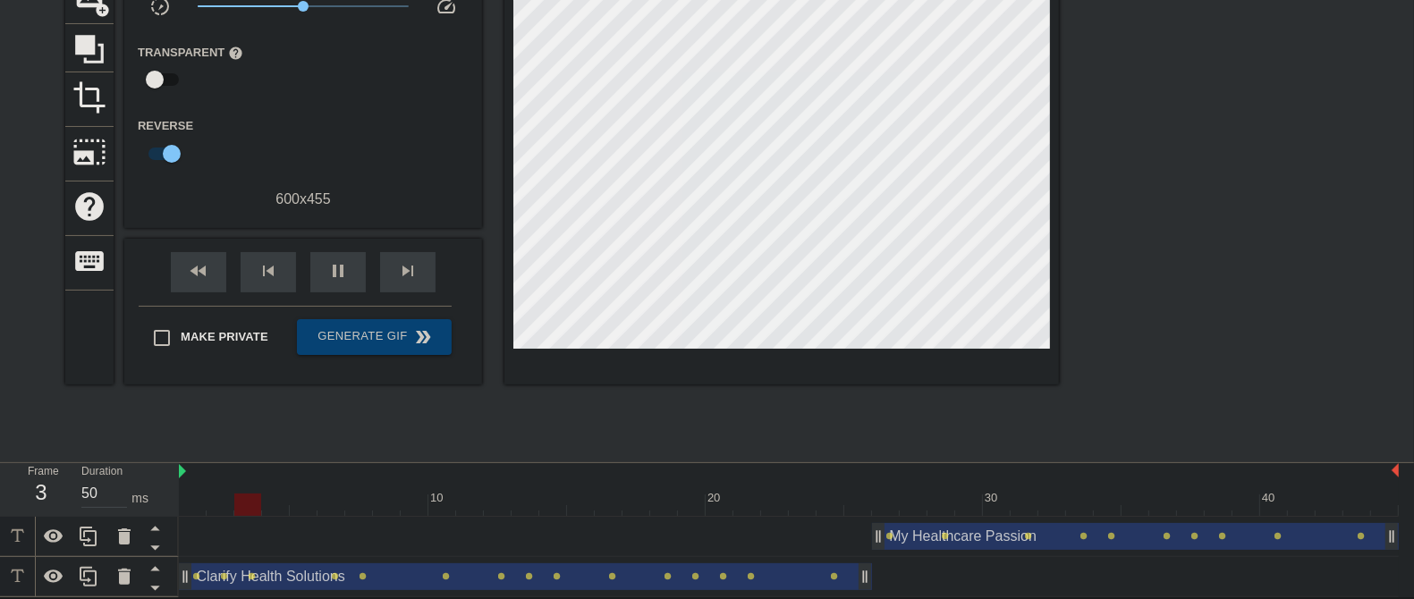
drag, startPoint x: 584, startPoint y: 575, endPoint x: 588, endPoint y: 490, distance: 85.1
click at [588, 478] on div "10 20 30 40 My Healthcare Passion drag_handle drag_handle lens lens lens lens l…" at bounding box center [796, 530] width 1235 height 134
drag, startPoint x: 975, startPoint y: 531, endPoint x: 981, endPoint y: 616, distance: 85.2
click at [981, 478] on html "menu_book Browse the tutorials! [DOMAIN_NAME] The online gif editor Send Feedba…" at bounding box center [707, 220] width 1414 height 753
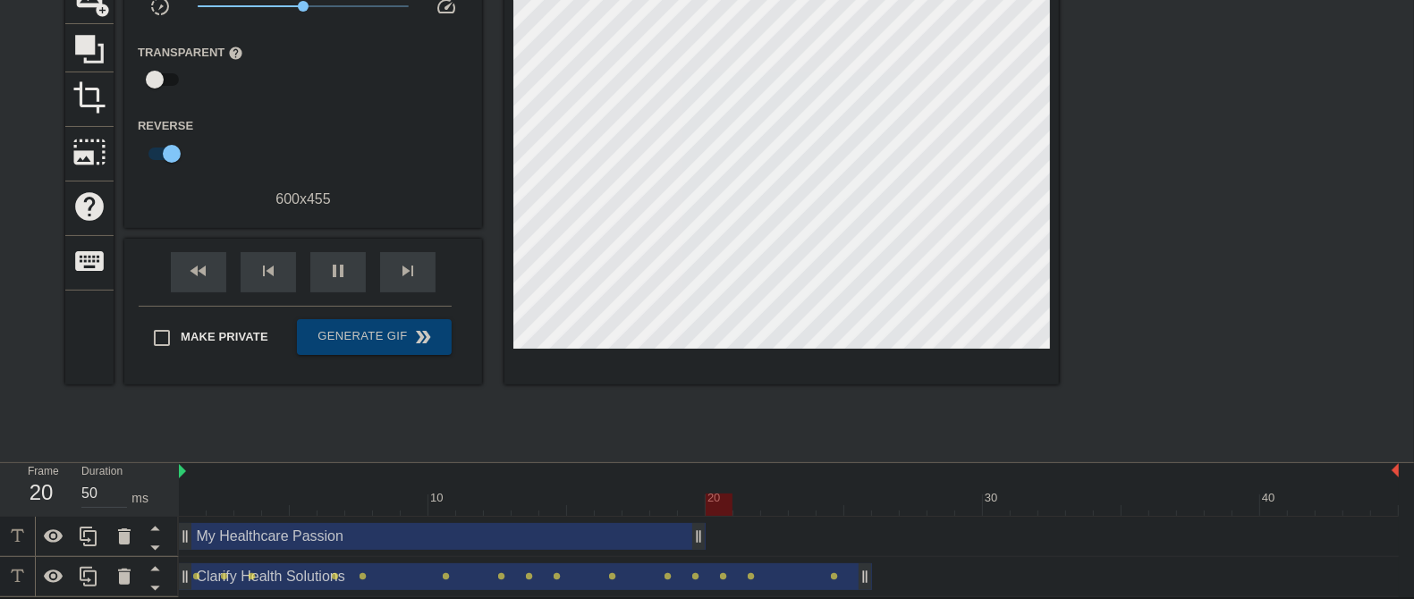
drag, startPoint x: 992, startPoint y: 532, endPoint x: 279, endPoint y: 492, distance: 713.8
click at [279, 478] on div "10 20 30 40 My Healthcare Passion drag_handle drag_handle Clarify Health Soluti…" at bounding box center [796, 530] width 1235 height 134
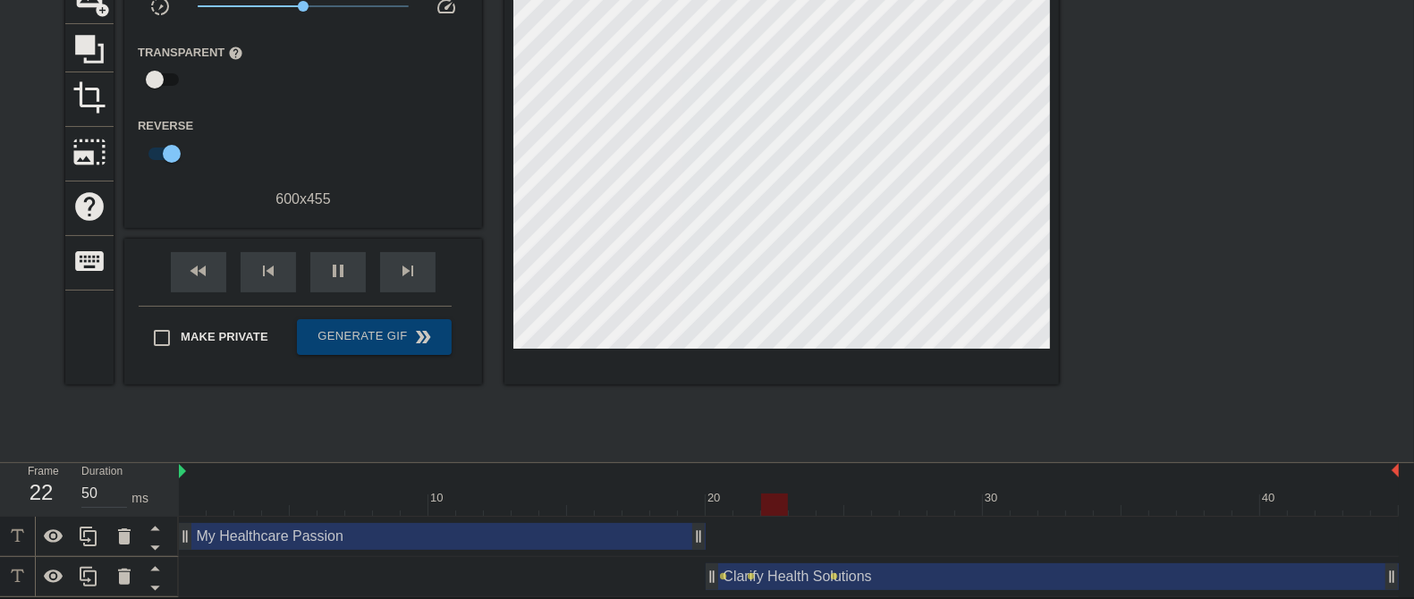
drag, startPoint x: 400, startPoint y: 577, endPoint x: 997, endPoint y: 572, distance: 597.3
click at [997, 478] on div "Clarify Health Solutions drag_handle drag_handle" at bounding box center [1052, 576] width 693 height 27
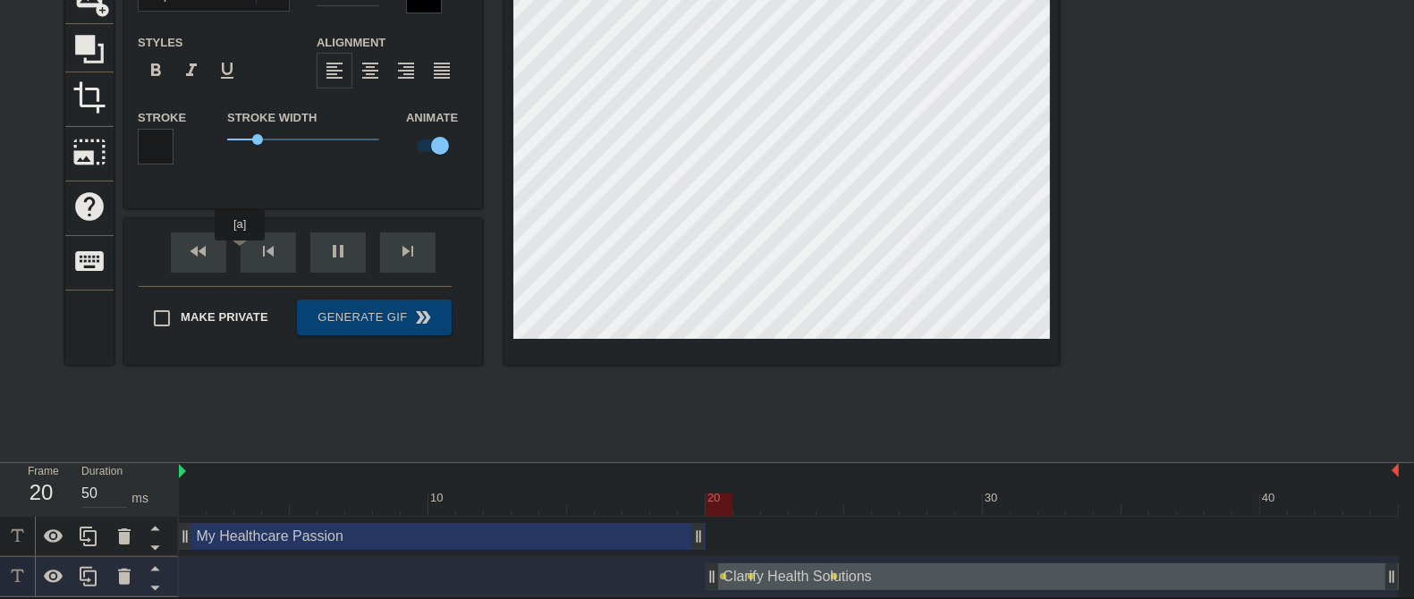
click at [221, 250] on div "fast_rewind" at bounding box center [198, 252] width 55 height 40
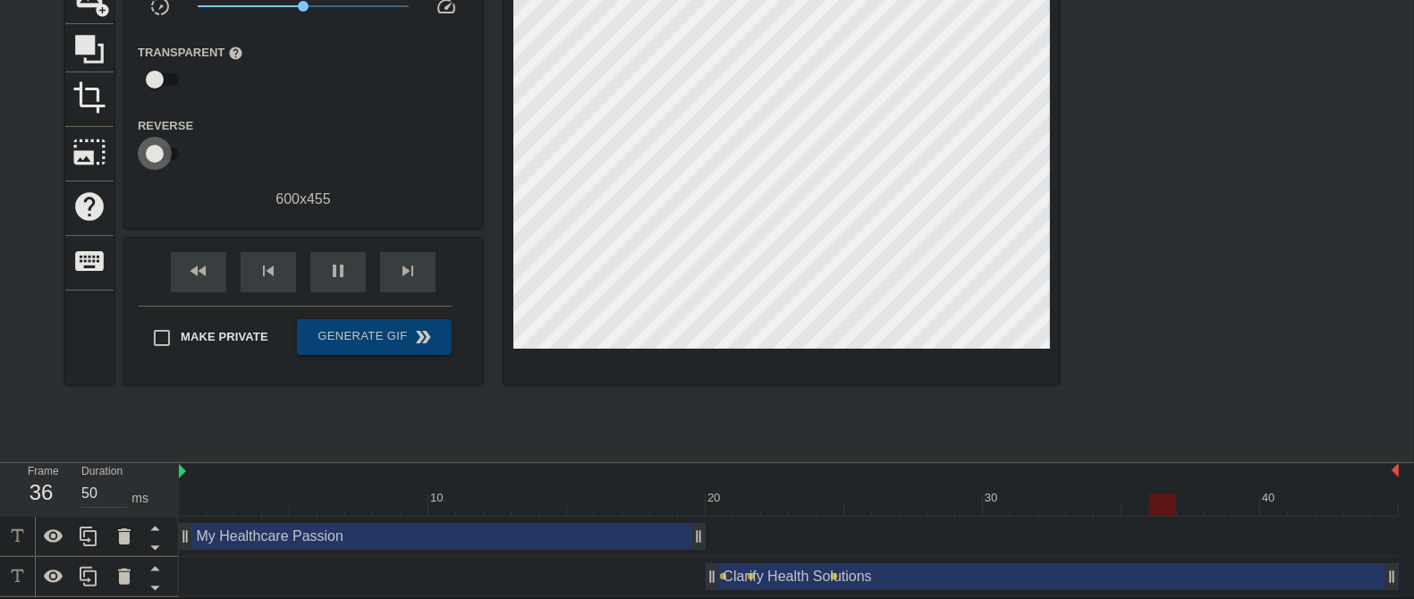
click at [158, 160] on input "checkbox" at bounding box center [155, 154] width 102 height 34
checkbox input "true"
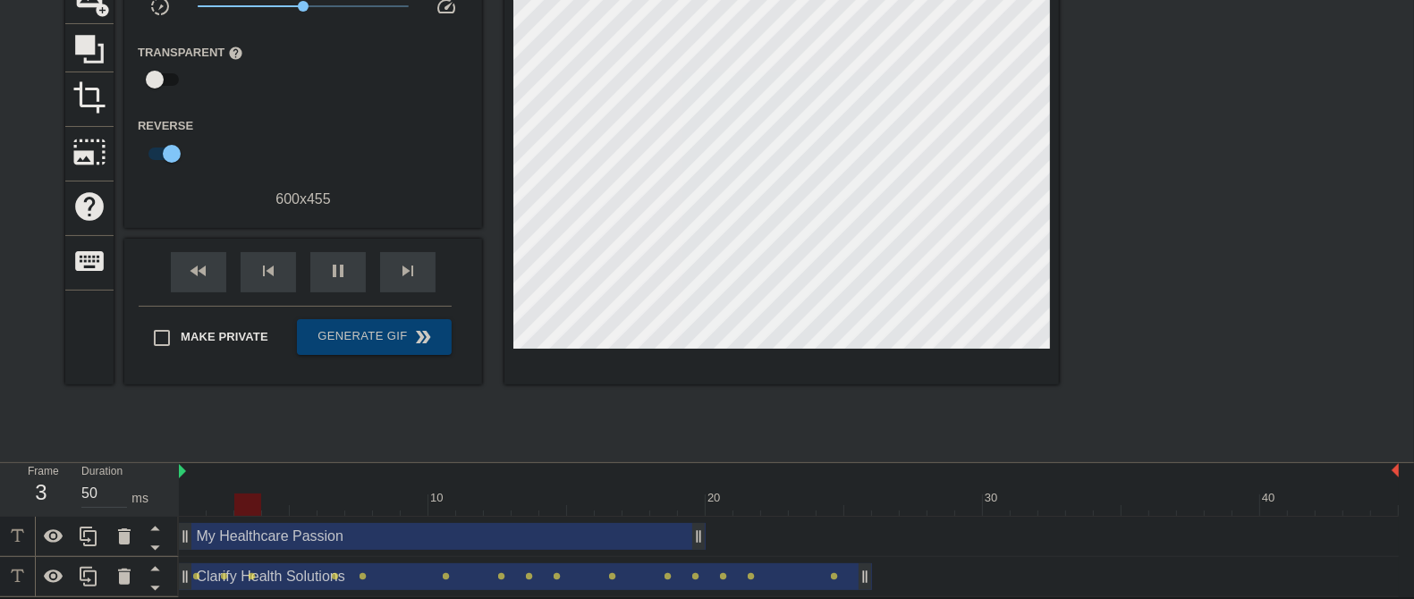
drag, startPoint x: 934, startPoint y: 568, endPoint x: 300, endPoint y: 582, distance: 634.2
click at [300, 478] on div "Clarify Health Solutions drag_handle drag_handle" at bounding box center [525, 576] width 693 height 27
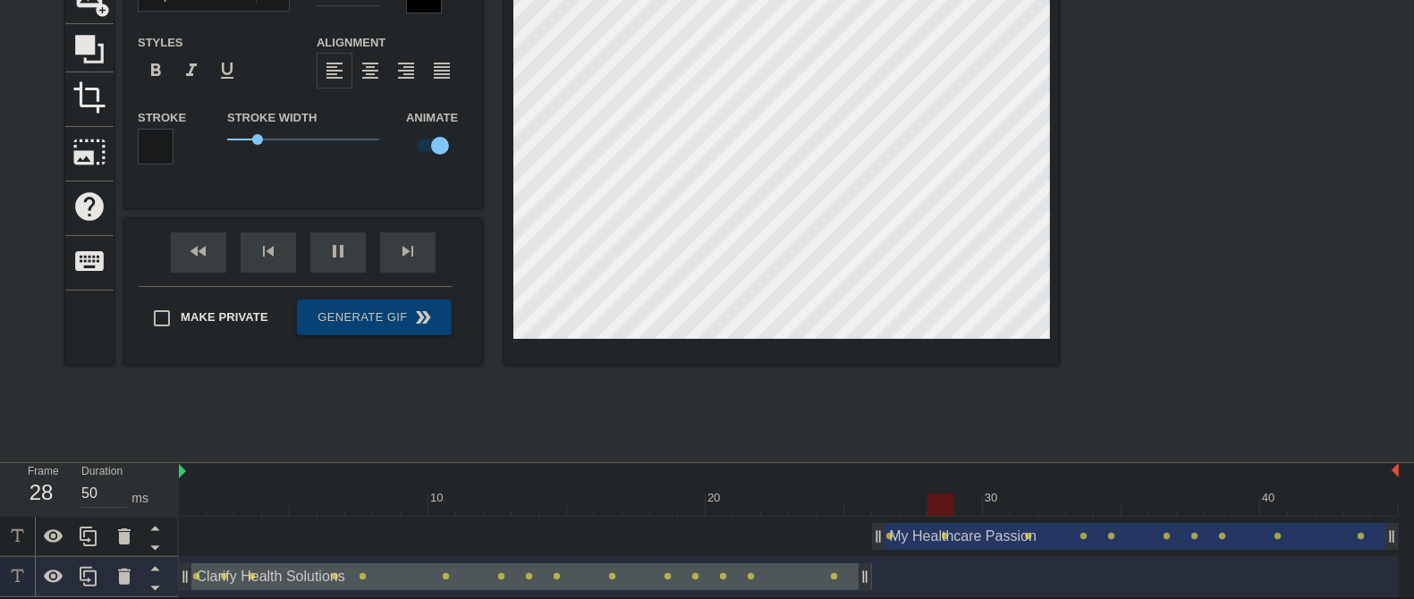
drag, startPoint x: 452, startPoint y: 535, endPoint x: 1265, endPoint y: 537, distance: 812.8
click at [1130, 478] on div "My Healthcare Passion drag_handle drag_handle" at bounding box center [1135, 536] width 527 height 27
type input "My Healthcare Passion"
type input "28"
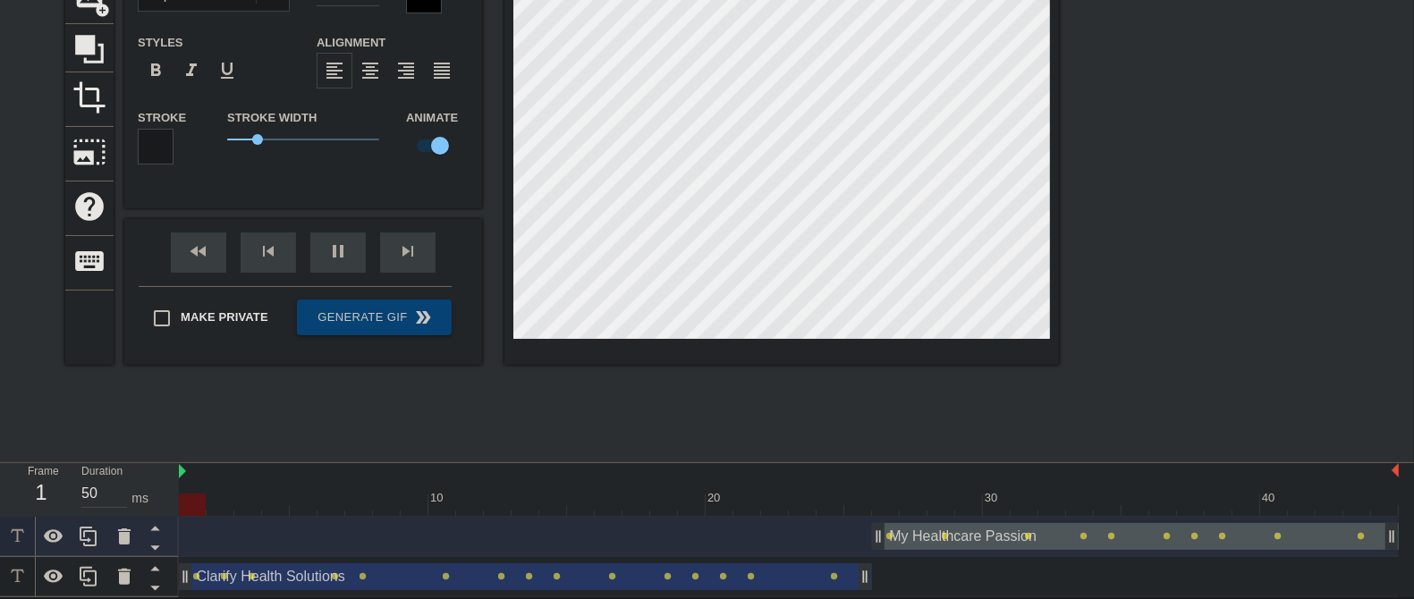
click at [1130, 299] on div at bounding box center [1214, 183] width 268 height 537
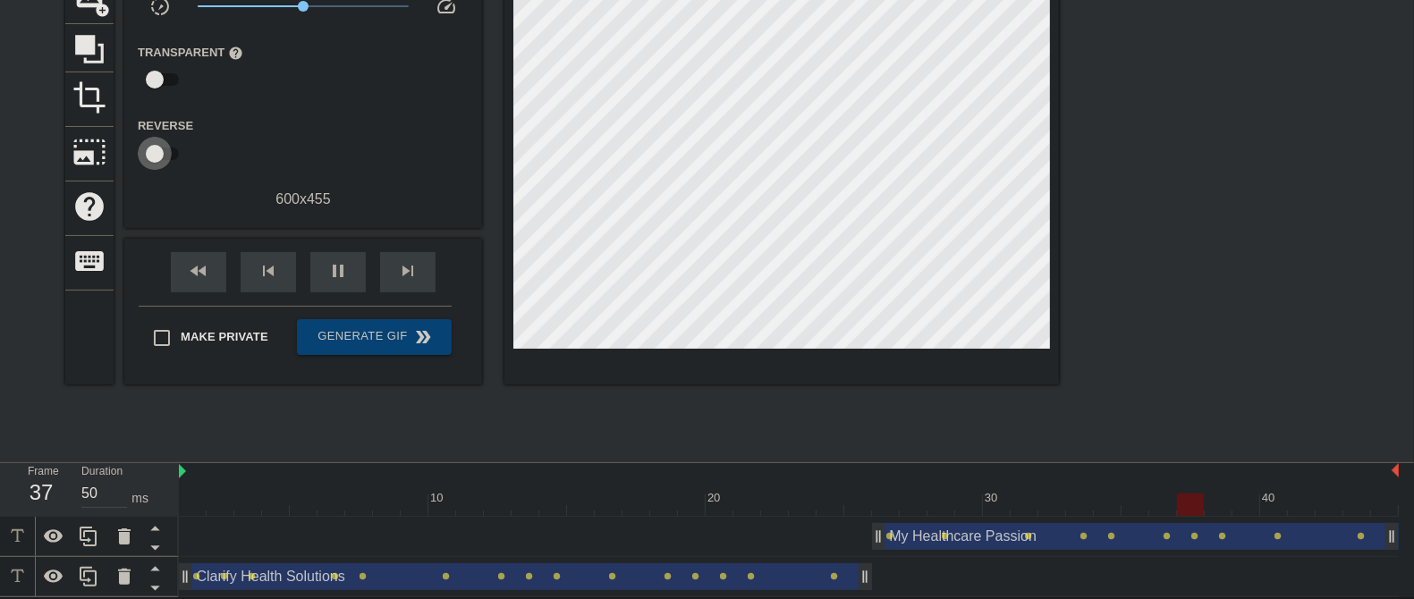
click at [171, 155] on input "checkbox" at bounding box center [155, 154] width 102 height 34
click at [193, 274] on span "fast_rewind" at bounding box center [198, 270] width 21 height 21
click at [345, 262] on span "pause" at bounding box center [337, 270] width 21 height 21
click at [199, 263] on span "fast_rewind" at bounding box center [198, 270] width 21 height 21
click at [160, 158] on input "checkbox" at bounding box center [172, 154] width 102 height 34
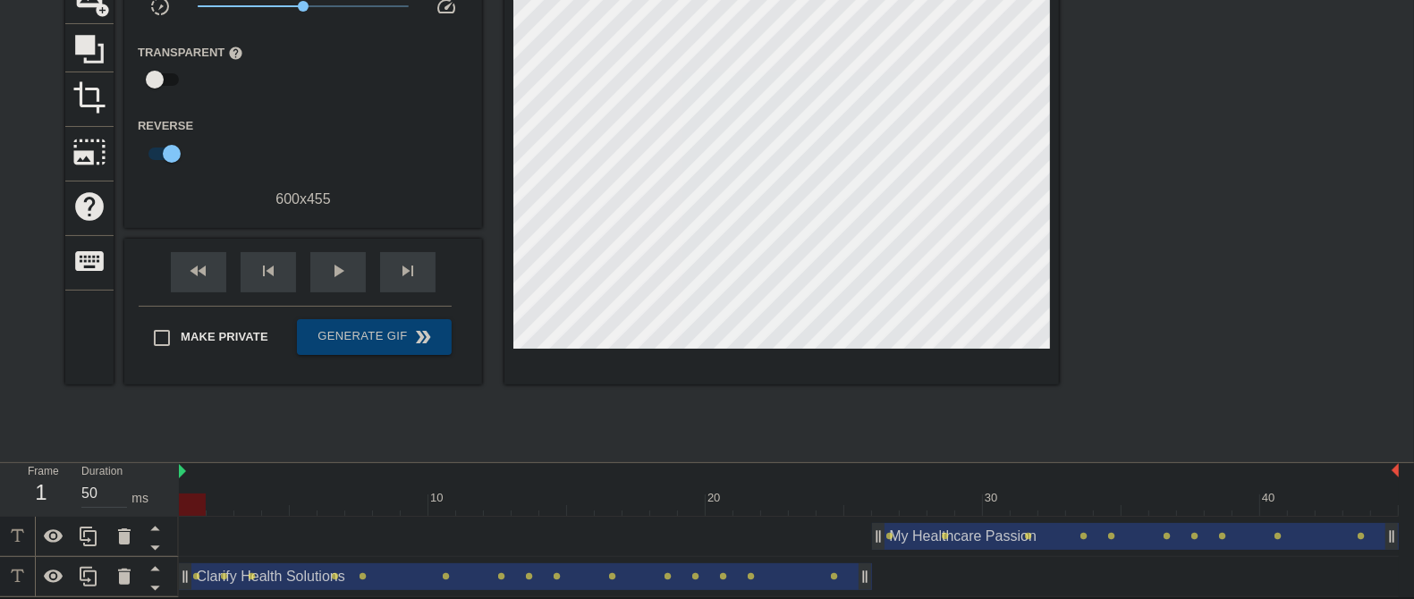
checkbox input "false"
click at [346, 270] on span "play_arrow" at bounding box center [337, 270] width 21 height 21
click at [202, 270] on span "fast_rewind" at bounding box center [198, 270] width 21 height 21
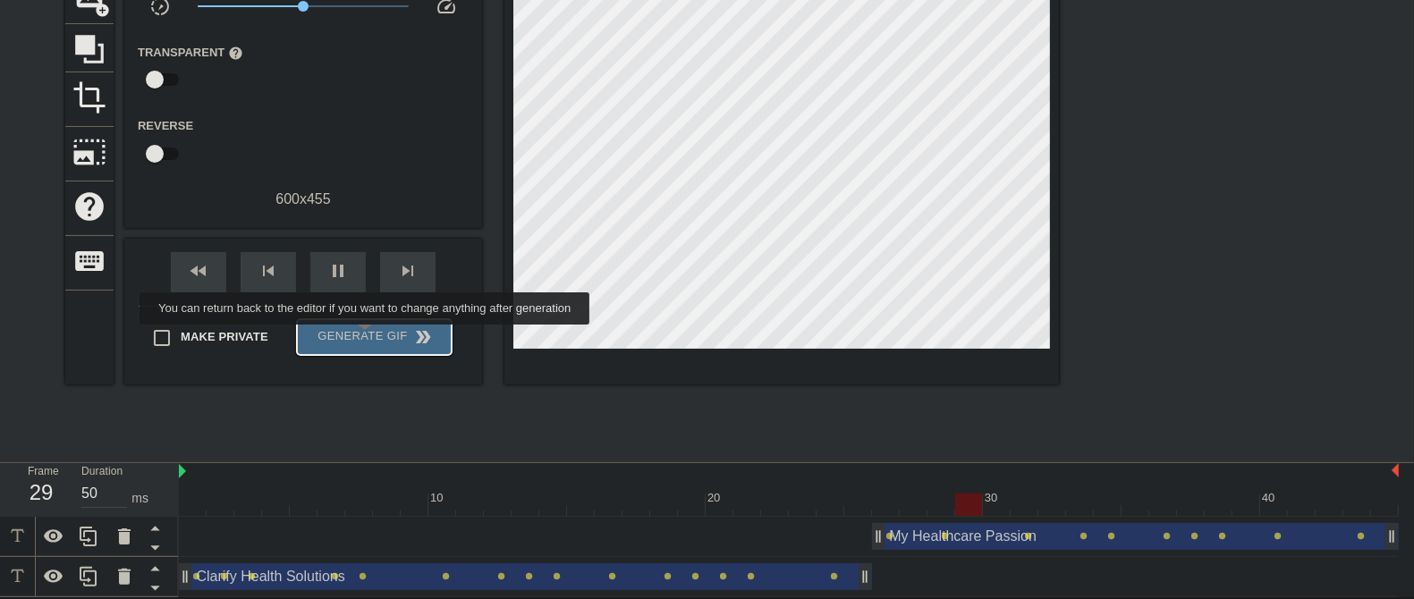
click at [367, 337] on span "Generate Gif double_arrow" at bounding box center [374, 336] width 140 height 21
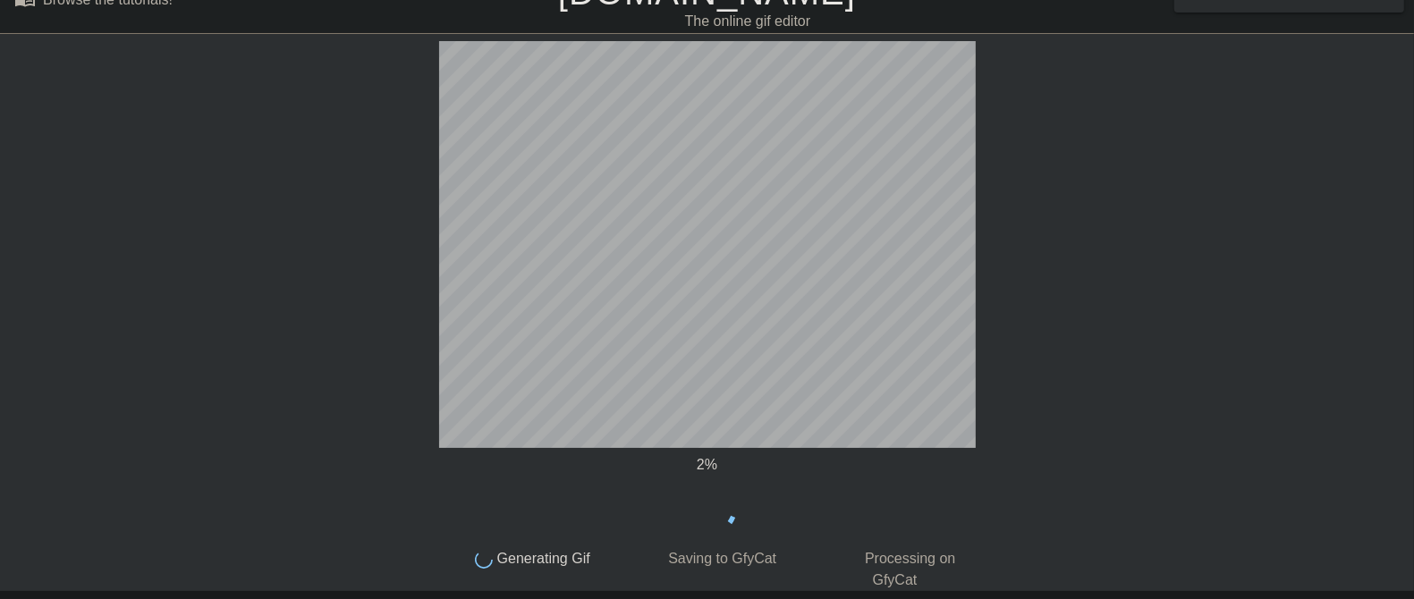
scroll to position [15, 0]
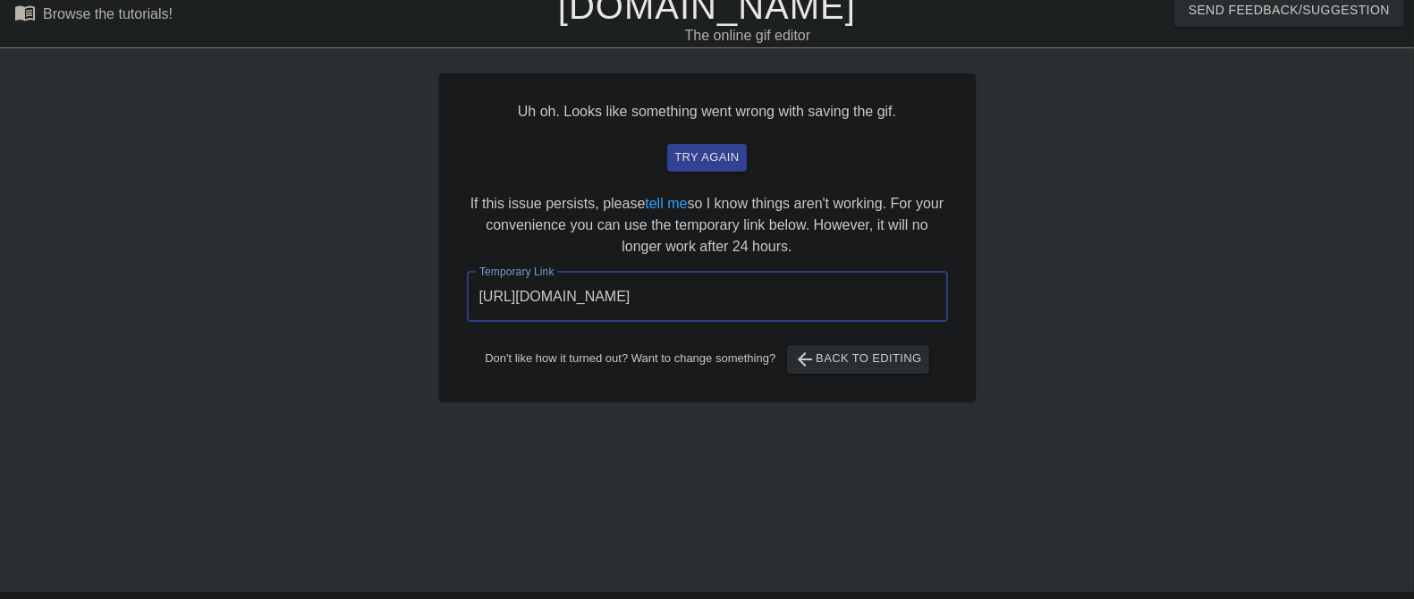
drag, startPoint x: 869, startPoint y: 301, endPoint x: 406, endPoint y: 292, distance: 463.3
click at [406, 292] on div "Uh oh. Looks like something went wrong with saving the gif. try again If this i…" at bounding box center [707, 323] width 1414 height 537
